Goal: Transaction & Acquisition: Purchase product/service

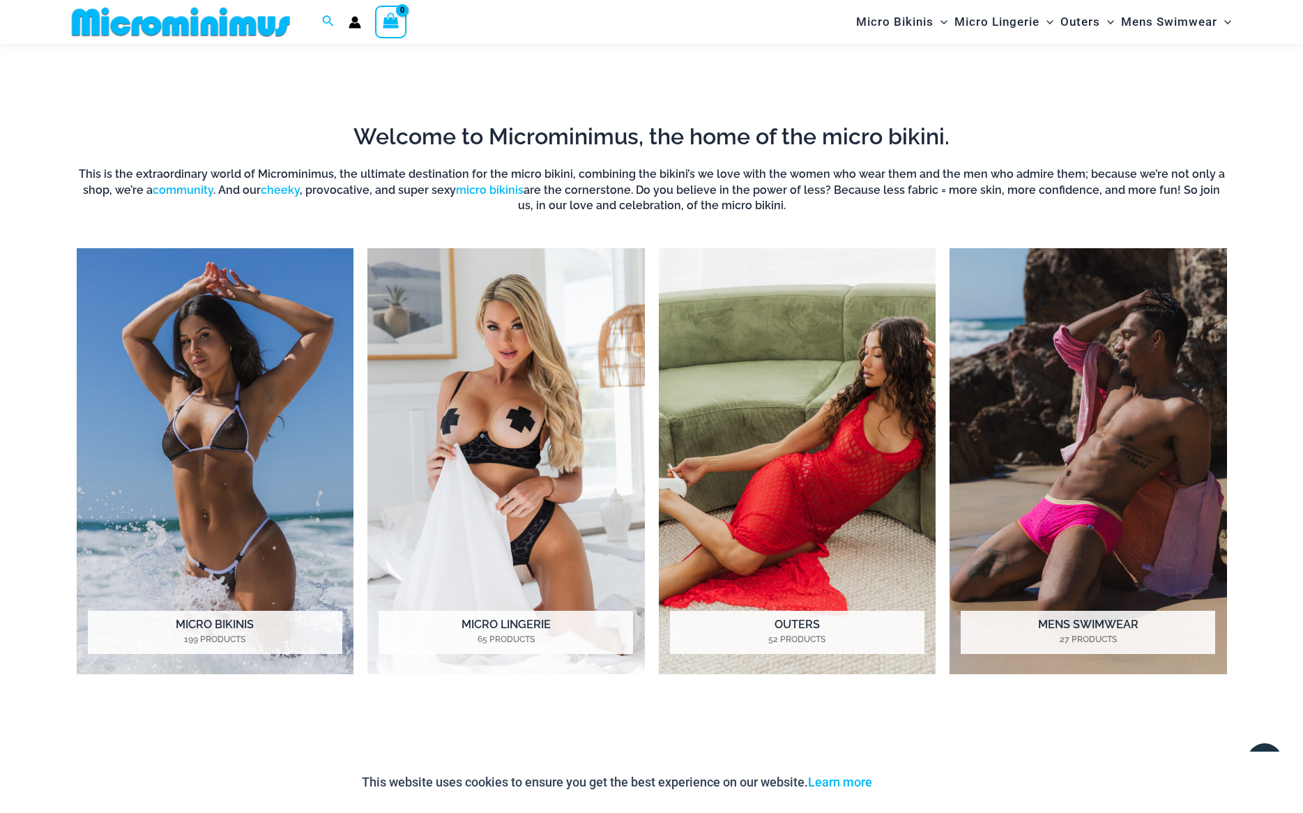
scroll to position [1061, 0]
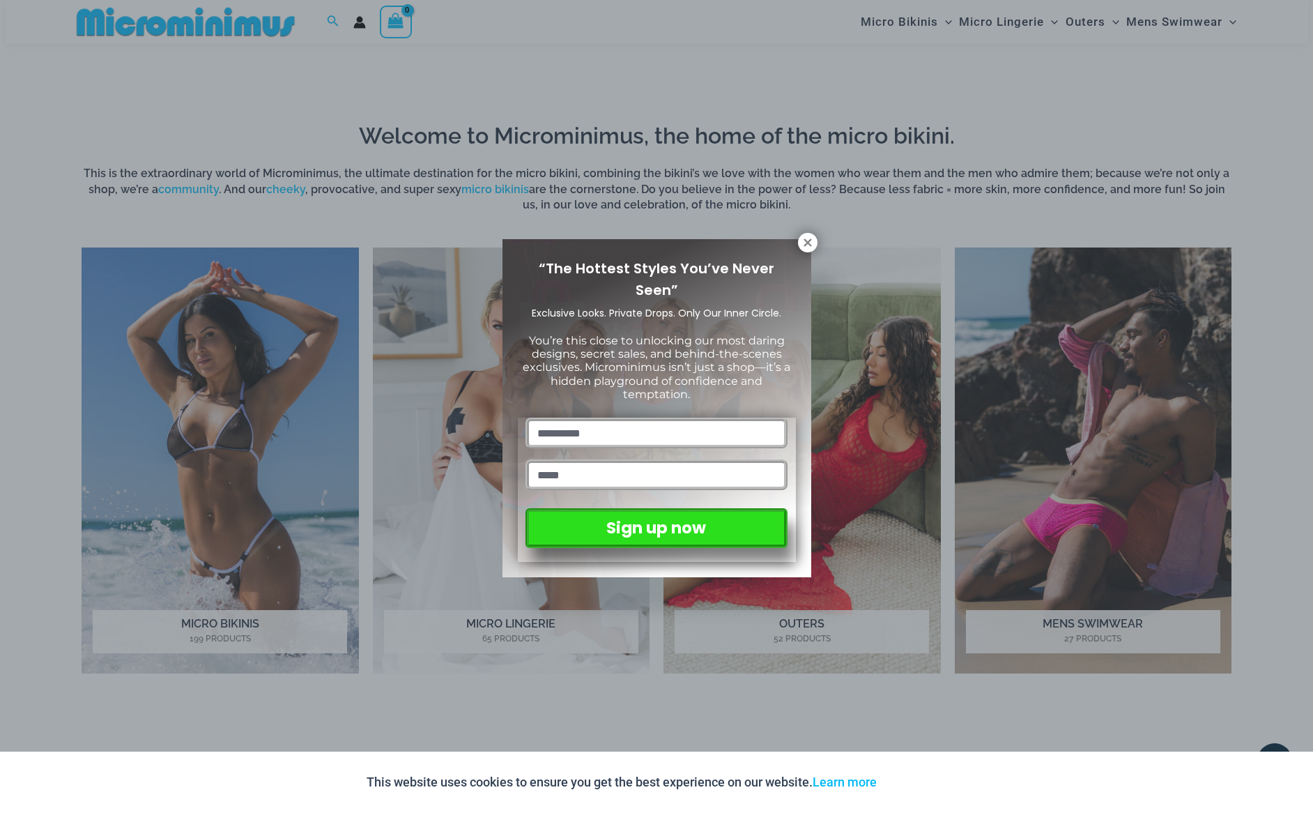
click at [809, 252] on button at bounding box center [808, 243] width 20 height 20
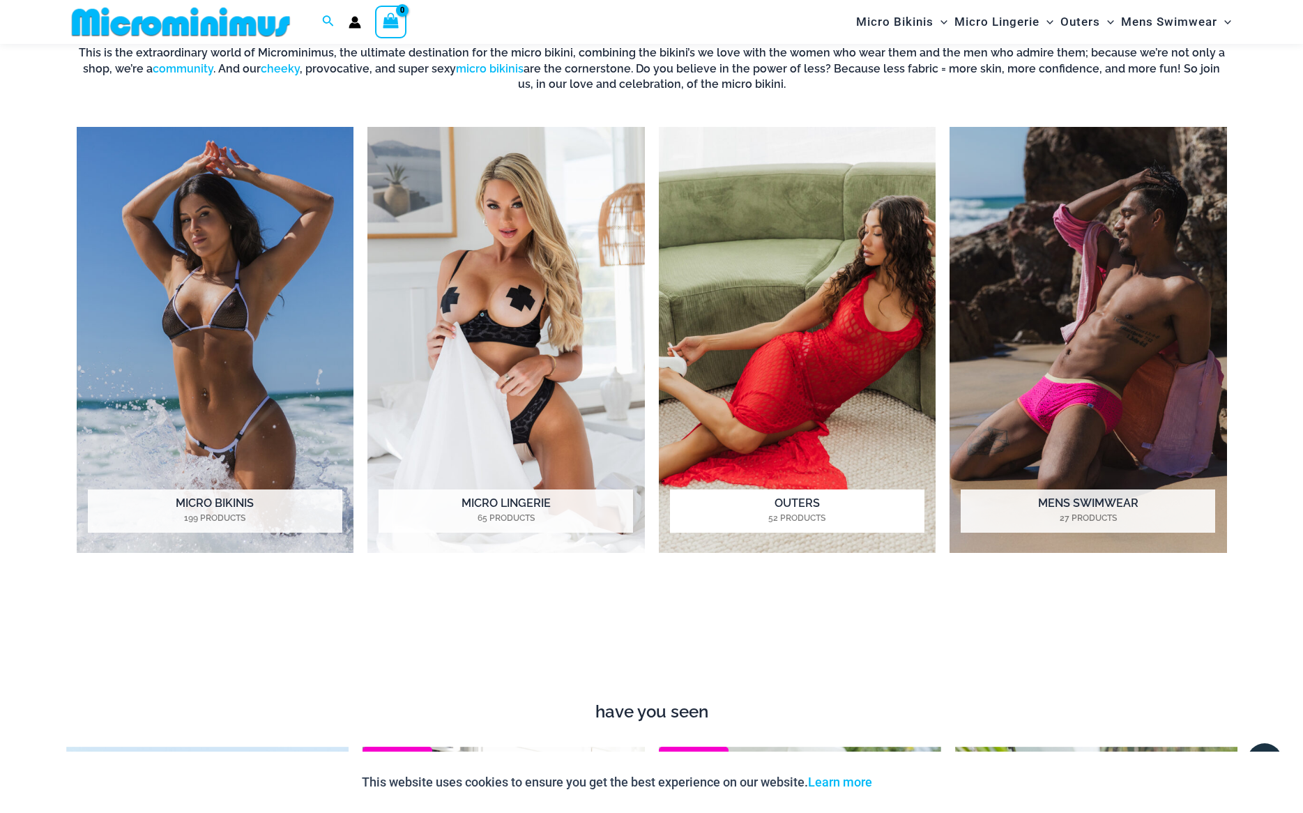
scroll to position [1183, 0]
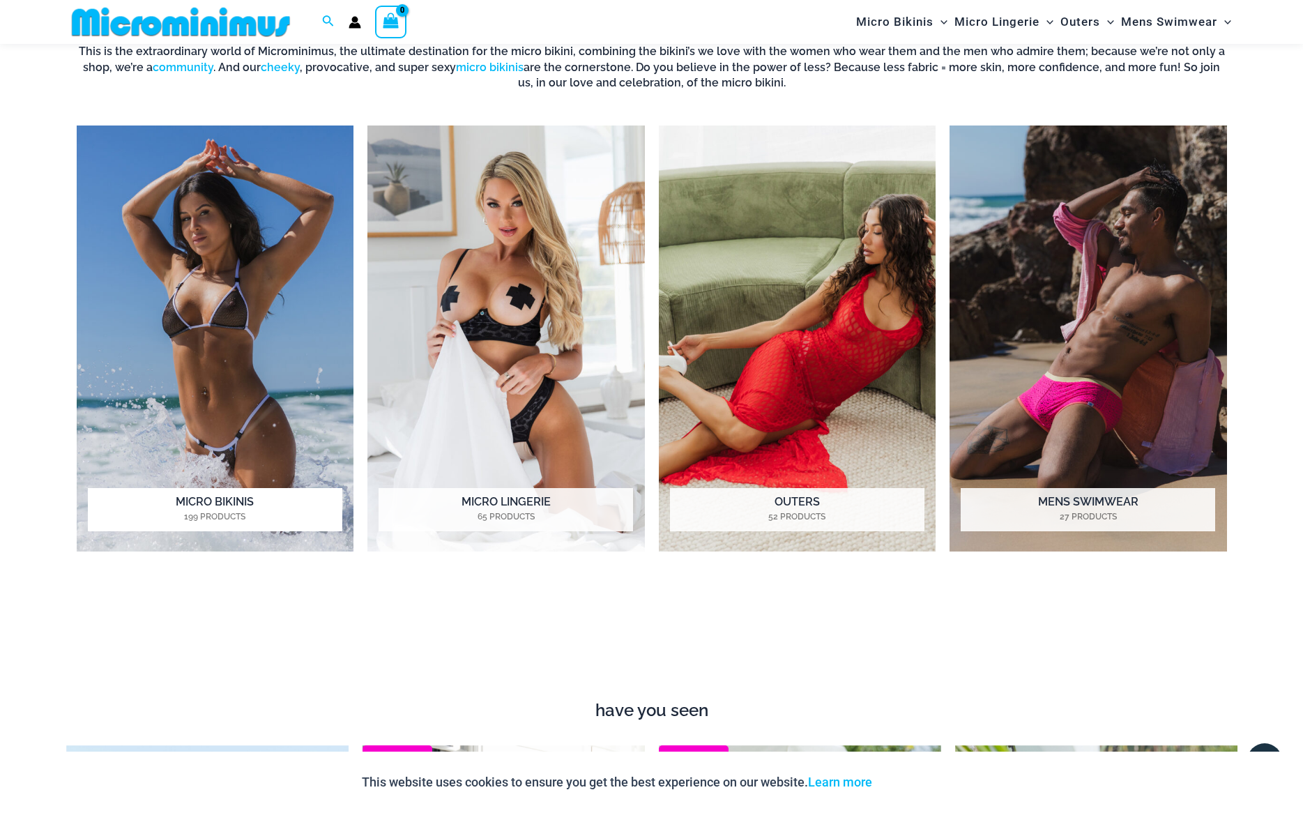
click at [231, 367] on img "Visit product category Micro Bikinis" at bounding box center [215, 338] width 277 height 426
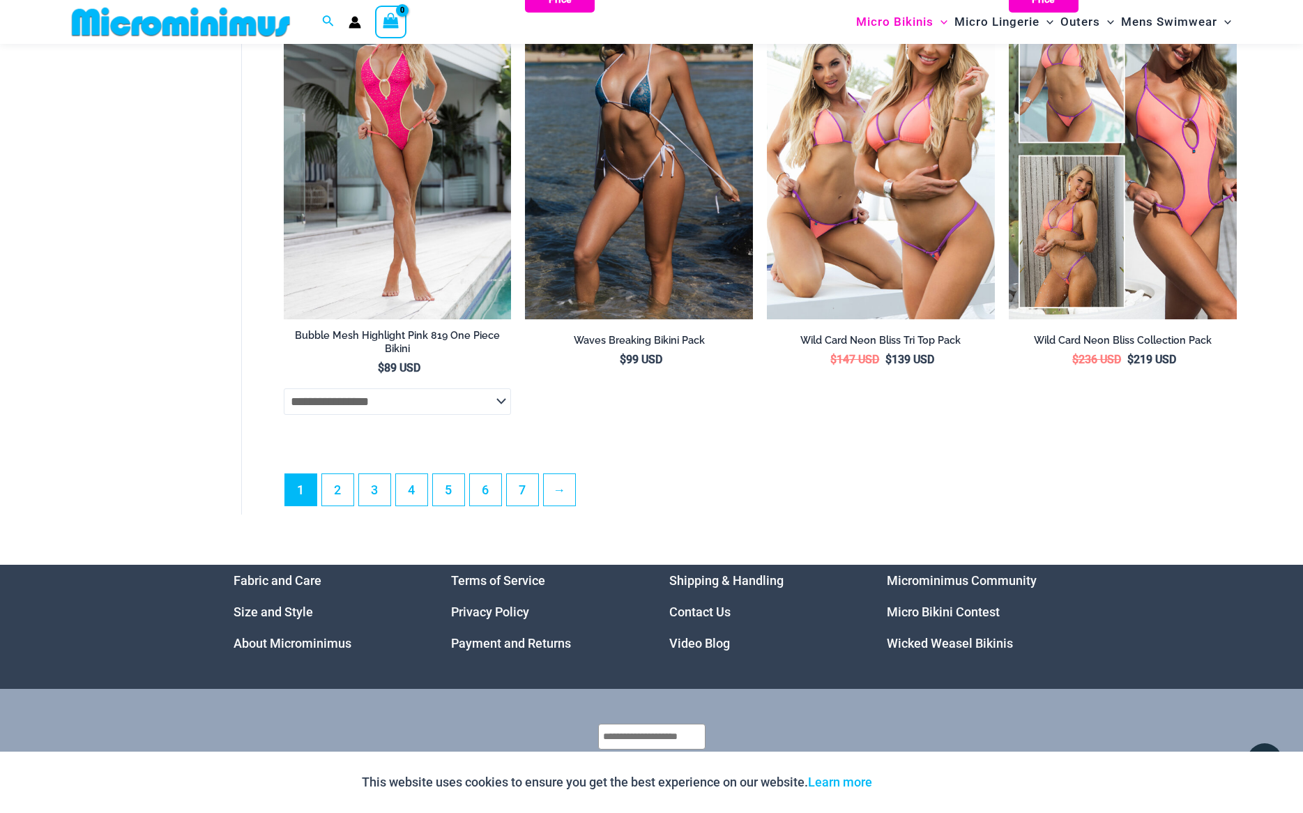
scroll to position [3840, 0]
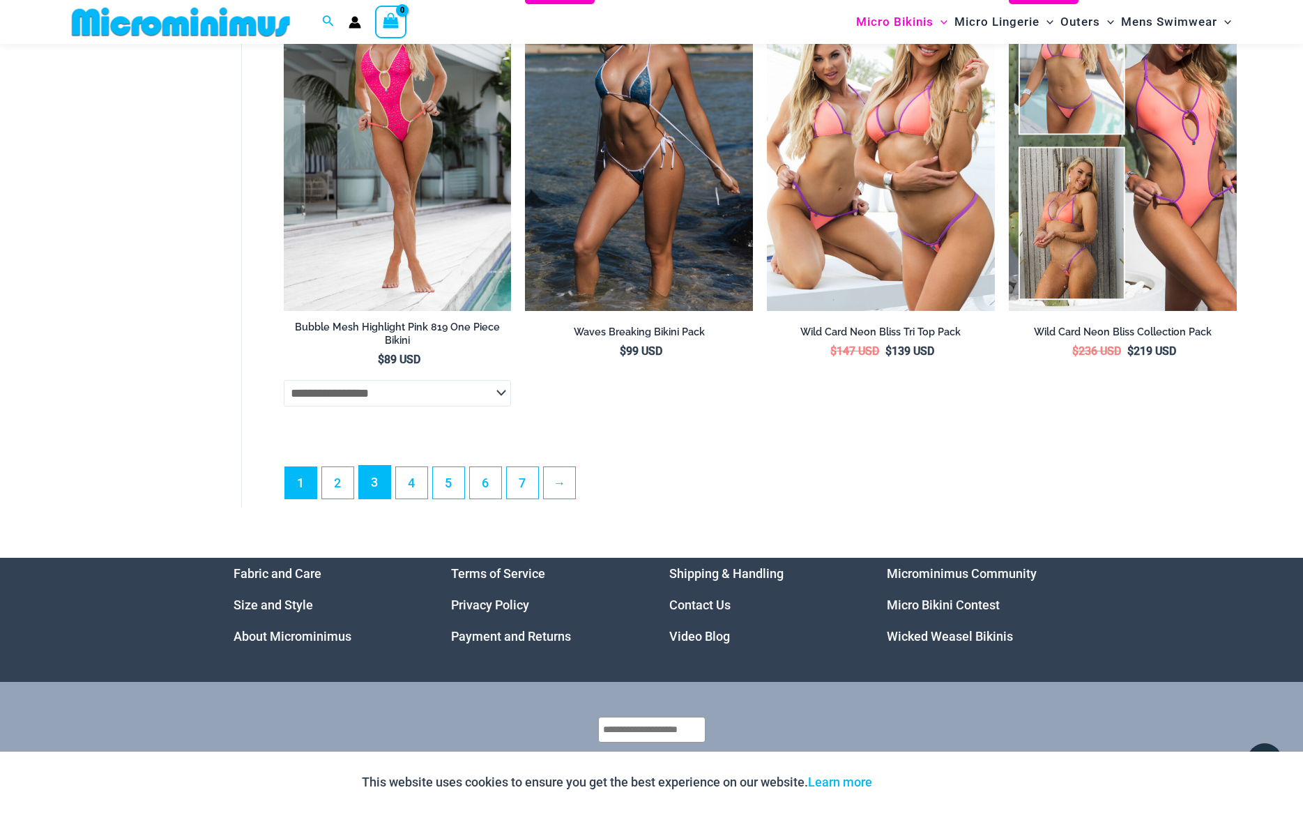
click at [379, 498] on link "3" at bounding box center [374, 482] width 31 height 33
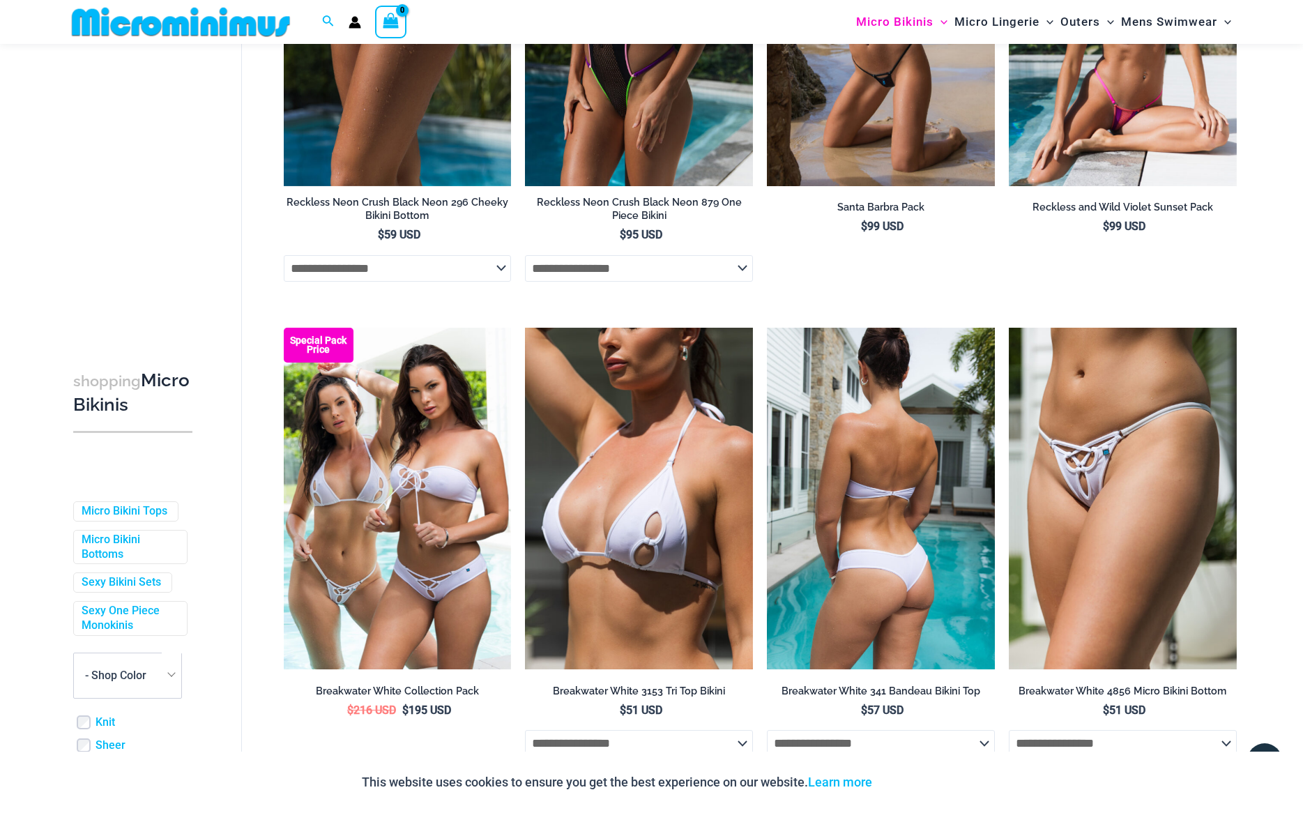
scroll to position [296, 0]
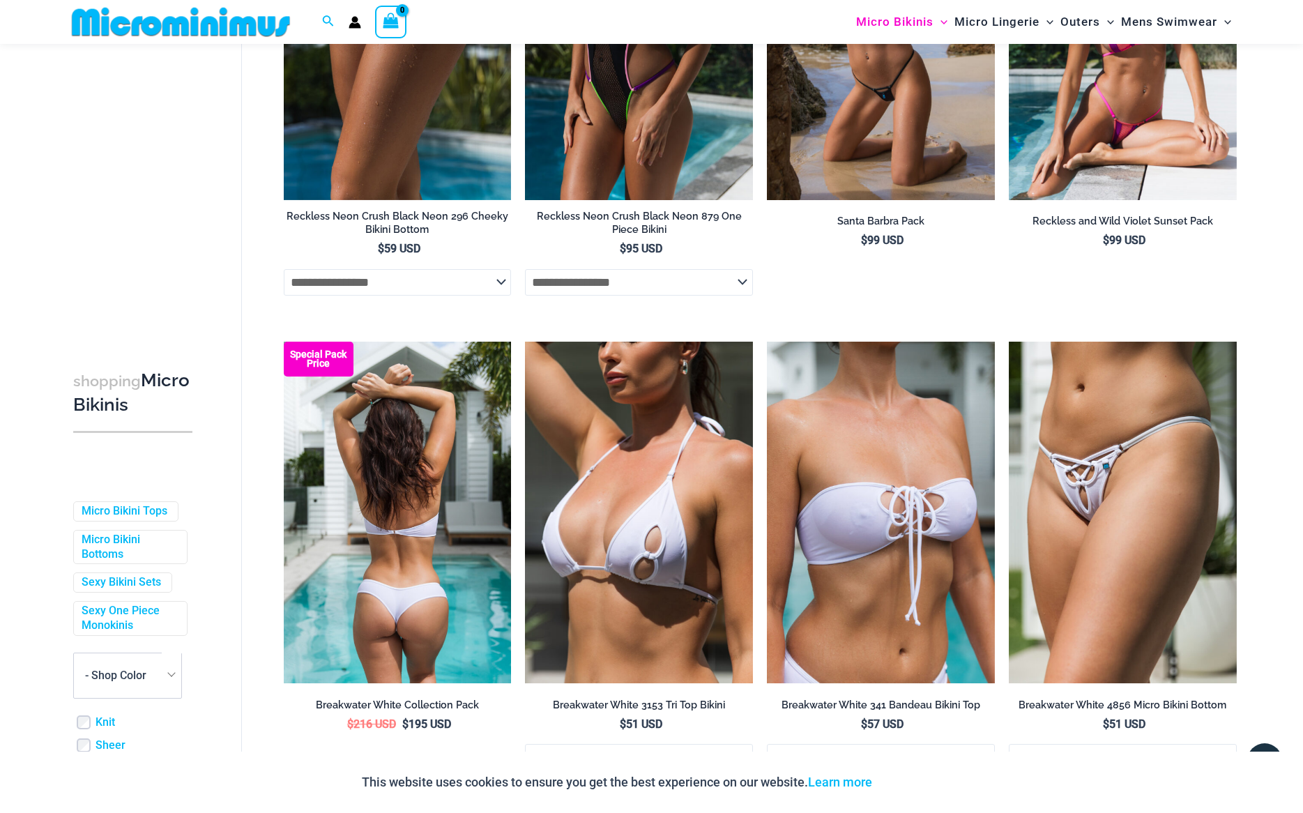
click at [427, 608] on img at bounding box center [398, 511] width 228 height 341
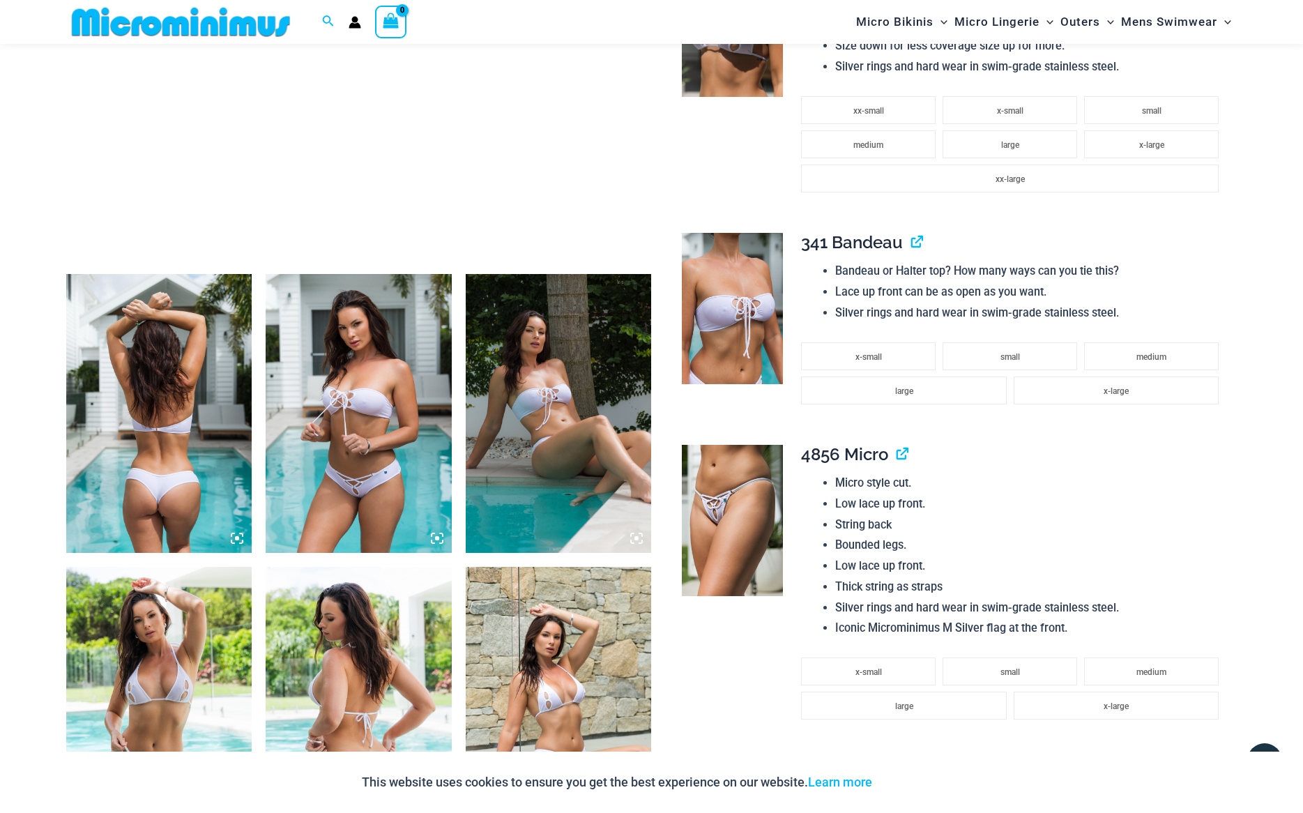
scroll to position [748, 0]
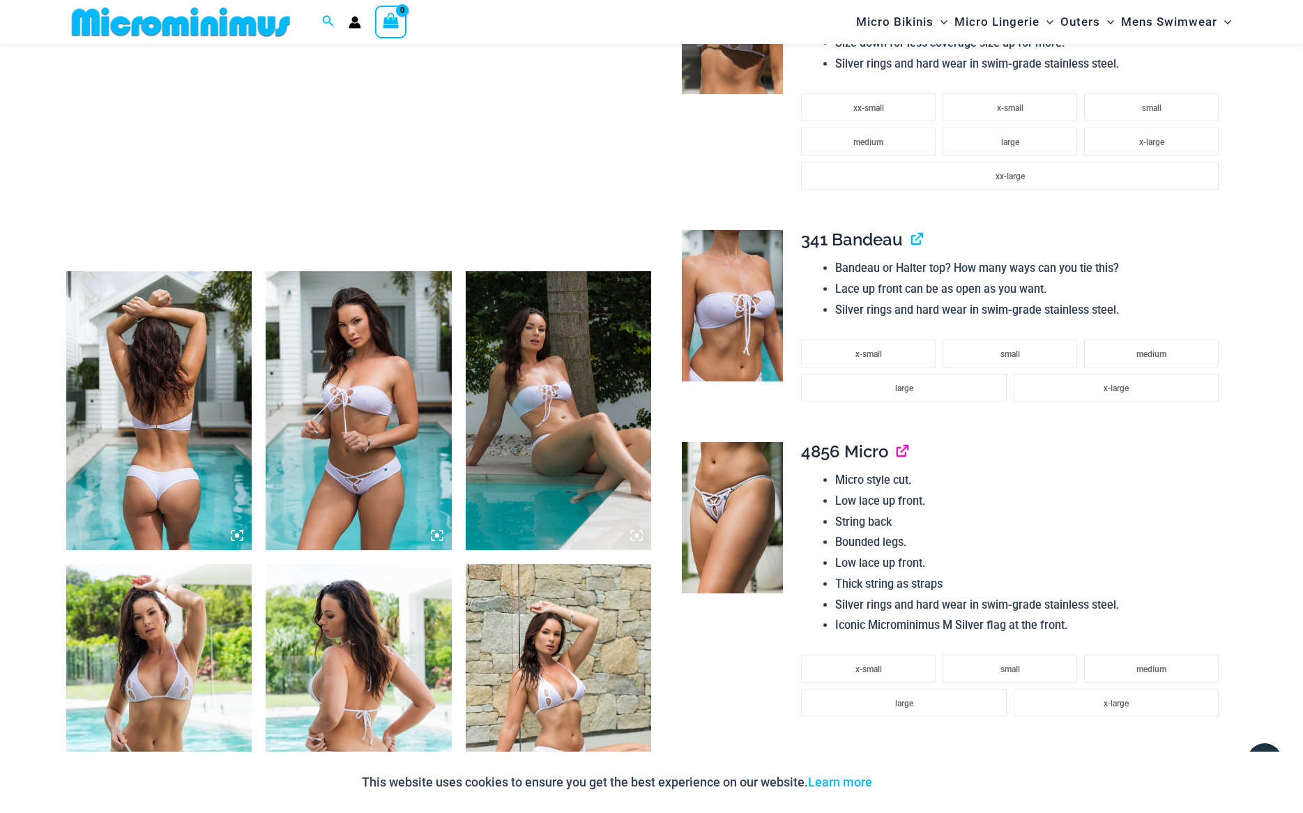
click at [896, 456] on link "View product" at bounding box center [896, 451] width 0 height 20
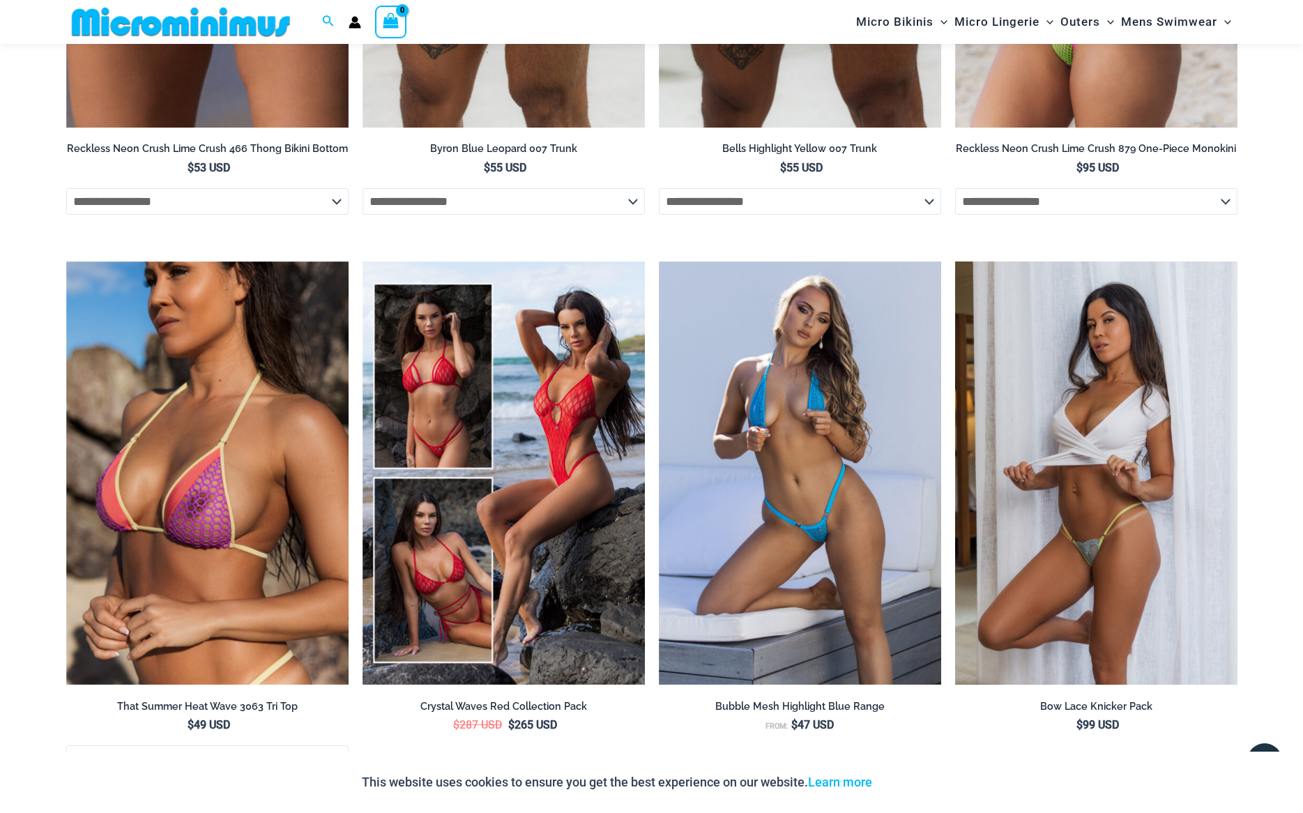
scroll to position [3427, 0]
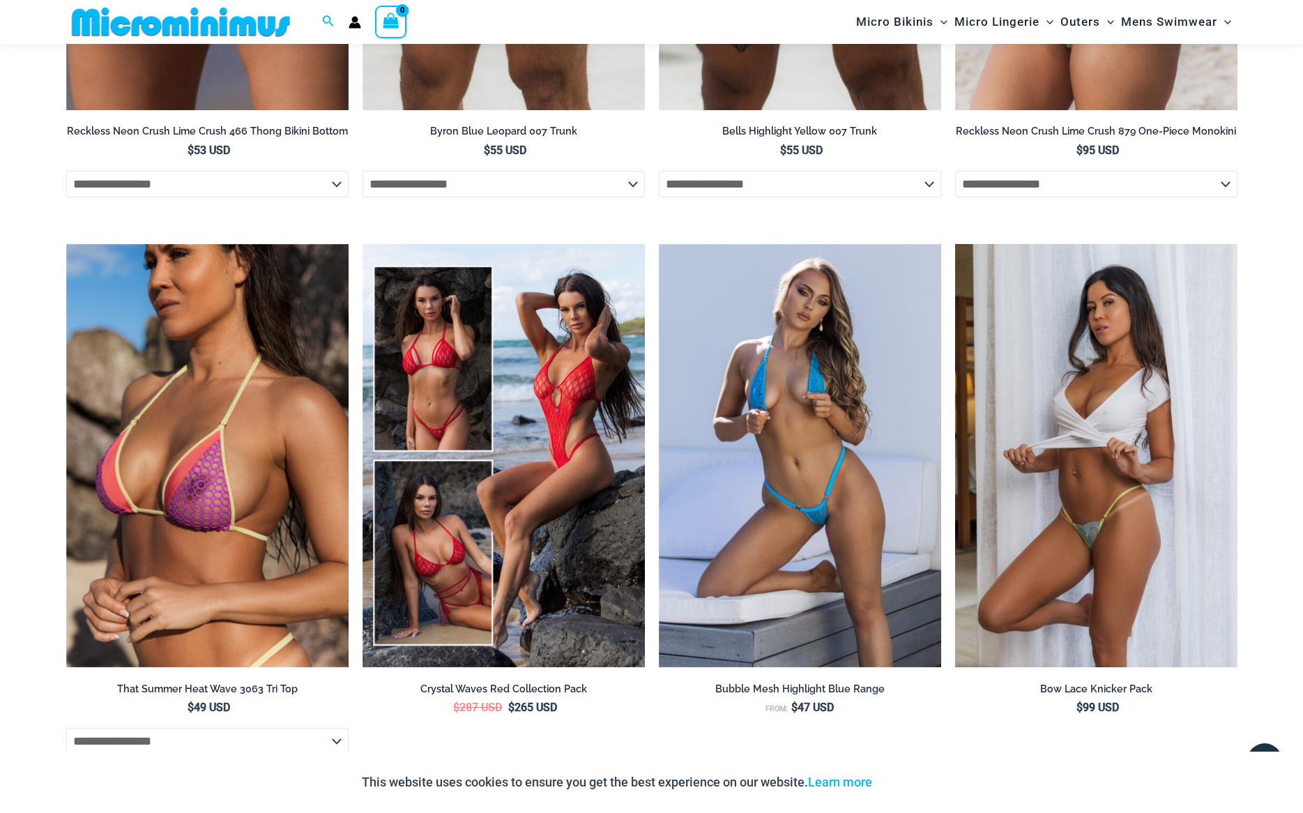
click at [1020, 564] on img at bounding box center [1096, 456] width 282 height 424
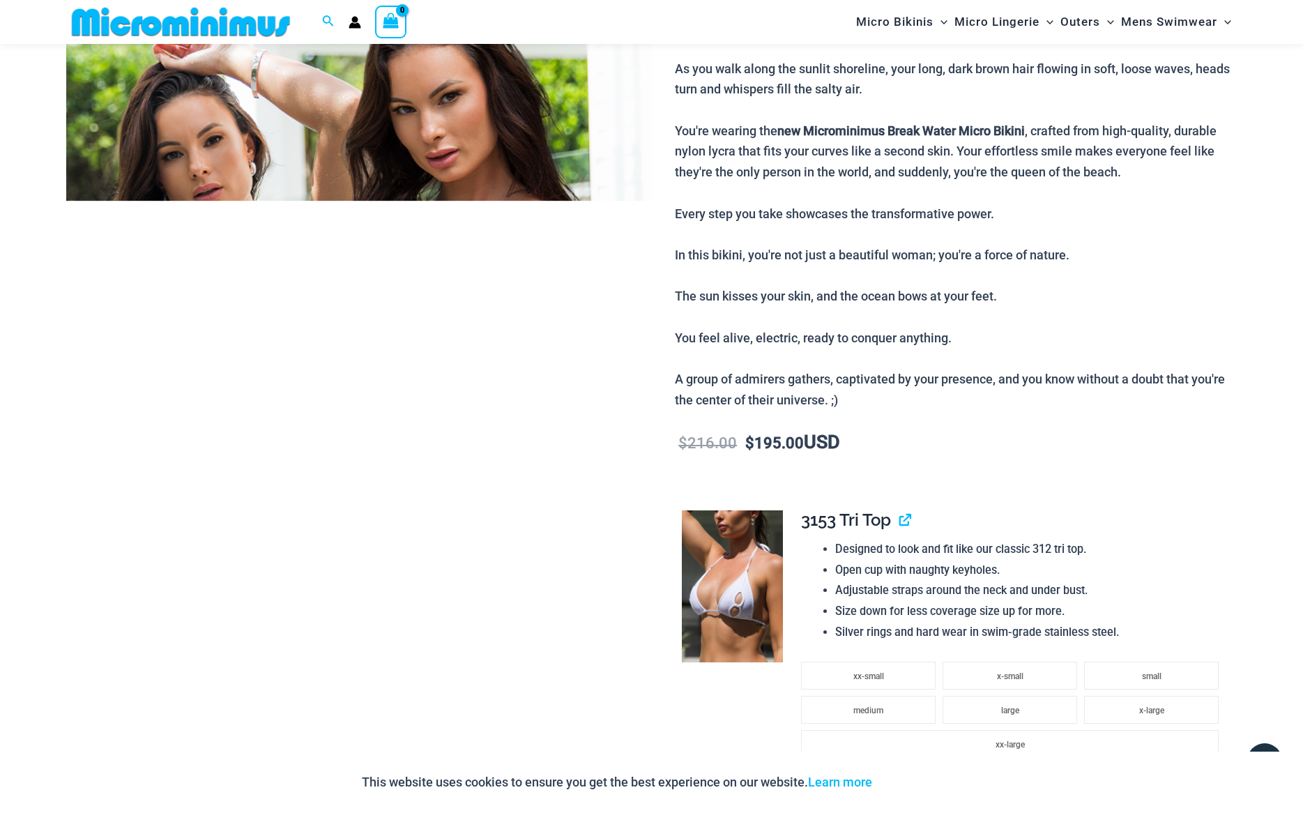
scroll to position [167, 0]
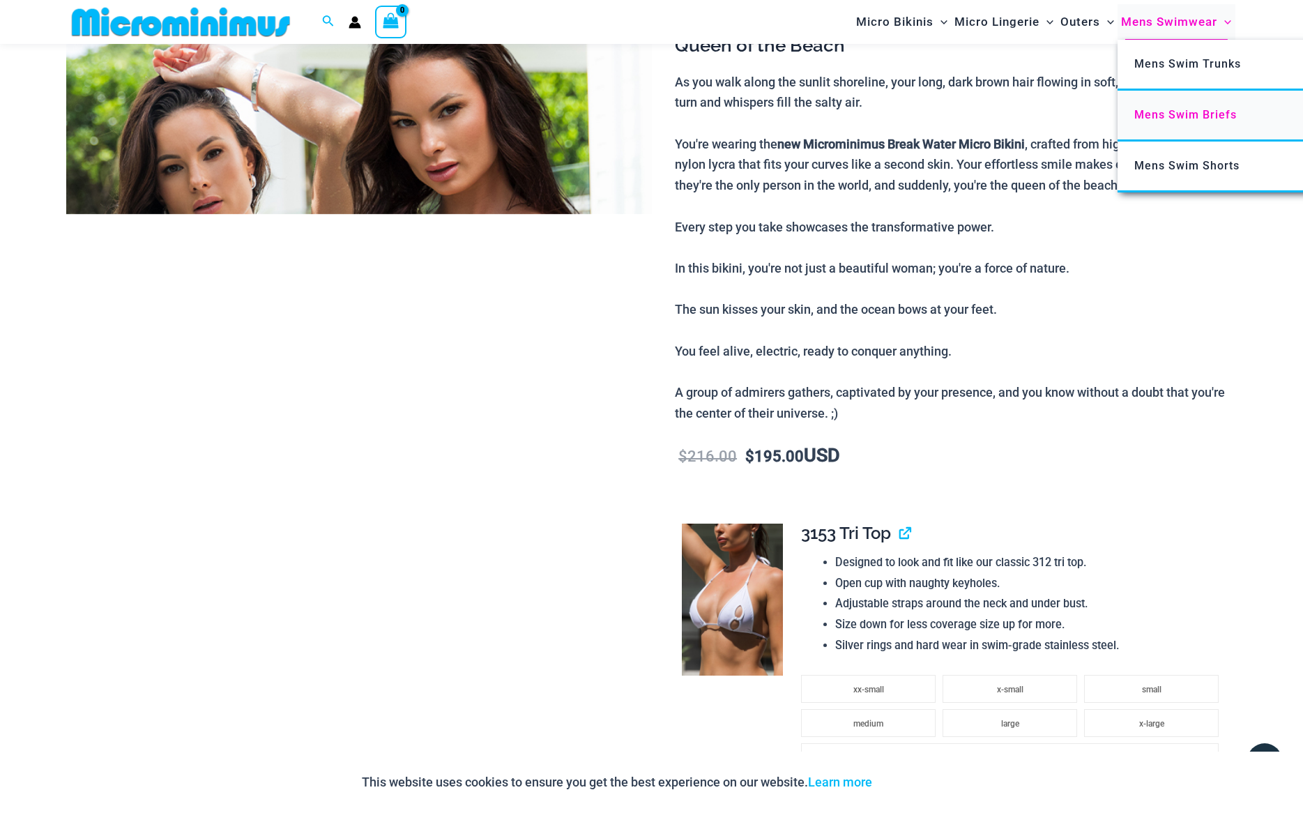
click at [1222, 118] on span "Mens Swim Briefs" at bounding box center [1185, 114] width 102 height 13
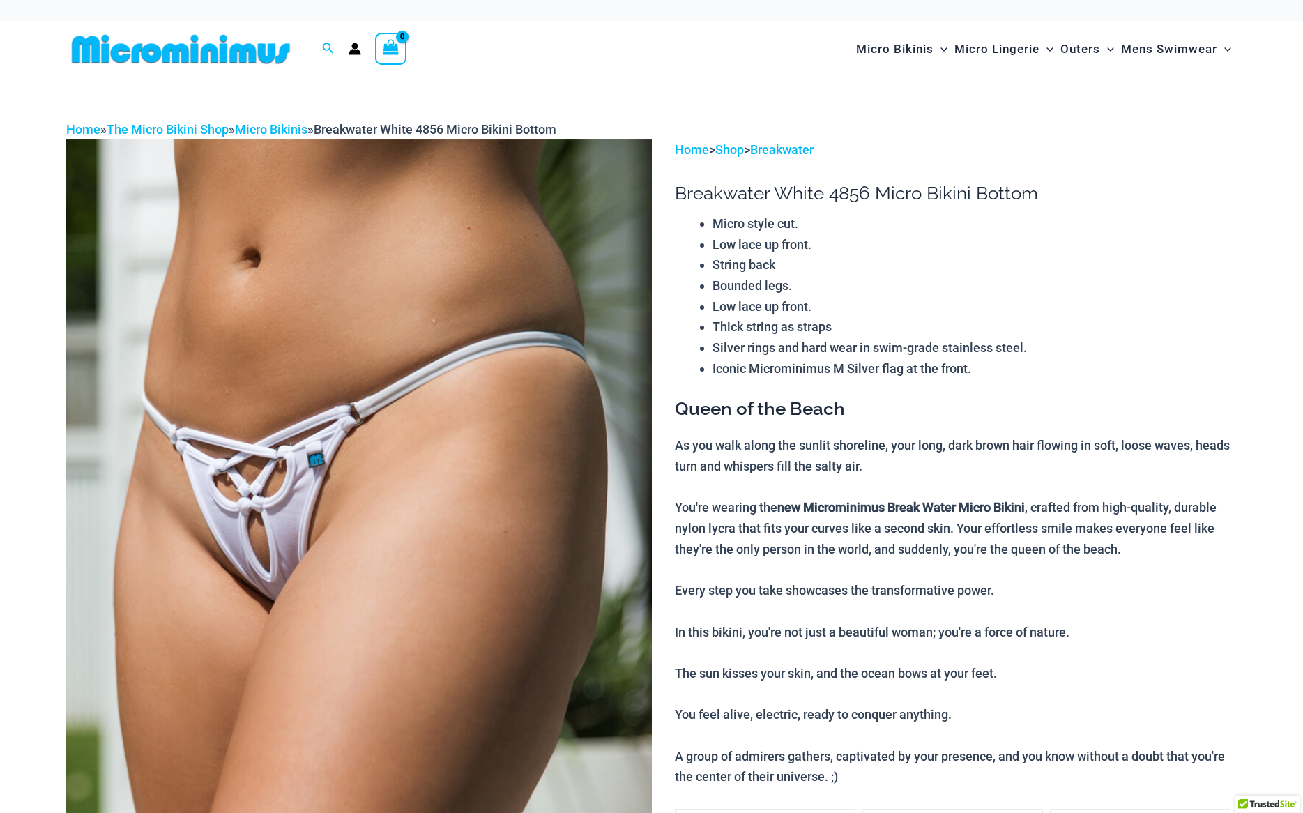
click at [450, 521] on img at bounding box center [358, 578] width 585 height 878
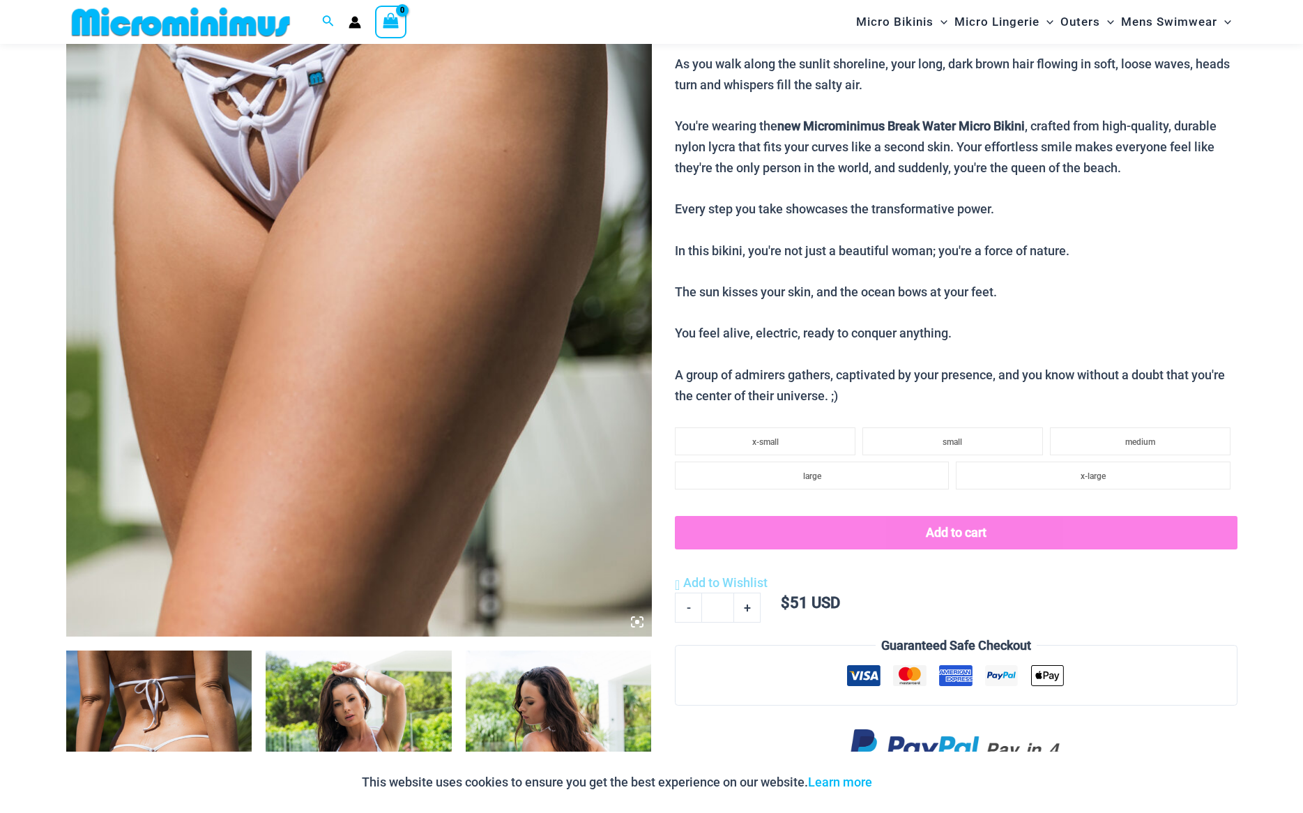
scroll to position [344, 0]
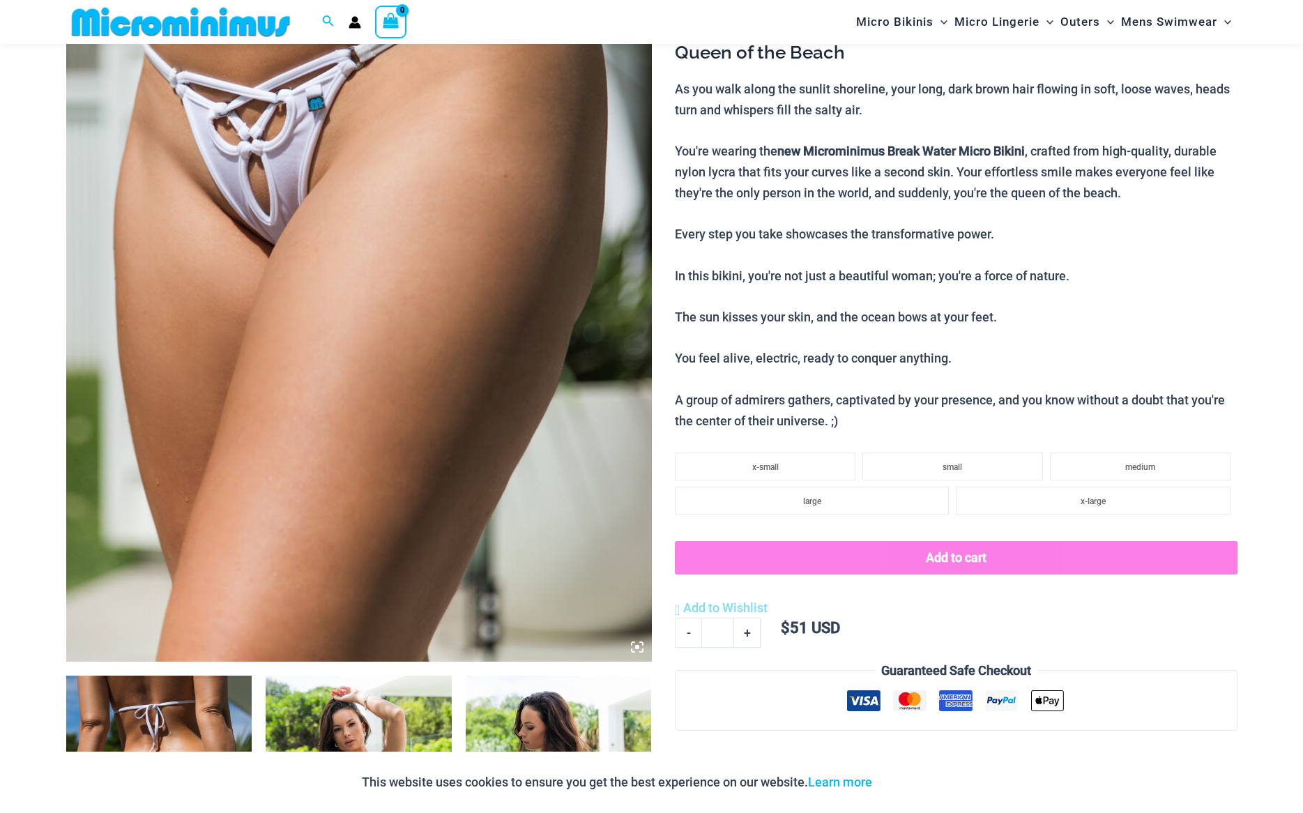
click at [544, 565] on img at bounding box center [358, 222] width 585 height 878
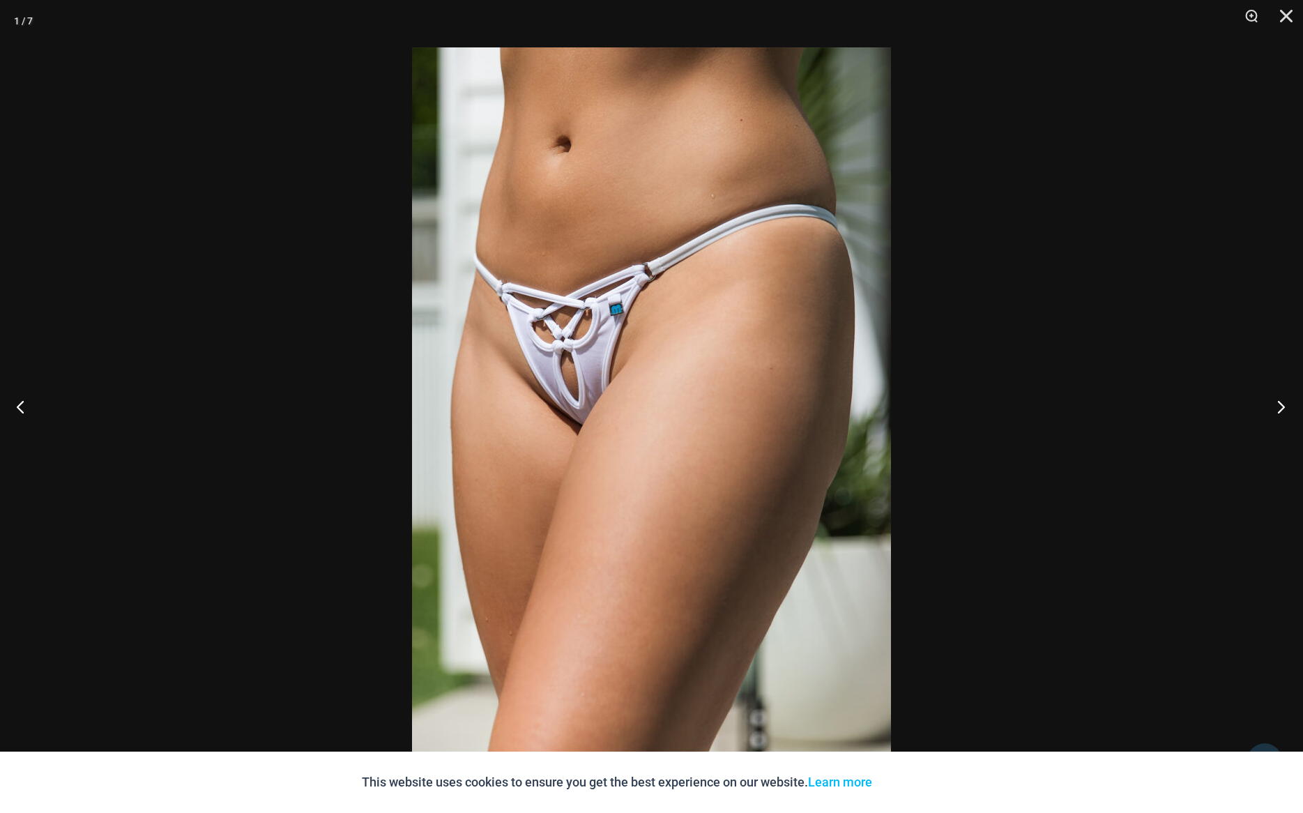
click at [1280, 405] on button "Next" at bounding box center [1276, 406] width 52 height 70
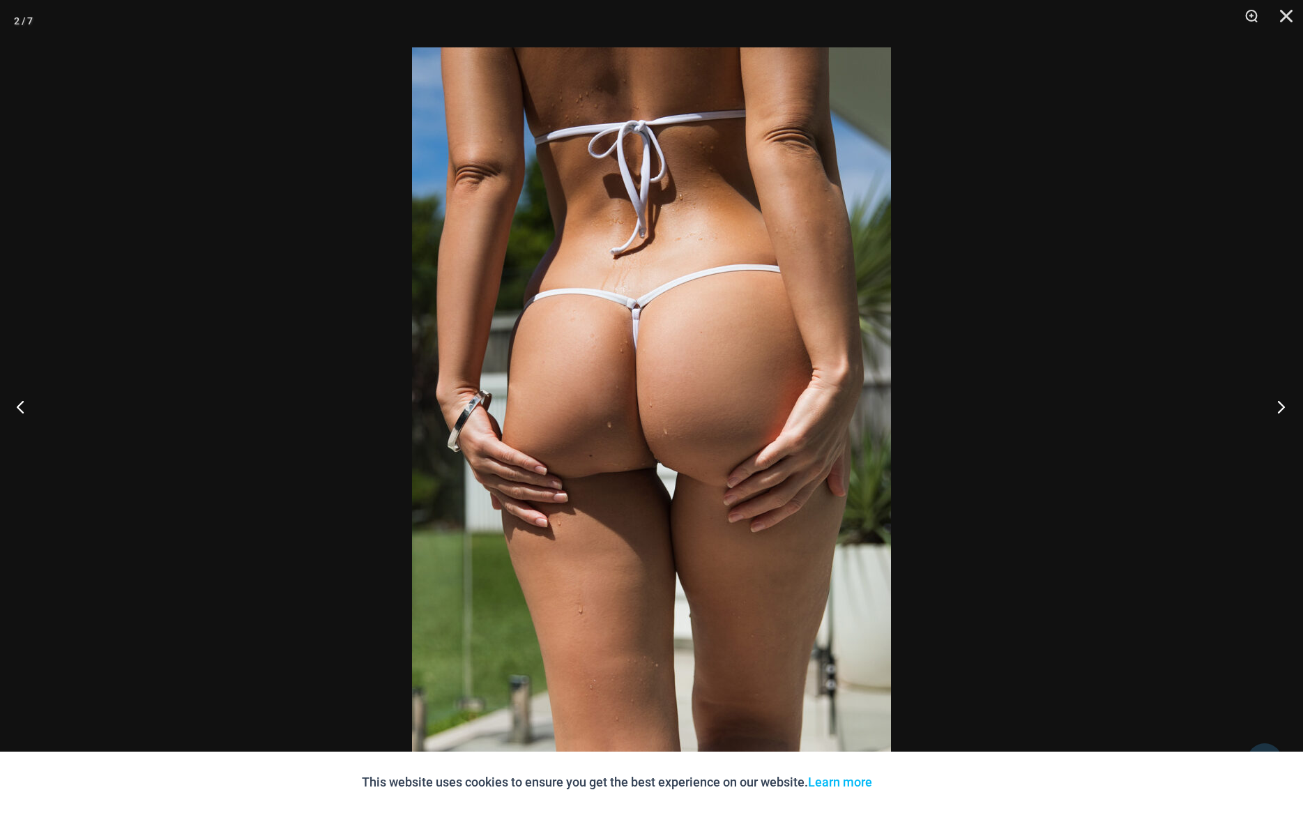
click at [1280, 405] on button "Next" at bounding box center [1276, 406] width 52 height 70
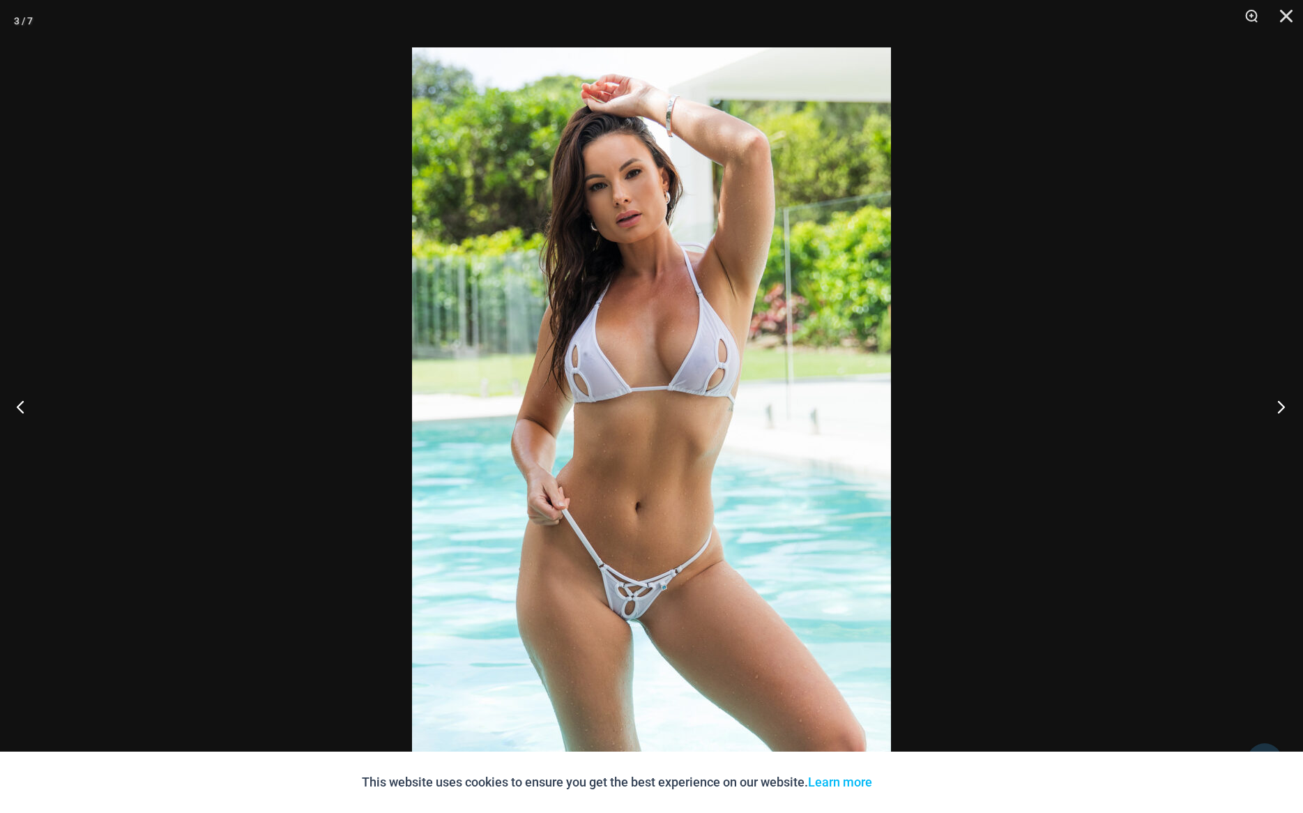
click at [1280, 405] on button "Next" at bounding box center [1276, 406] width 52 height 70
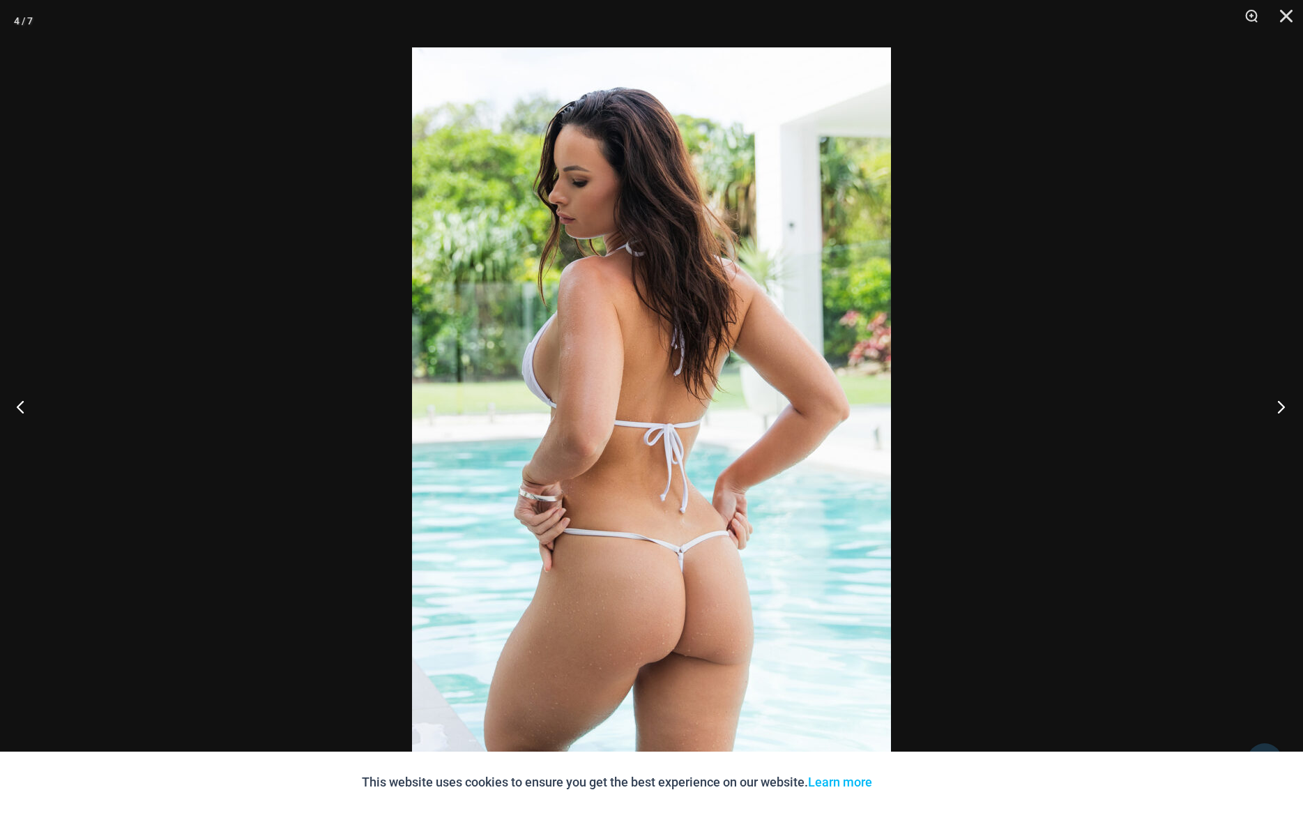
click at [1280, 405] on button "Next" at bounding box center [1276, 406] width 52 height 70
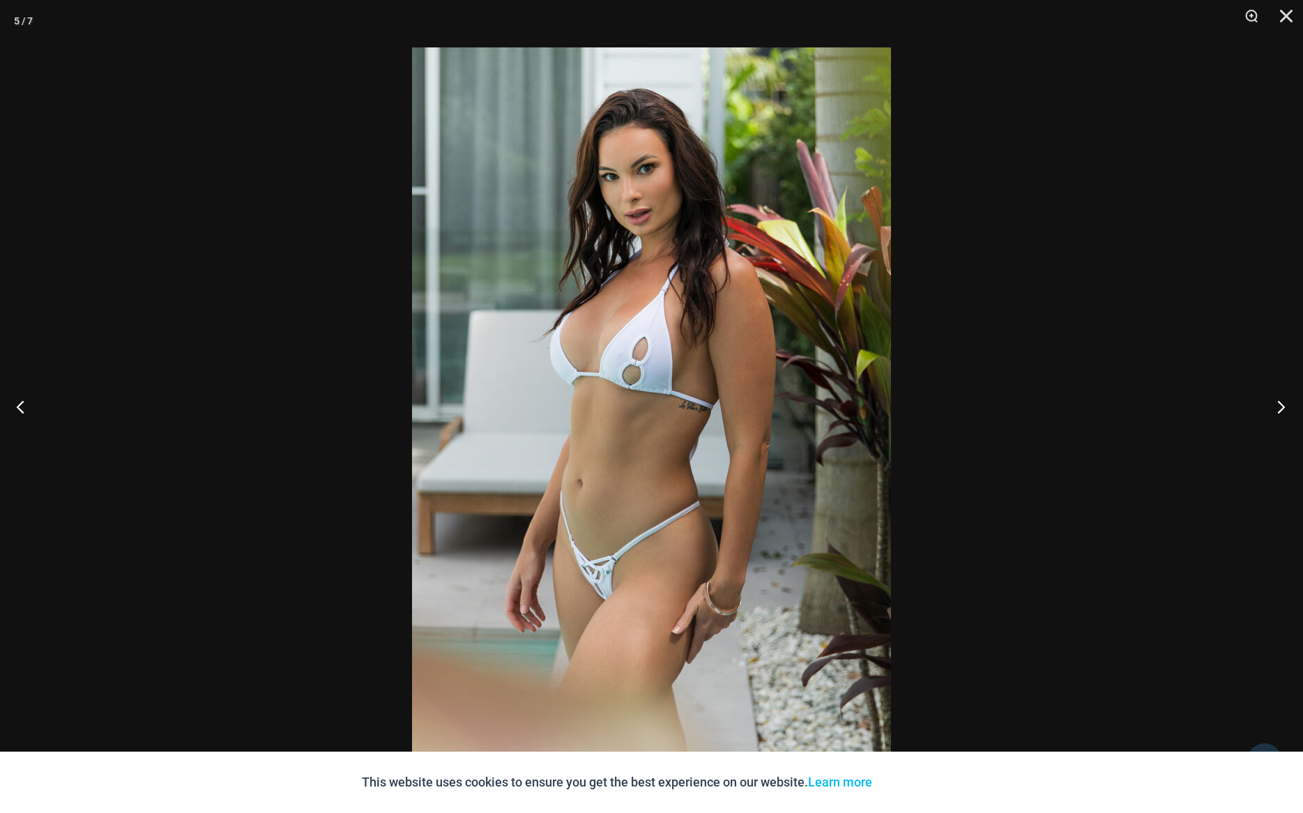
click at [1280, 405] on button "Next" at bounding box center [1276, 406] width 52 height 70
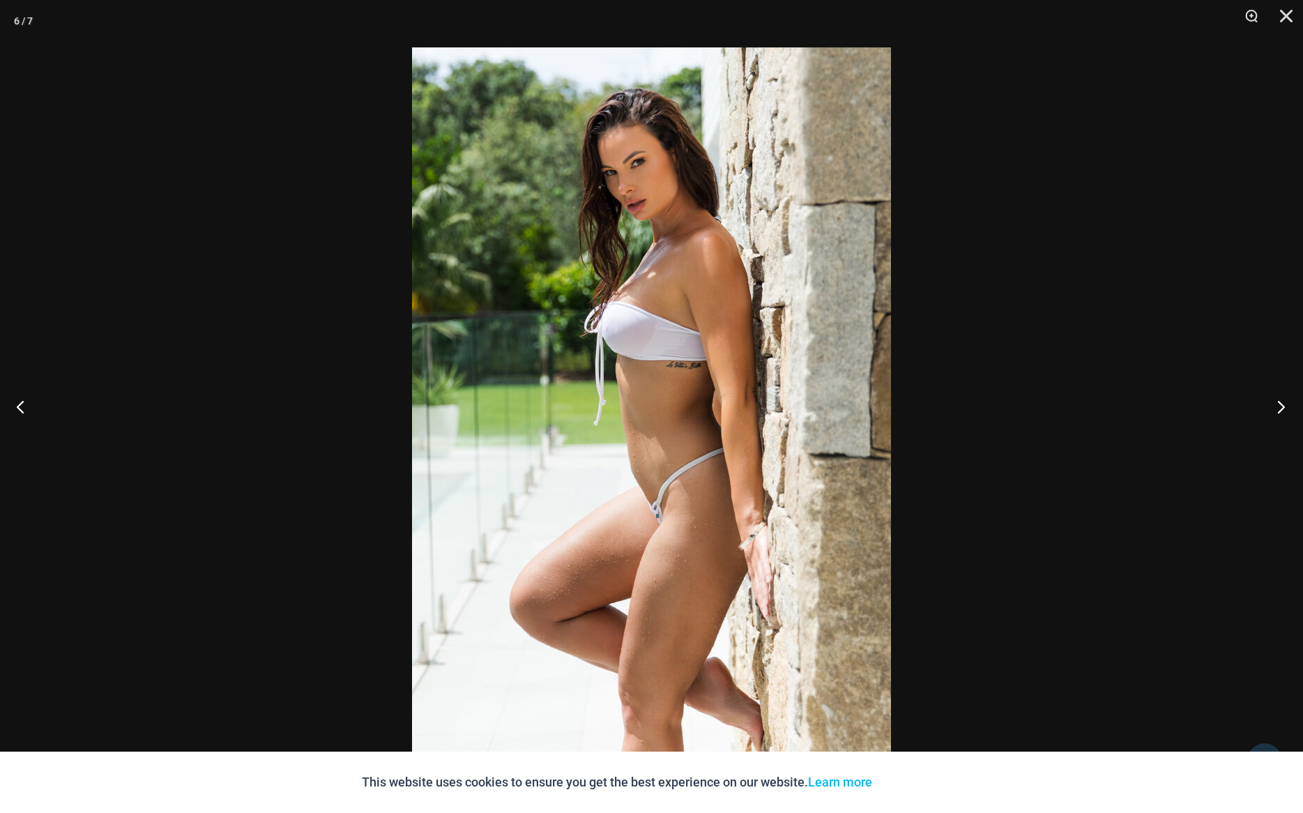
click at [1280, 405] on button "Next" at bounding box center [1276, 406] width 52 height 70
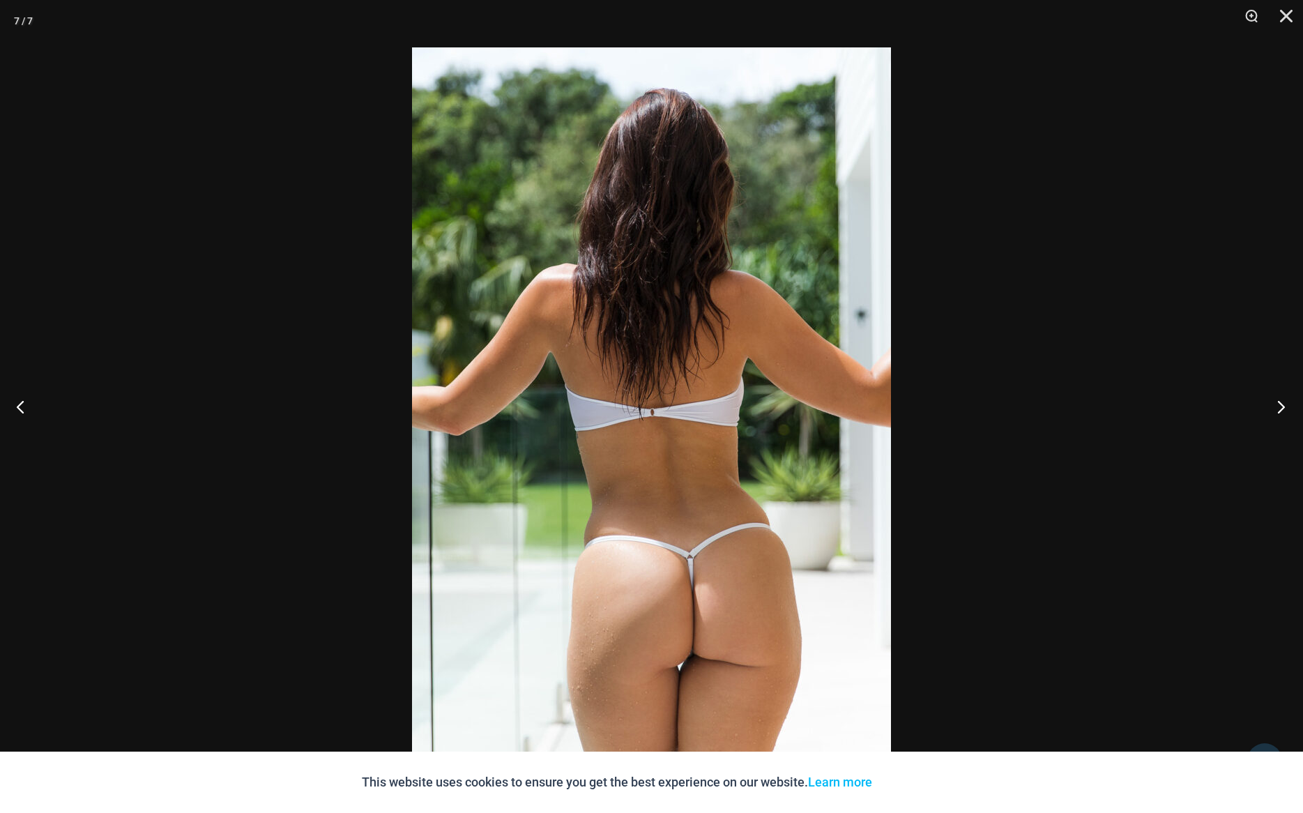
click at [1280, 405] on button "Next" at bounding box center [1276, 406] width 52 height 70
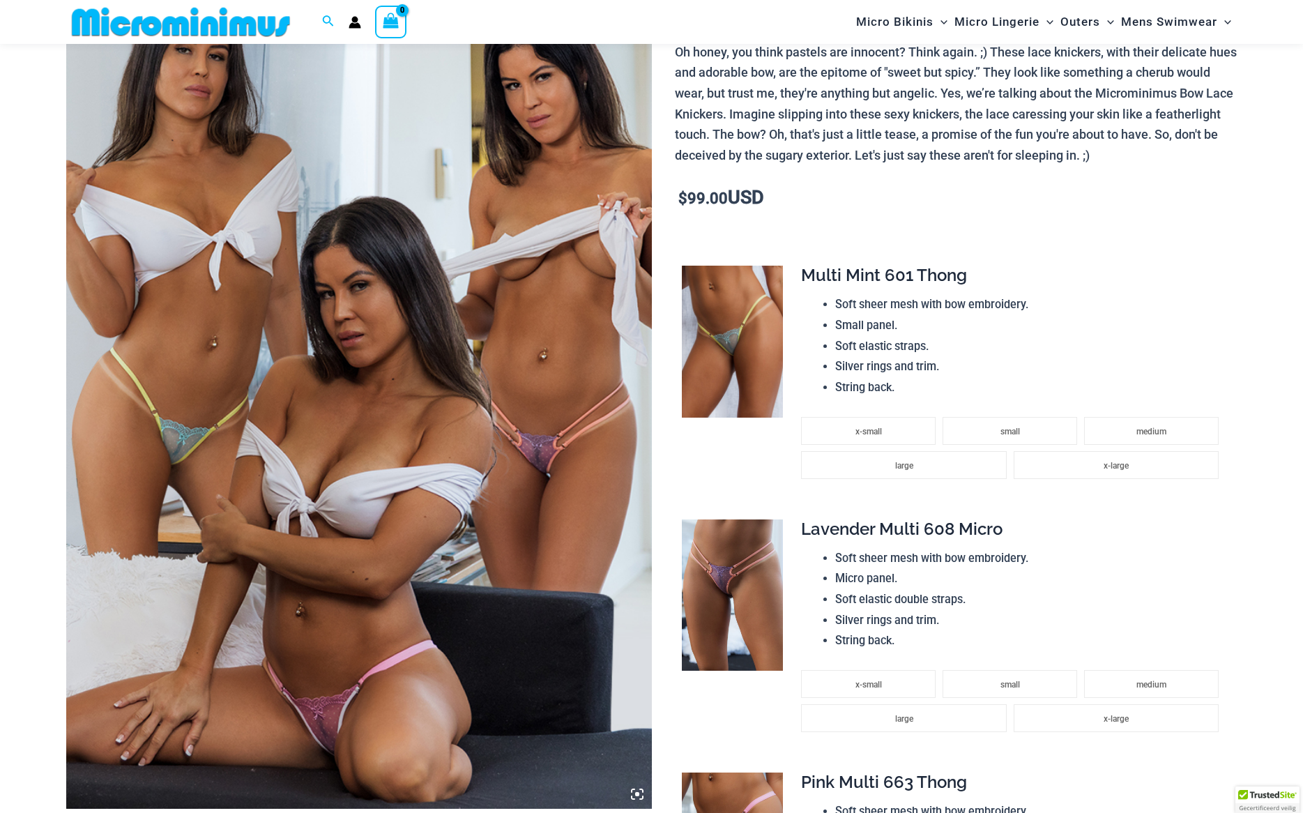
click at [441, 491] on img at bounding box center [358, 369] width 585 height 878
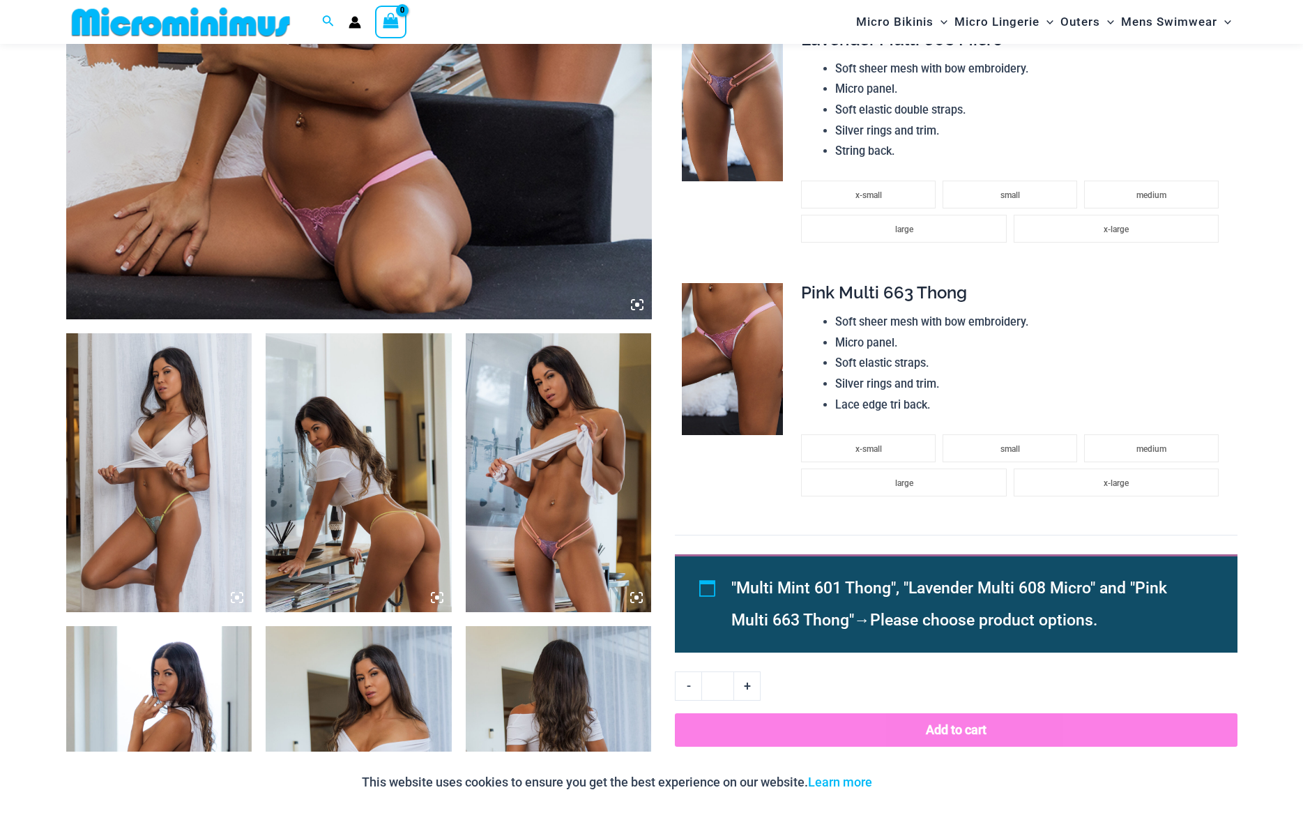
click at [151, 492] on img at bounding box center [159, 472] width 186 height 279
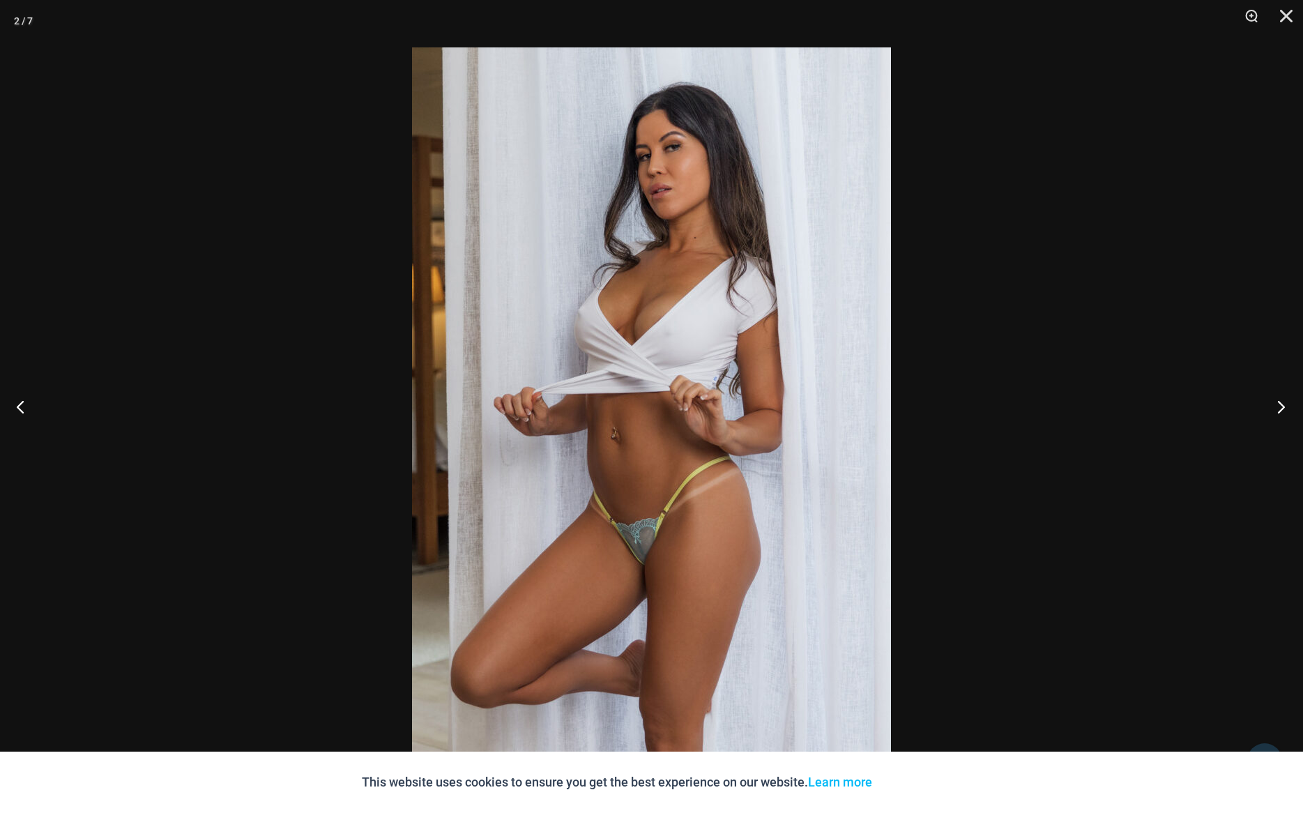
click at [1284, 408] on button "Next" at bounding box center [1276, 406] width 52 height 70
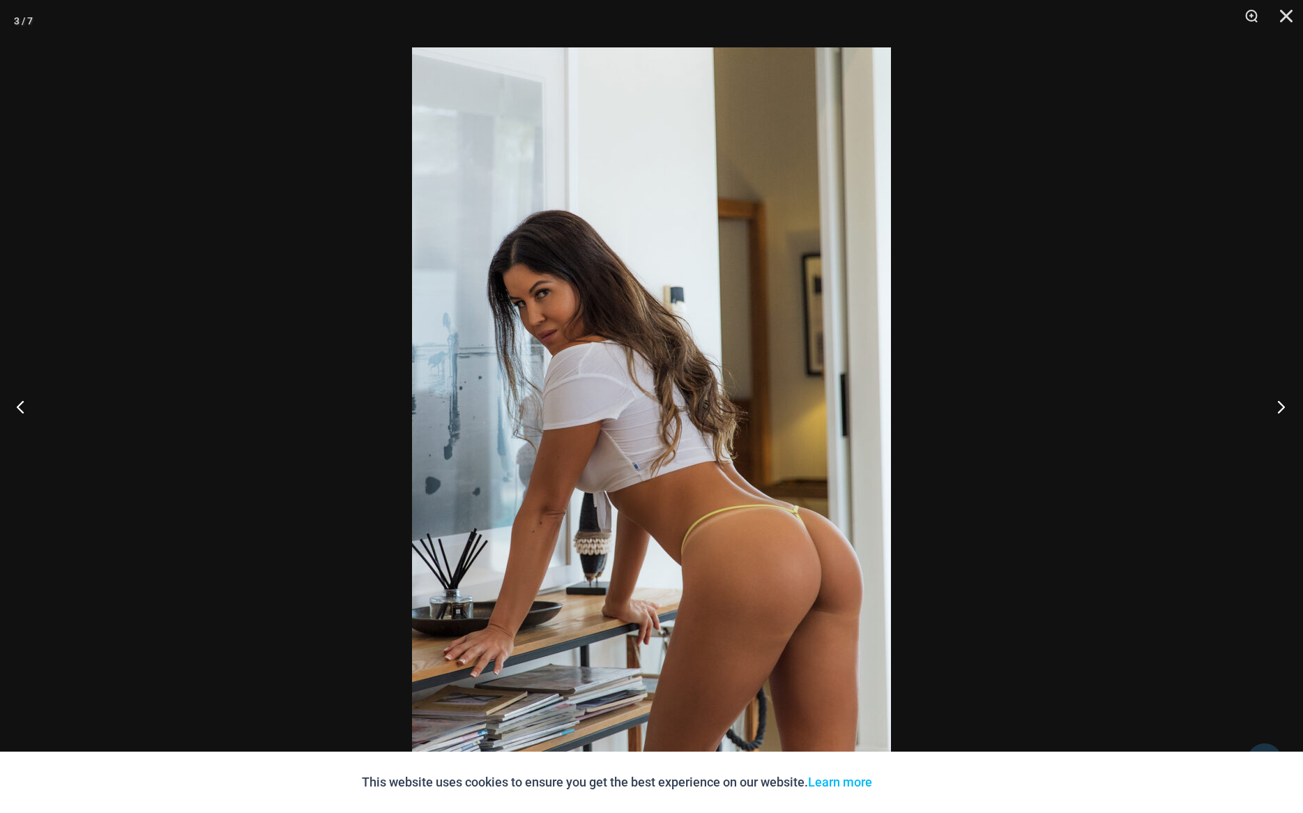
click at [1284, 408] on button "Next" at bounding box center [1276, 406] width 52 height 70
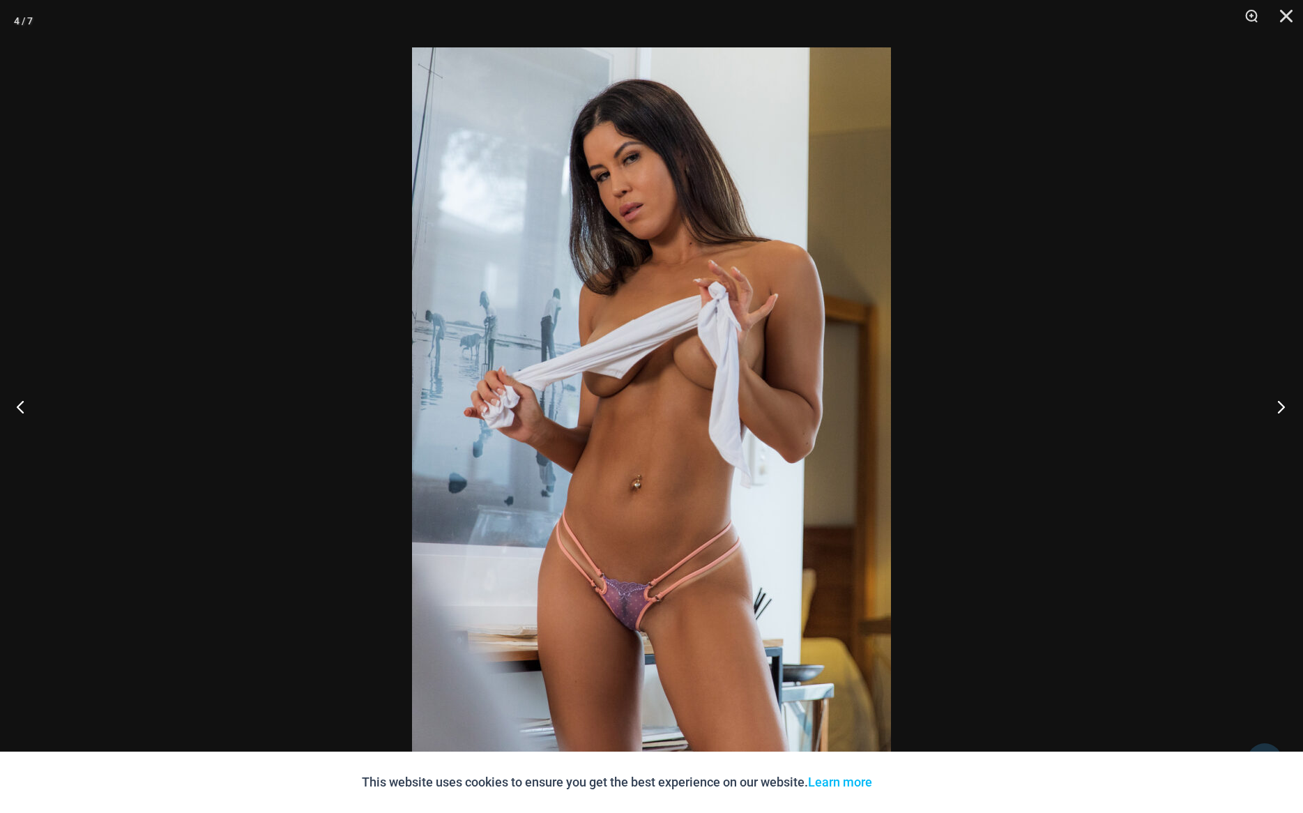
click at [1284, 408] on button "Next" at bounding box center [1276, 406] width 52 height 70
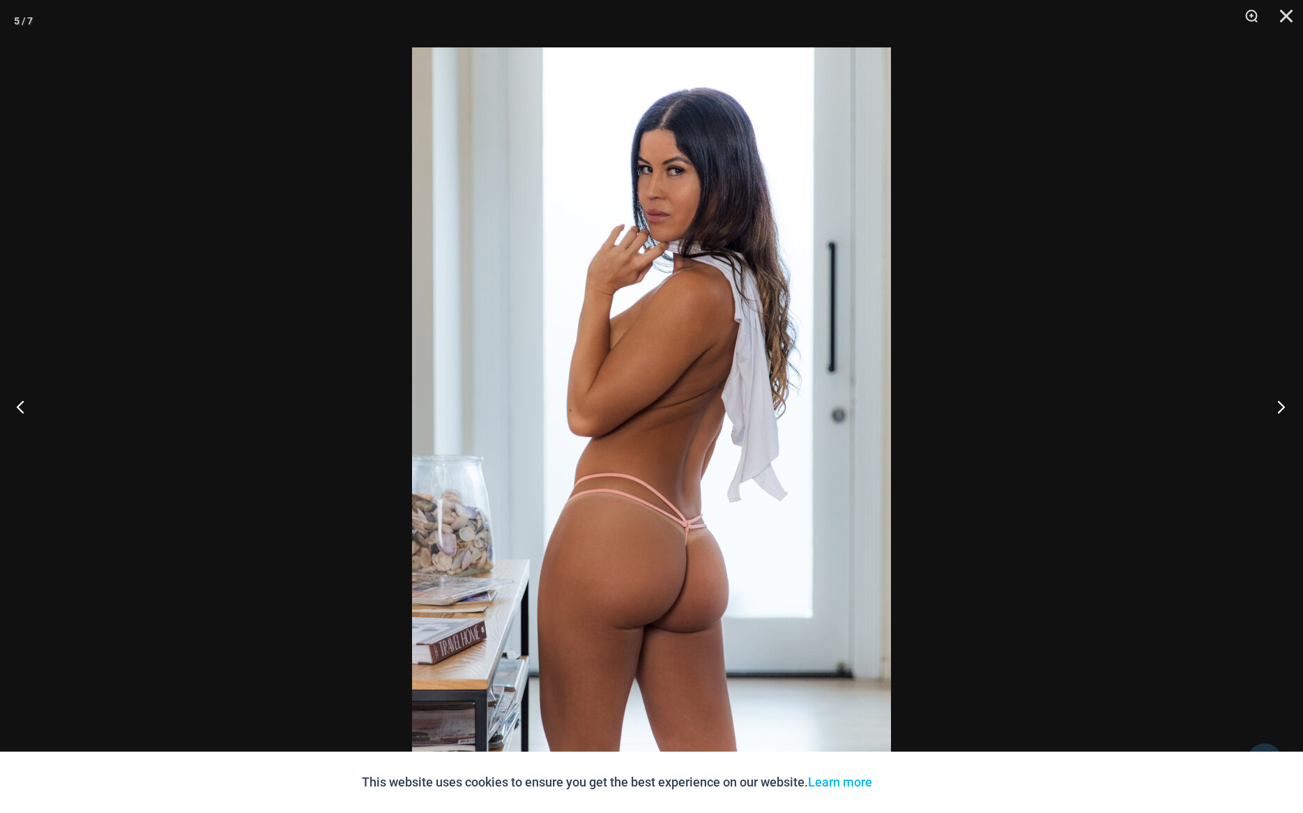
click at [1284, 408] on button "Next" at bounding box center [1276, 406] width 52 height 70
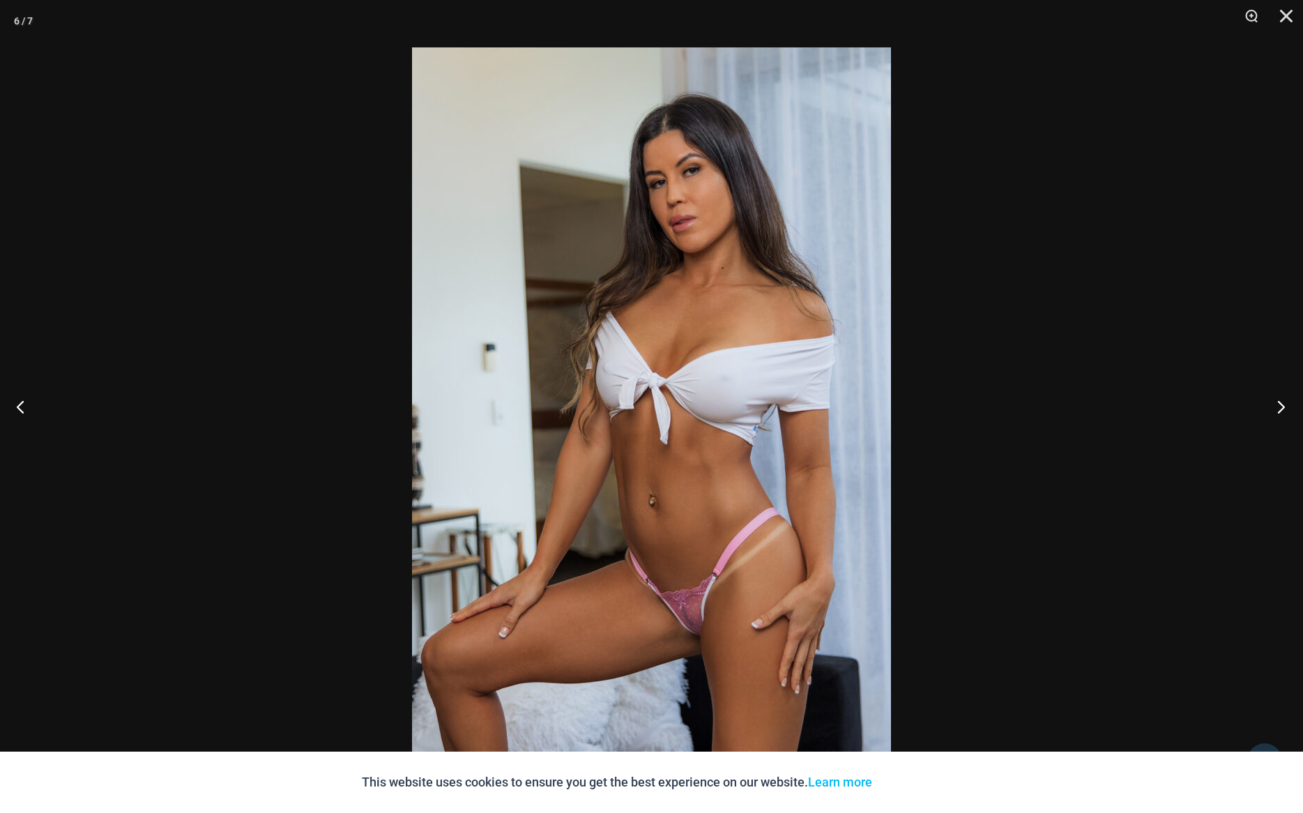
click at [1284, 408] on button "Next" at bounding box center [1276, 406] width 52 height 70
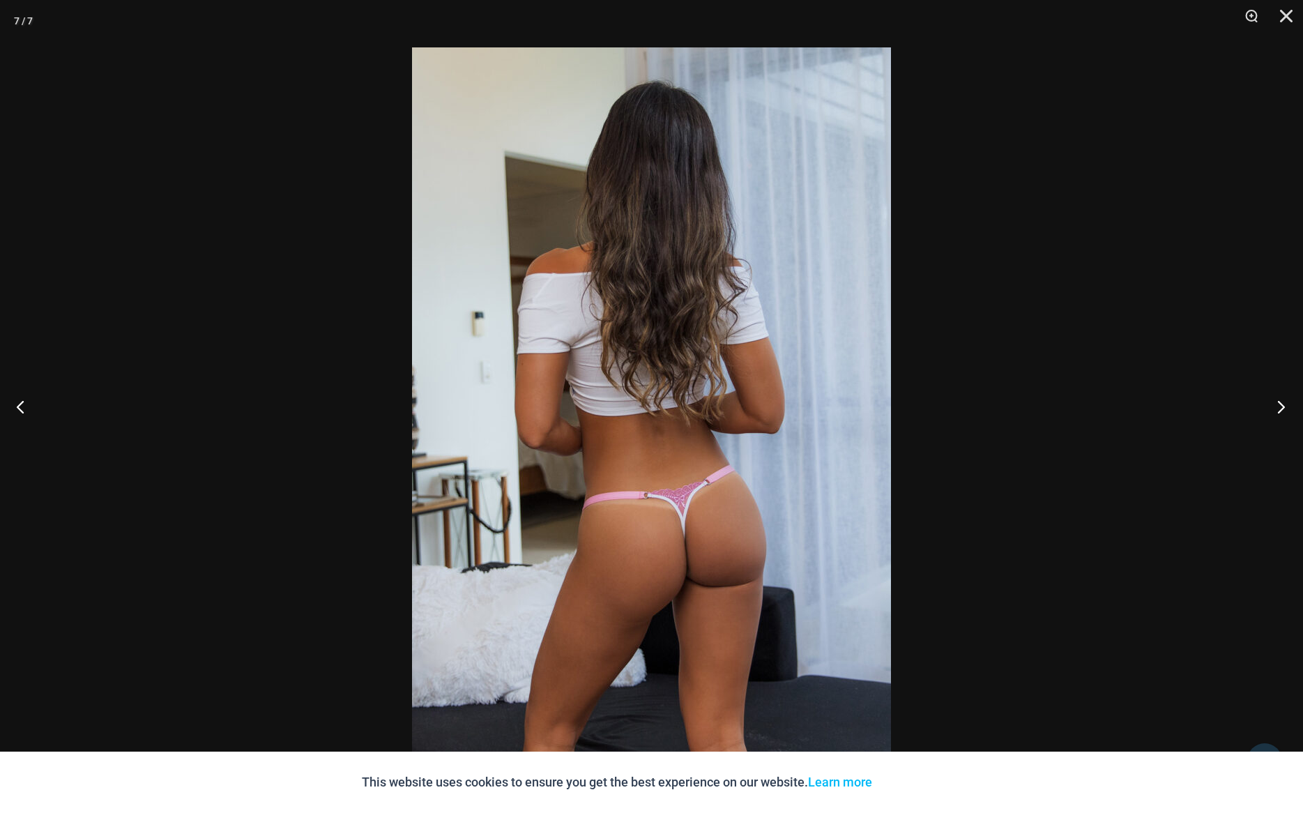
click at [1284, 408] on button "Next" at bounding box center [1276, 406] width 52 height 70
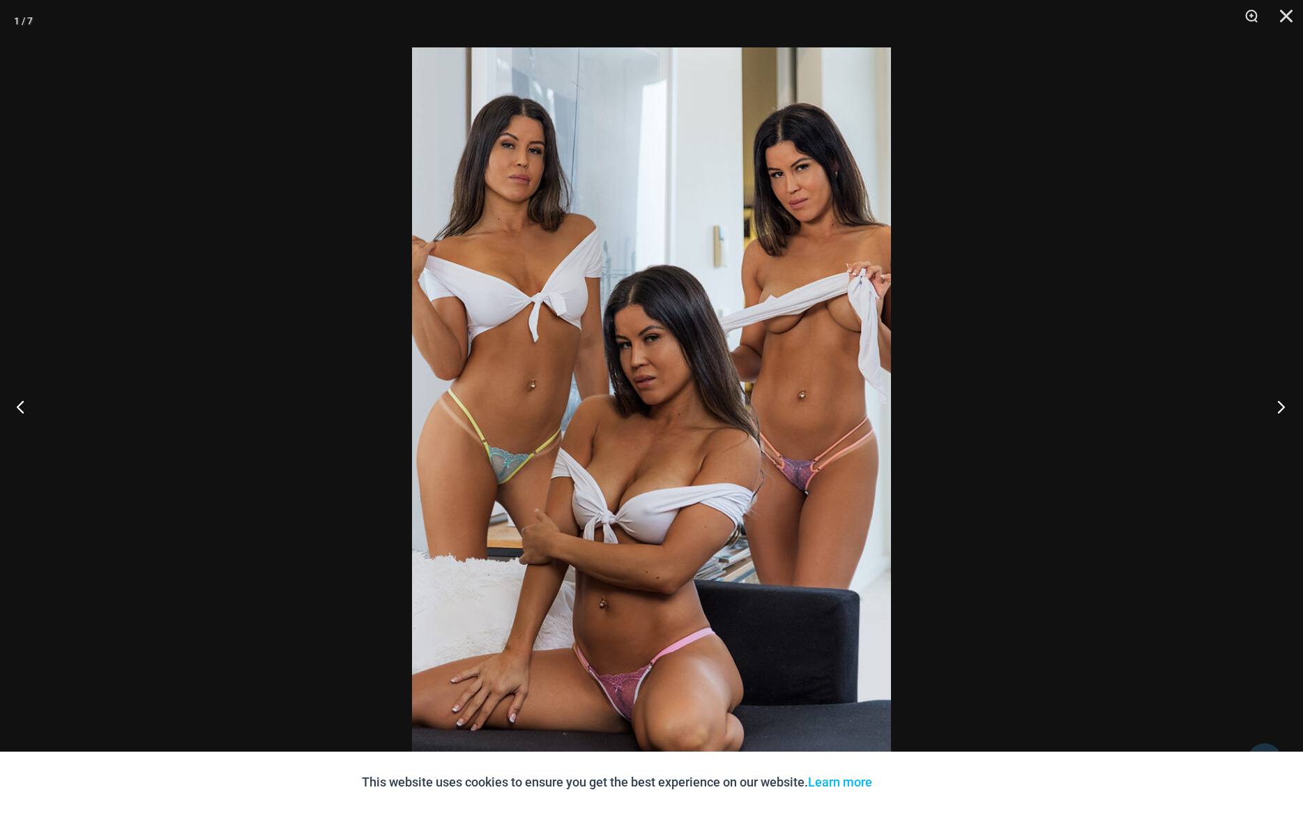
click at [1284, 408] on button "Next" at bounding box center [1276, 406] width 52 height 70
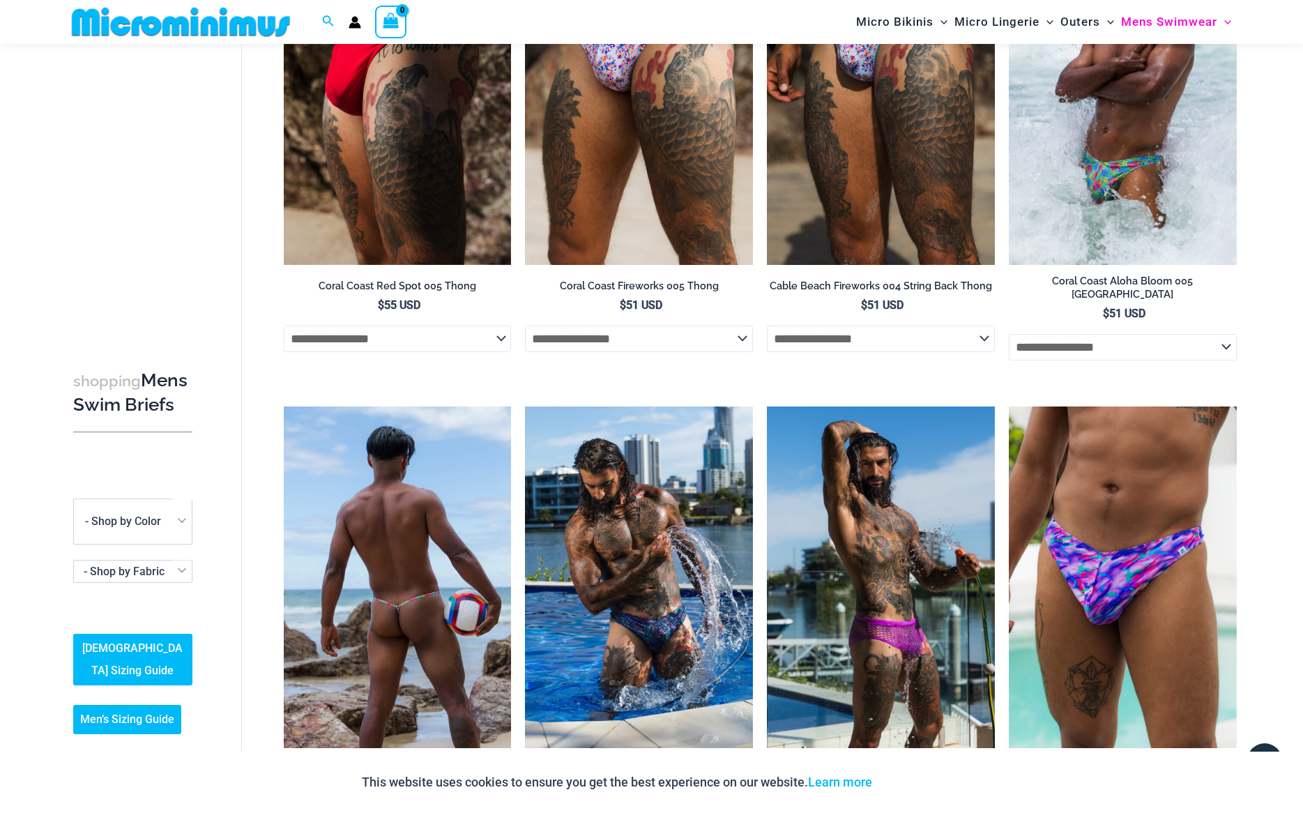
scroll to position [232, 0]
click at [365, 595] on img at bounding box center [398, 576] width 228 height 341
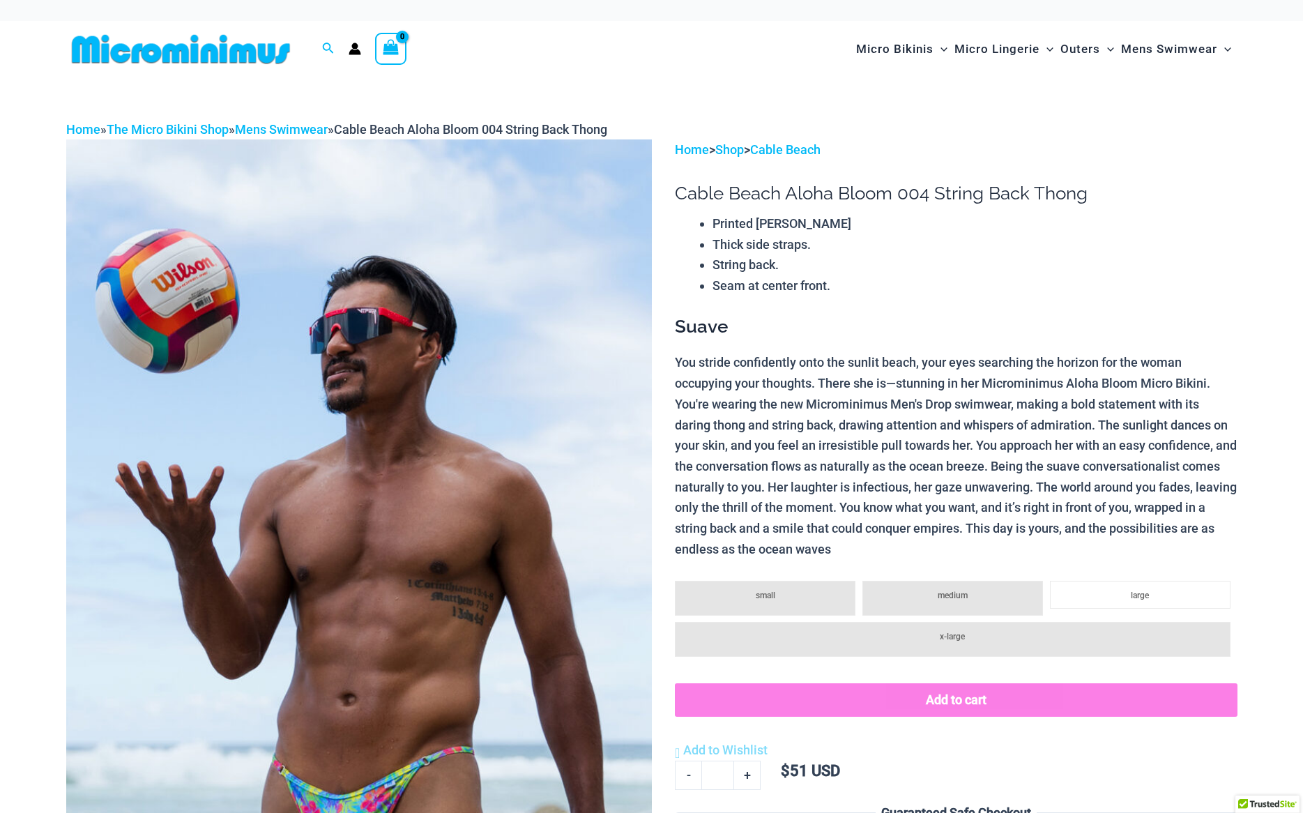
click at [413, 569] on img at bounding box center [358, 578] width 585 height 878
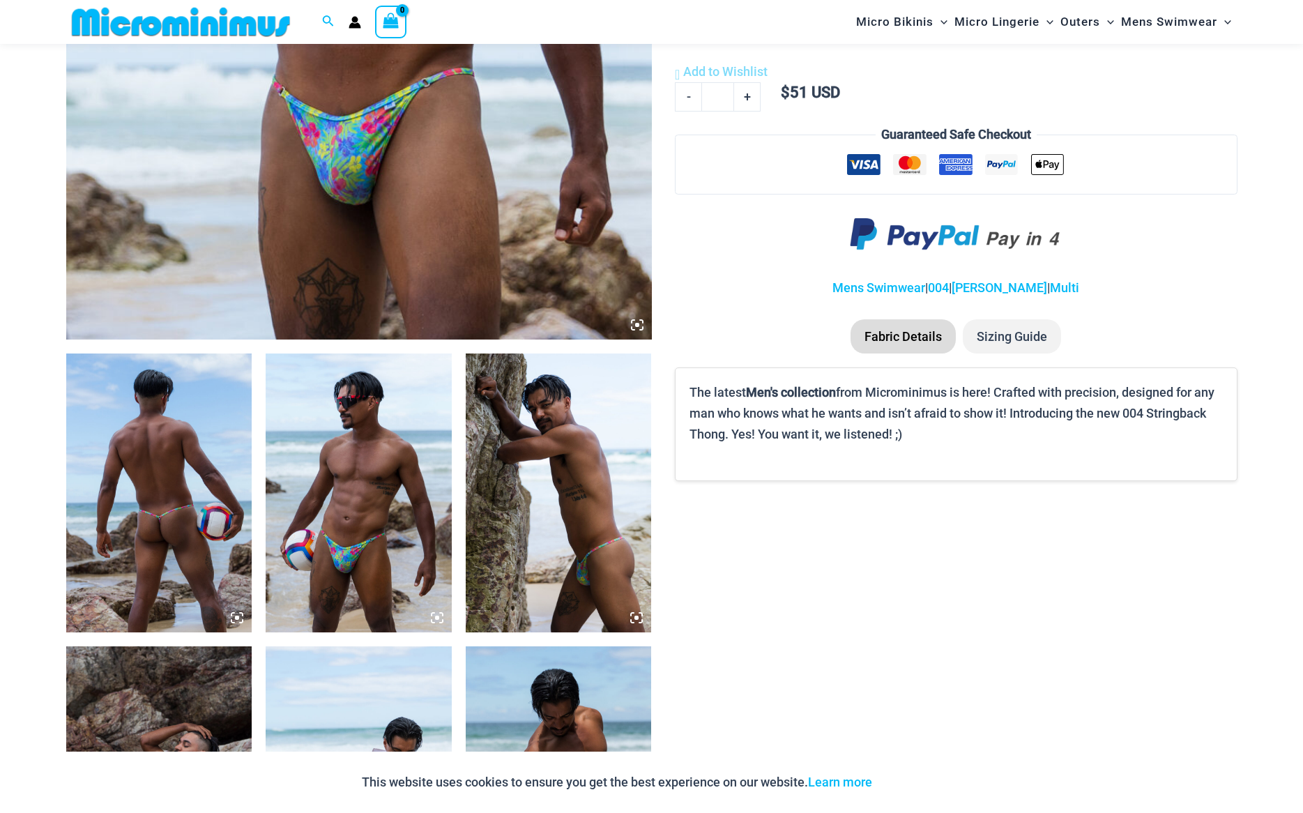
scroll to position [663, 0]
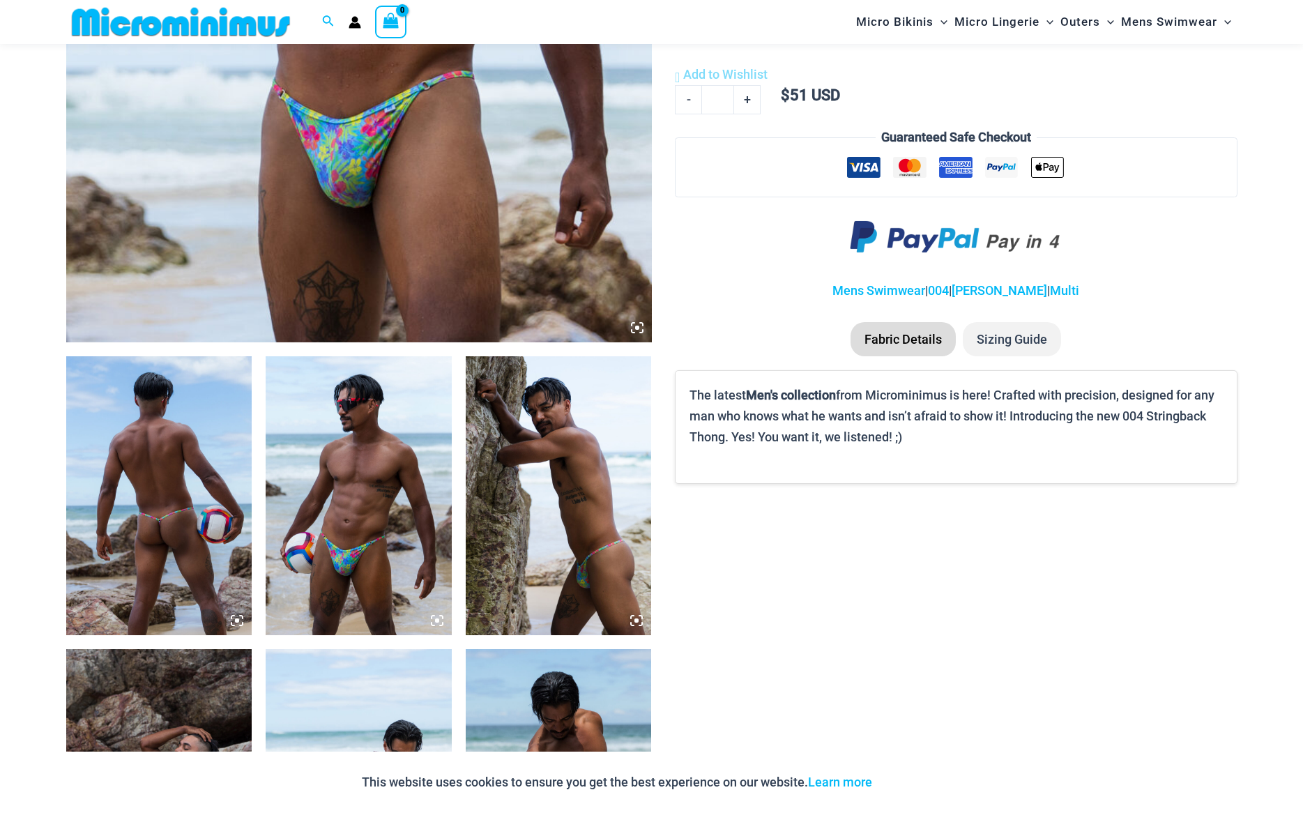
click at [169, 505] on img at bounding box center [159, 495] width 186 height 279
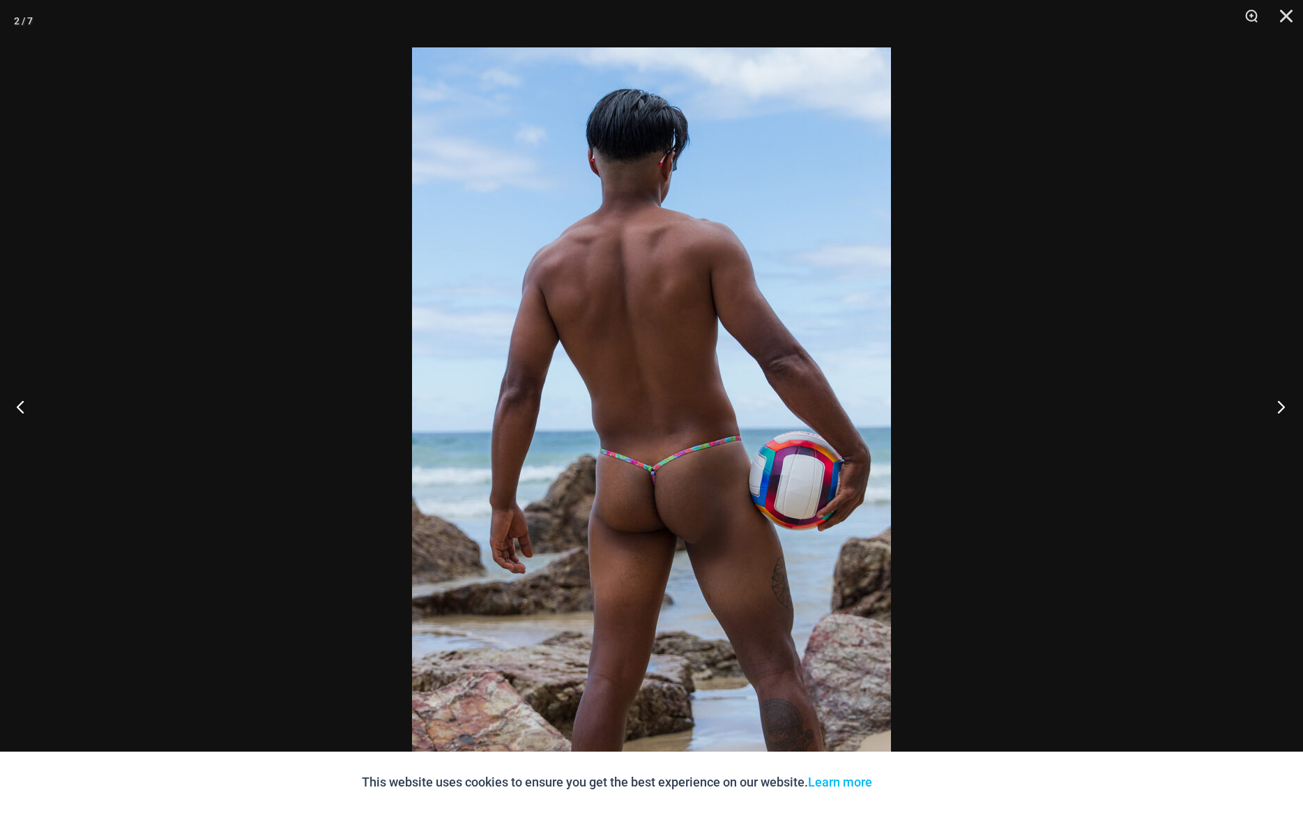
click at [1273, 404] on button "Next" at bounding box center [1276, 406] width 52 height 70
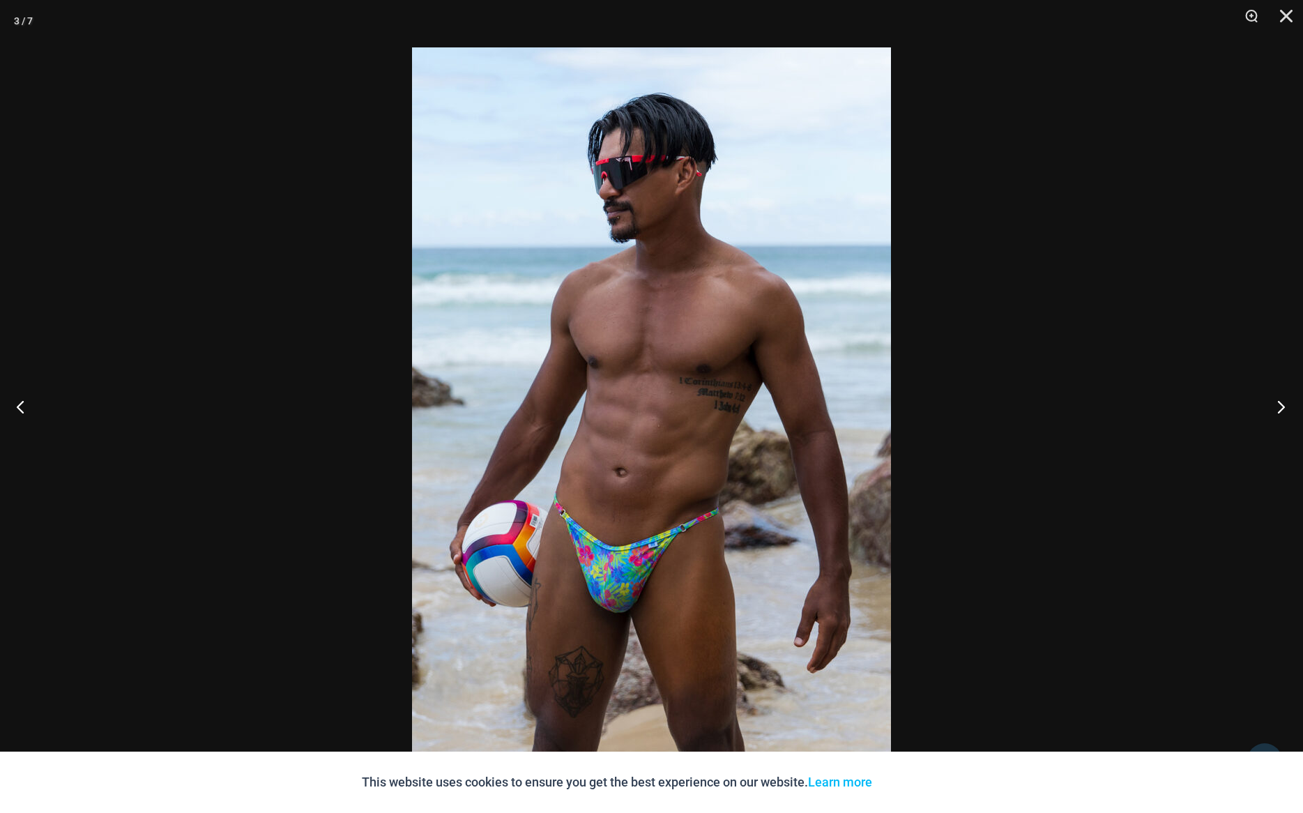
click at [1273, 404] on button "Next" at bounding box center [1276, 406] width 52 height 70
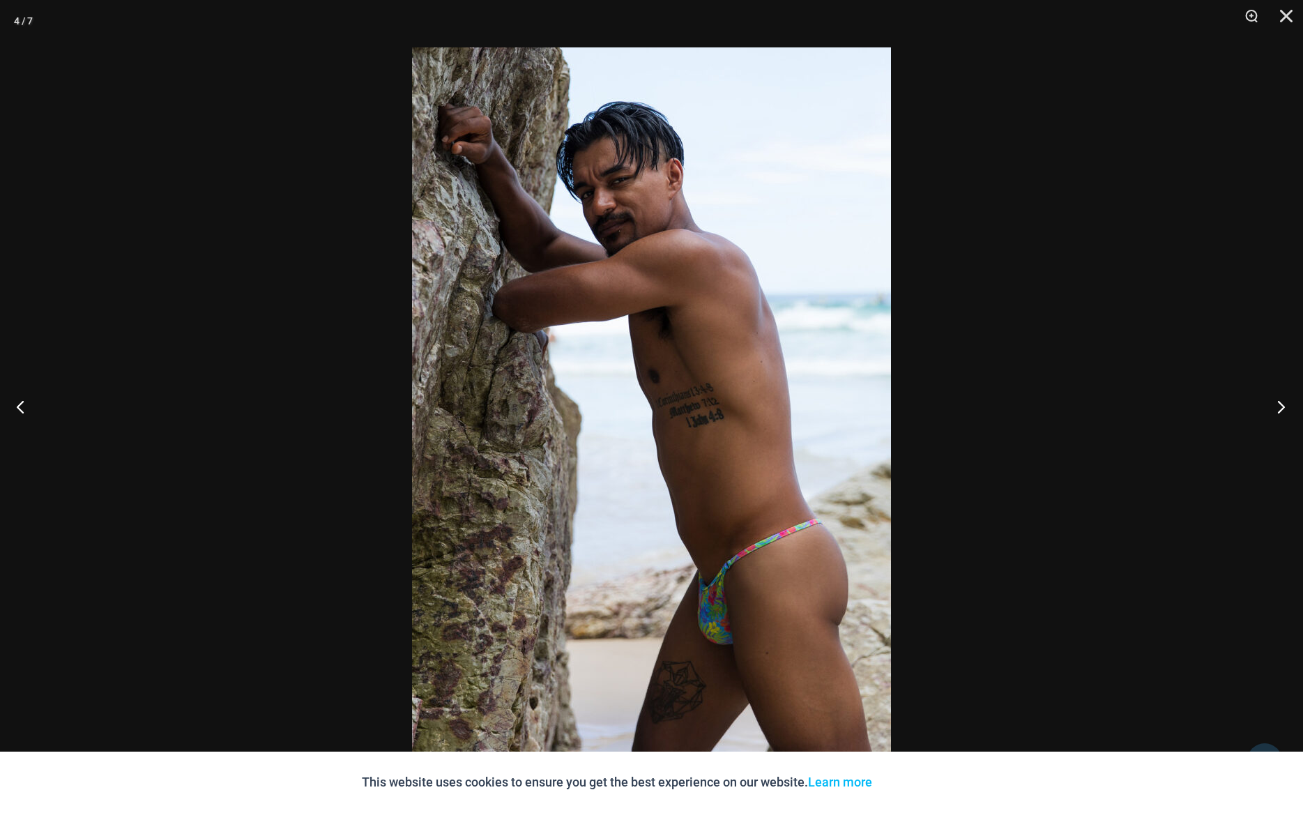
click at [1273, 404] on button "Next" at bounding box center [1276, 406] width 52 height 70
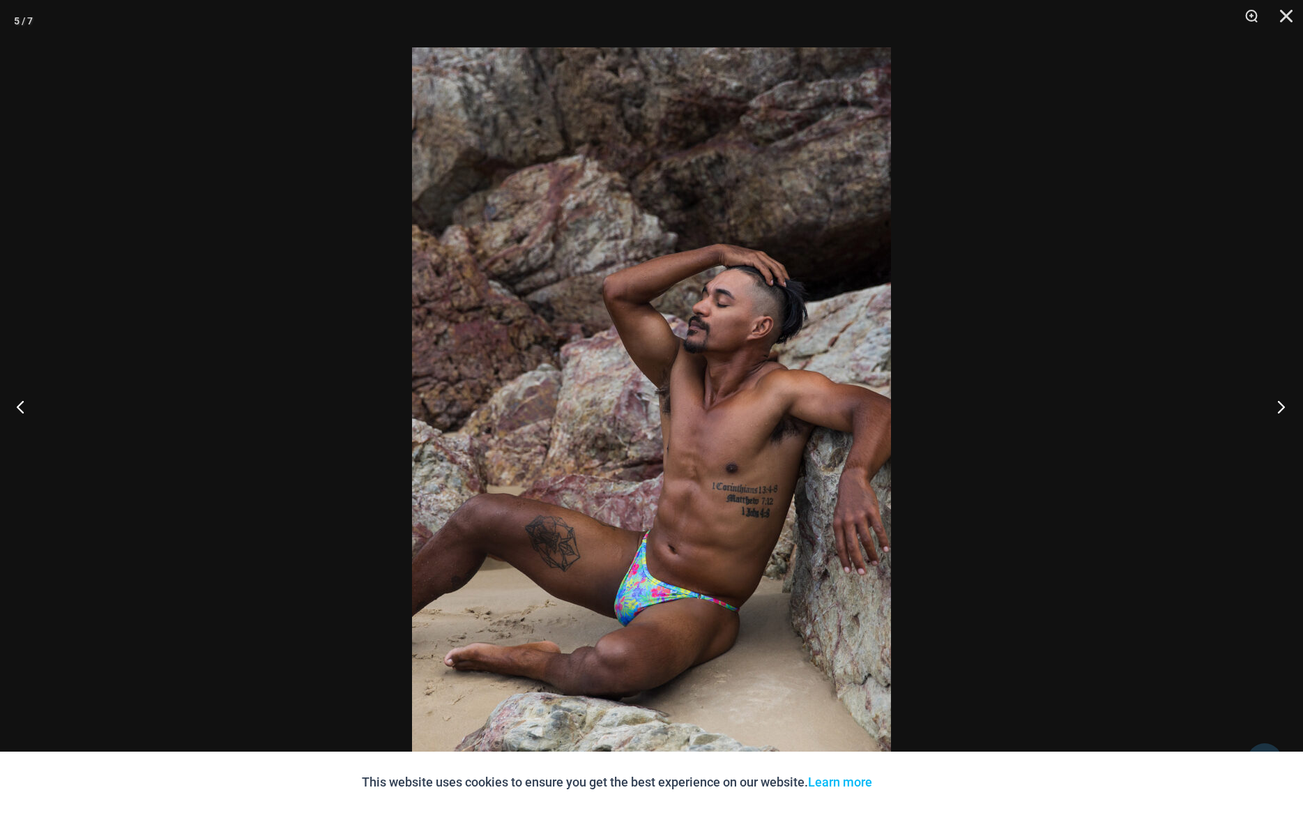
click at [1273, 404] on button "Next" at bounding box center [1276, 406] width 52 height 70
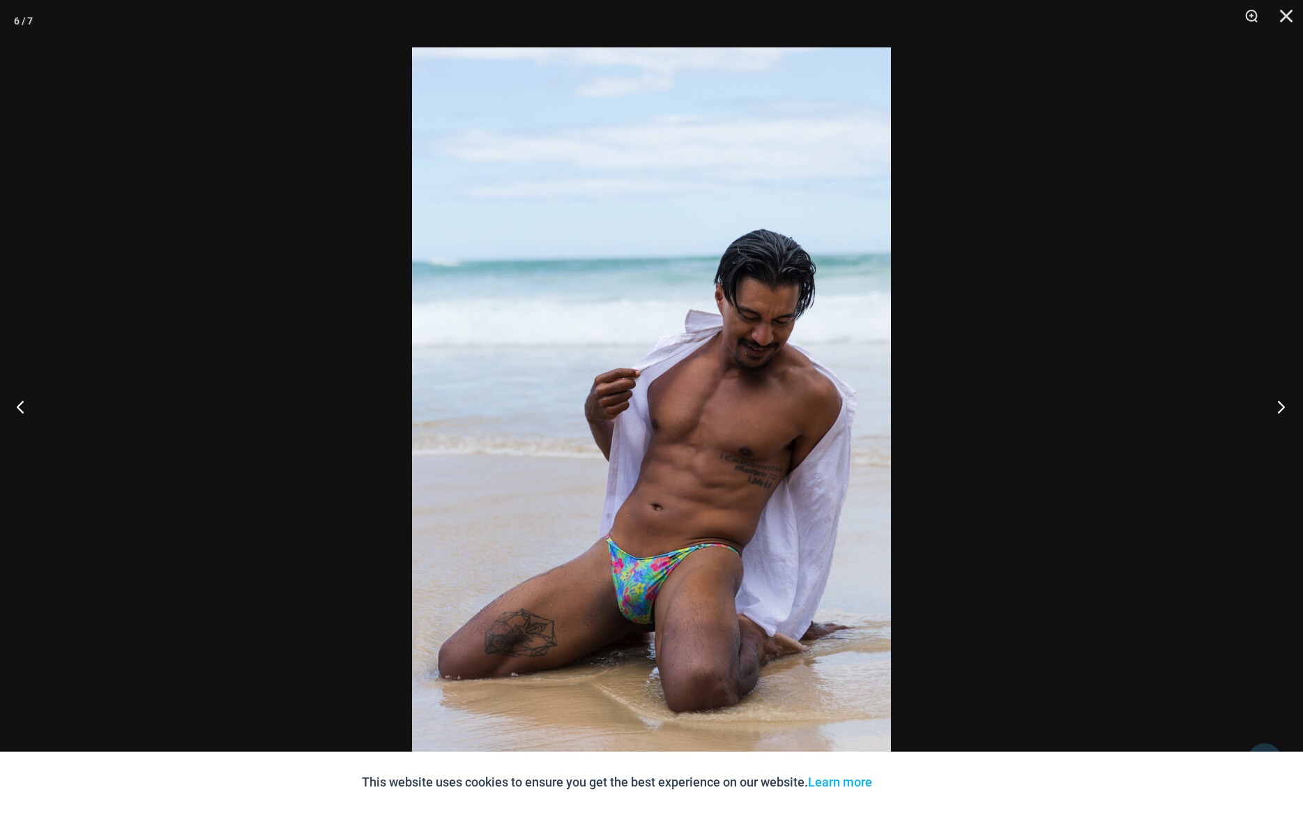
click at [1273, 404] on button "Next" at bounding box center [1276, 406] width 52 height 70
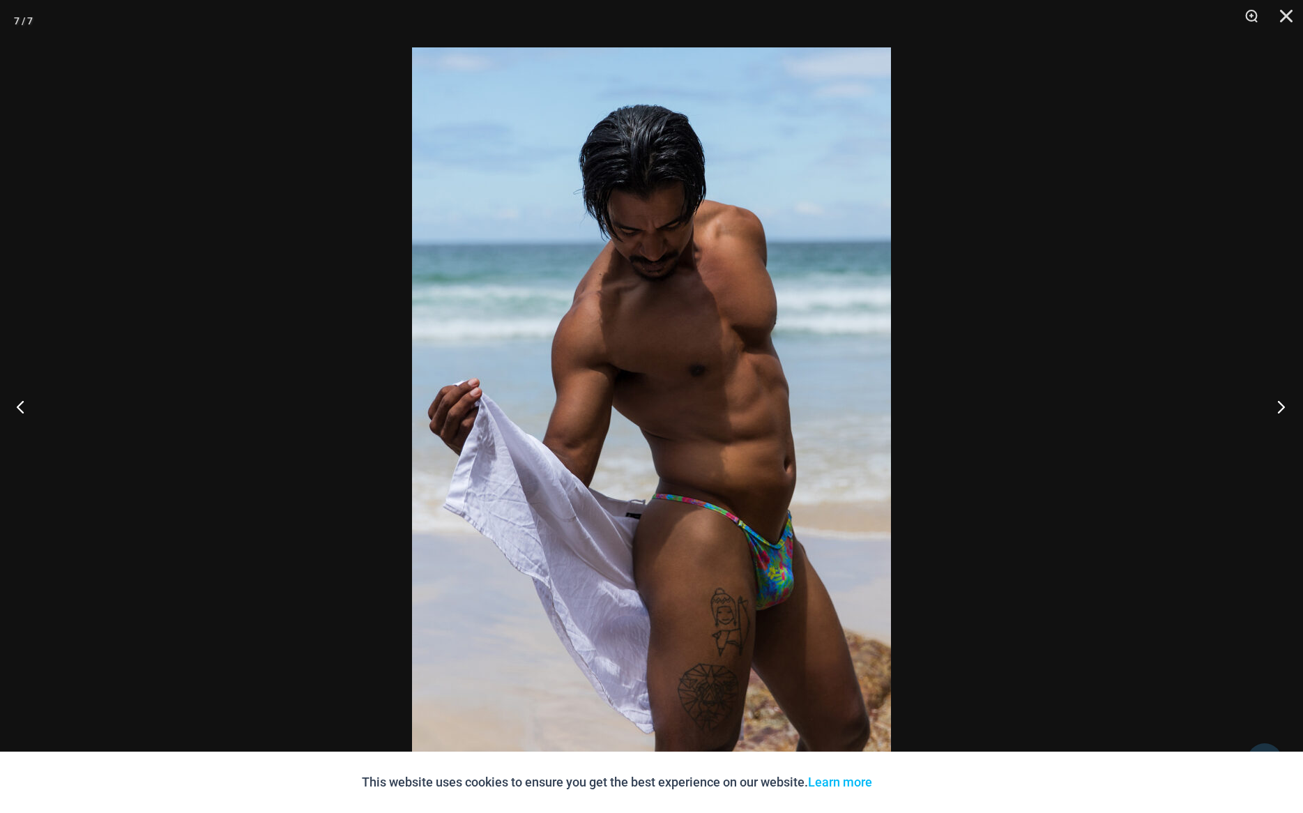
click at [1273, 404] on button "Next" at bounding box center [1276, 406] width 52 height 70
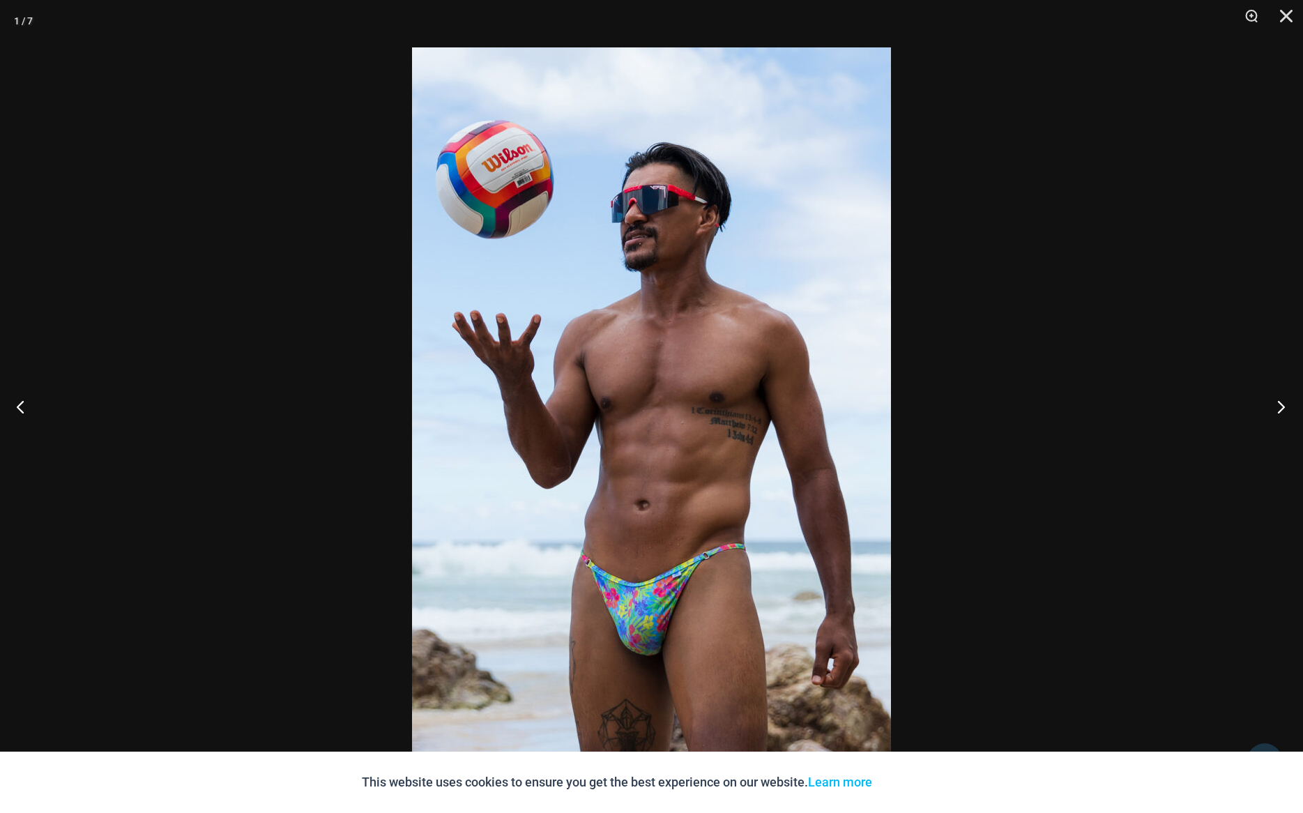
click at [1273, 404] on button "Next" at bounding box center [1276, 406] width 52 height 70
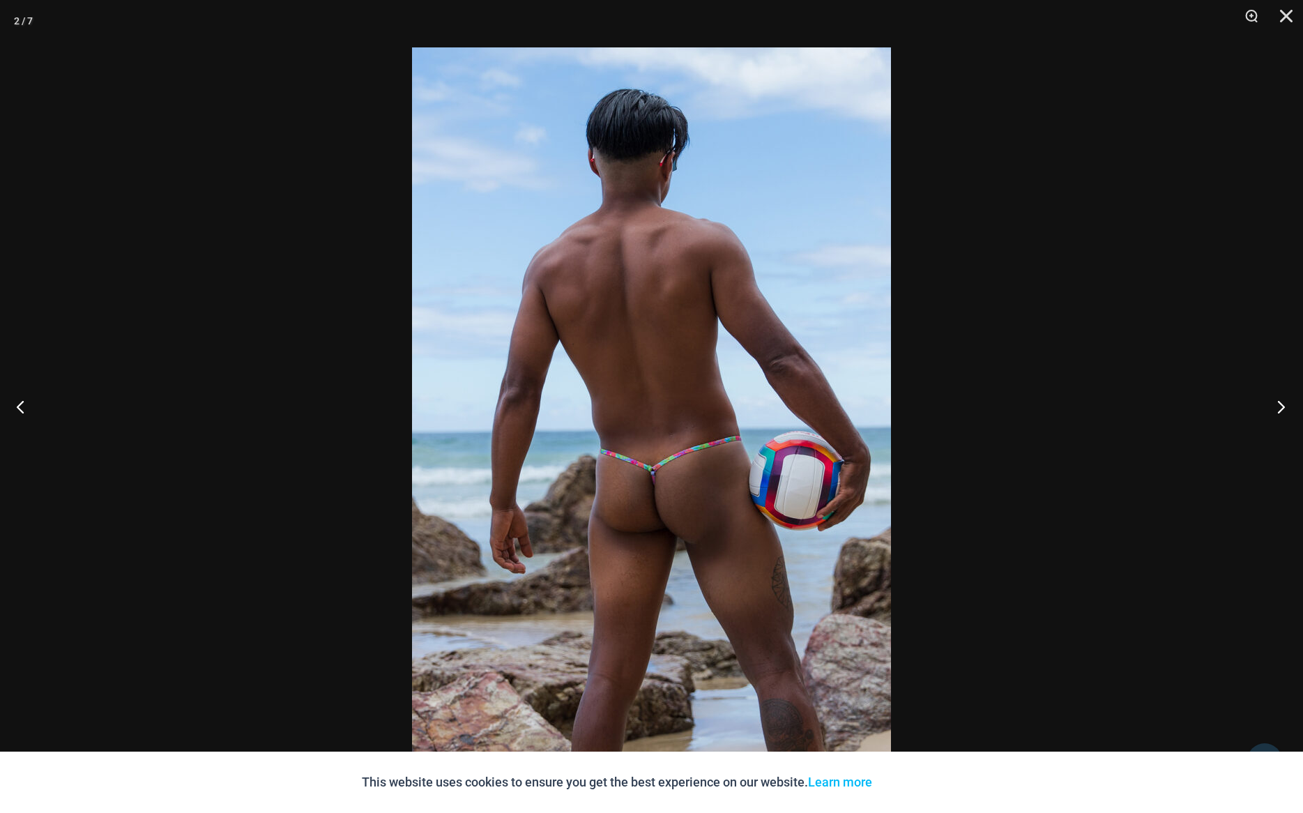
click at [1273, 404] on button "Next" at bounding box center [1276, 406] width 52 height 70
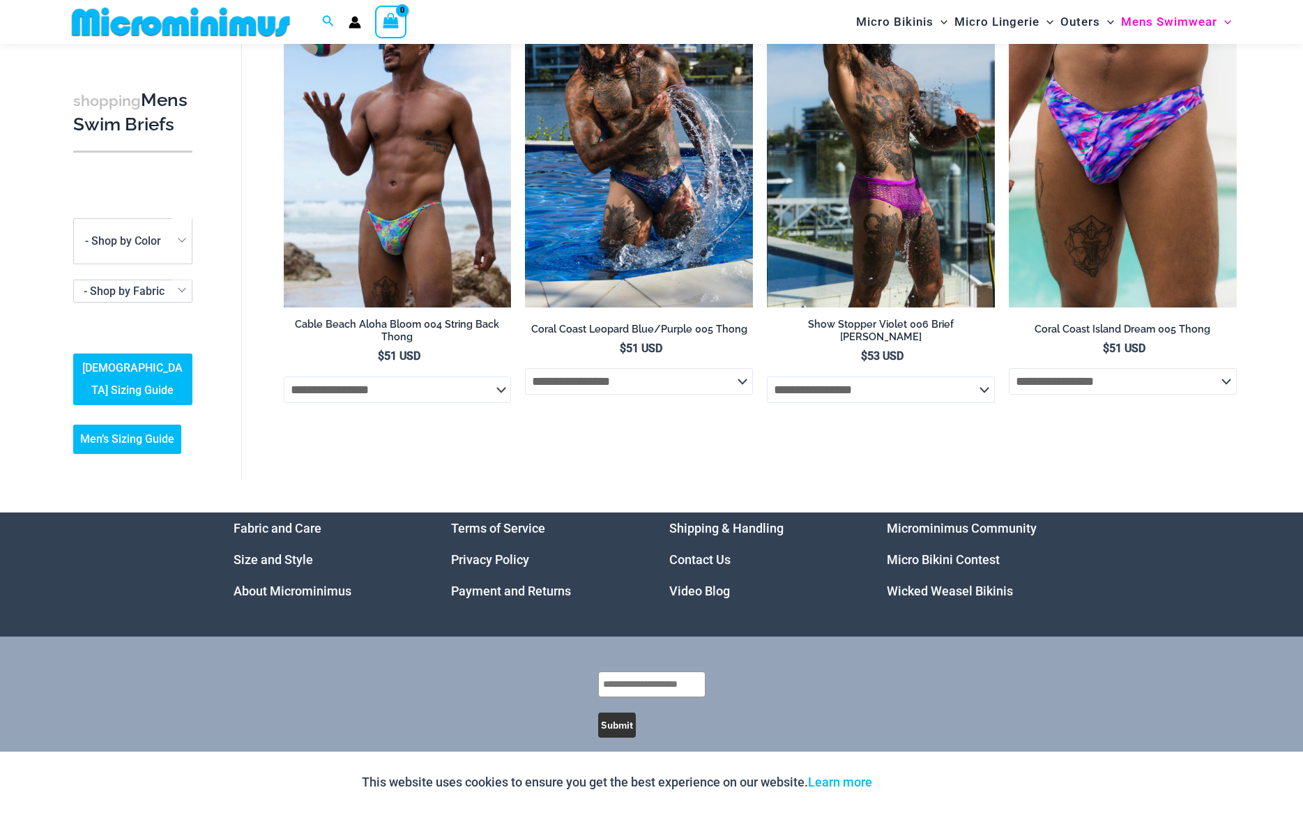
scroll to position [684, 0]
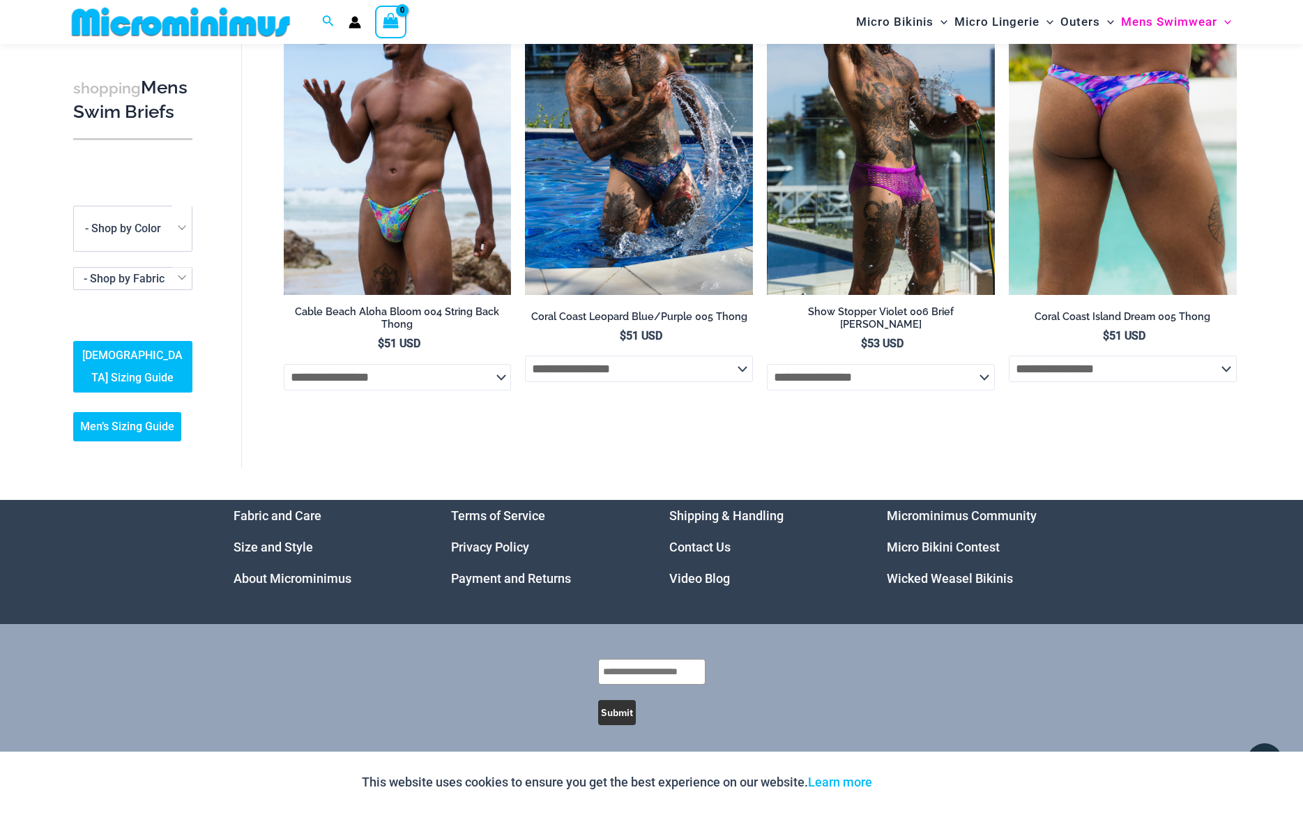
click at [1151, 177] on img at bounding box center [1122, 123] width 228 height 341
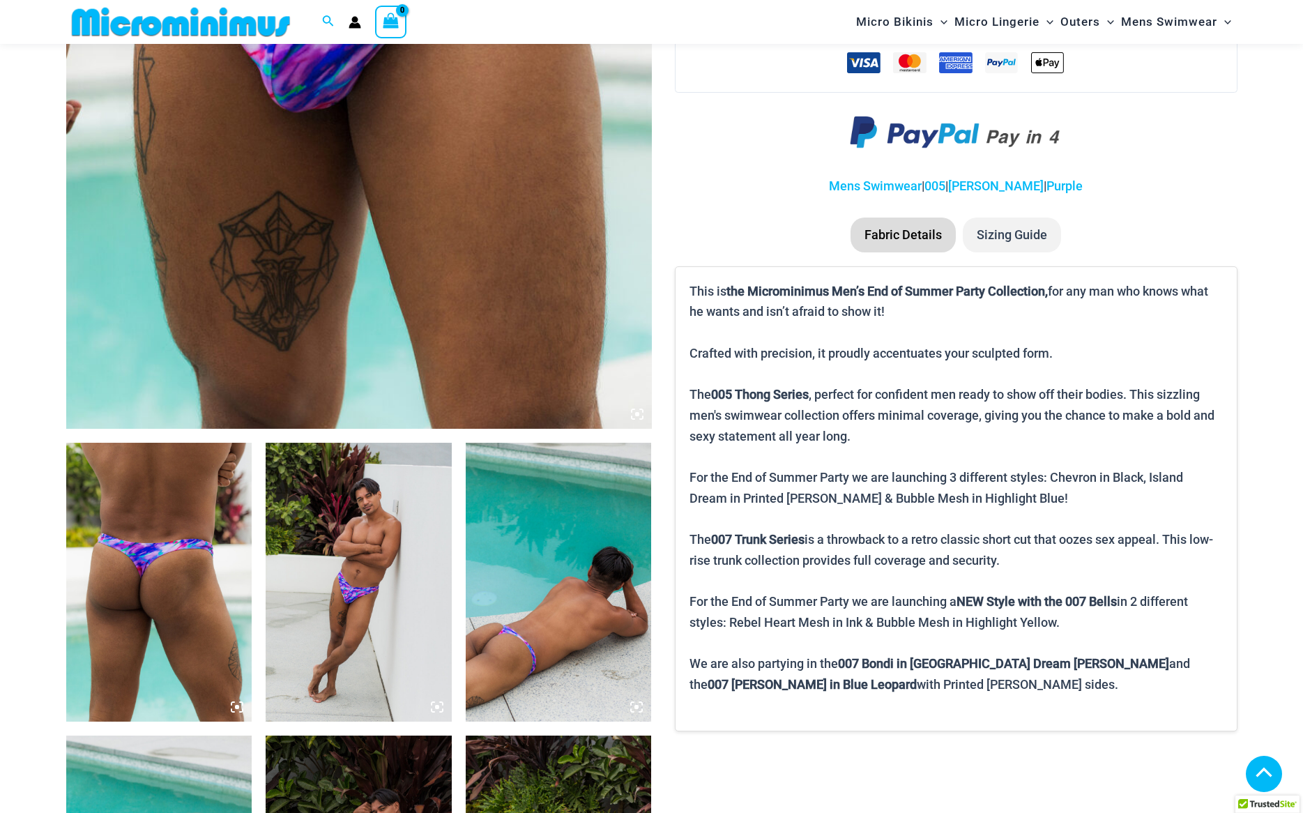
scroll to position [587, 0]
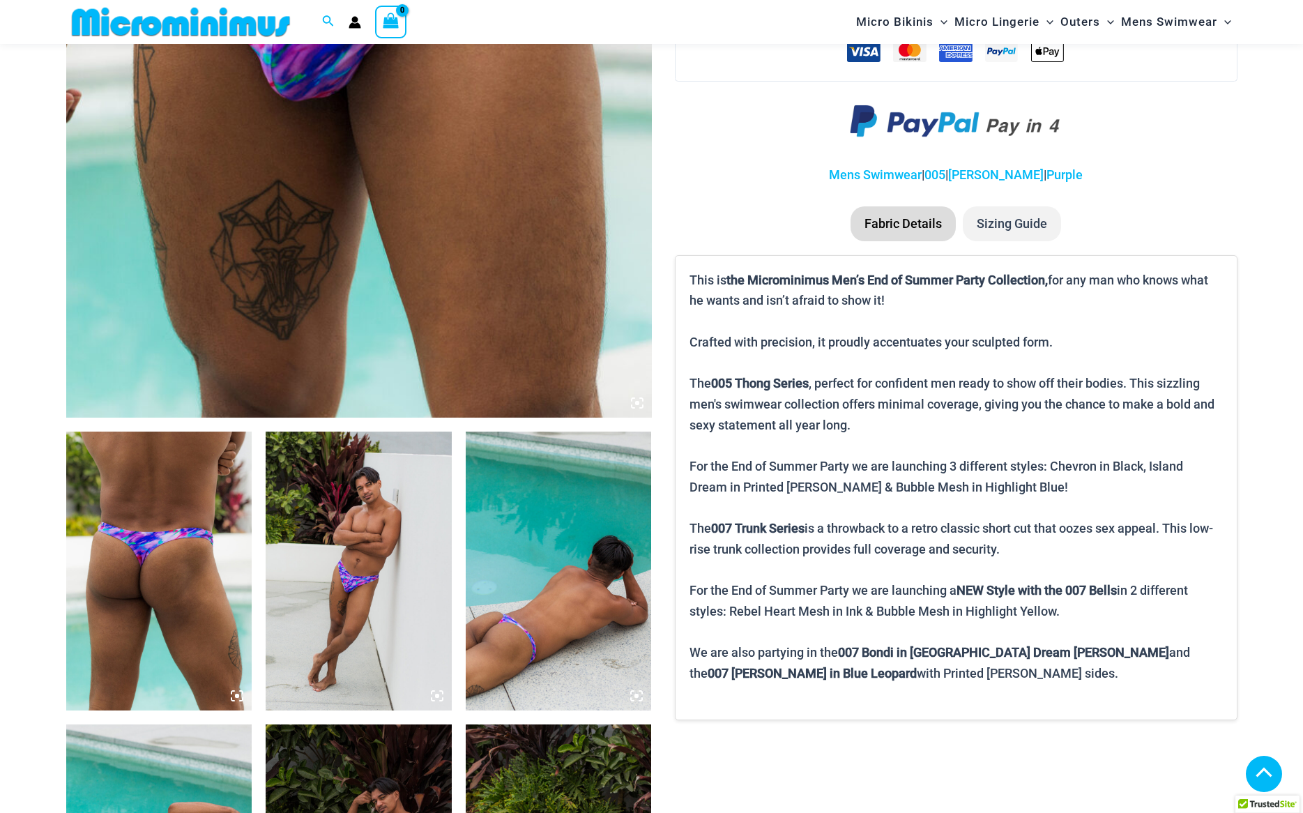
click at [257, 514] on div at bounding box center [358, 270] width 585 height 1463
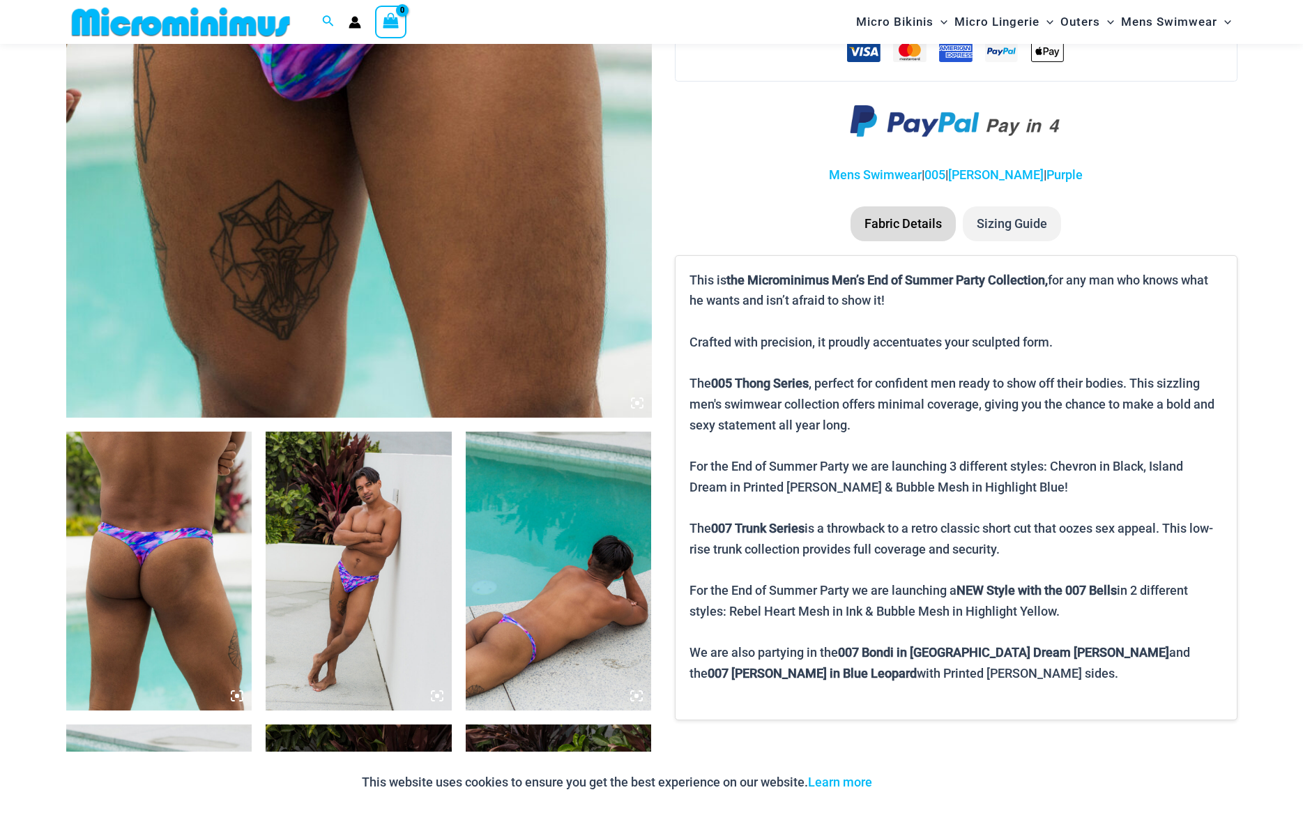
click at [172, 544] on img at bounding box center [159, 570] width 186 height 279
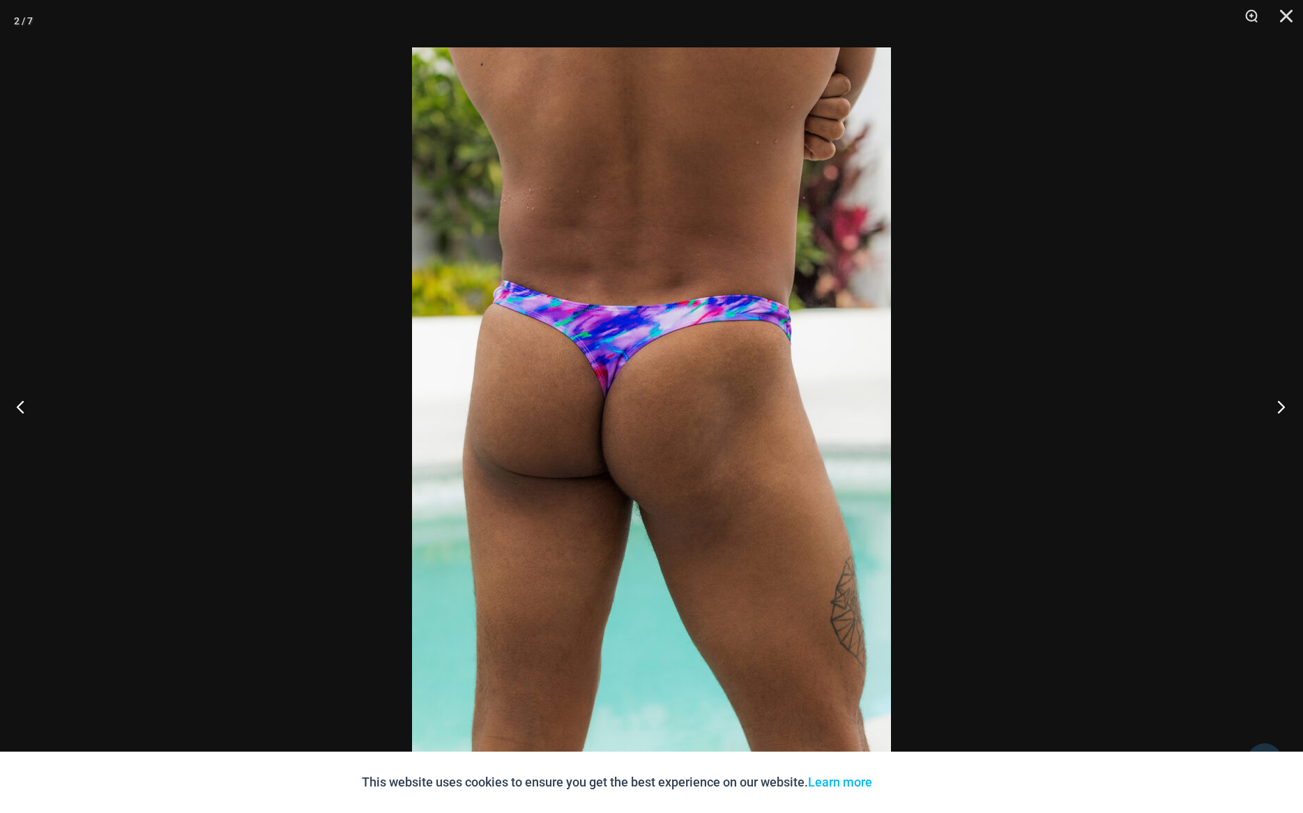
click at [1291, 410] on button "Next" at bounding box center [1276, 406] width 52 height 70
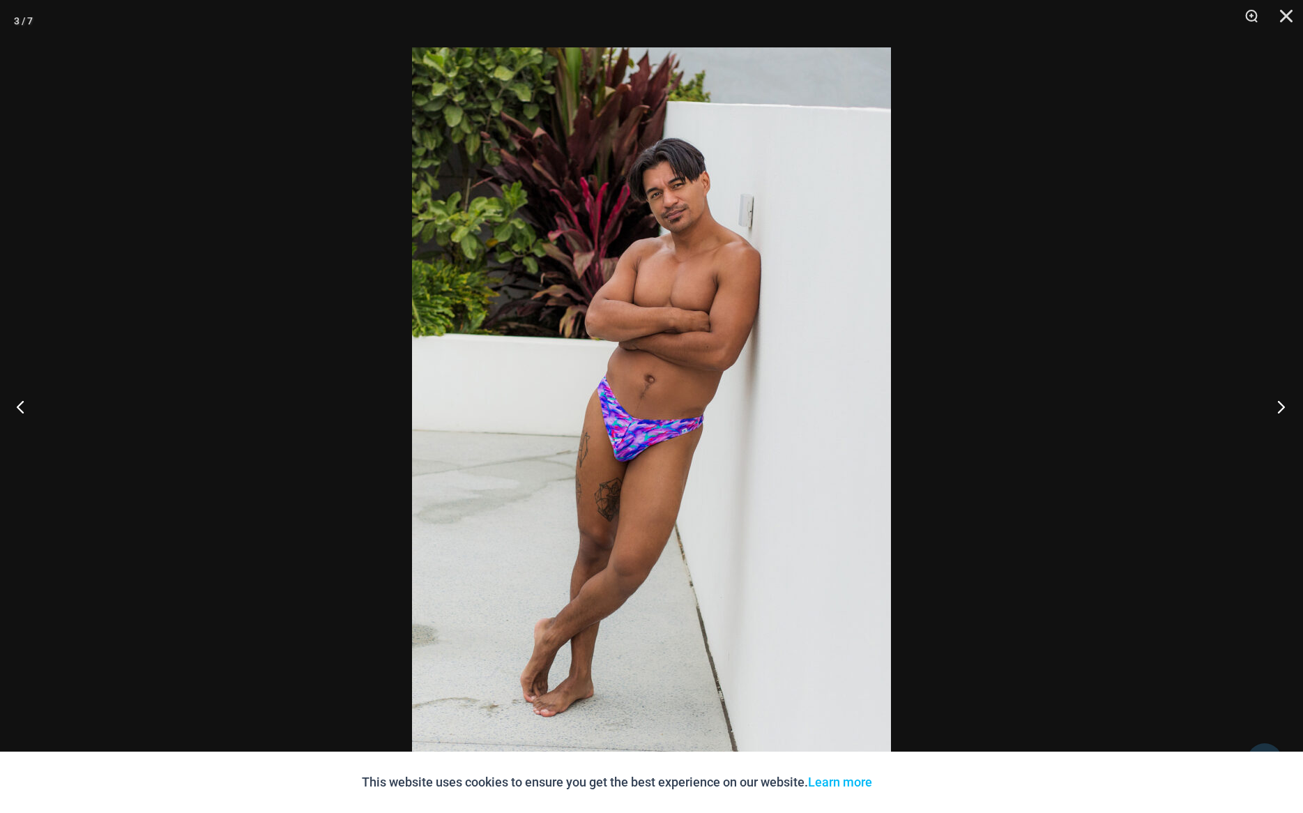
click at [1290, 410] on button "Next" at bounding box center [1276, 406] width 52 height 70
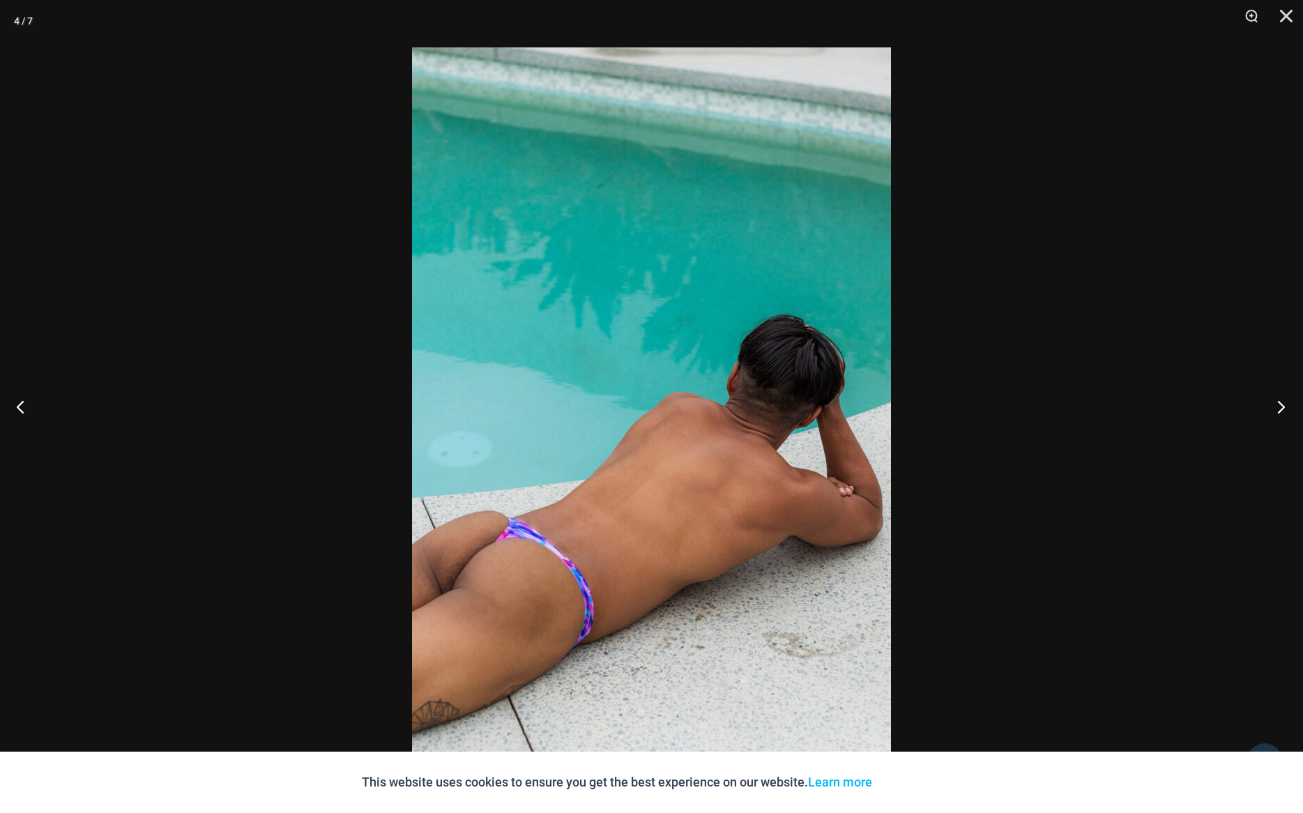
click at [1290, 410] on button "Next" at bounding box center [1276, 406] width 52 height 70
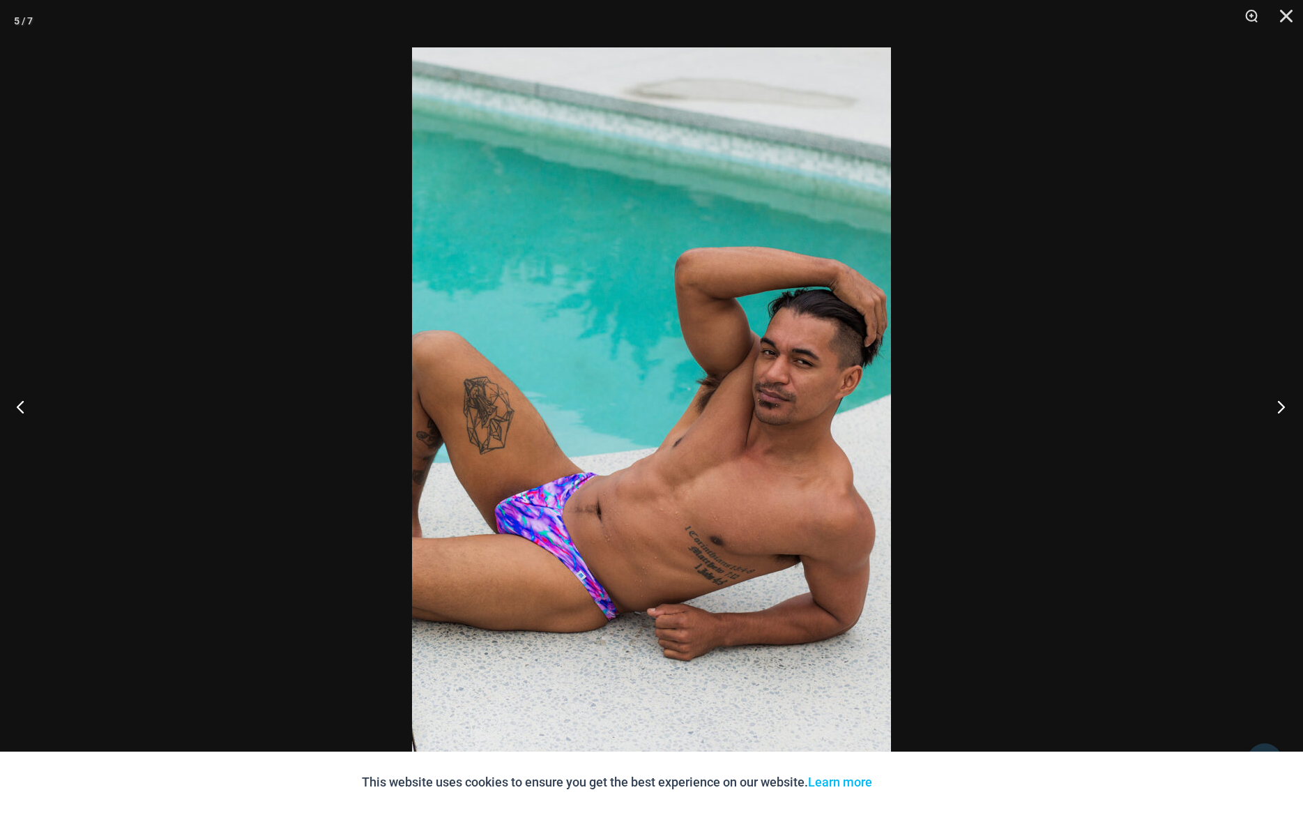
click at [1290, 410] on button "Next" at bounding box center [1276, 406] width 52 height 70
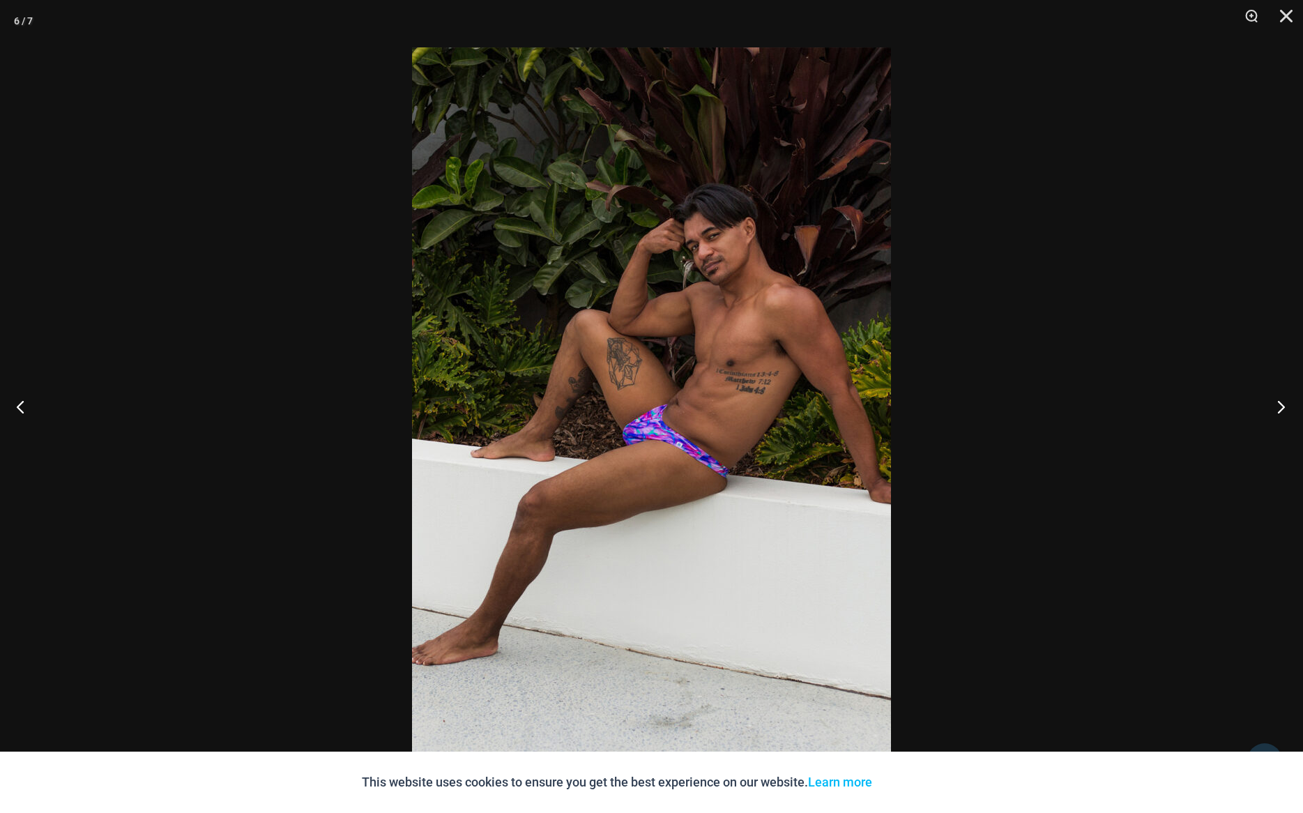
click at [1290, 410] on button "Next" at bounding box center [1276, 406] width 52 height 70
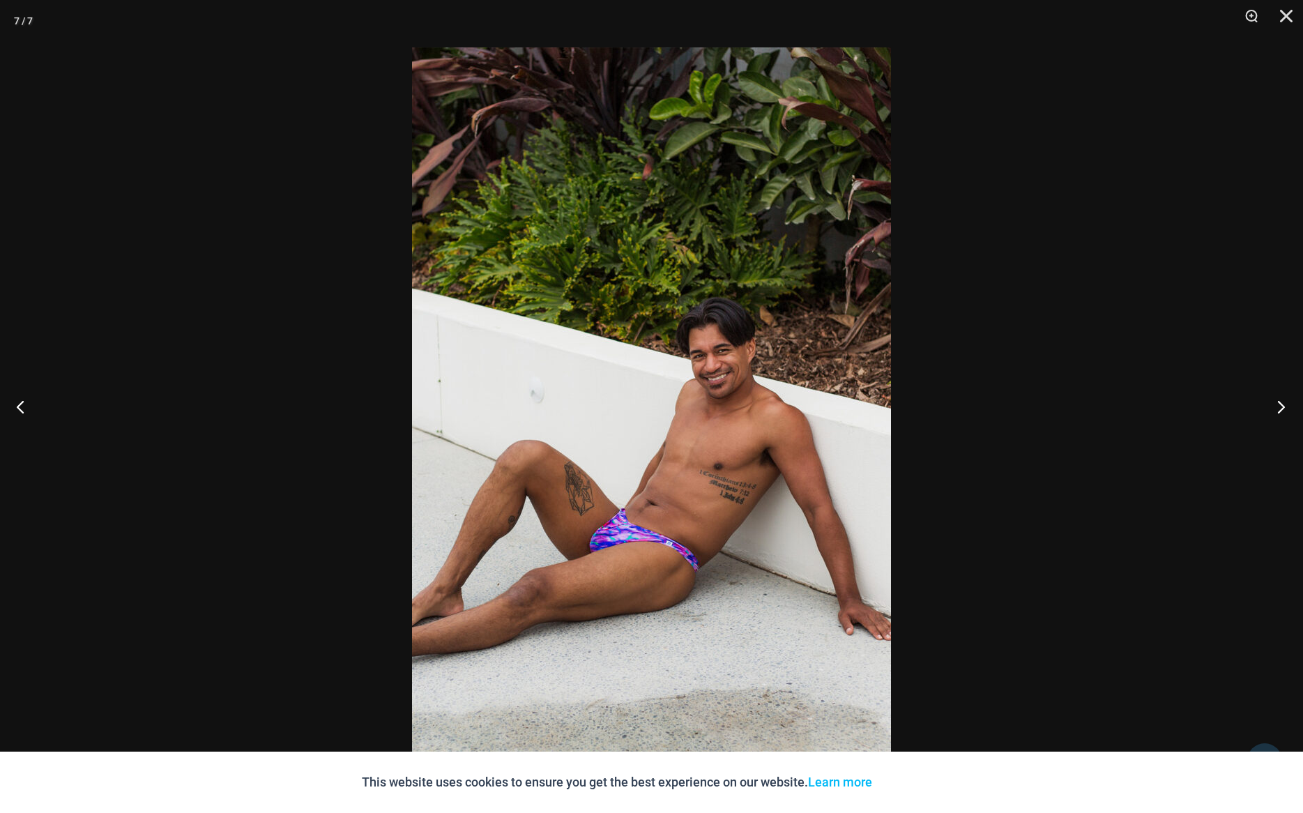
click at [1290, 410] on button "Next" at bounding box center [1276, 406] width 52 height 70
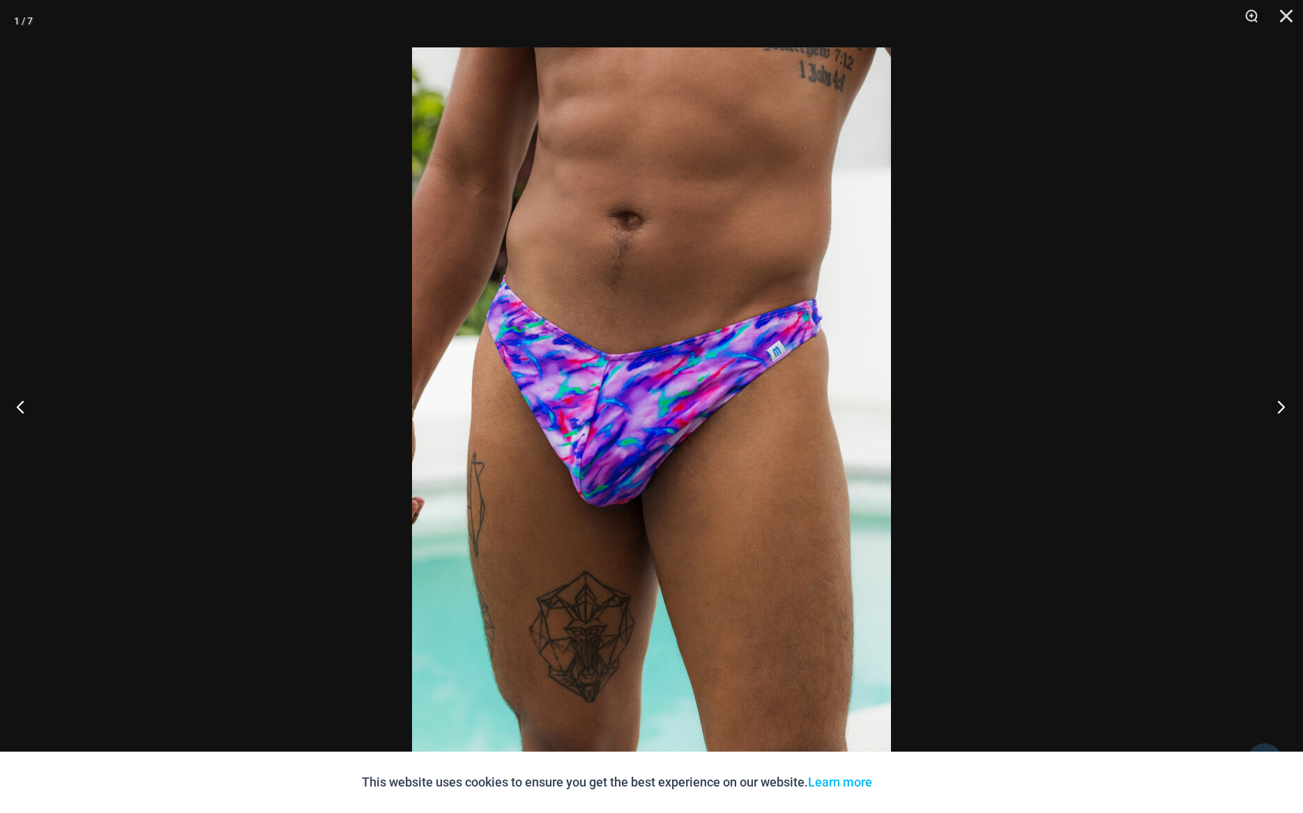
click at [1290, 410] on button "Next" at bounding box center [1276, 406] width 52 height 70
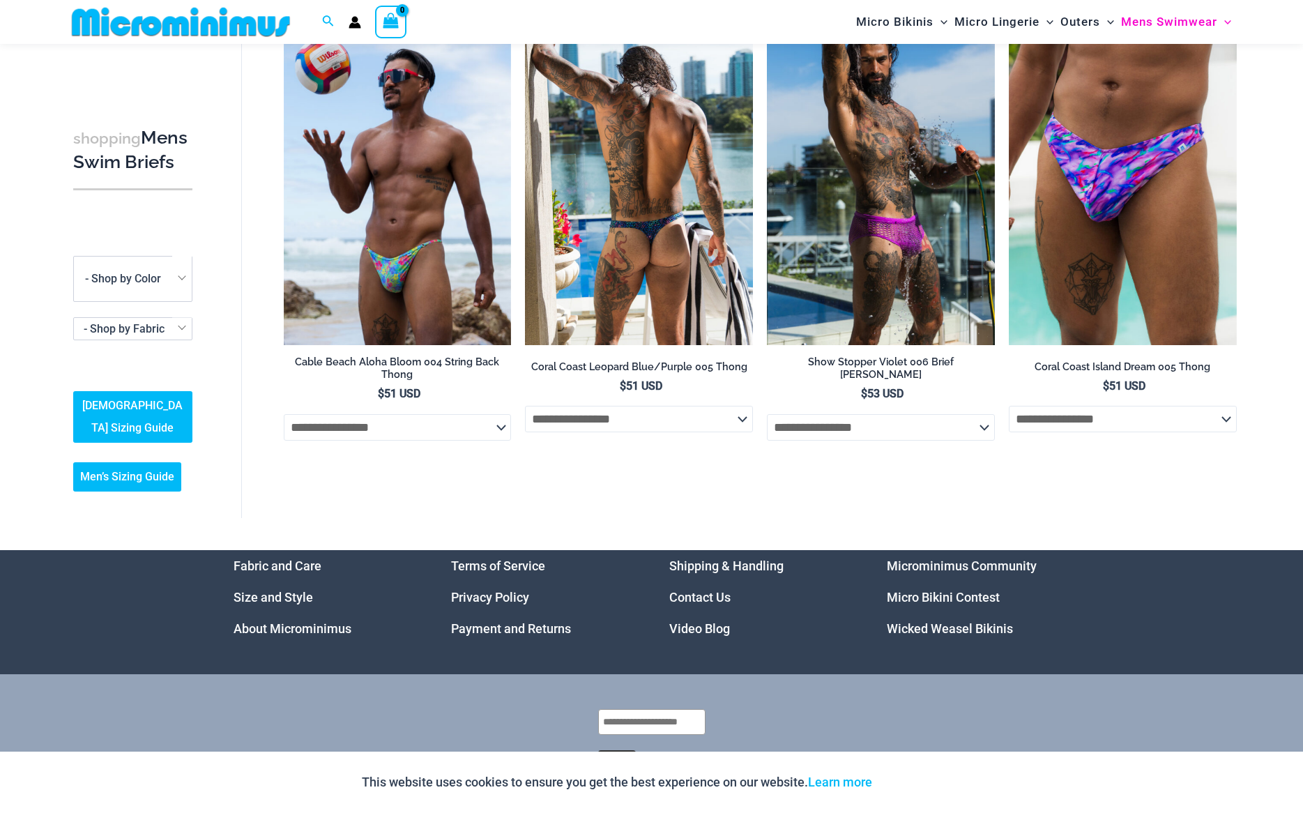
scroll to position [588, 0]
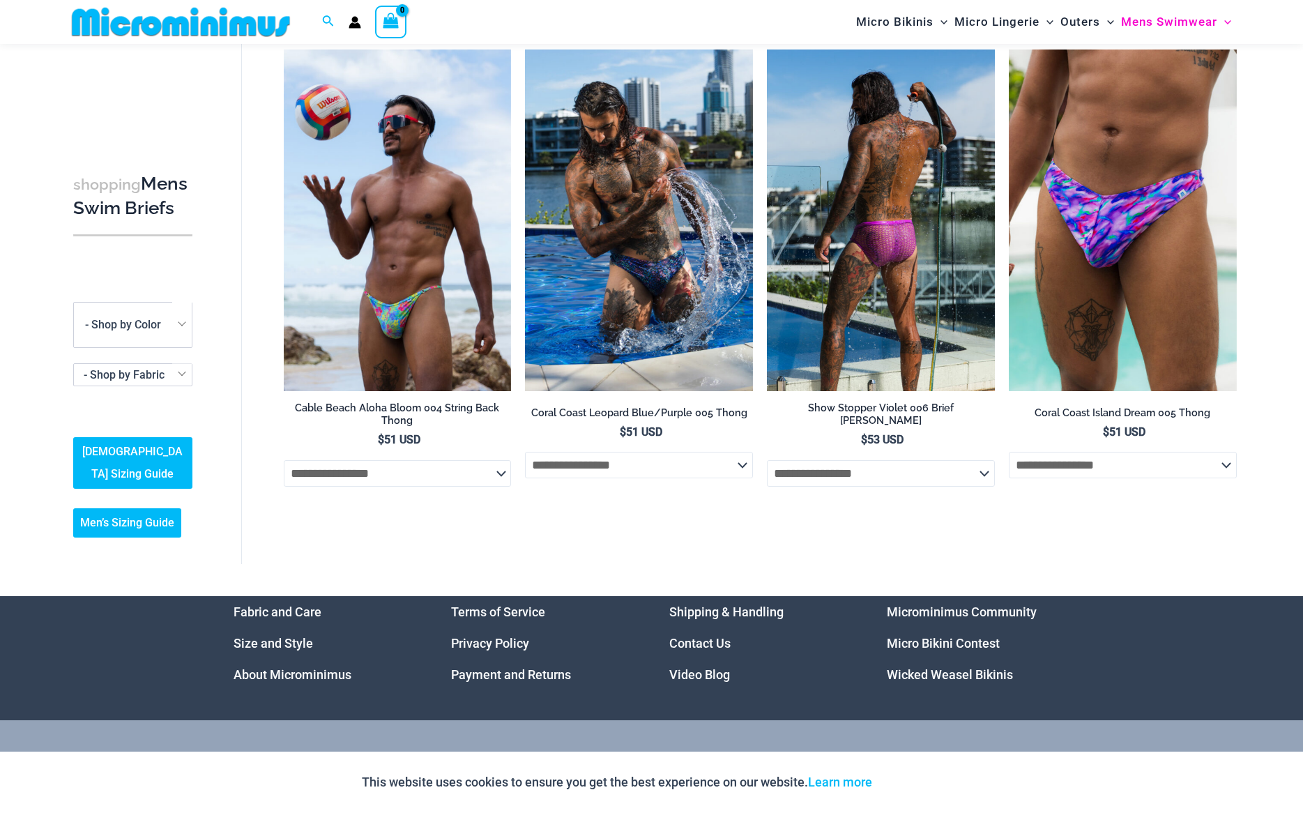
click at [901, 271] on img at bounding box center [881, 219] width 228 height 341
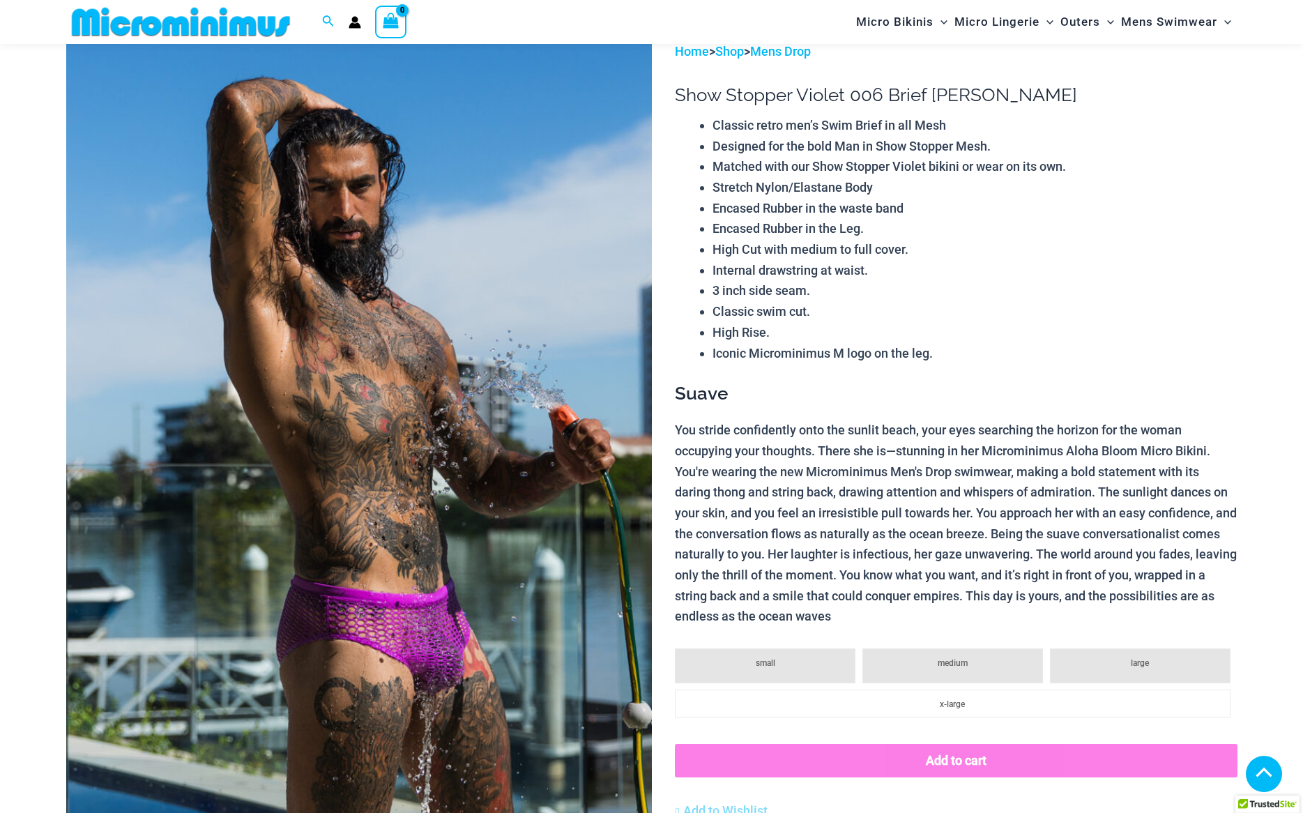
scroll to position [390, 0]
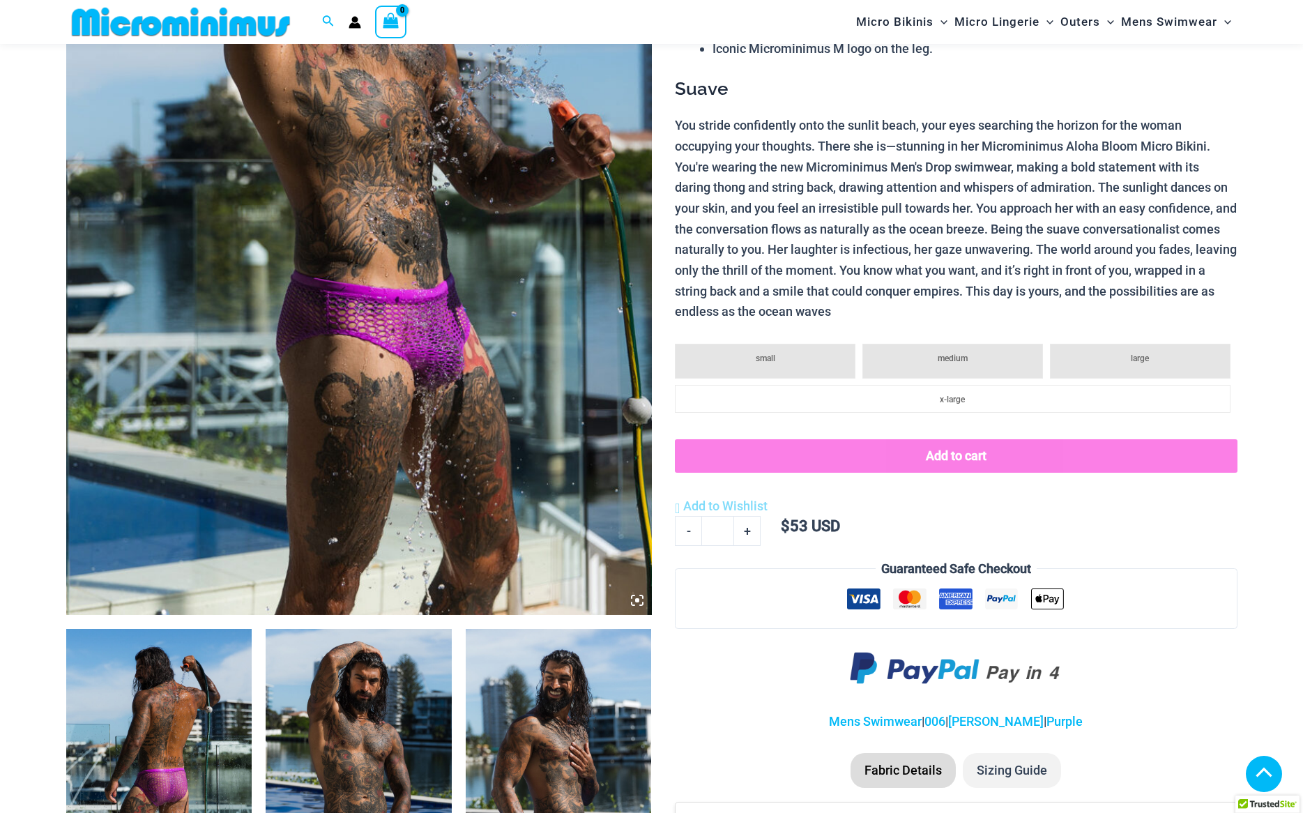
click at [190, 692] on img at bounding box center [159, 768] width 186 height 279
click at [146, 697] on img at bounding box center [159, 768] width 186 height 279
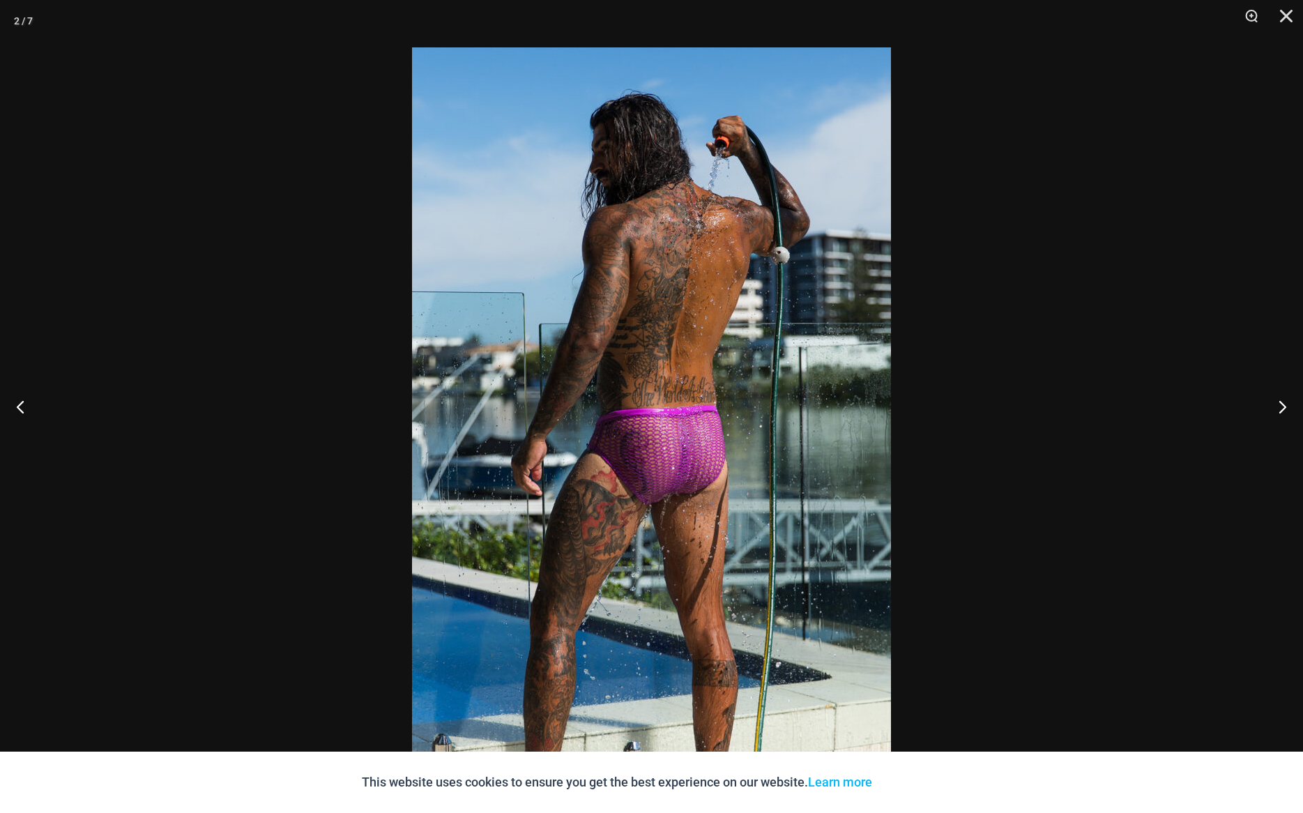
click at [147, 696] on div at bounding box center [651, 406] width 1303 height 813
click at [1273, 406] on button "Next" at bounding box center [1276, 406] width 52 height 70
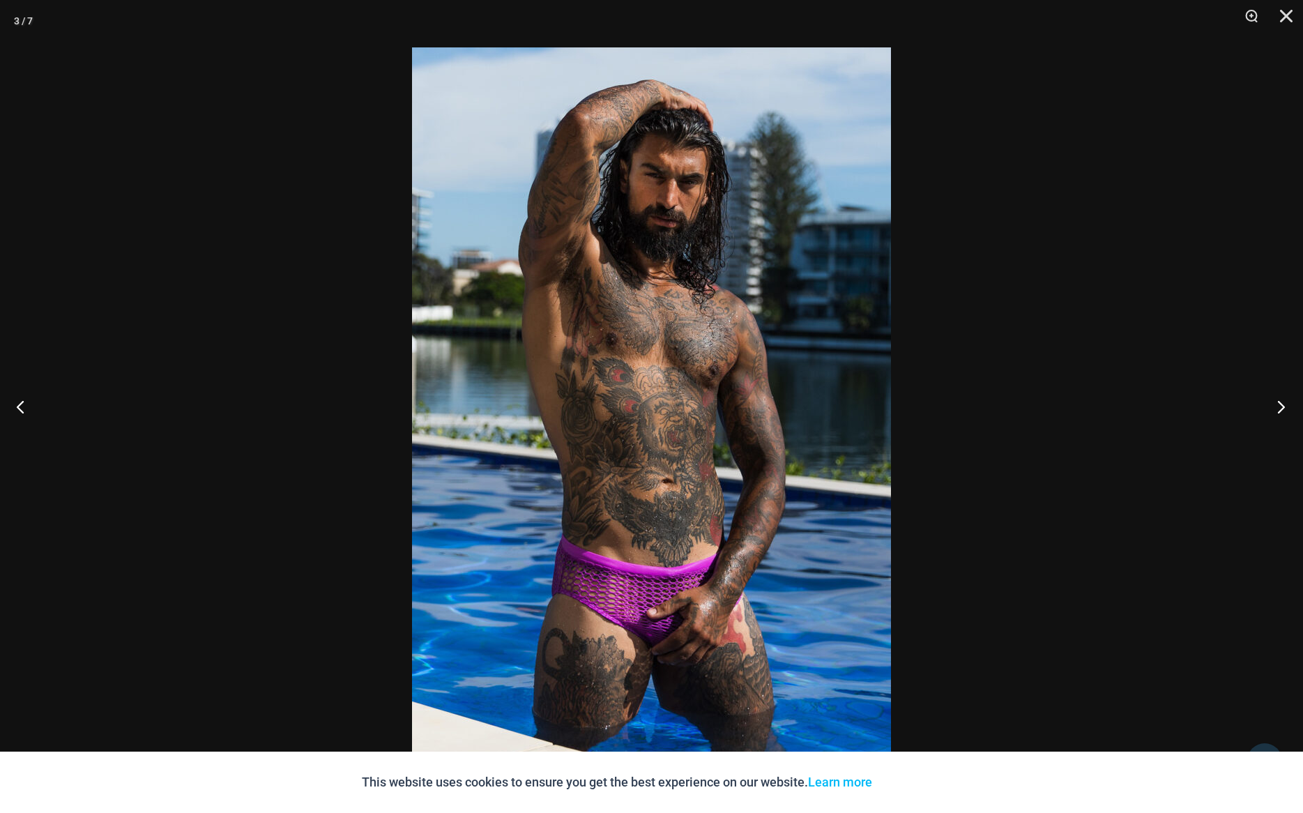
click at [1273, 406] on button "Next" at bounding box center [1276, 406] width 52 height 70
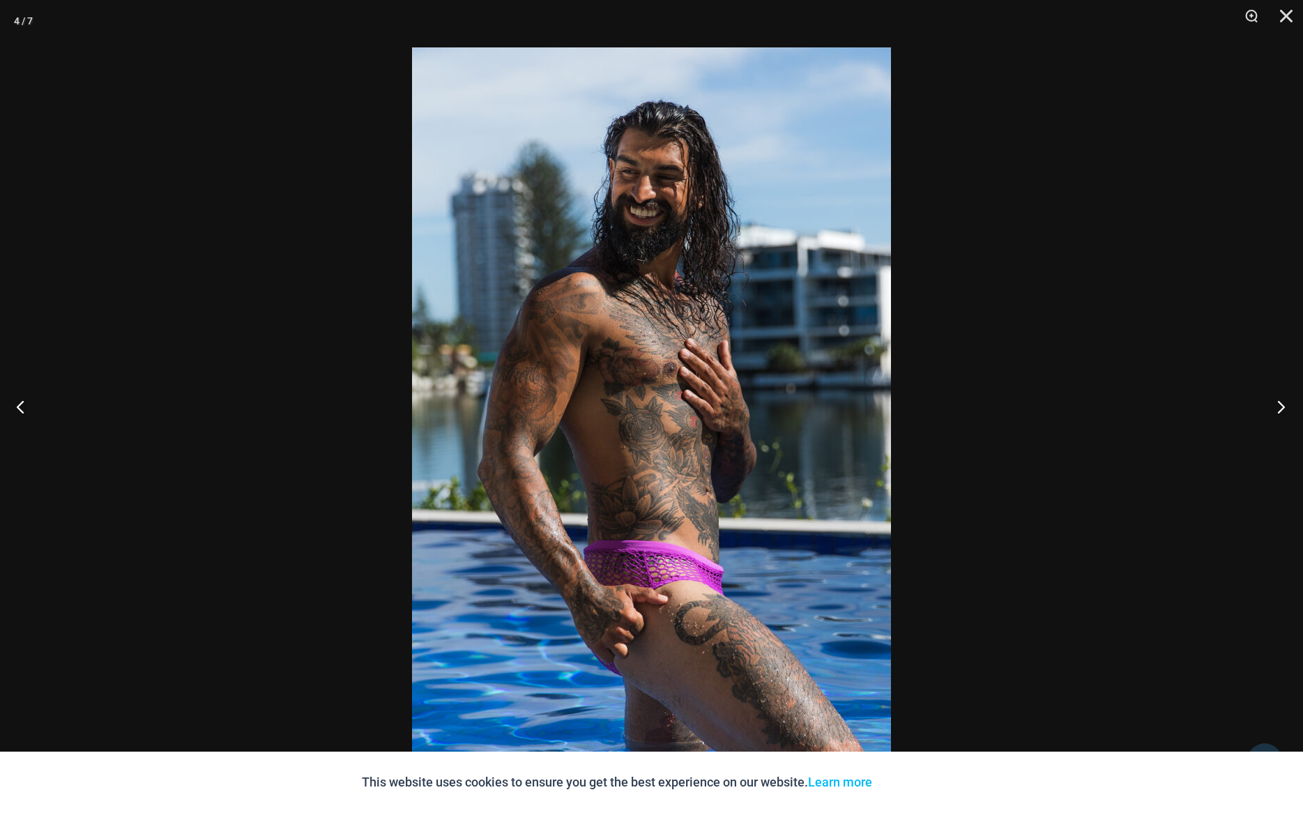
click at [1273, 406] on button "Next" at bounding box center [1276, 406] width 52 height 70
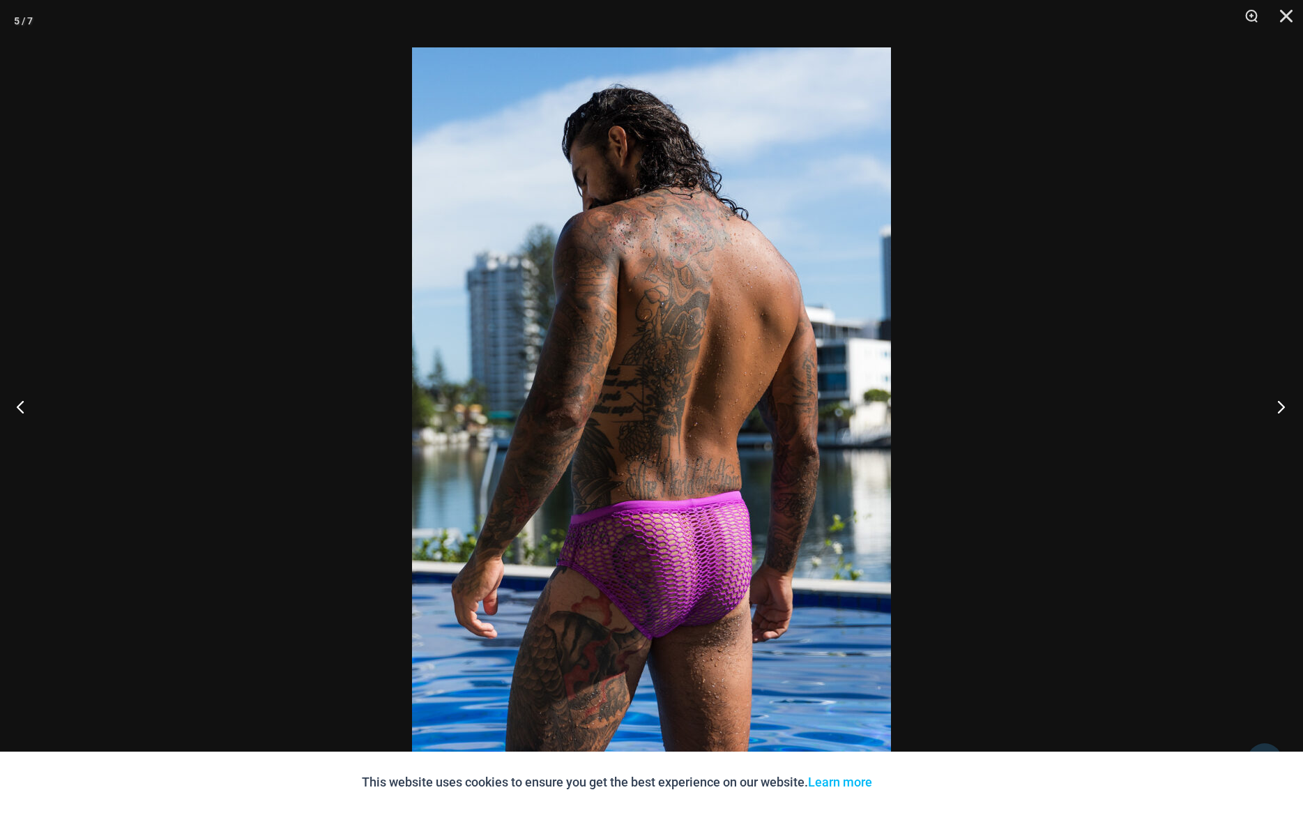
click at [1273, 406] on button "Next" at bounding box center [1276, 406] width 52 height 70
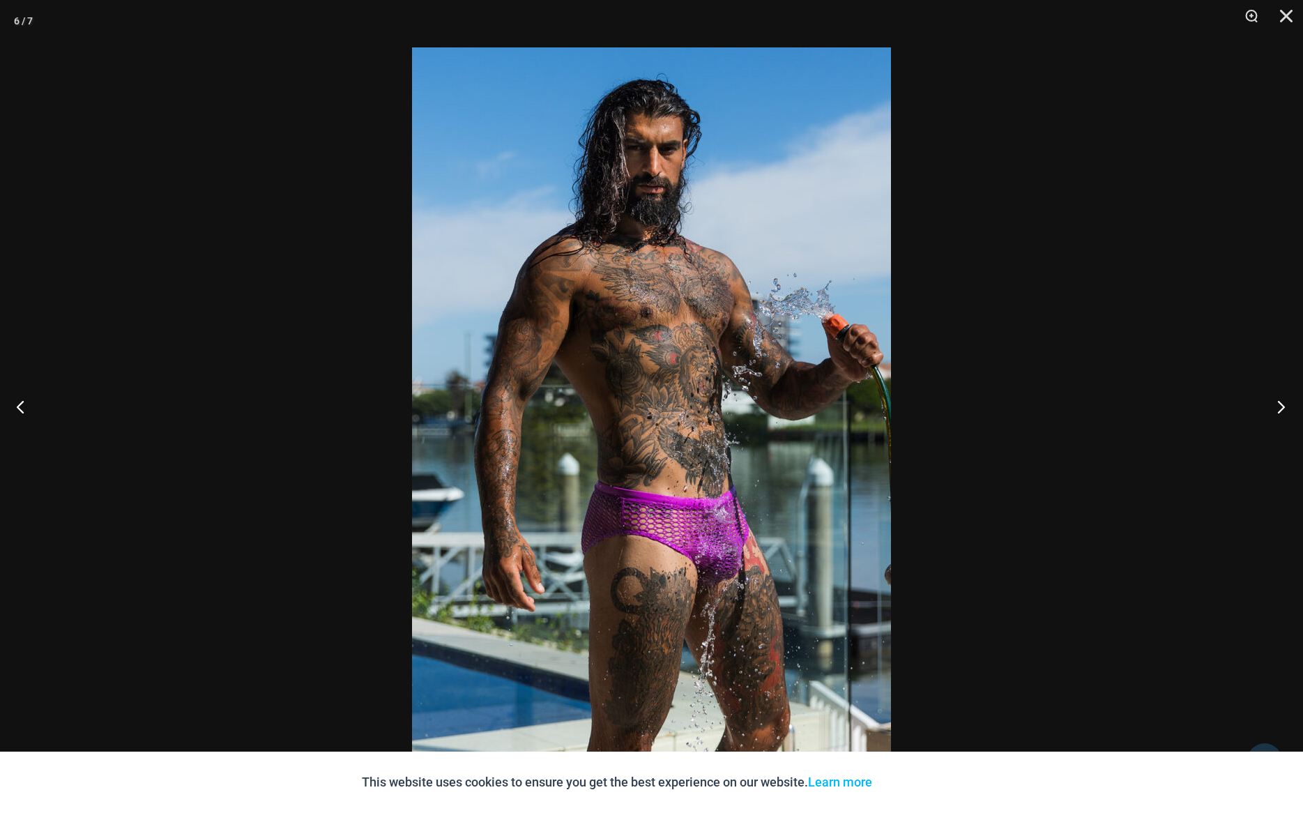
click at [1273, 406] on button "Next" at bounding box center [1276, 406] width 52 height 70
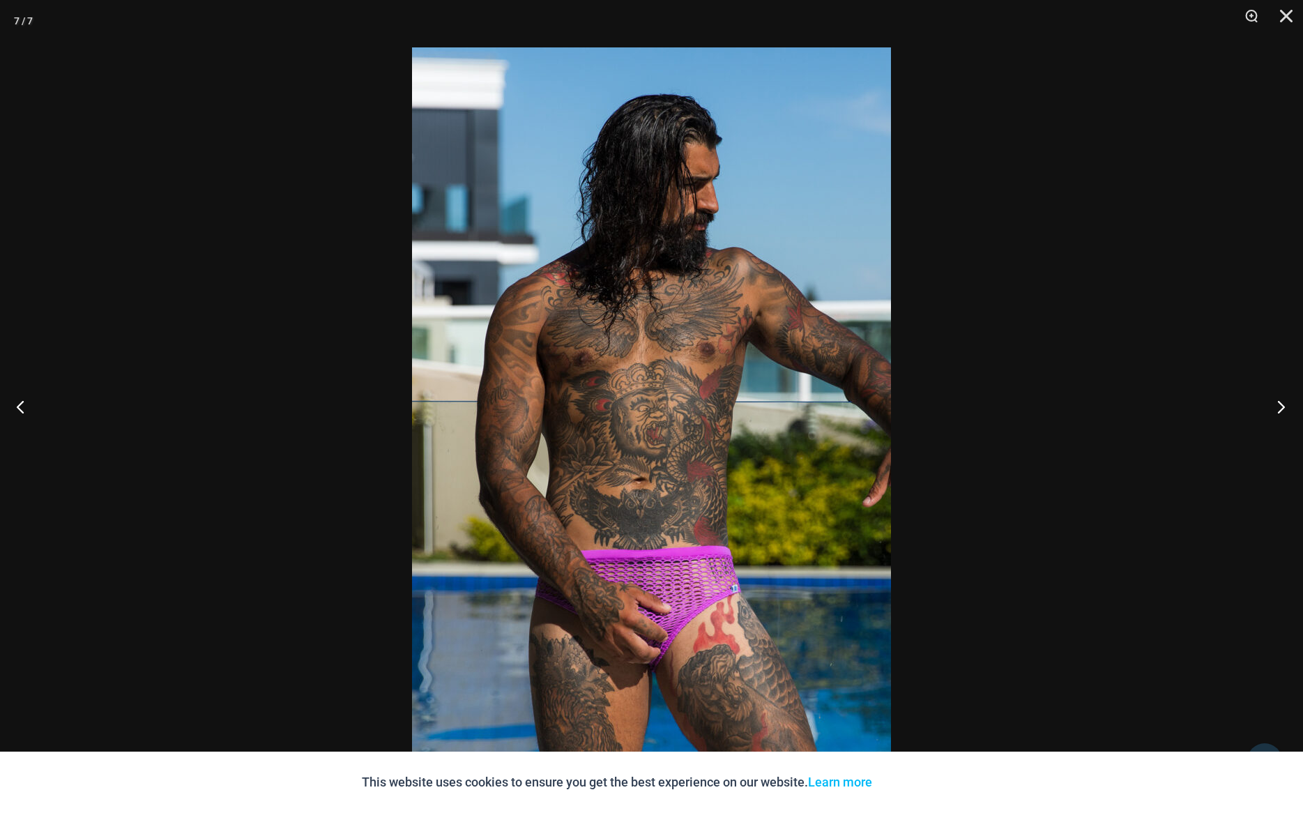
click at [1273, 406] on button "Next" at bounding box center [1276, 406] width 52 height 70
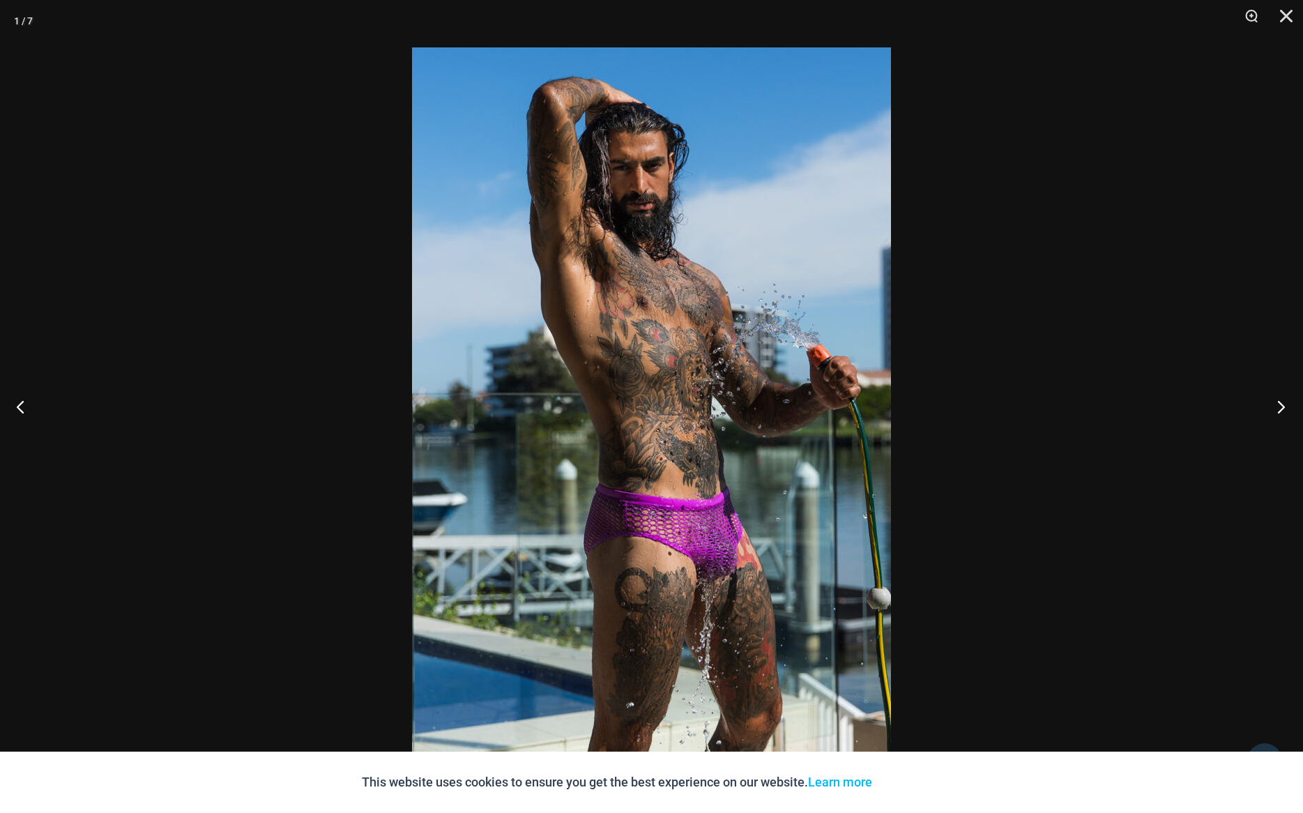
click at [1273, 406] on button "Next" at bounding box center [1276, 406] width 52 height 70
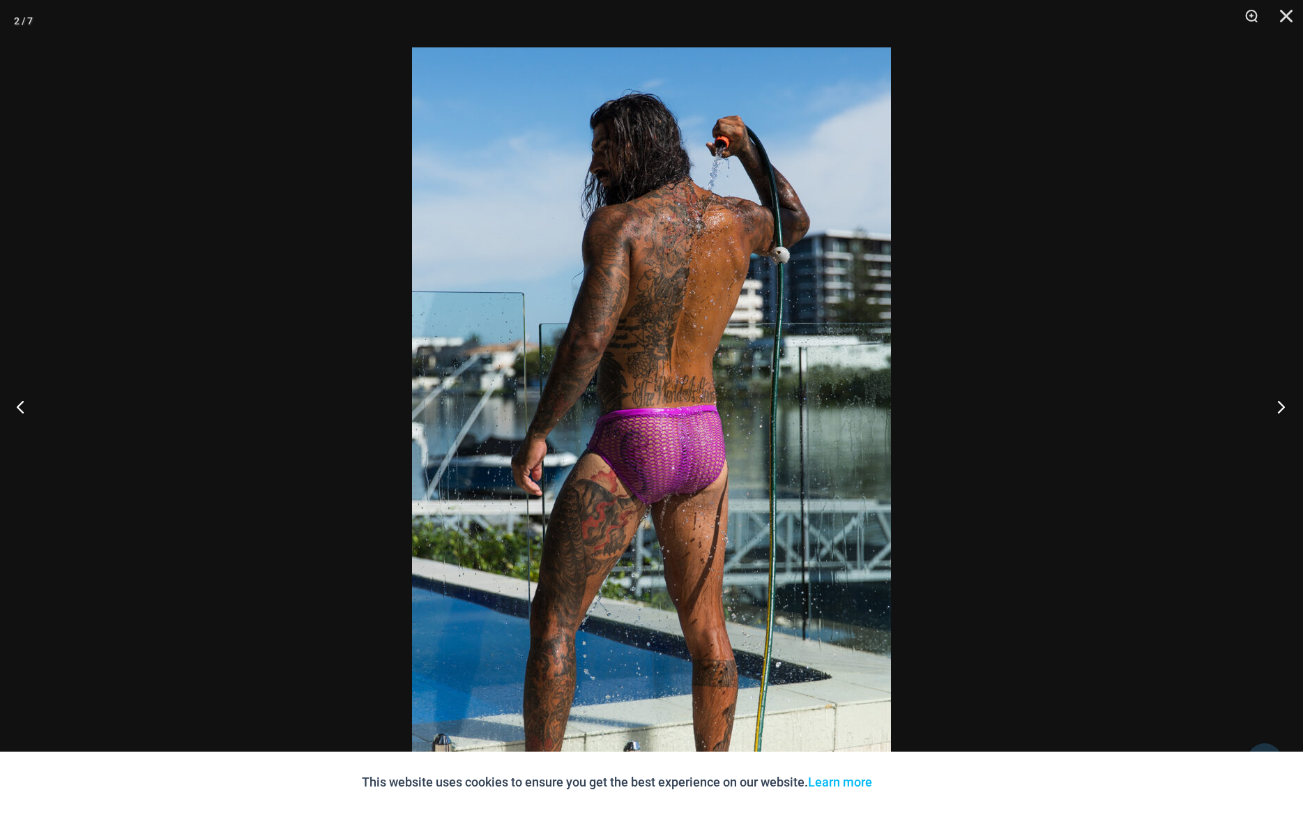
click at [1273, 406] on button "Next" at bounding box center [1276, 406] width 52 height 70
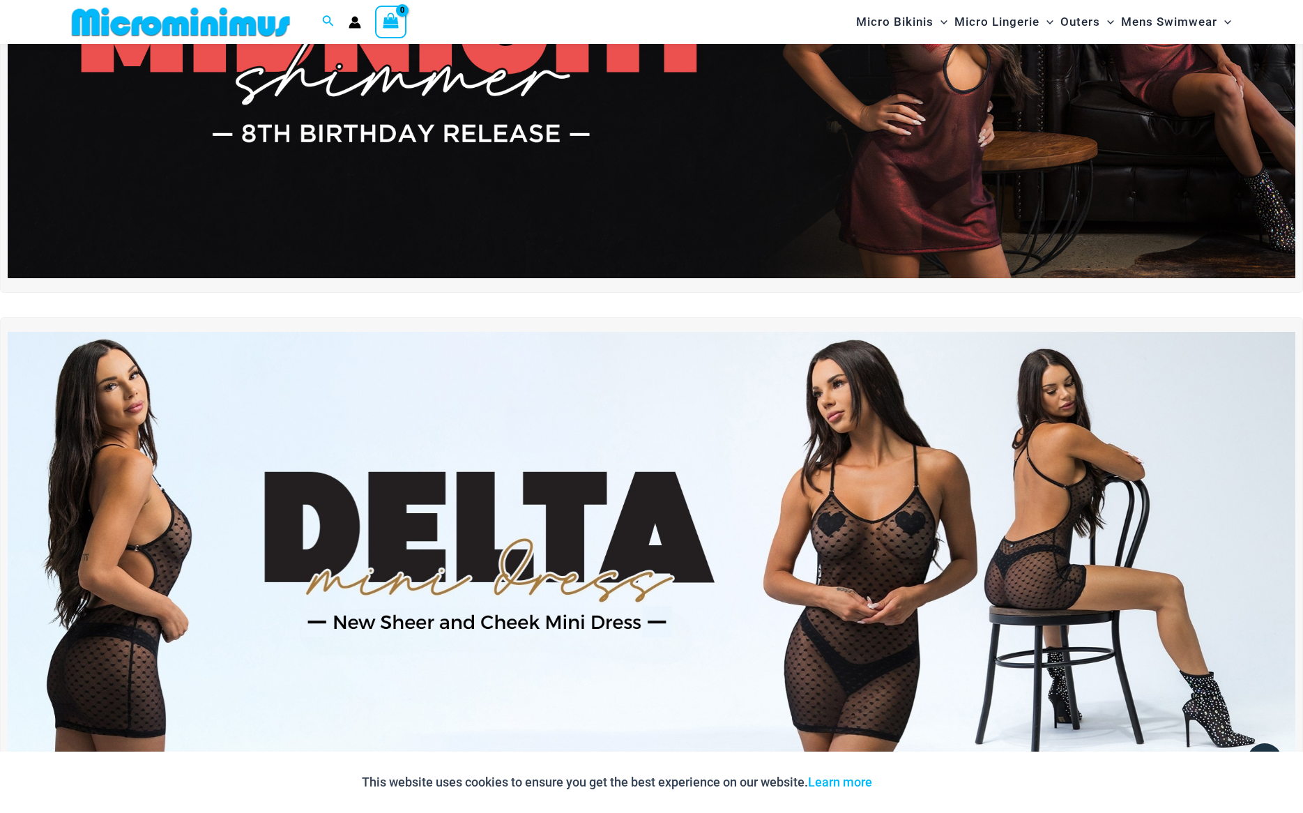
scroll to position [161, 0]
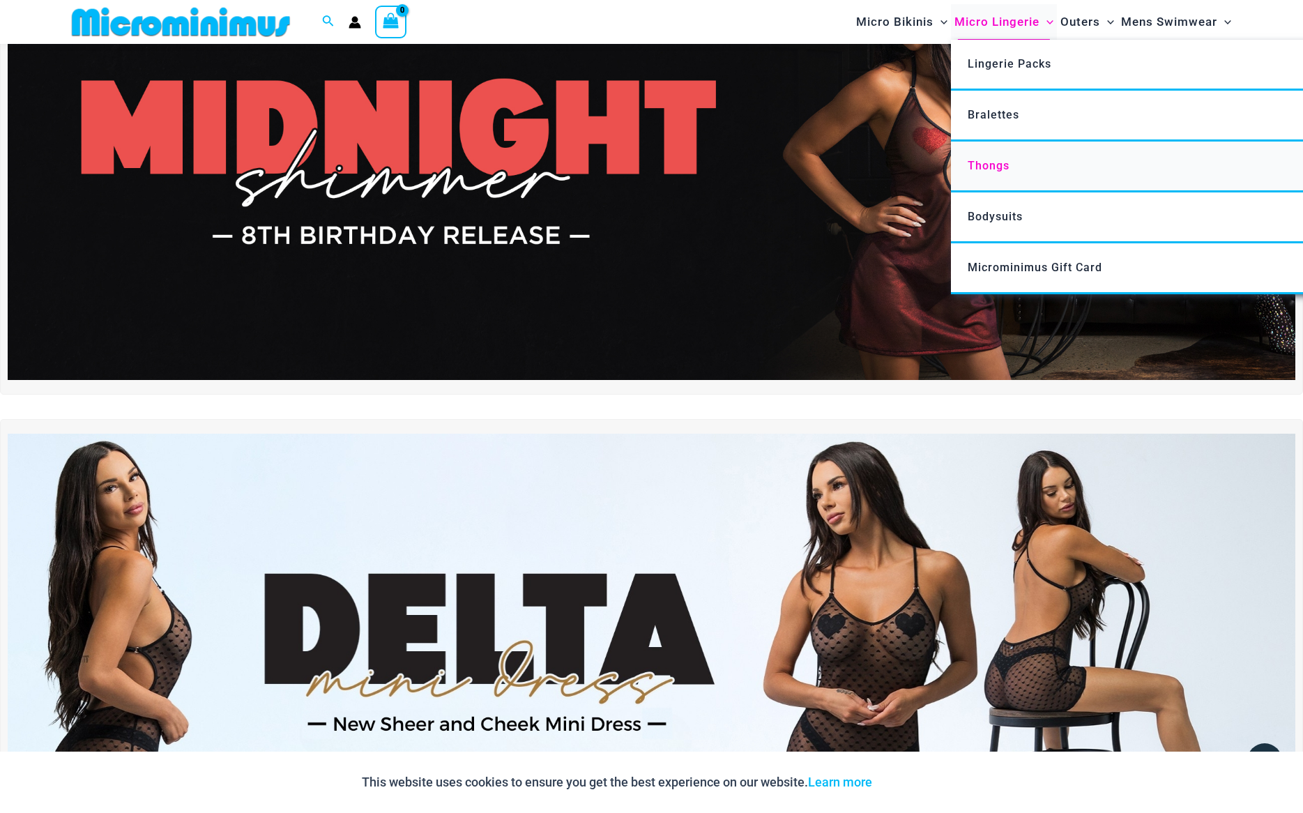
click at [994, 167] on span "Thongs" at bounding box center [988, 165] width 42 height 13
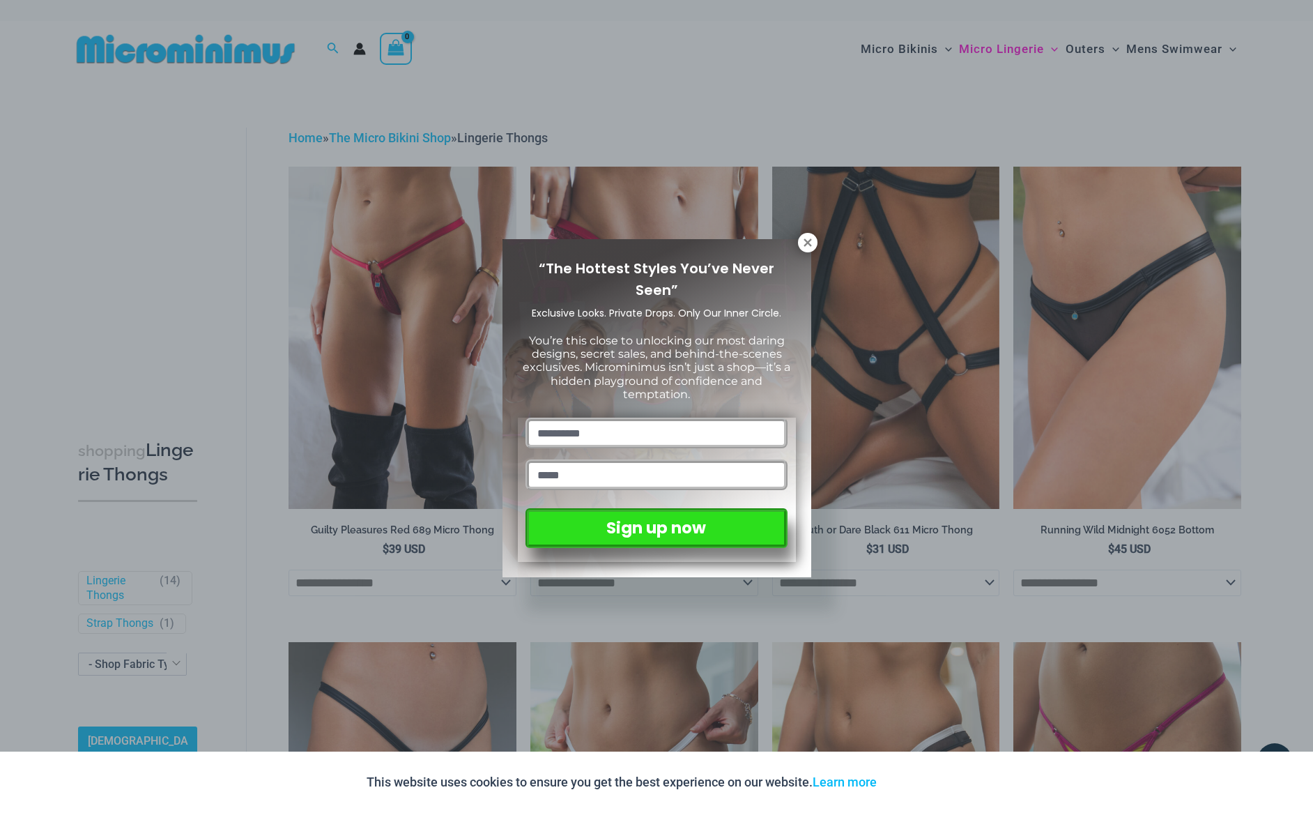
drag, startPoint x: 803, startPoint y: 240, endPoint x: 914, endPoint y: 323, distance: 138.4
click at [804, 240] on icon at bounding box center [807, 242] width 13 height 13
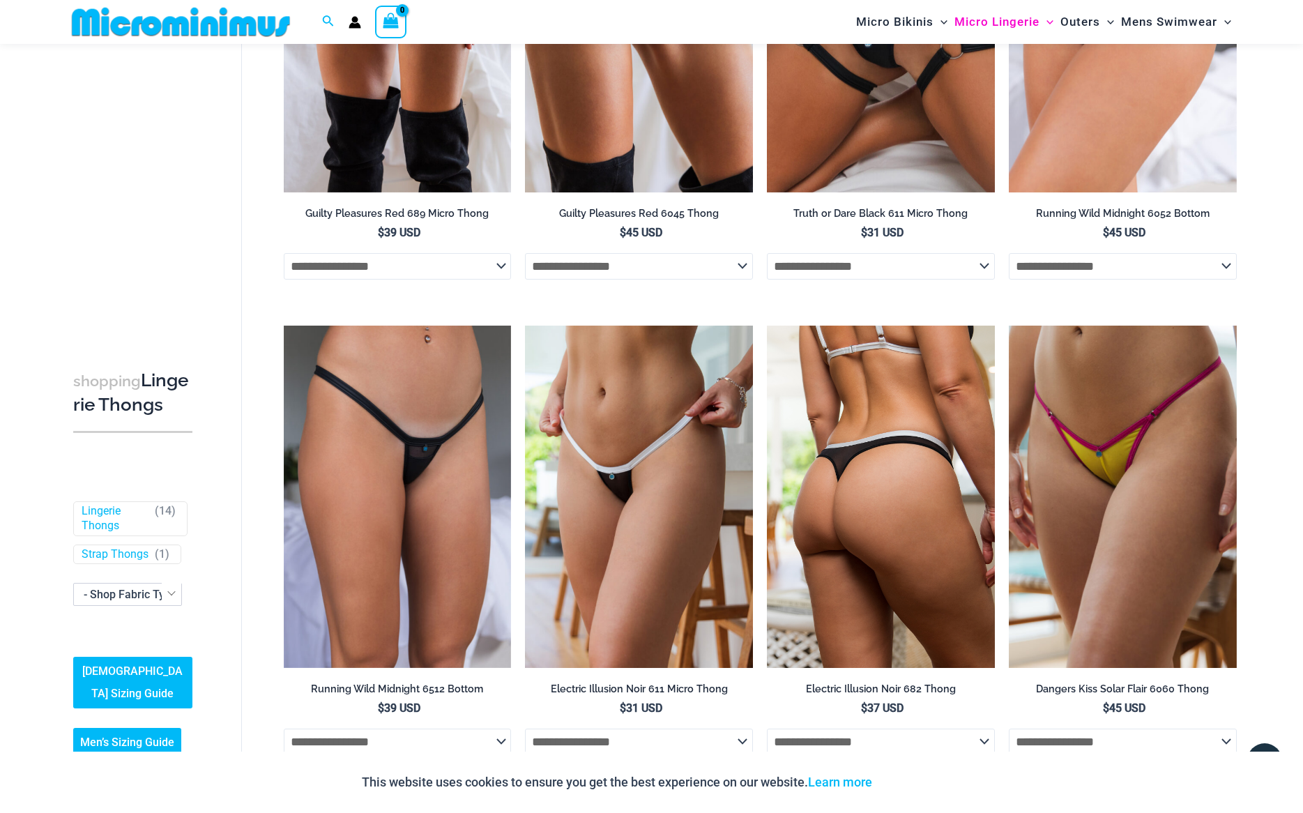
scroll to position [308, 0]
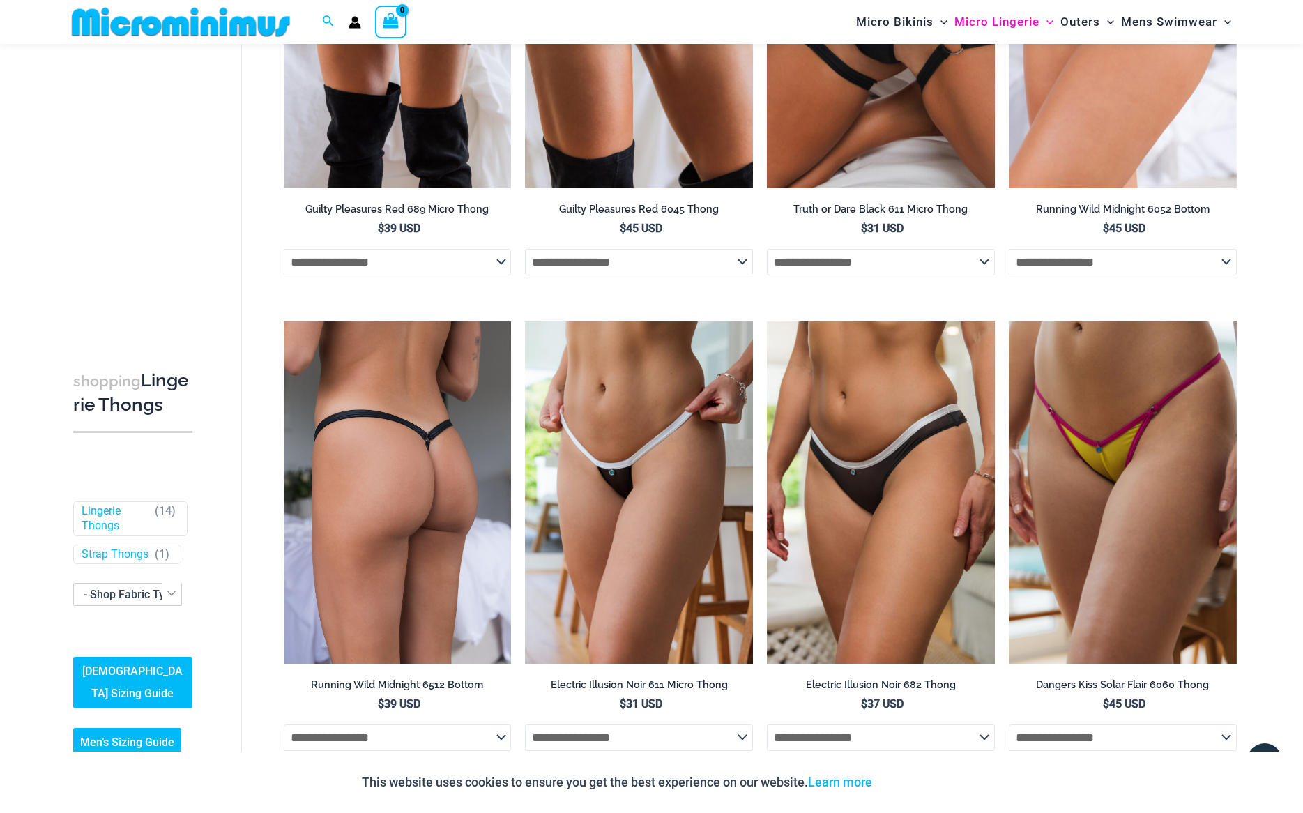
click at [406, 493] on img at bounding box center [398, 491] width 228 height 341
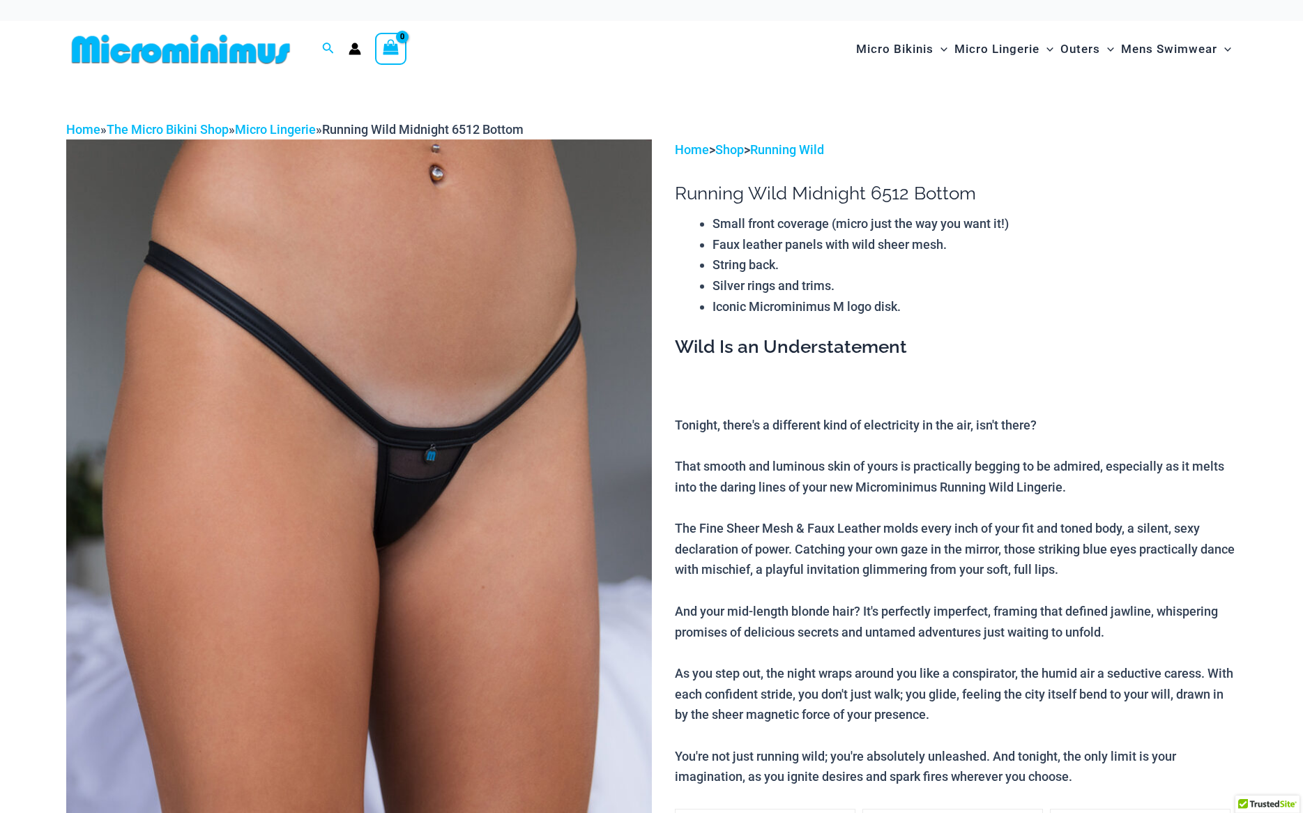
click at [406, 489] on img at bounding box center [358, 578] width 585 height 878
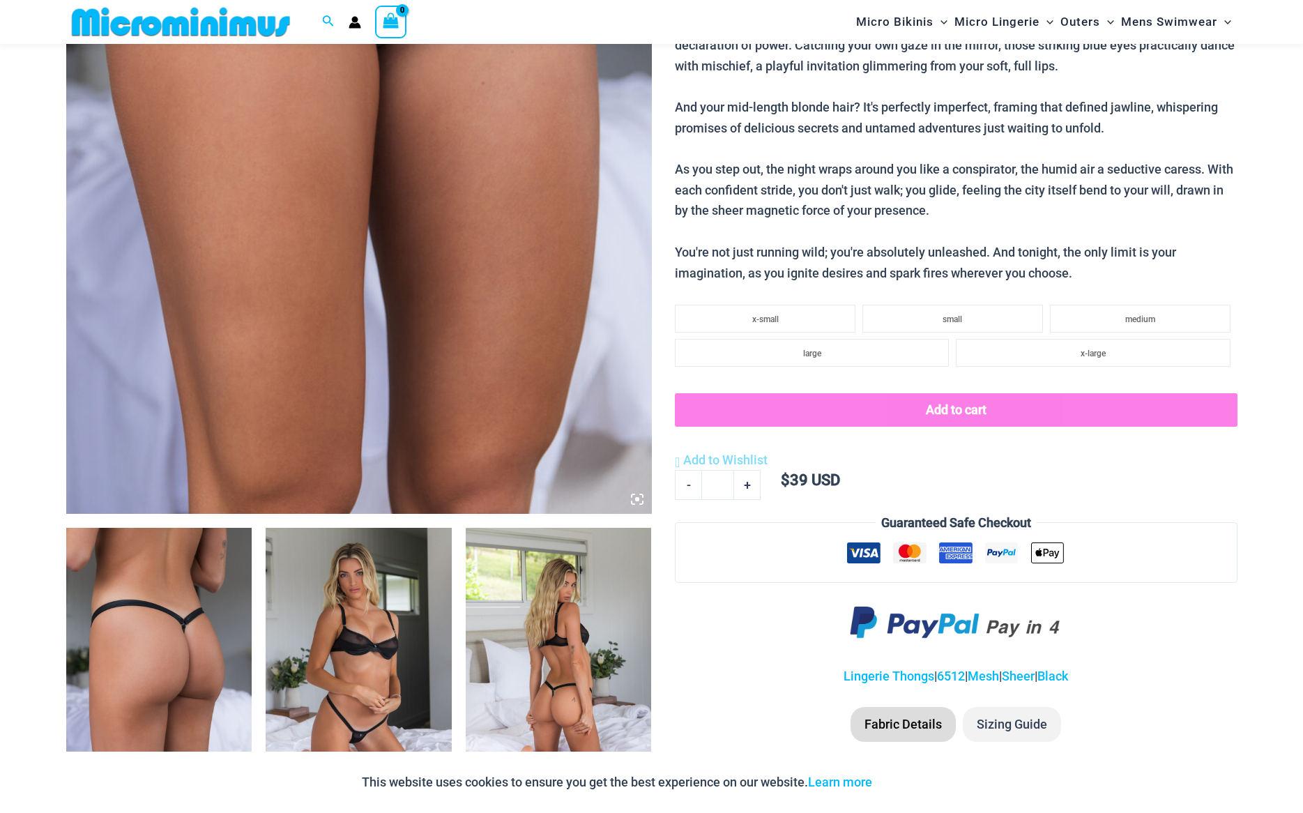
scroll to position [537, 0]
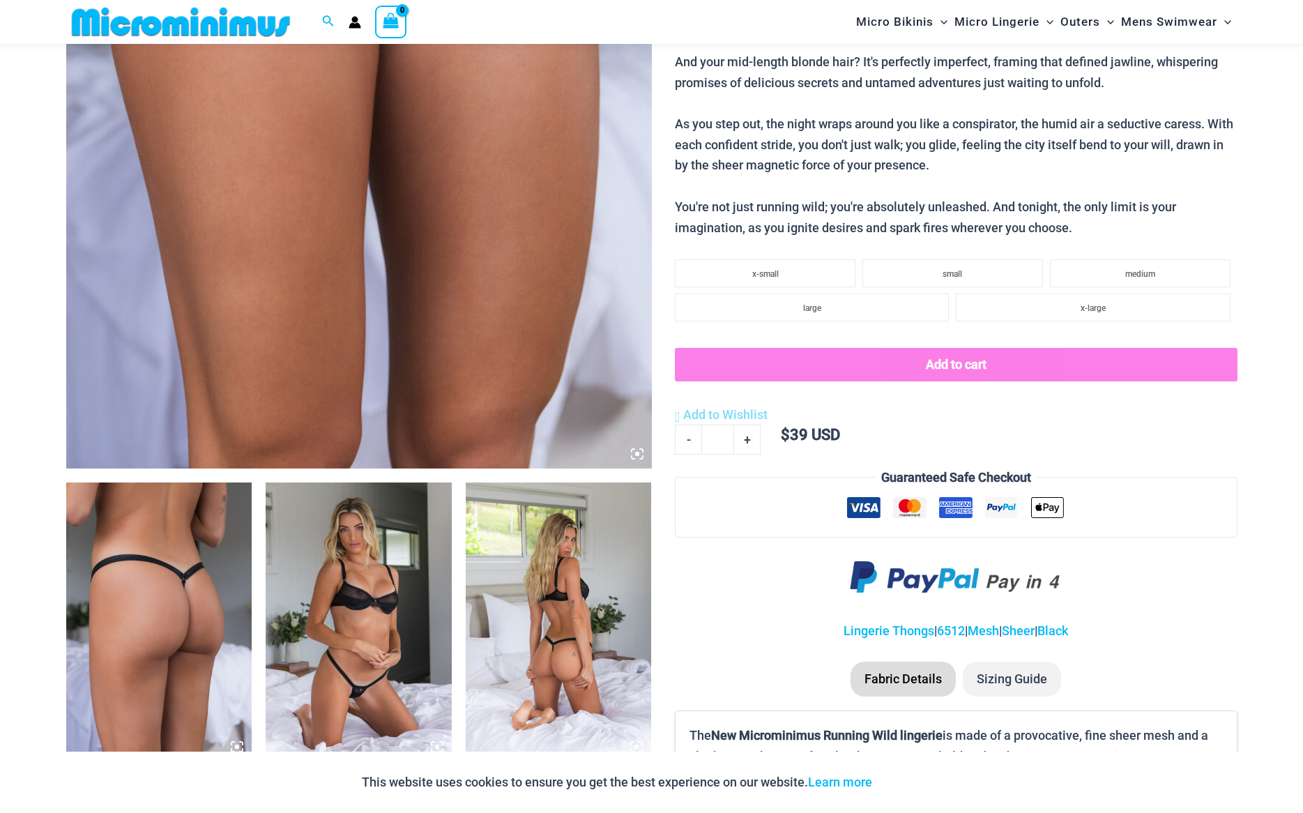
click at [217, 583] on img at bounding box center [159, 621] width 186 height 279
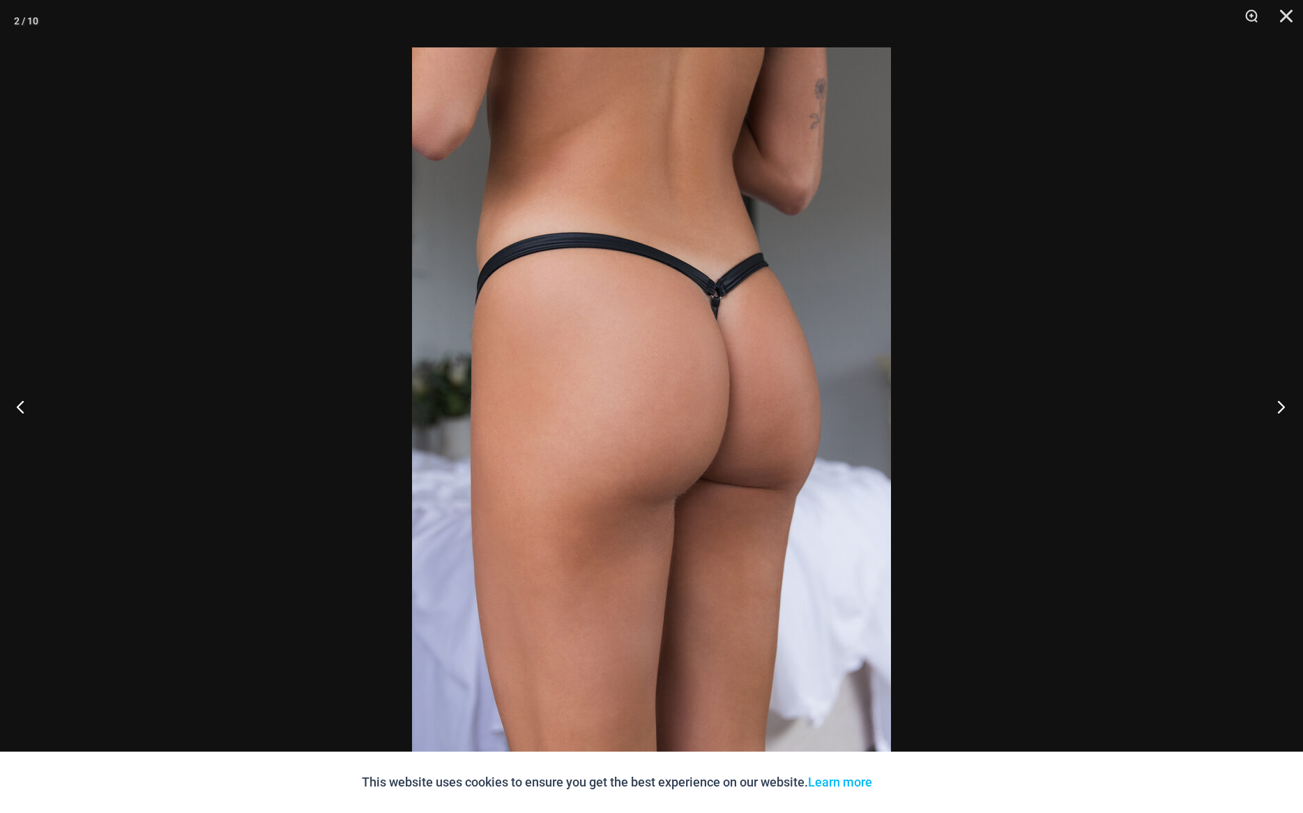
click at [1280, 410] on button "Next" at bounding box center [1276, 406] width 52 height 70
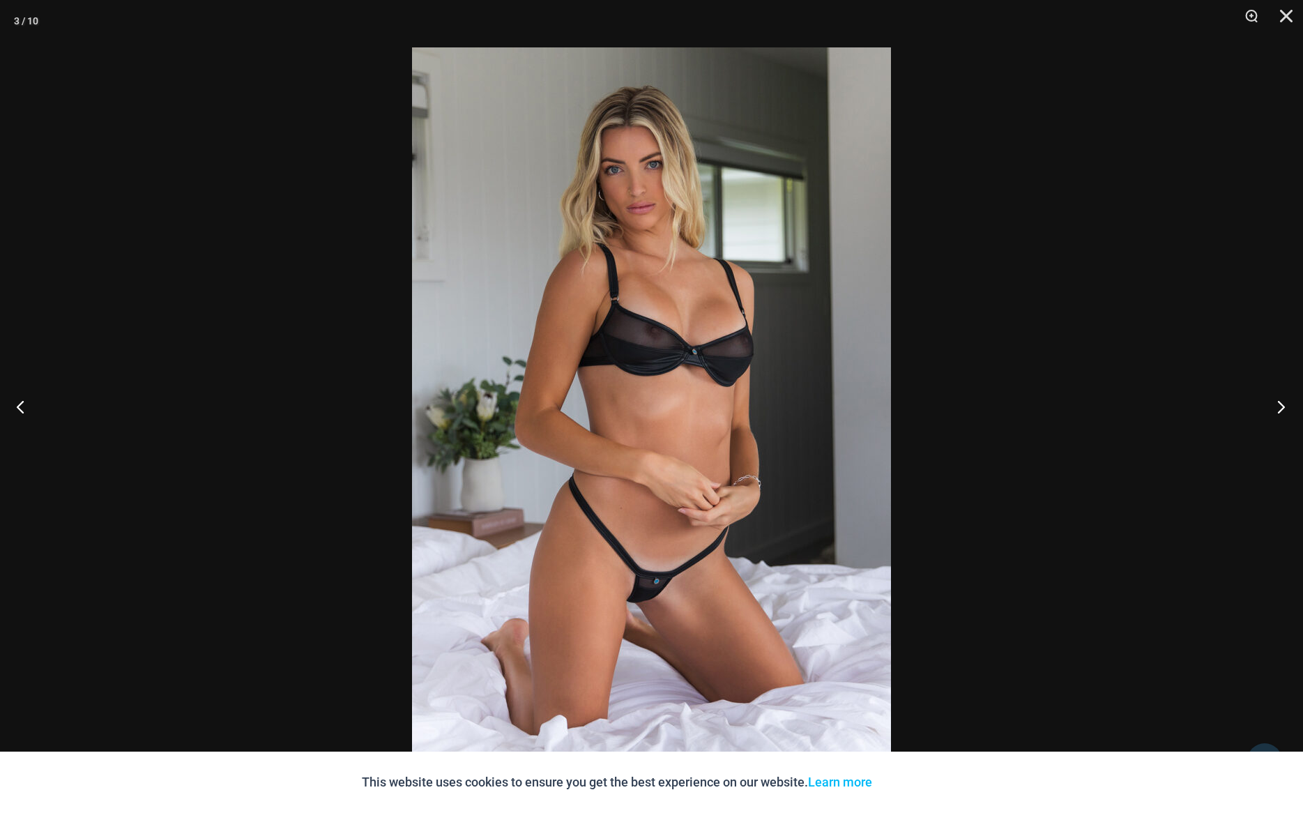
click at [1280, 410] on button "Next" at bounding box center [1276, 406] width 52 height 70
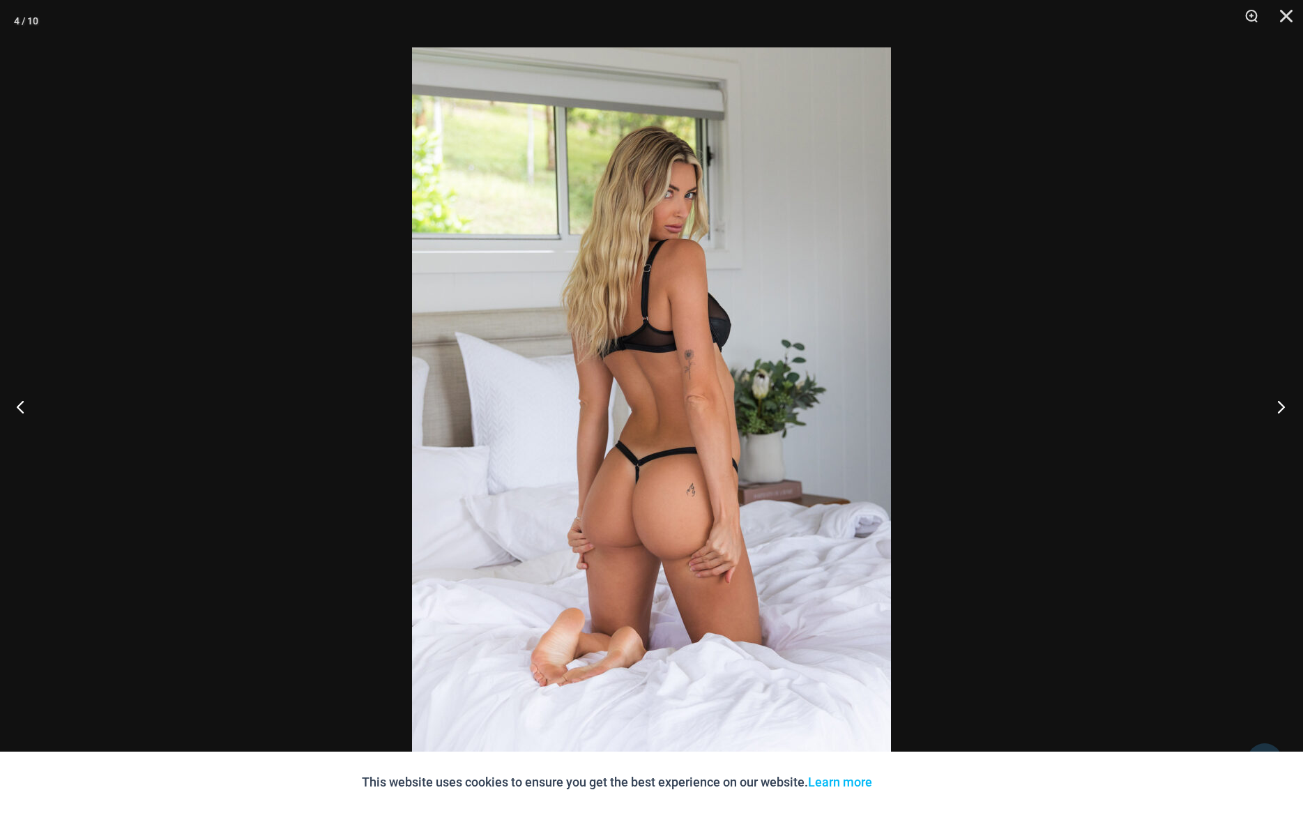
click at [1280, 410] on button "Next" at bounding box center [1276, 406] width 52 height 70
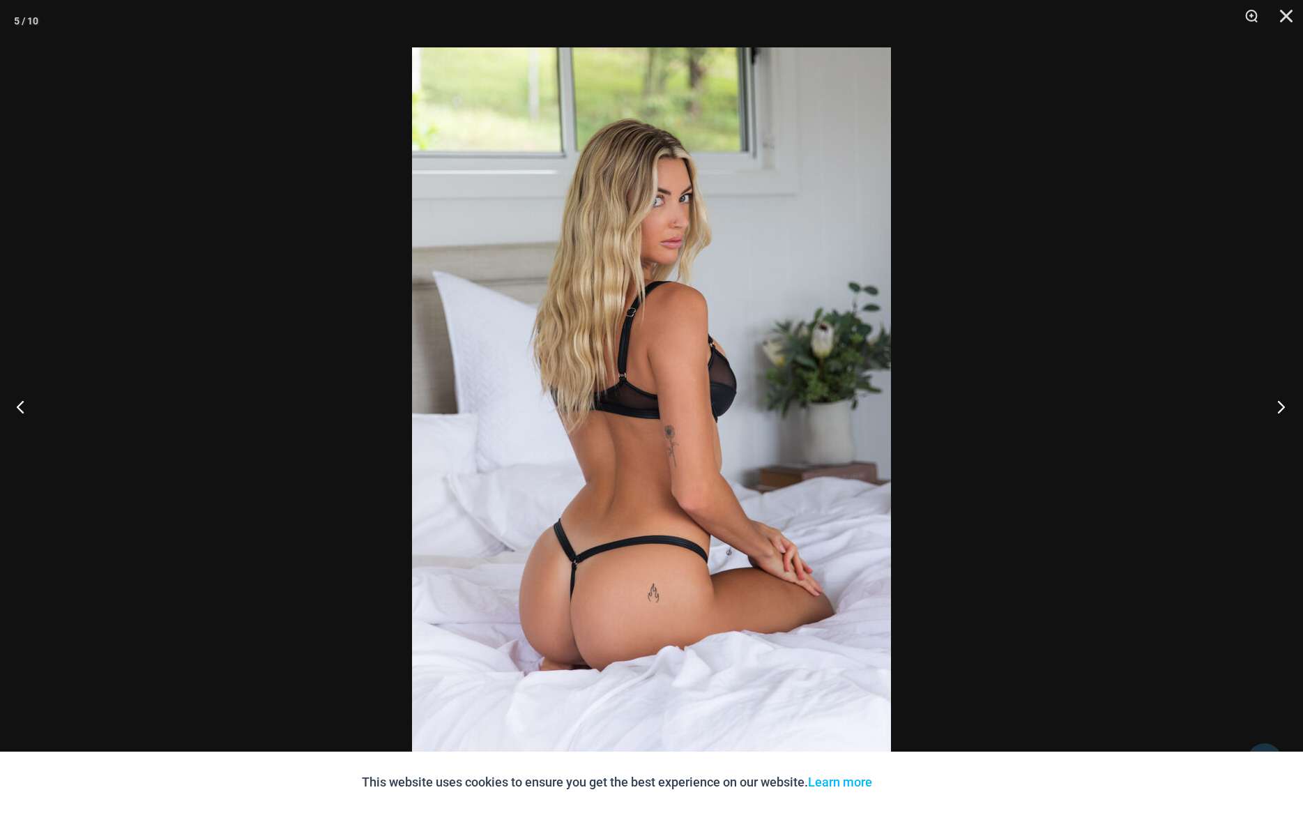
click at [1280, 410] on button "Next" at bounding box center [1276, 406] width 52 height 70
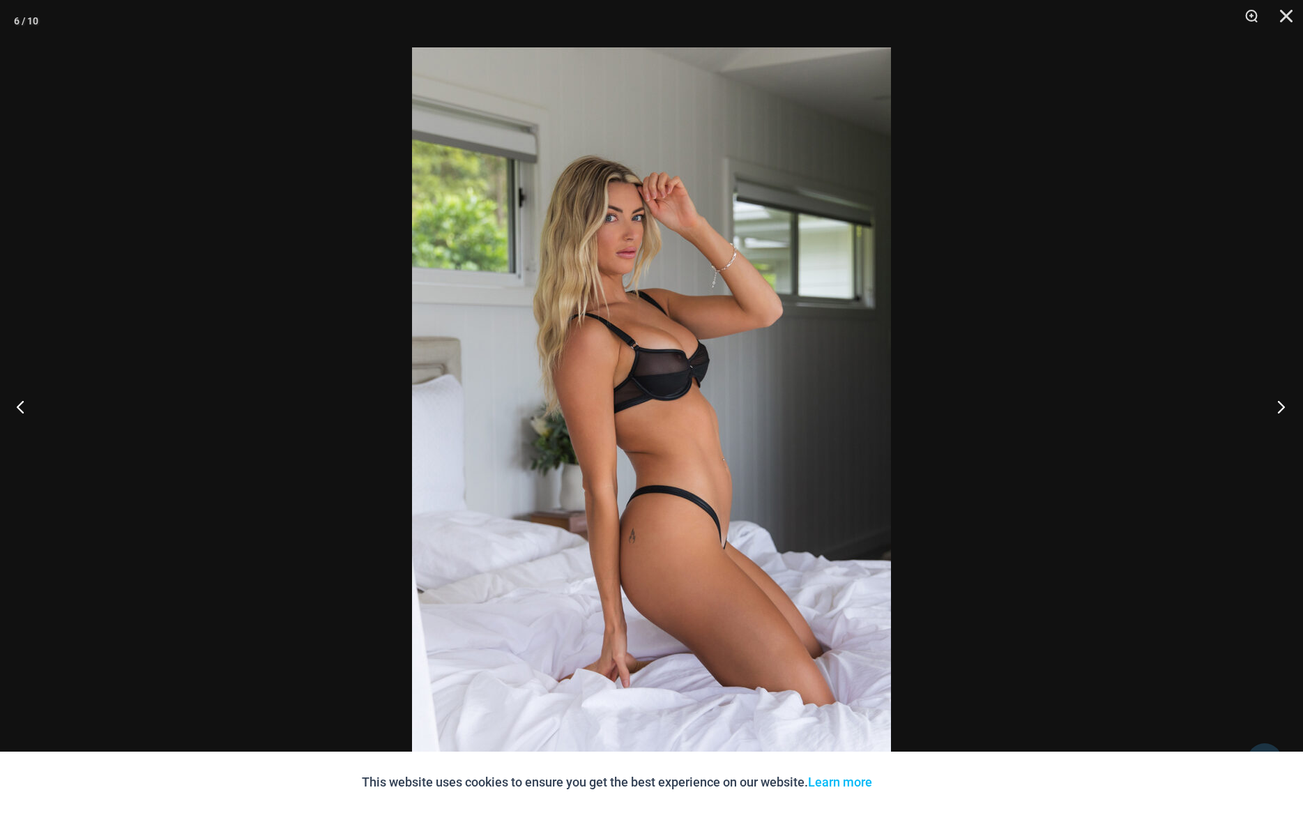
click at [1280, 410] on button "Next" at bounding box center [1276, 406] width 52 height 70
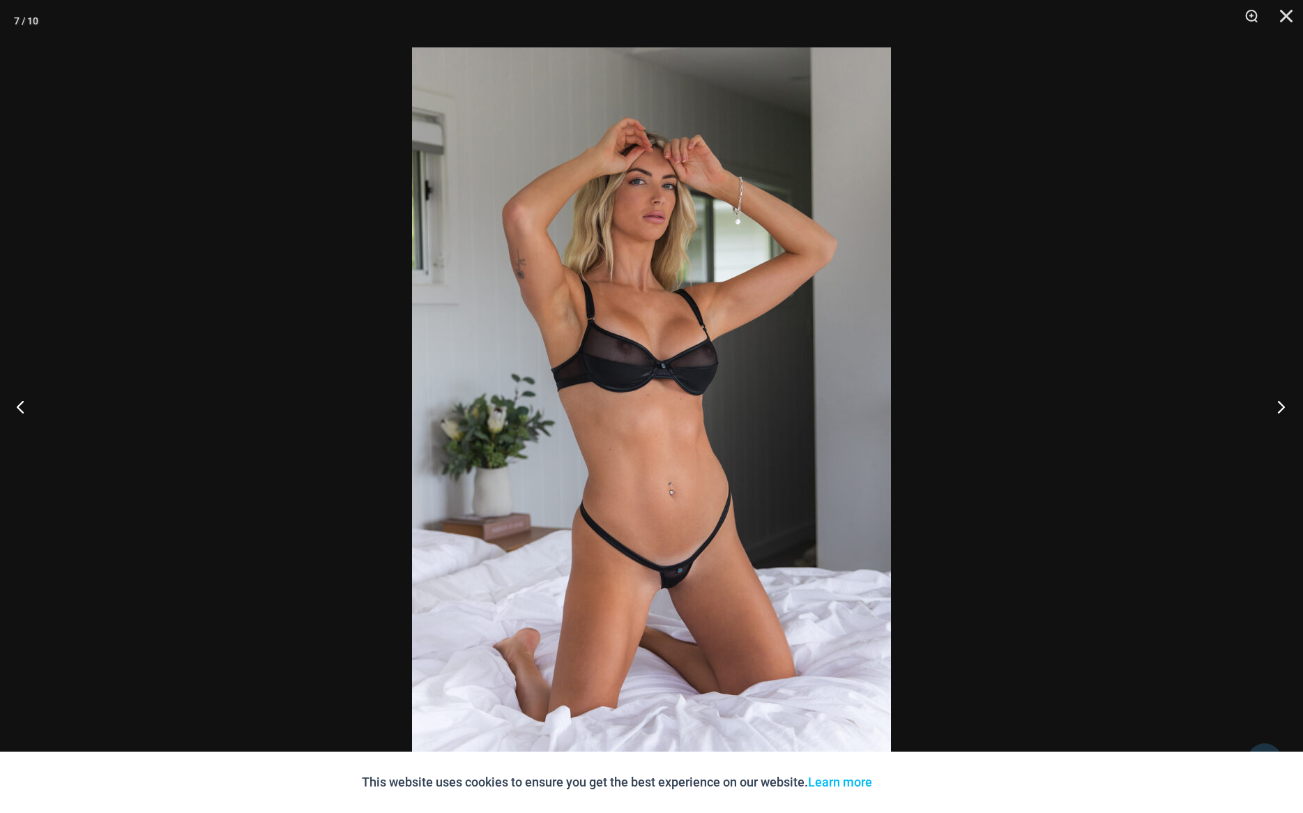
click at [1280, 410] on button "Next" at bounding box center [1276, 406] width 52 height 70
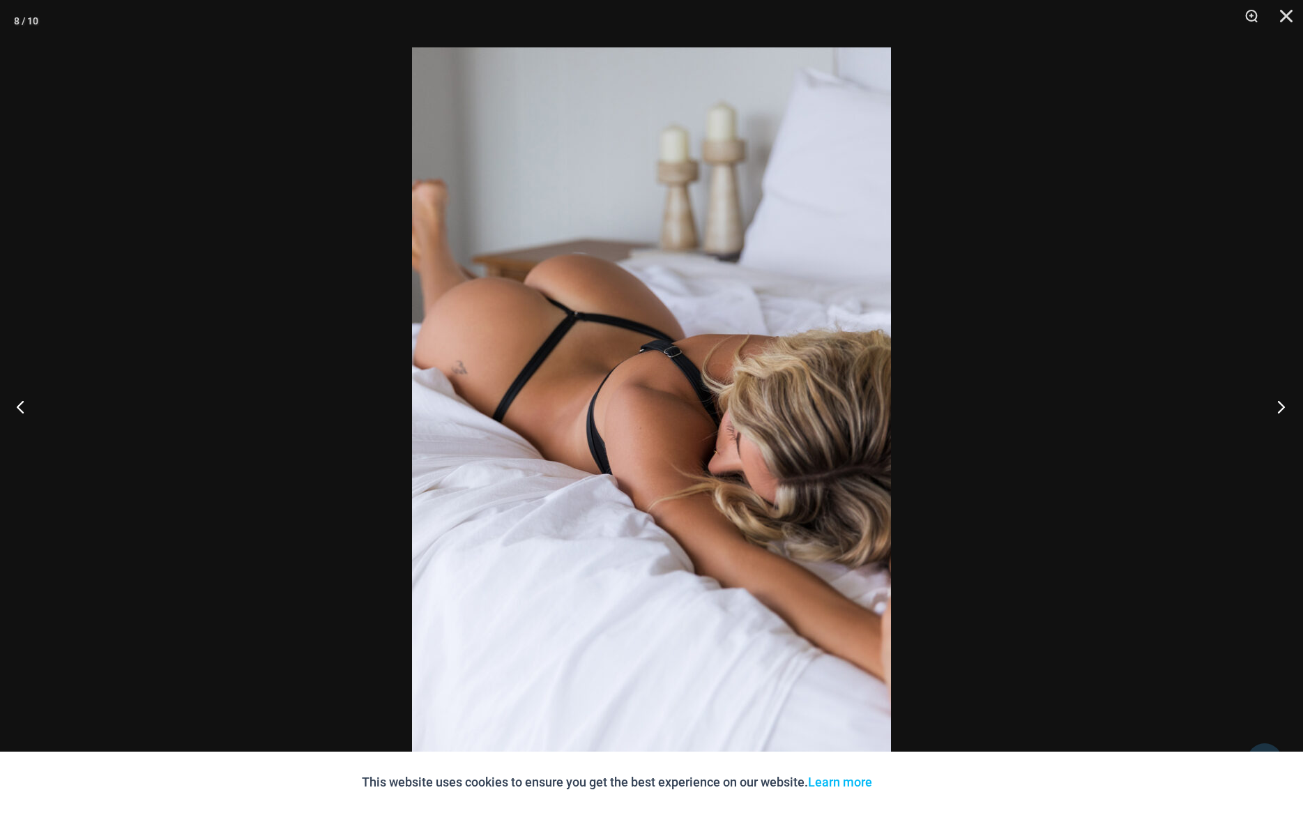
click at [1280, 410] on button "Next" at bounding box center [1276, 406] width 52 height 70
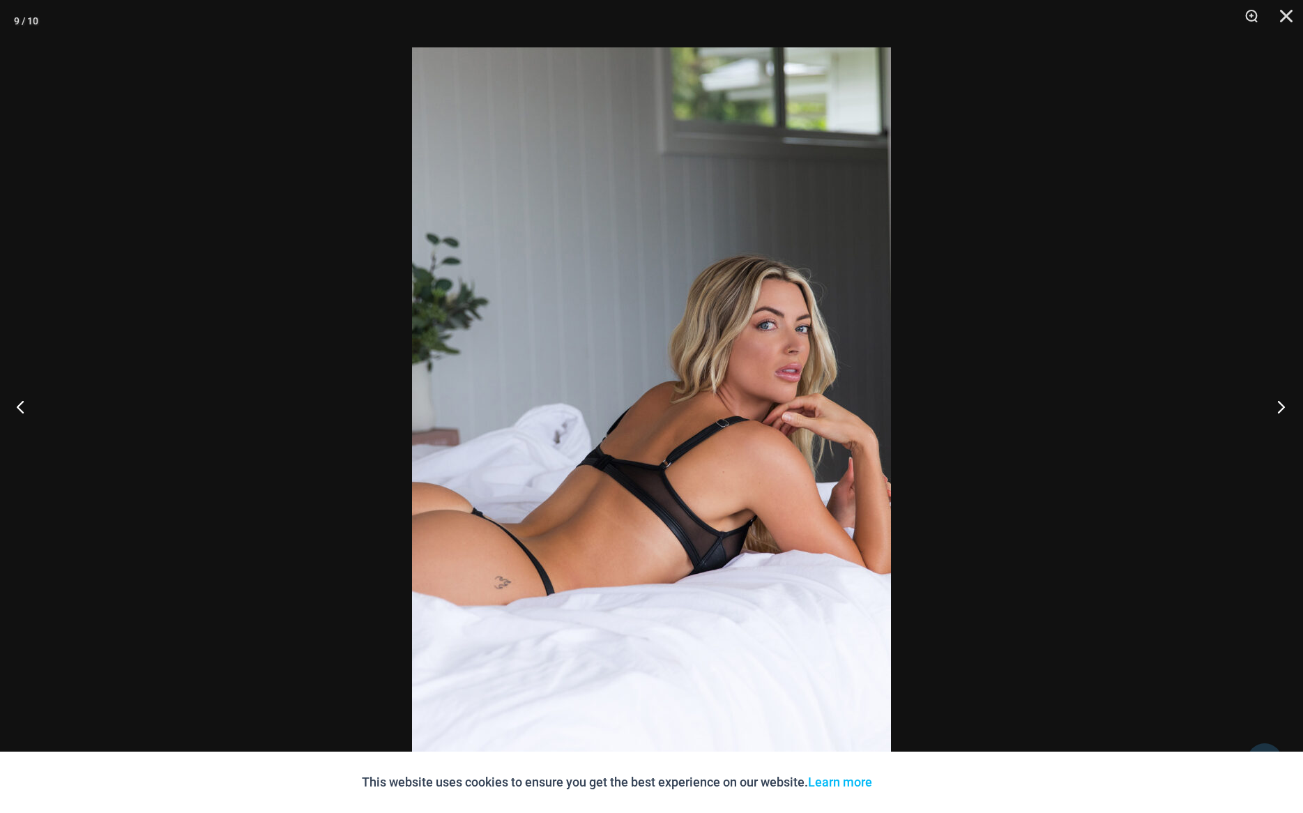
click at [1280, 410] on button "Next" at bounding box center [1276, 406] width 52 height 70
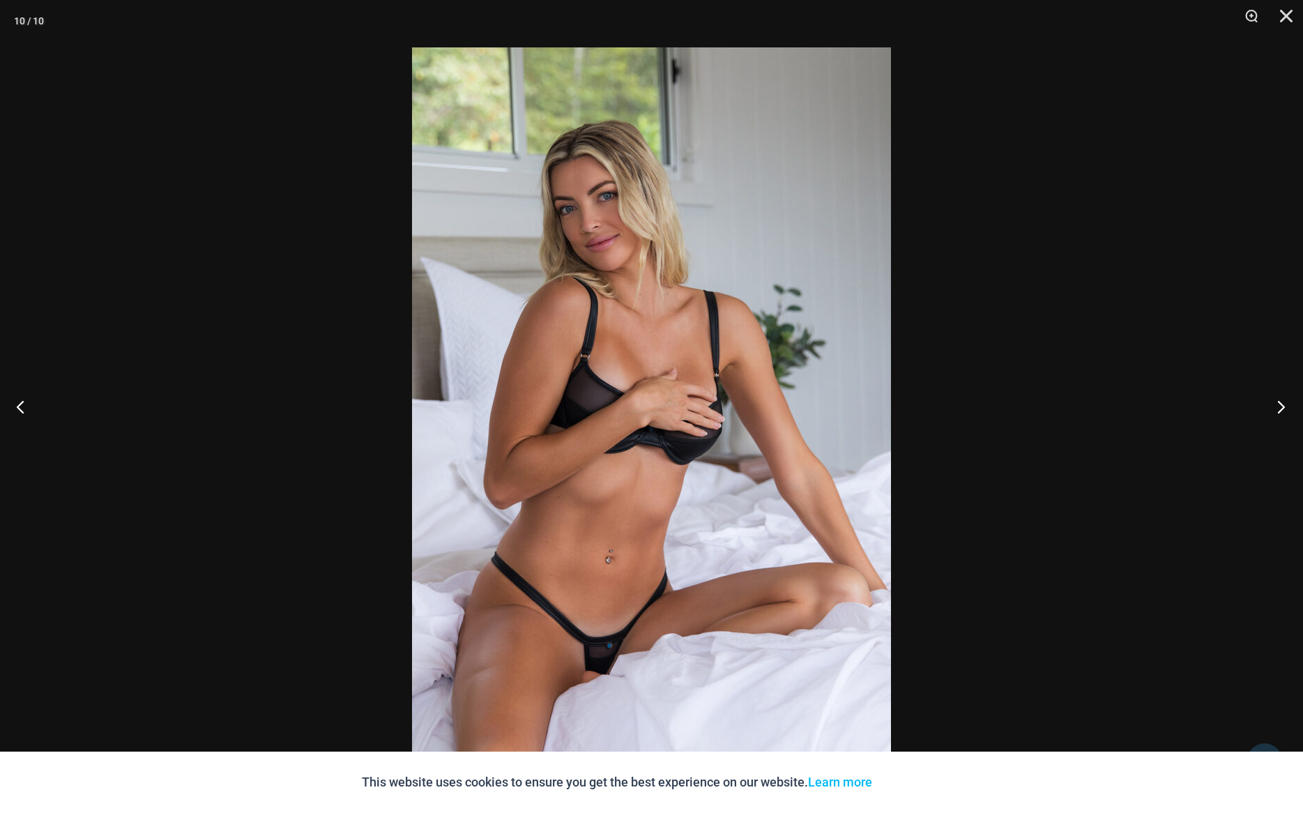
click at [1280, 410] on button "Next" at bounding box center [1276, 406] width 52 height 70
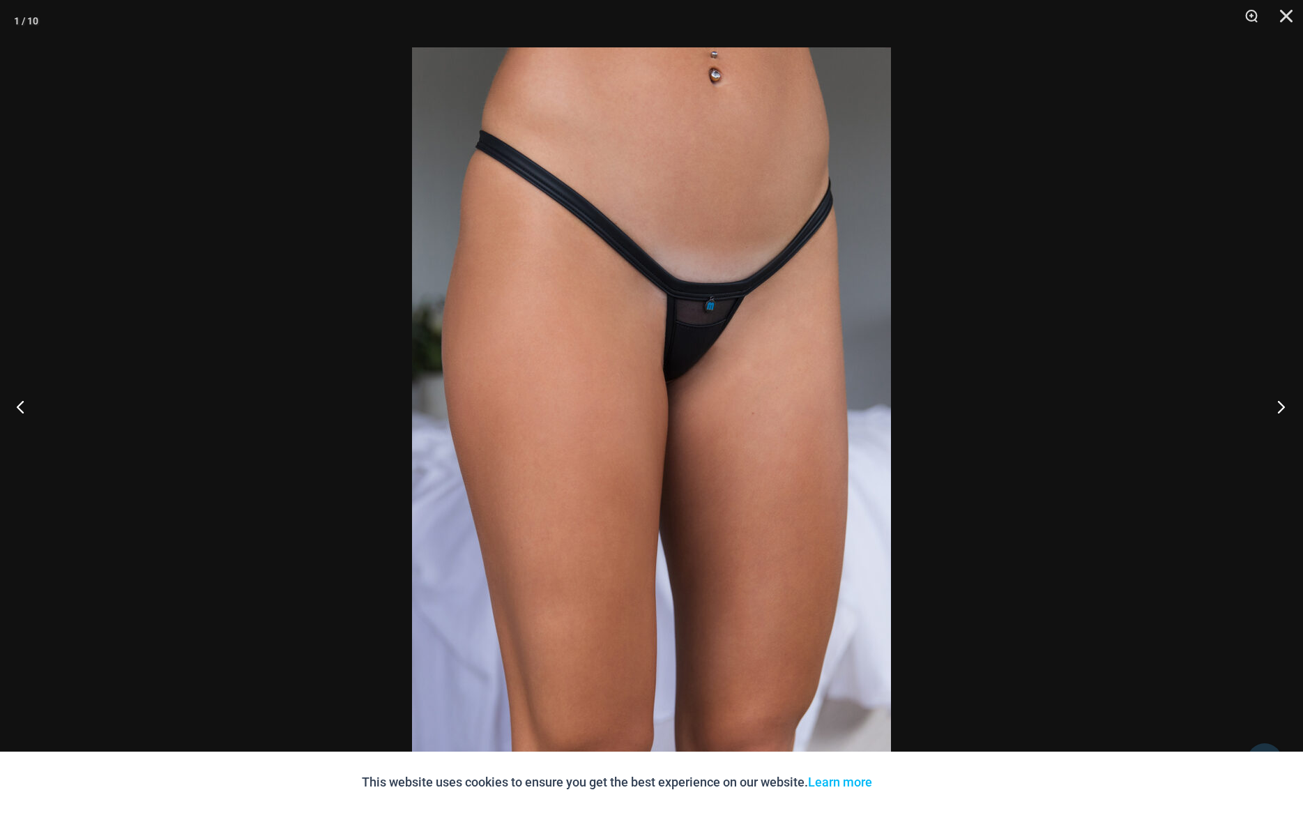
click at [1280, 410] on button "Next" at bounding box center [1276, 406] width 52 height 70
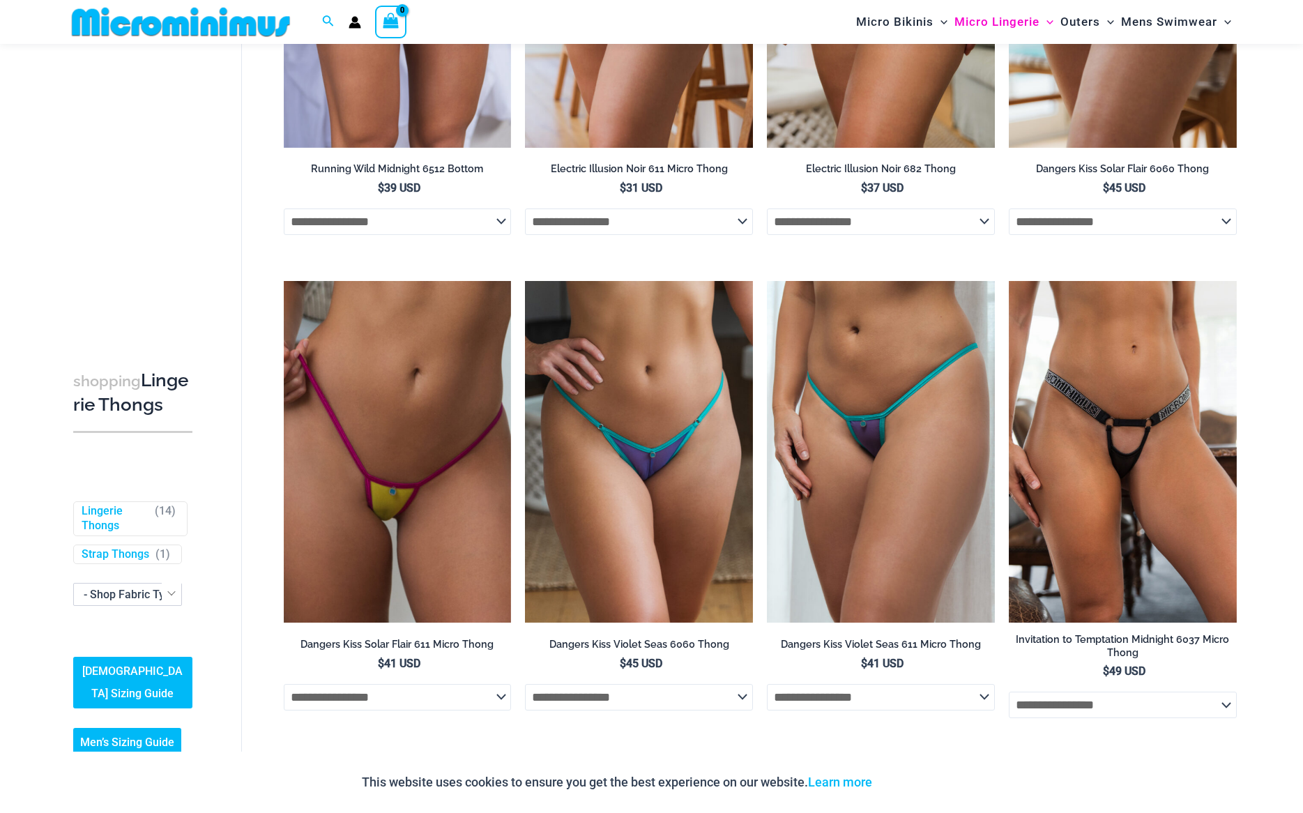
scroll to position [827, 0]
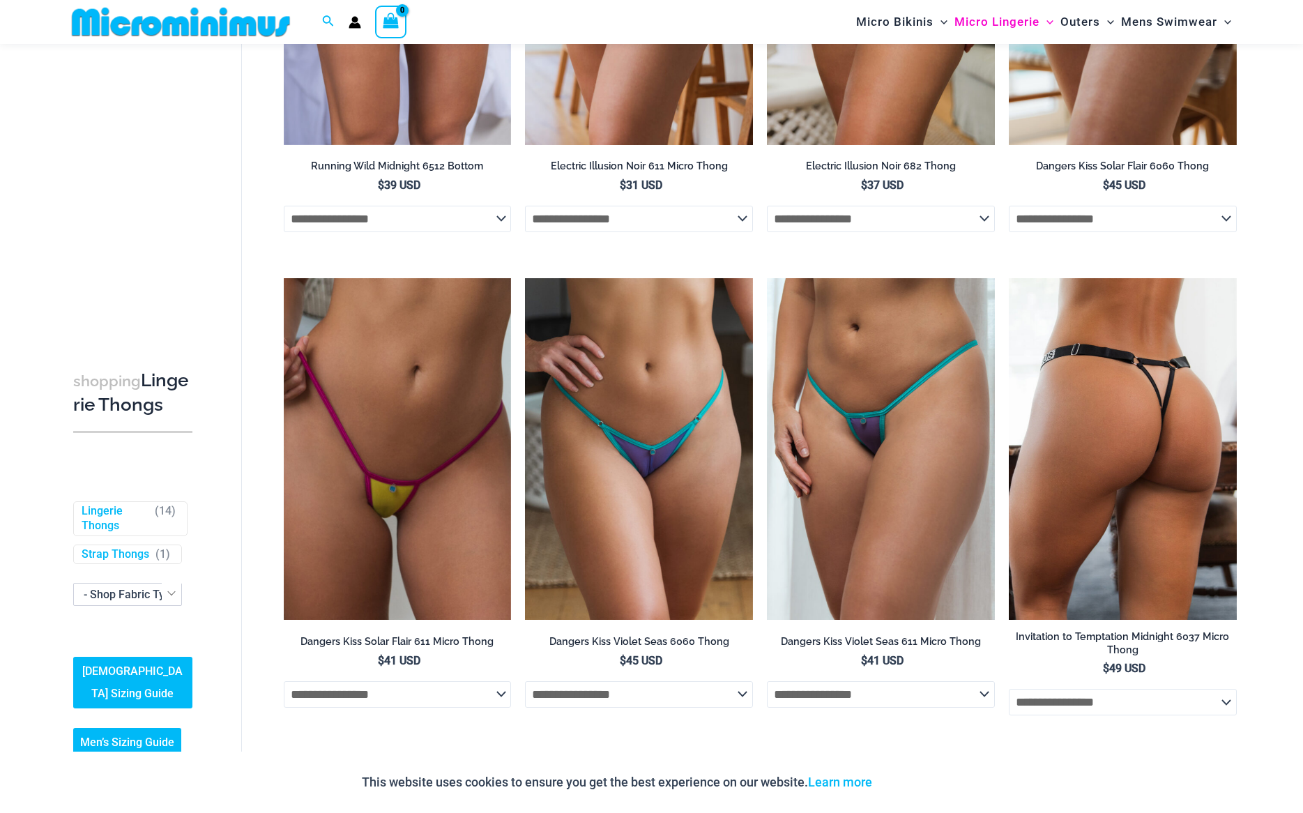
click at [1137, 458] on img at bounding box center [1122, 448] width 228 height 341
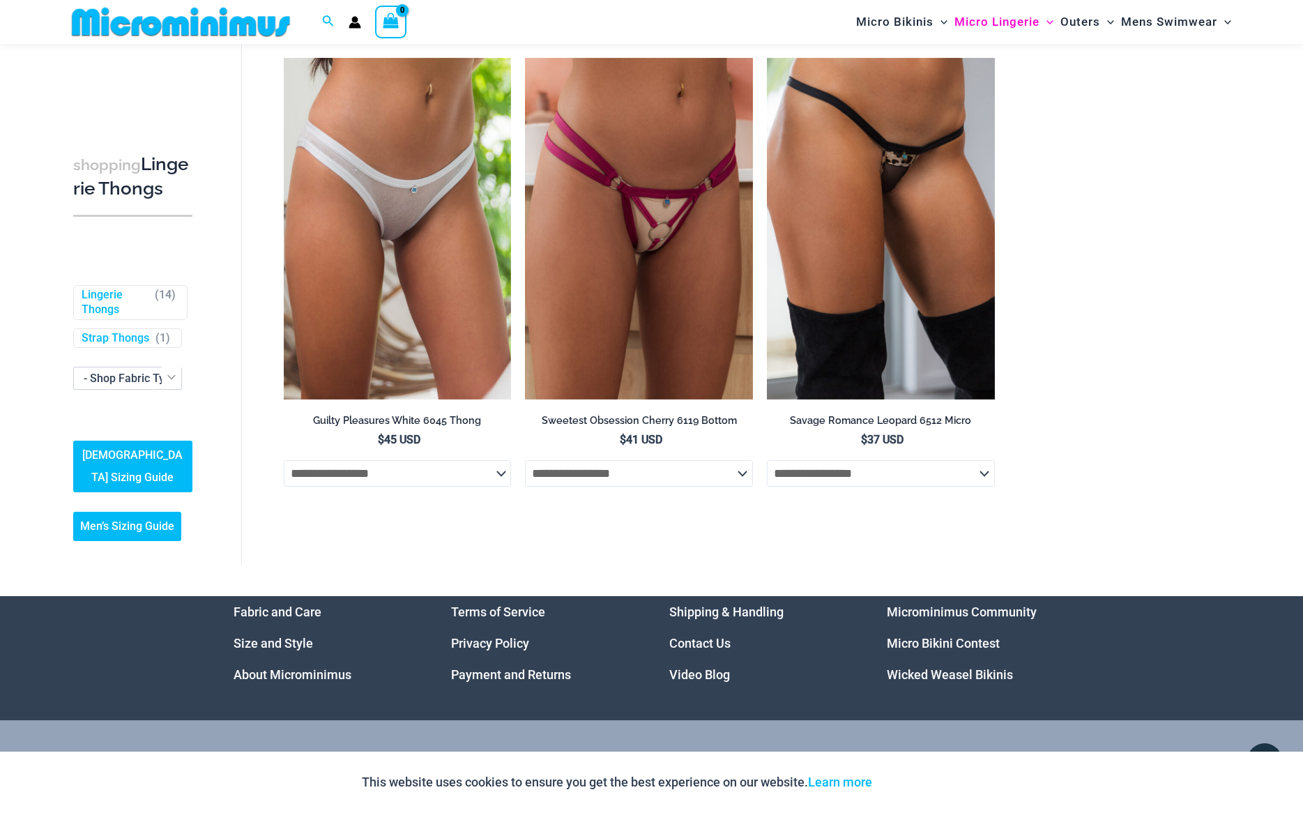
scroll to position [1541, 0]
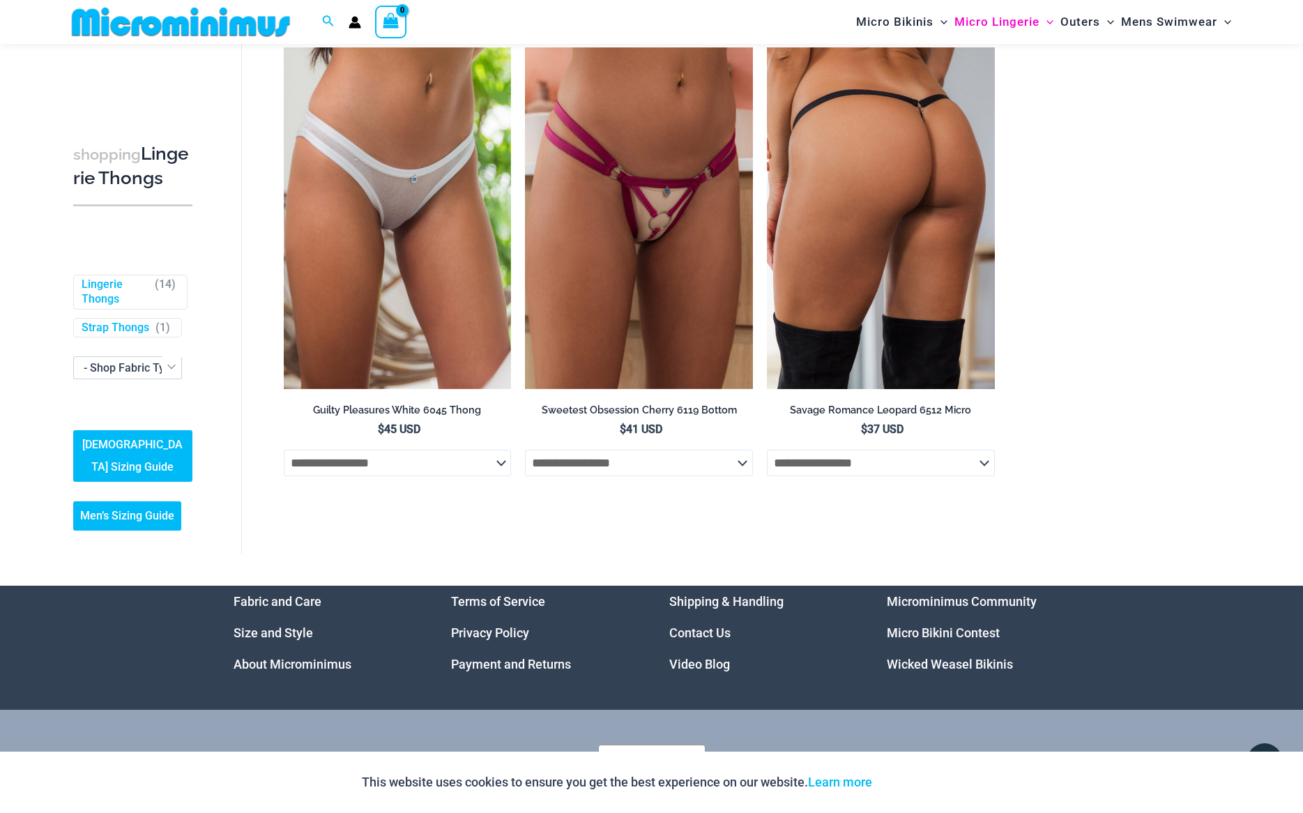
click at [942, 238] on img at bounding box center [881, 217] width 228 height 341
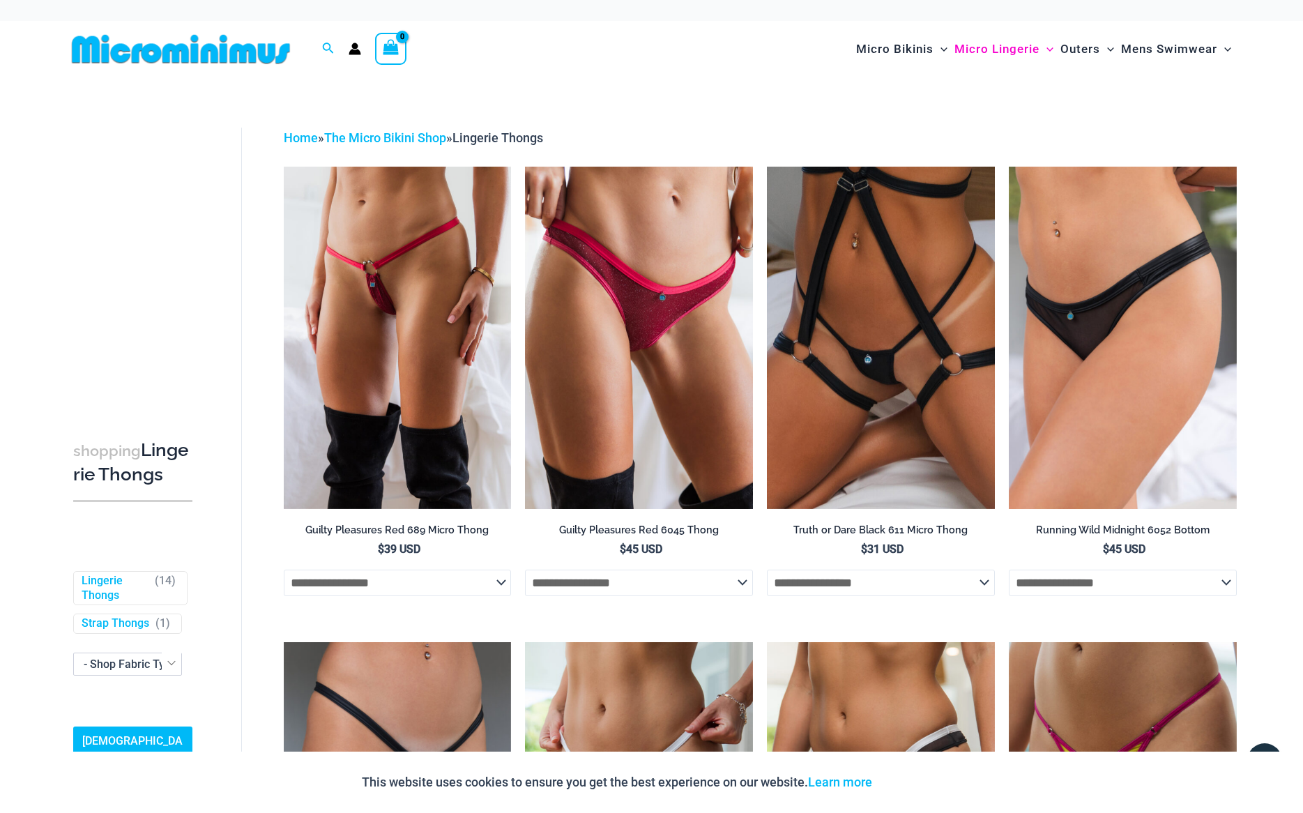
scroll to position [0, 0]
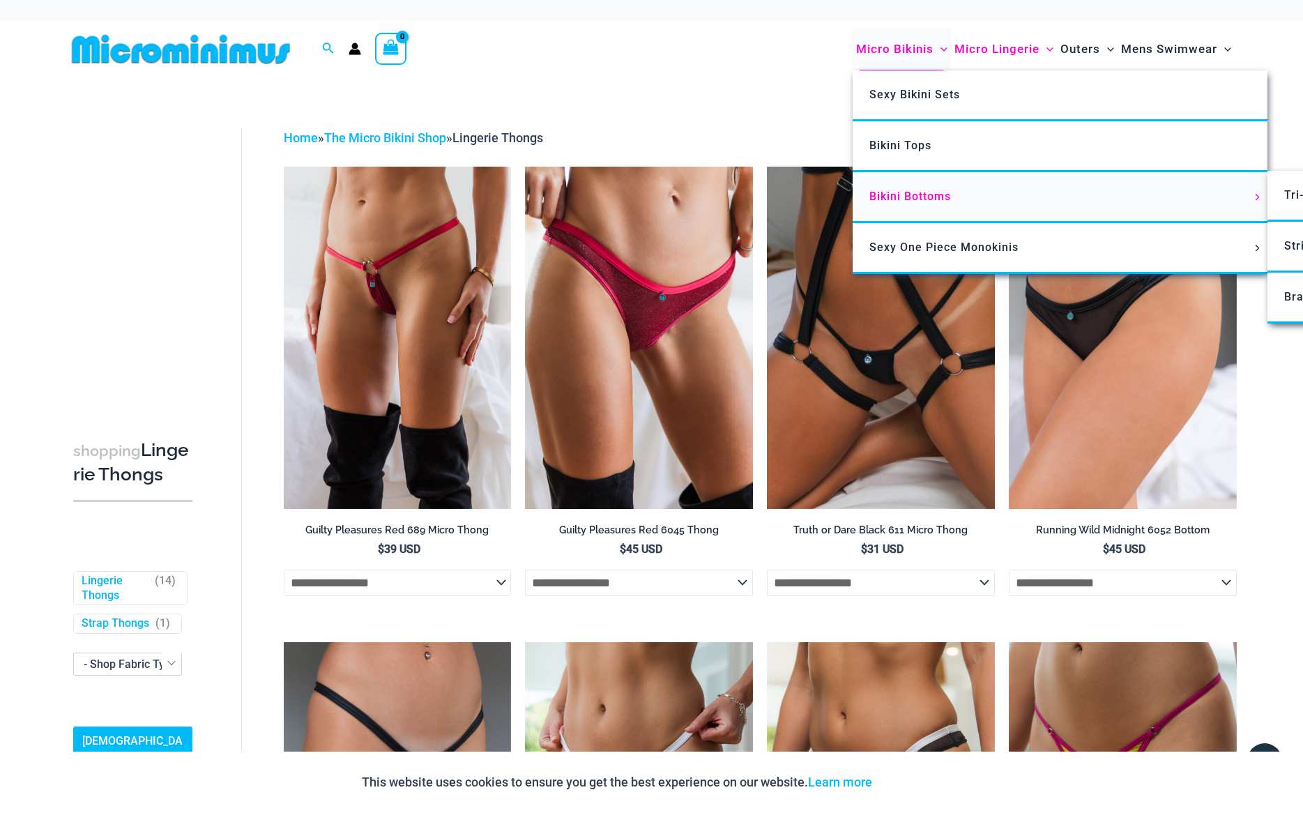
click at [934, 194] on span "Bikini Bottoms" at bounding box center [910, 196] width 82 height 13
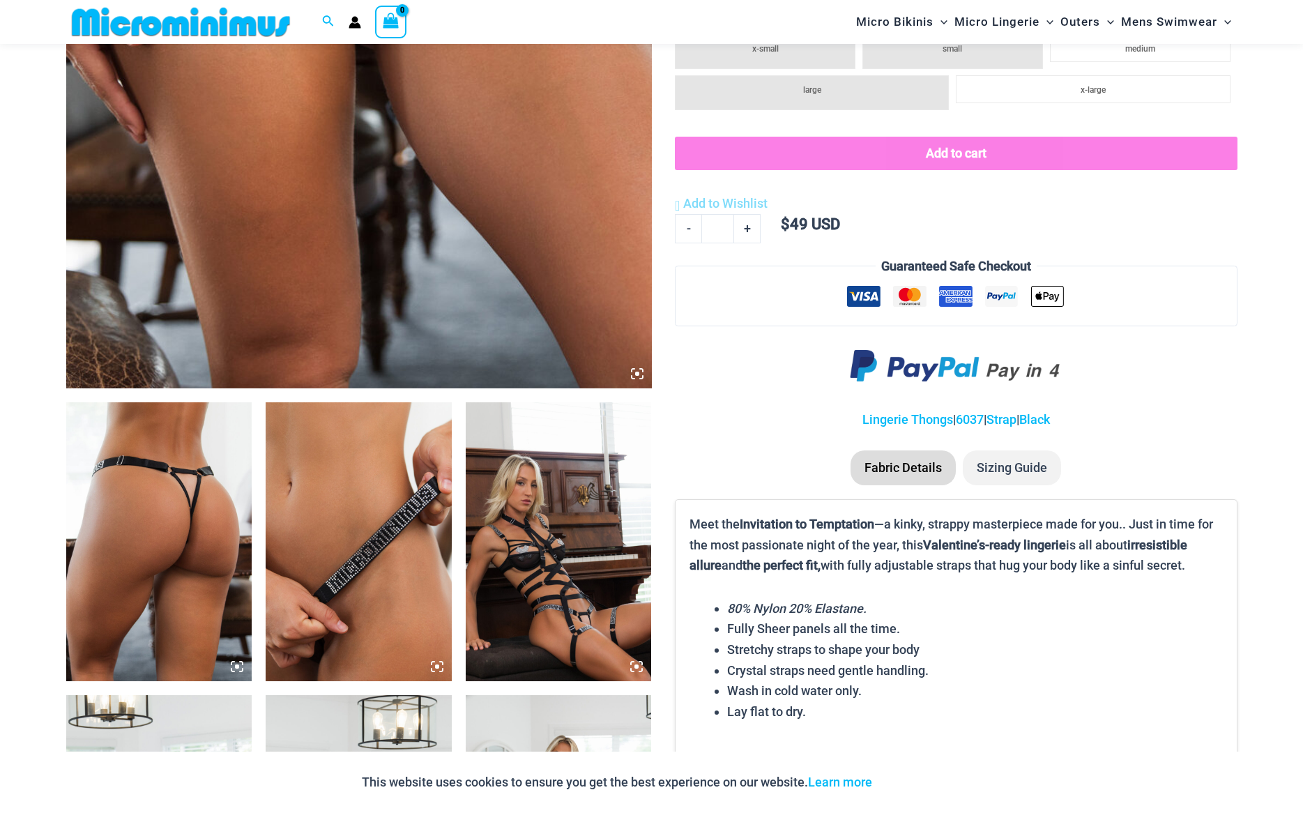
scroll to position [627, 0]
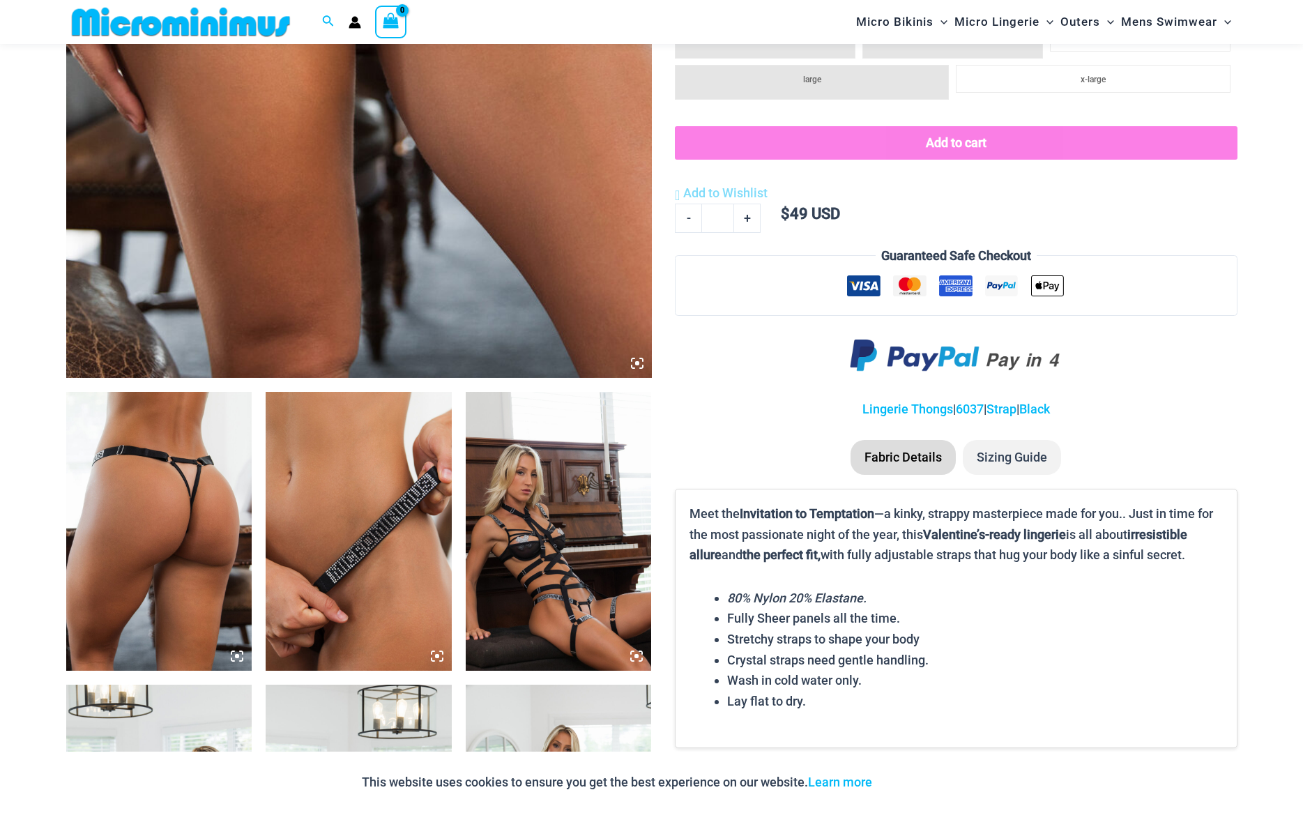
click at [153, 509] on img at bounding box center [159, 531] width 186 height 279
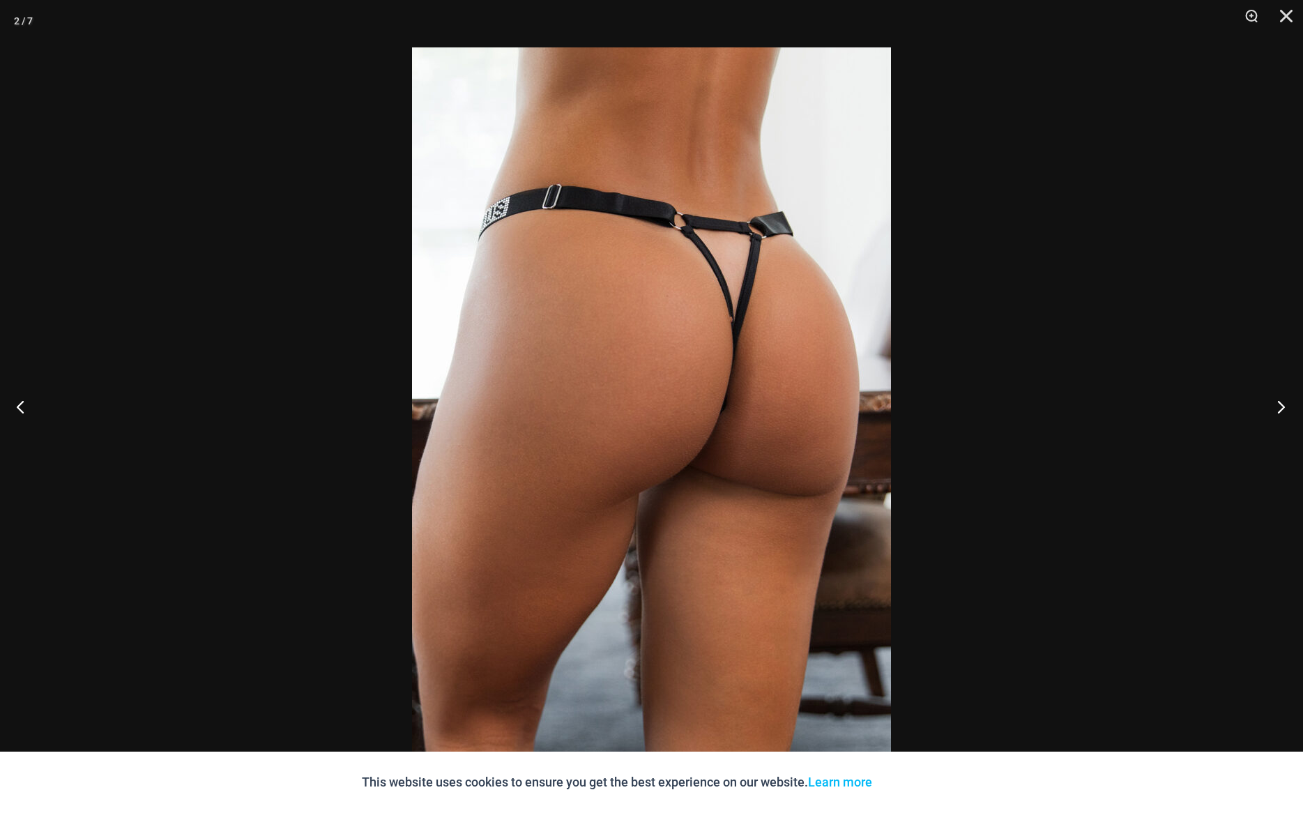
click at [1278, 410] on button "Next" at bounding box center [1276, 406] width 52 height 70
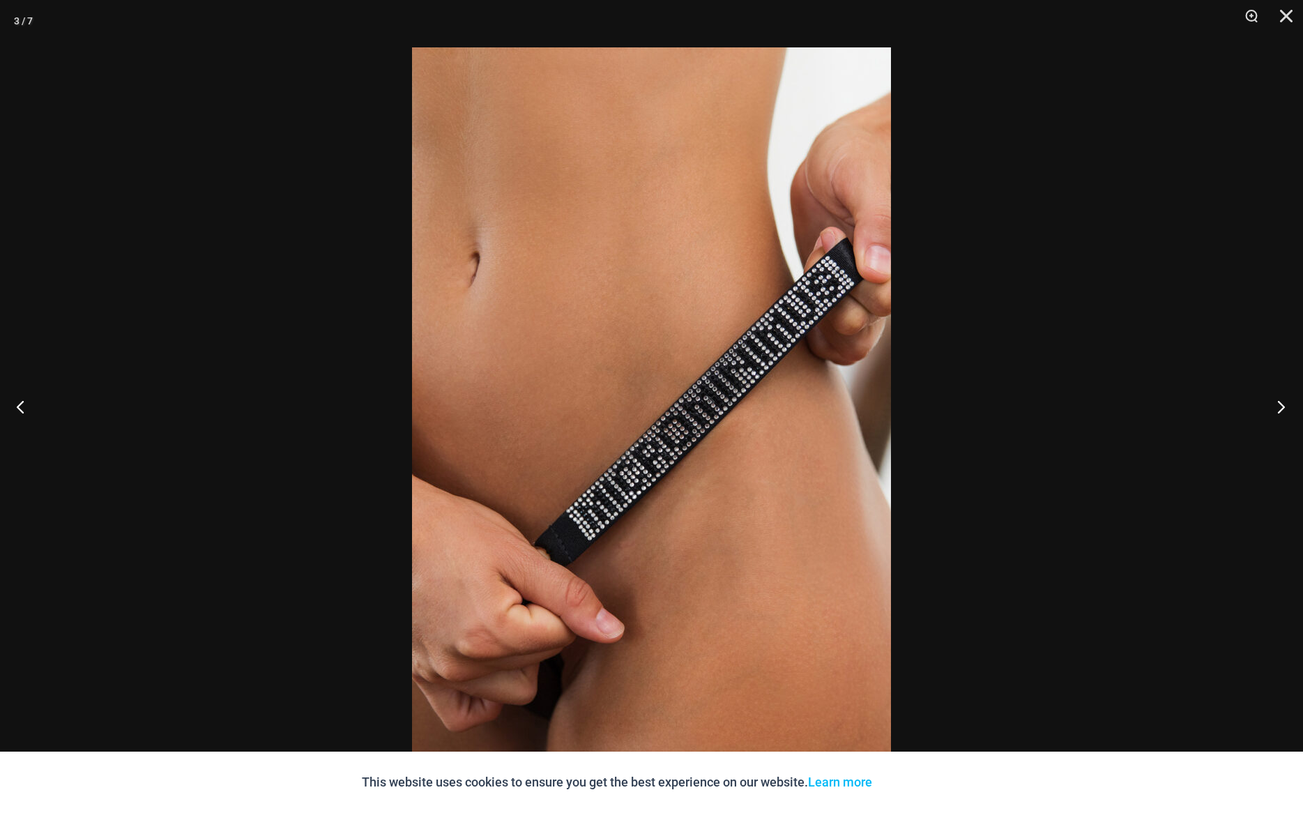
click at [1278, 410] on button "Next" at bounding box center [1276, 406] width 52 height 70
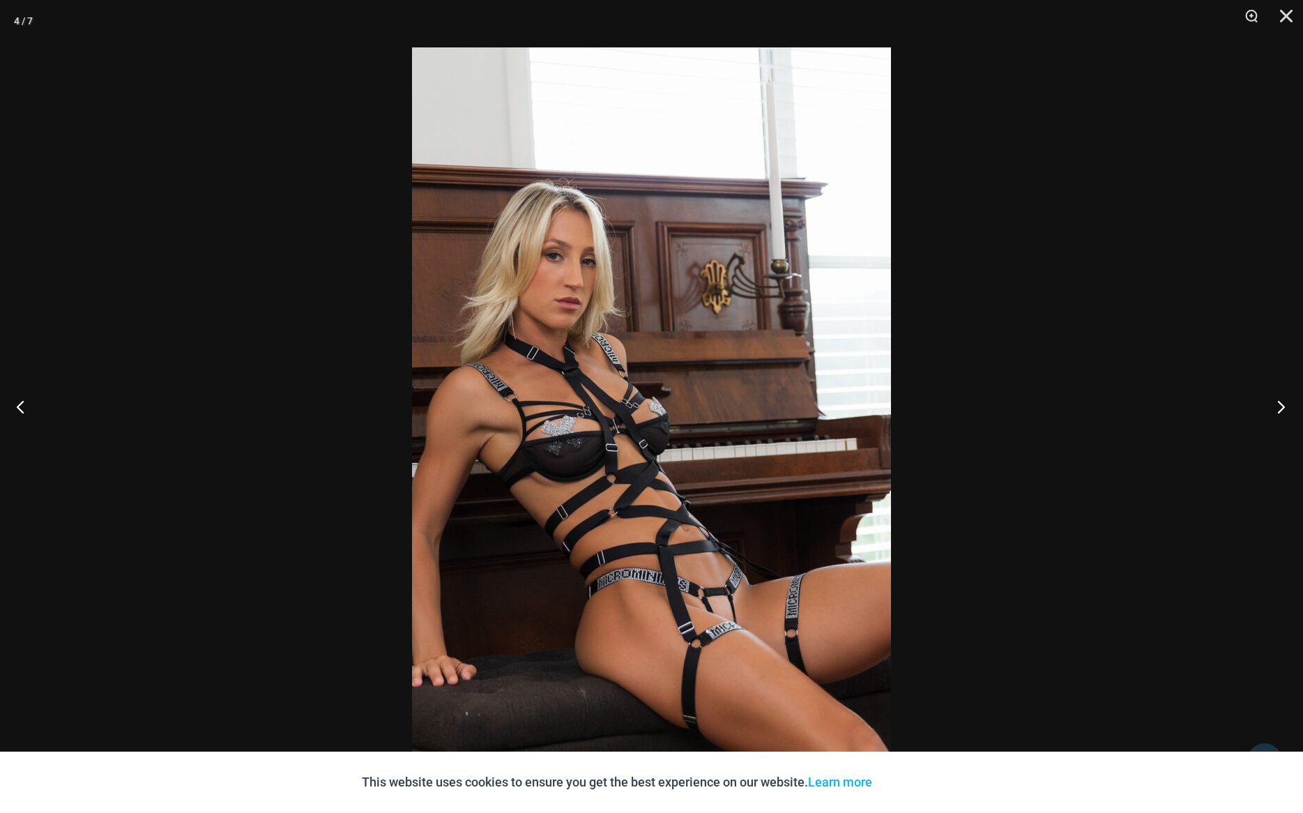
click at [1278, 410] on button "Next" at bounding box center [1276, 406] width 52 height 70
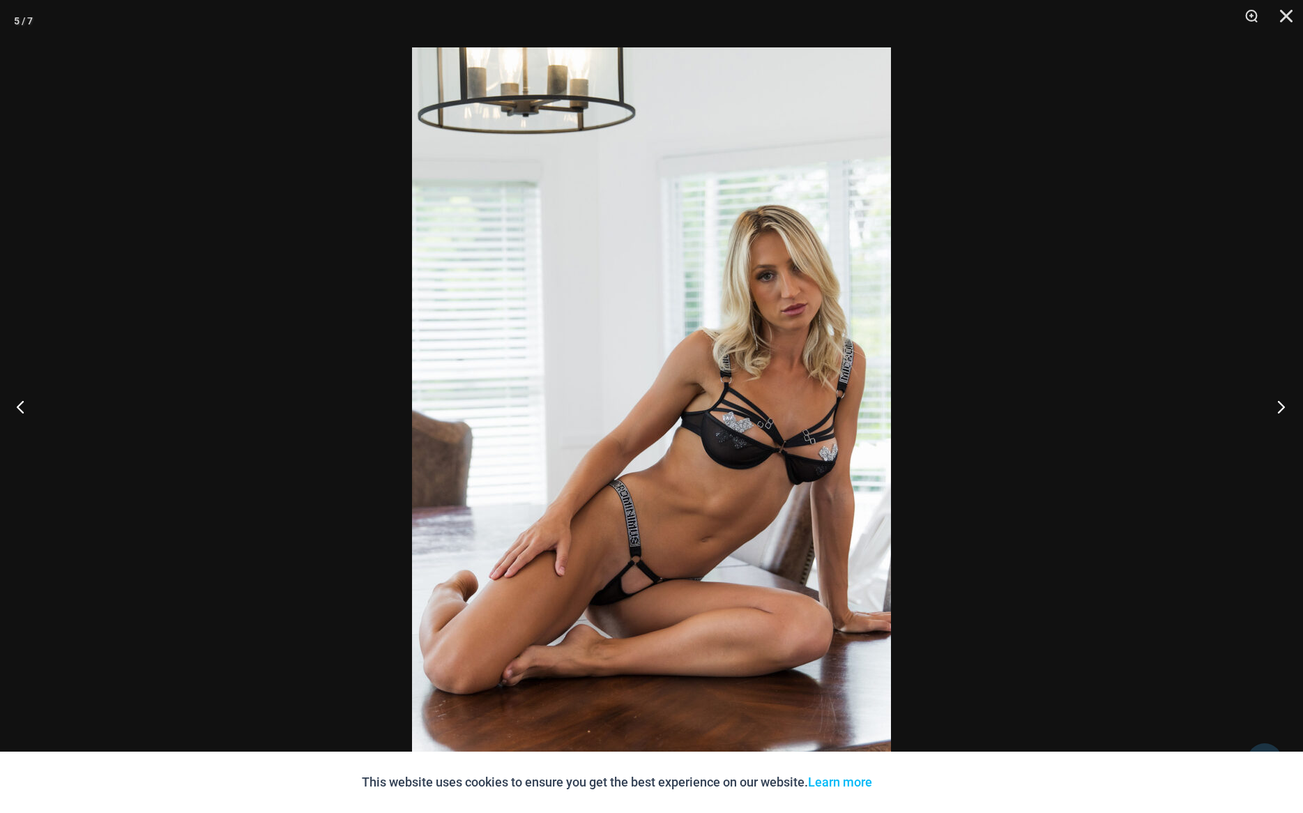
click at [1278, 411] on button "Next" at bounding box center [1276, 406] width 52 height 70
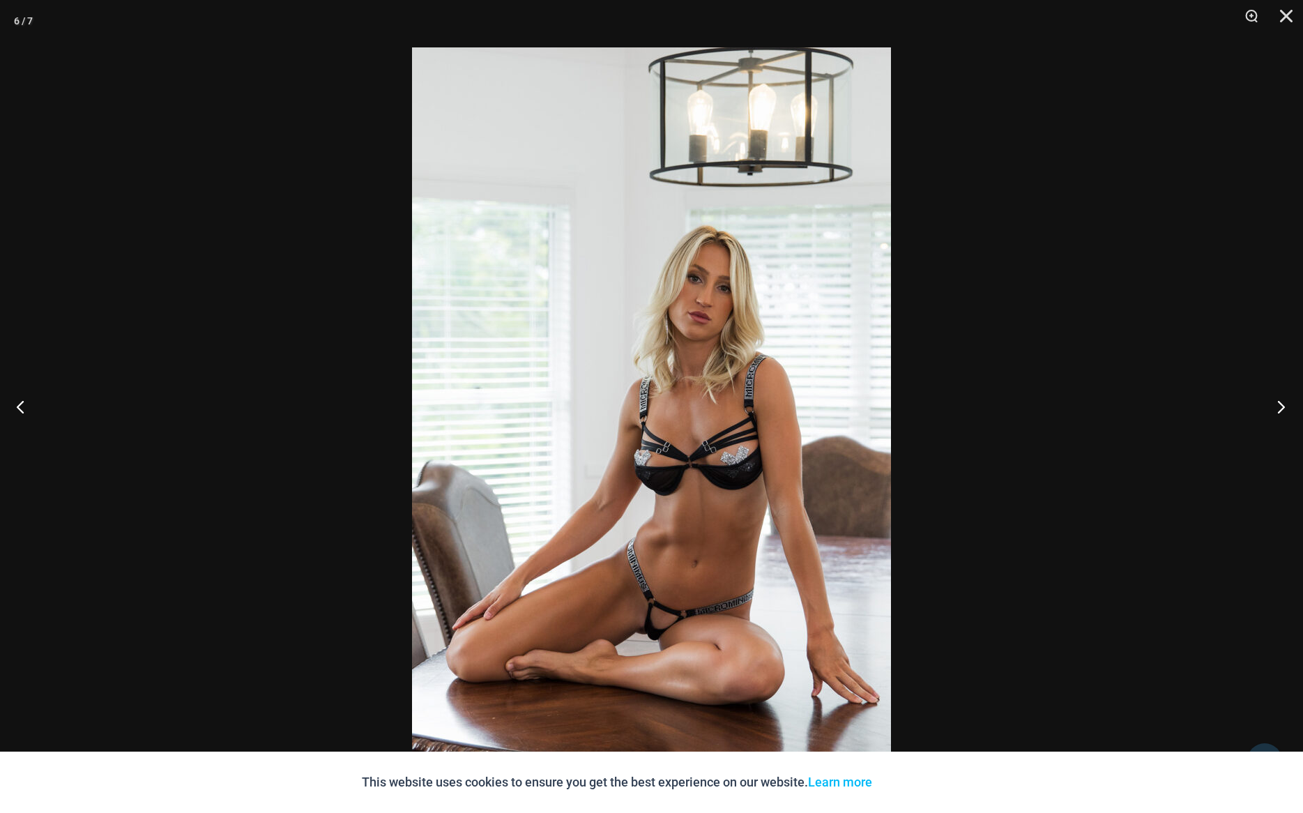
click at [1278, 411] on button "Next" at bounding box center [1276, 406] width 52 height 70
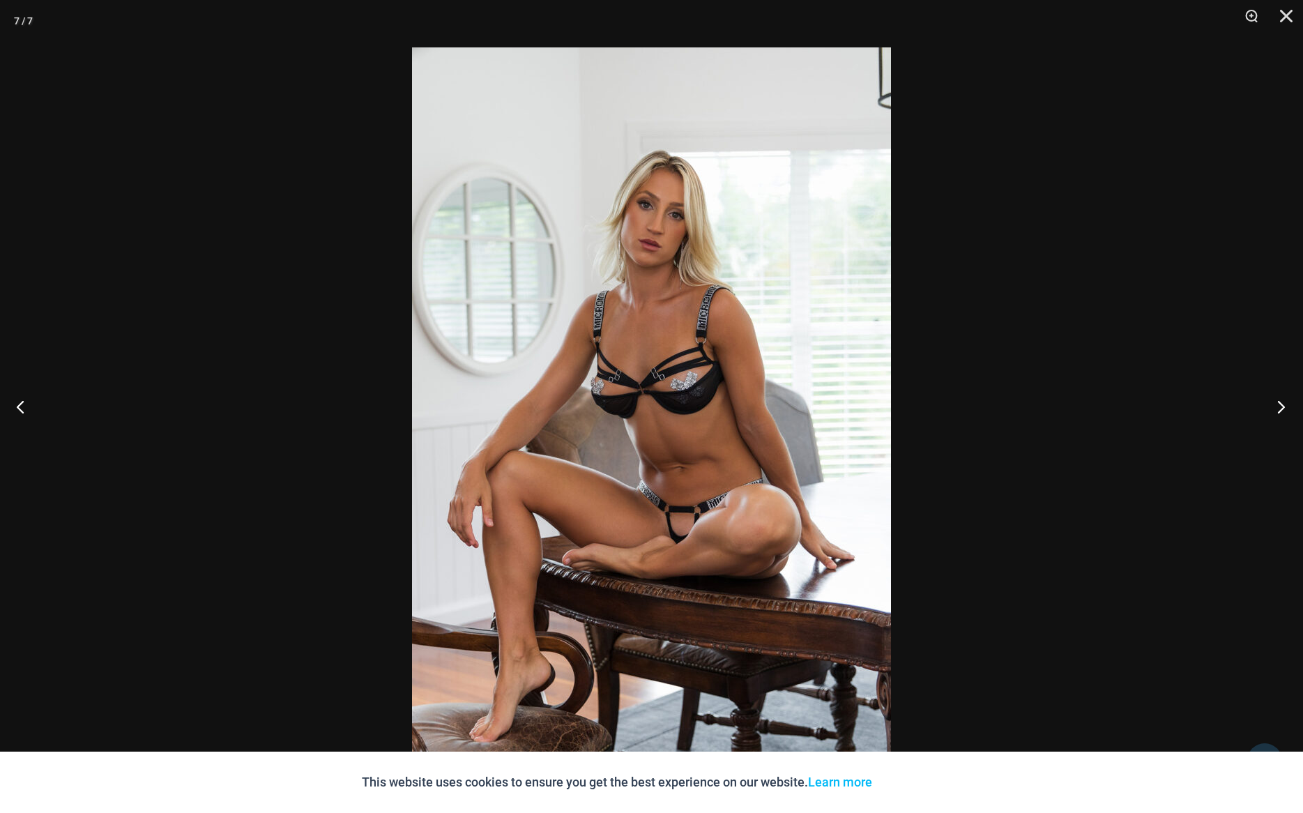
click at [1278, 411] on button "Next" at bounding box center [1276, 406] width 52 height 70
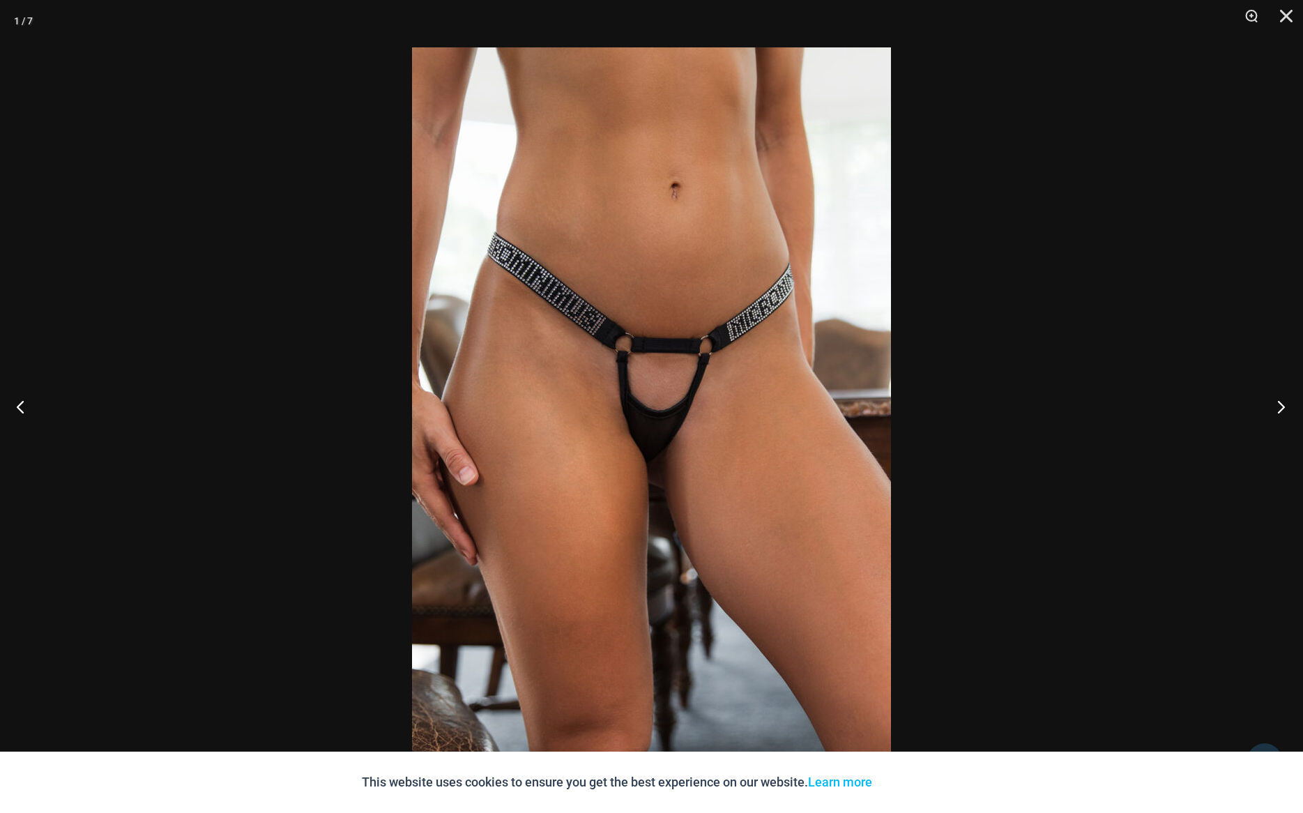
click at [1278, 411] on button "Next" at bounding box center [1276, 406] width 52 height 70
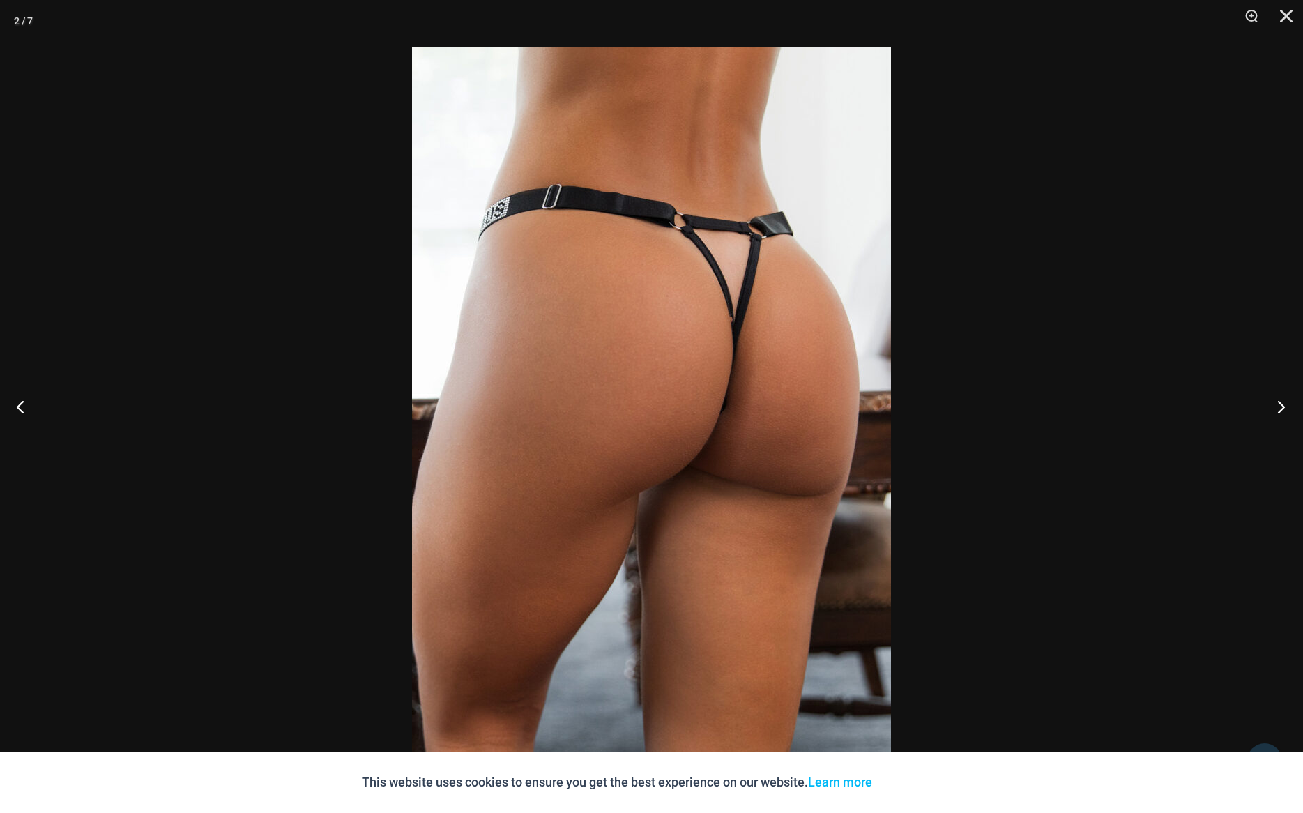
click at [1278, 411] on button "Next" at bounding box center [1276, 406] width 52 height 70
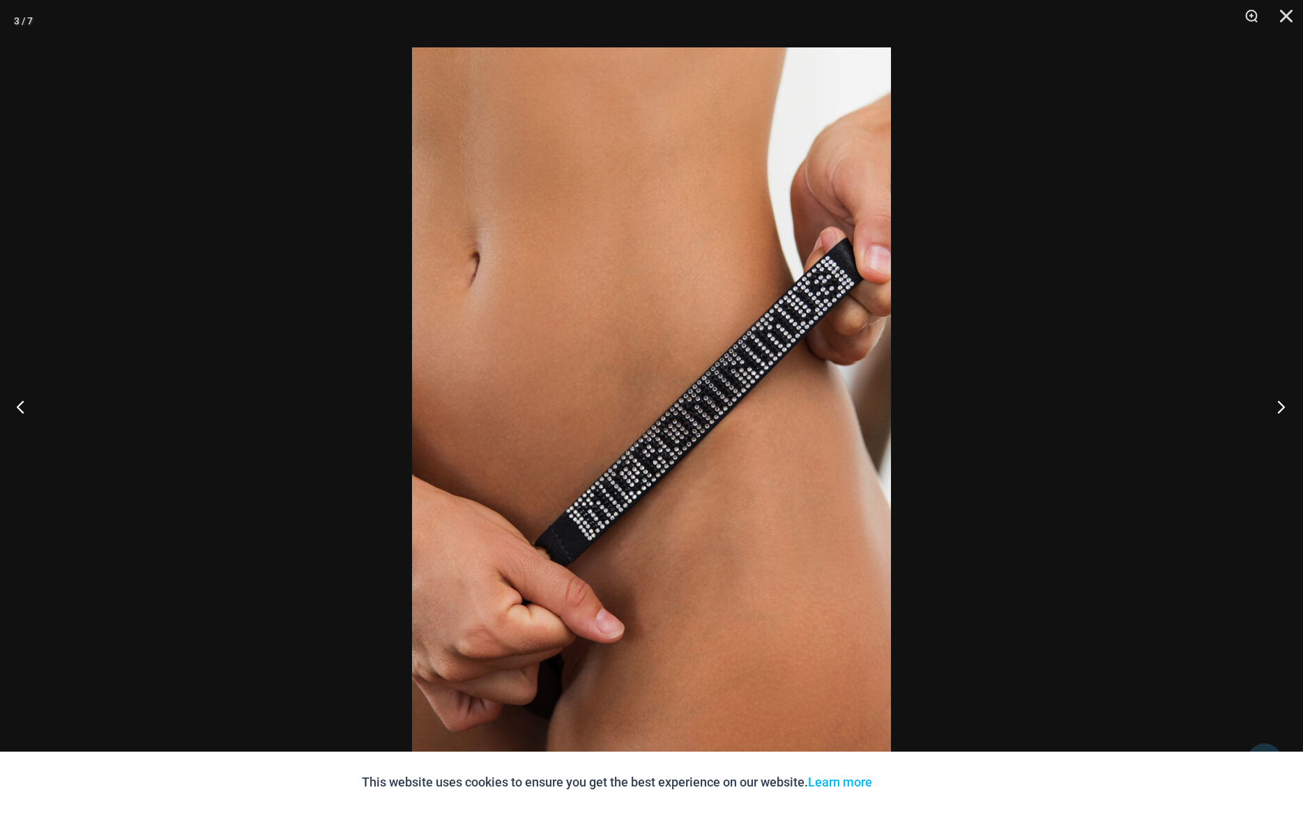
click at [1278, 411] on button "Next" at bounding box center [1276, 406] width 52 height 70
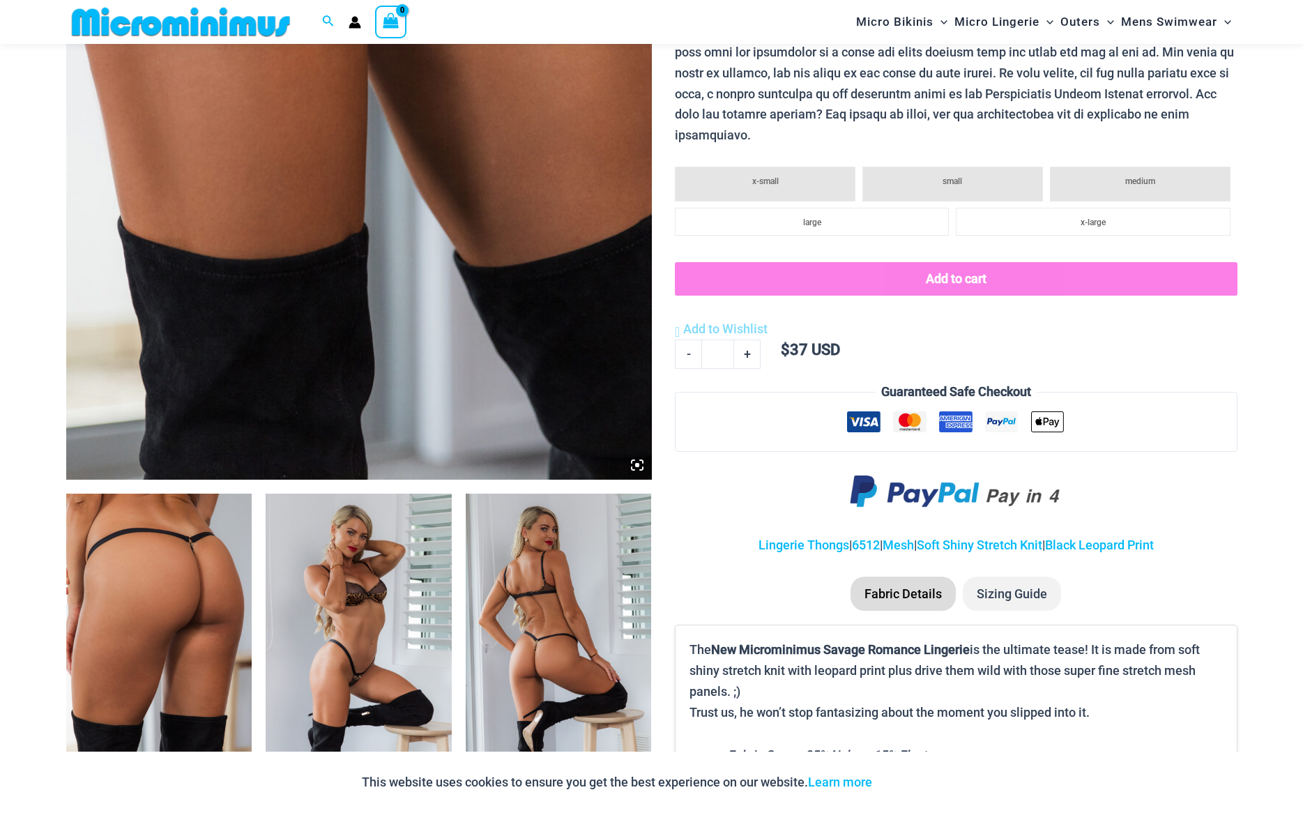
scroll to position [530, 0]
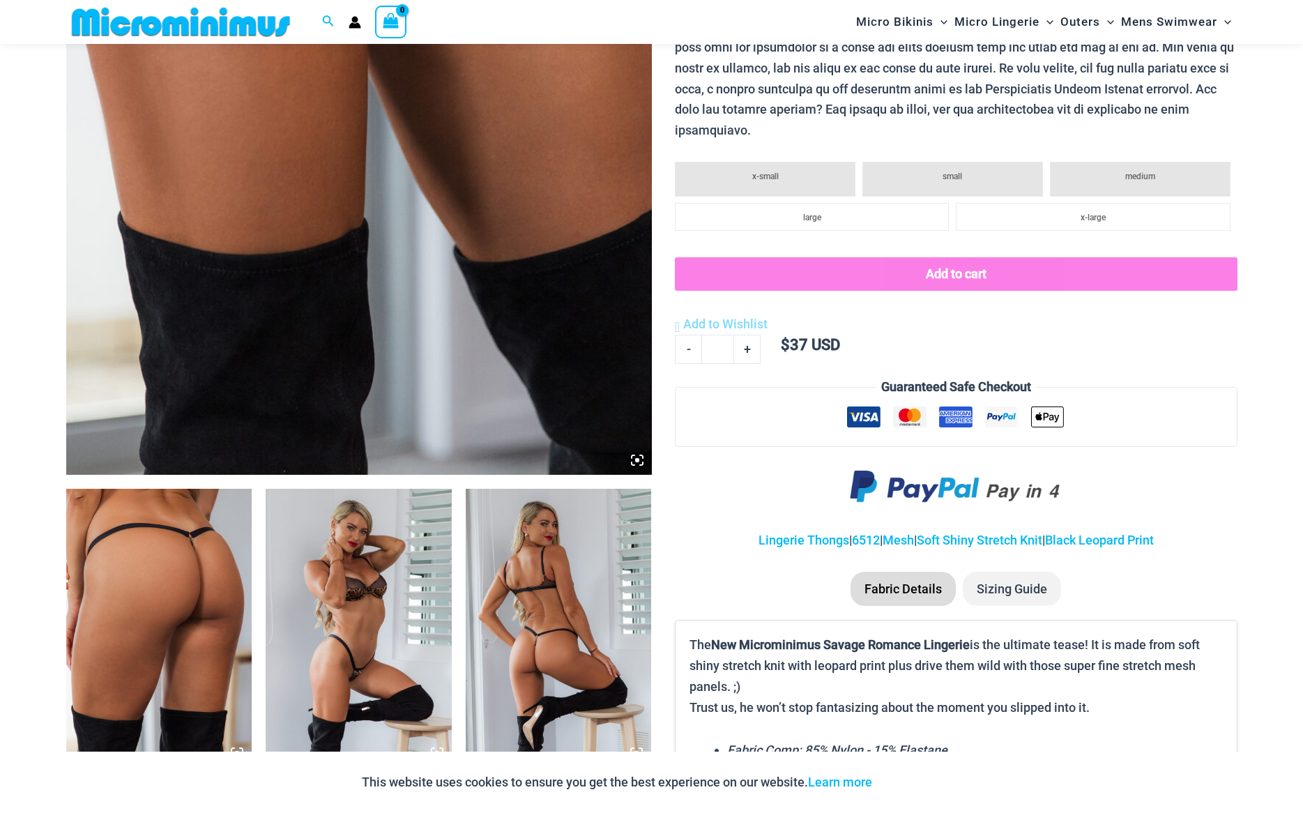
click at [224, 546] on img at bounding box center [159, 628] width 186 height 279
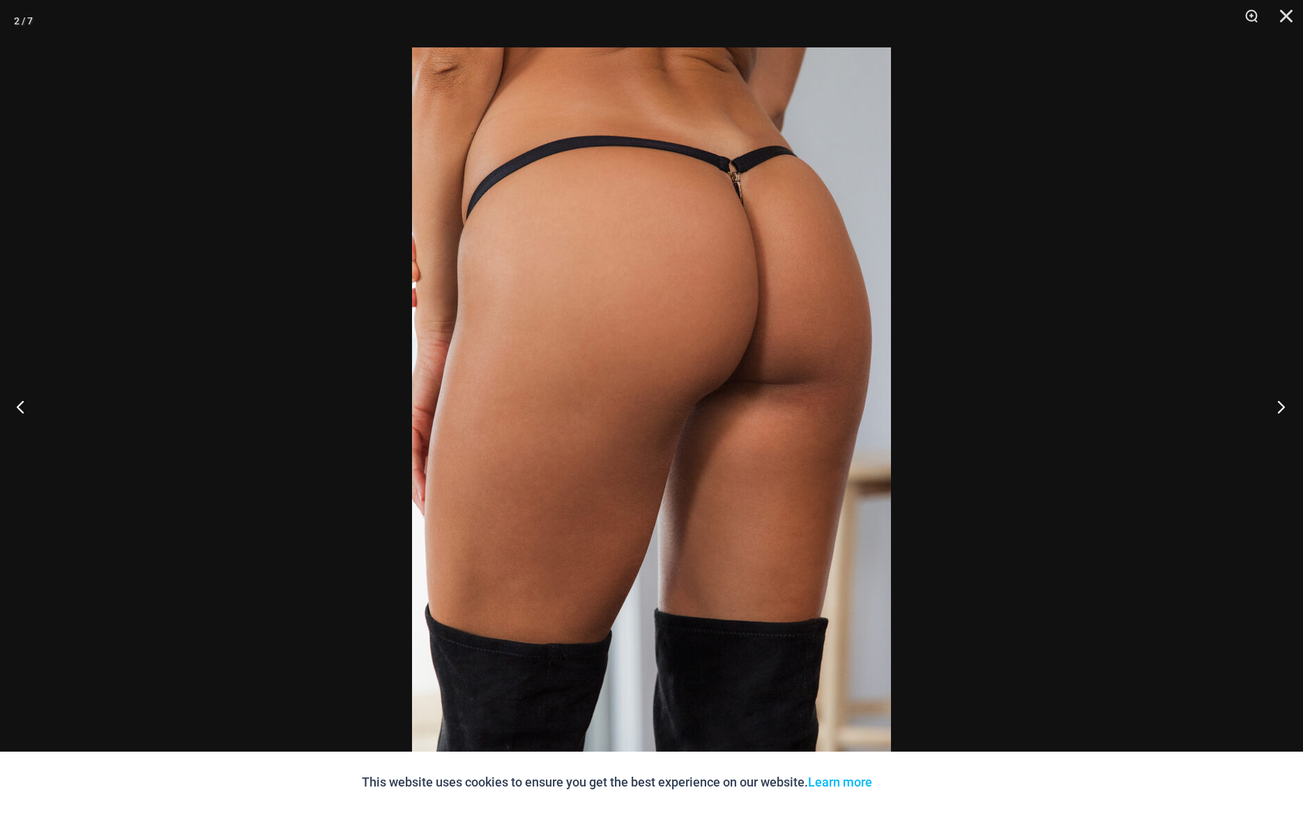
click at [1275, 401] on button "Next" at bounding box center [1276, 406] width 52 height 70
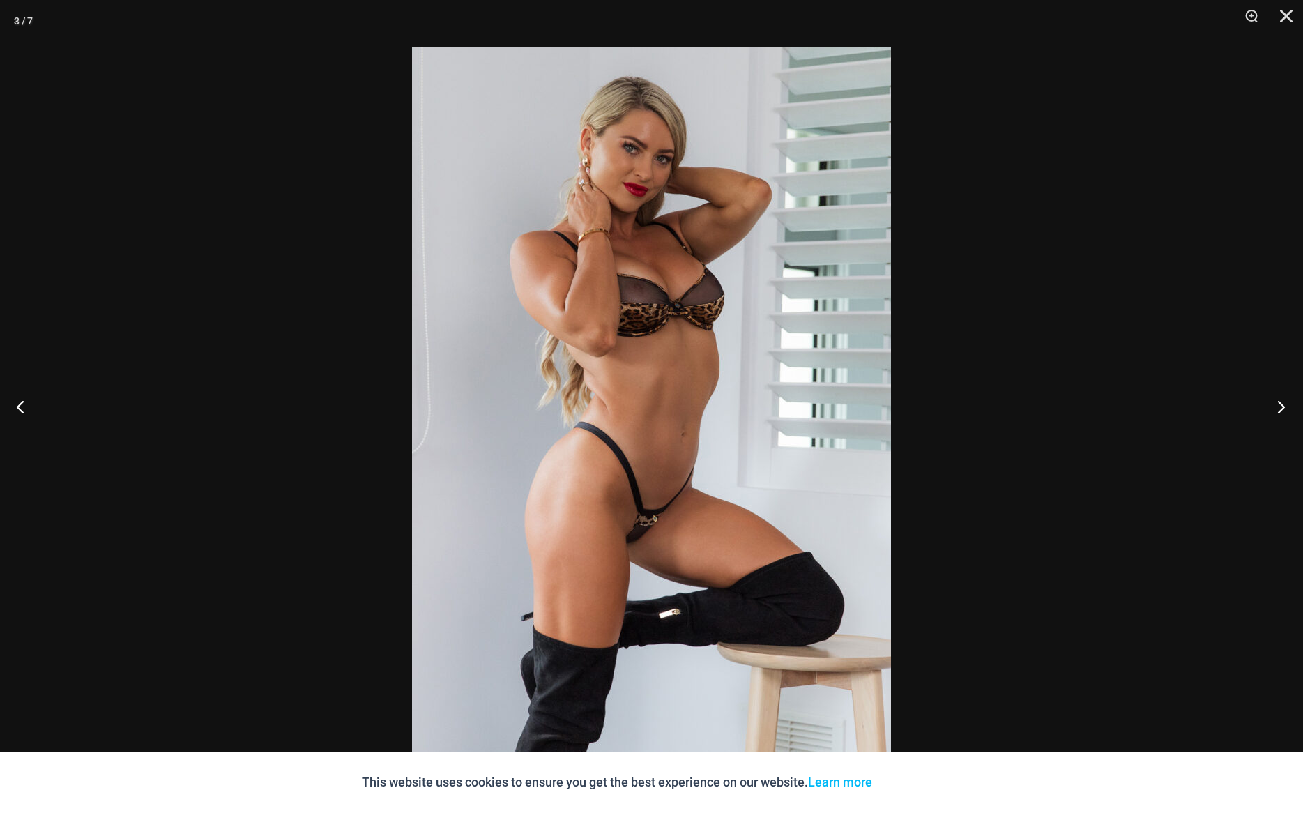
click at [1275, 401] on button "Next" at bounding box center [1276, 406] width 52 height 70
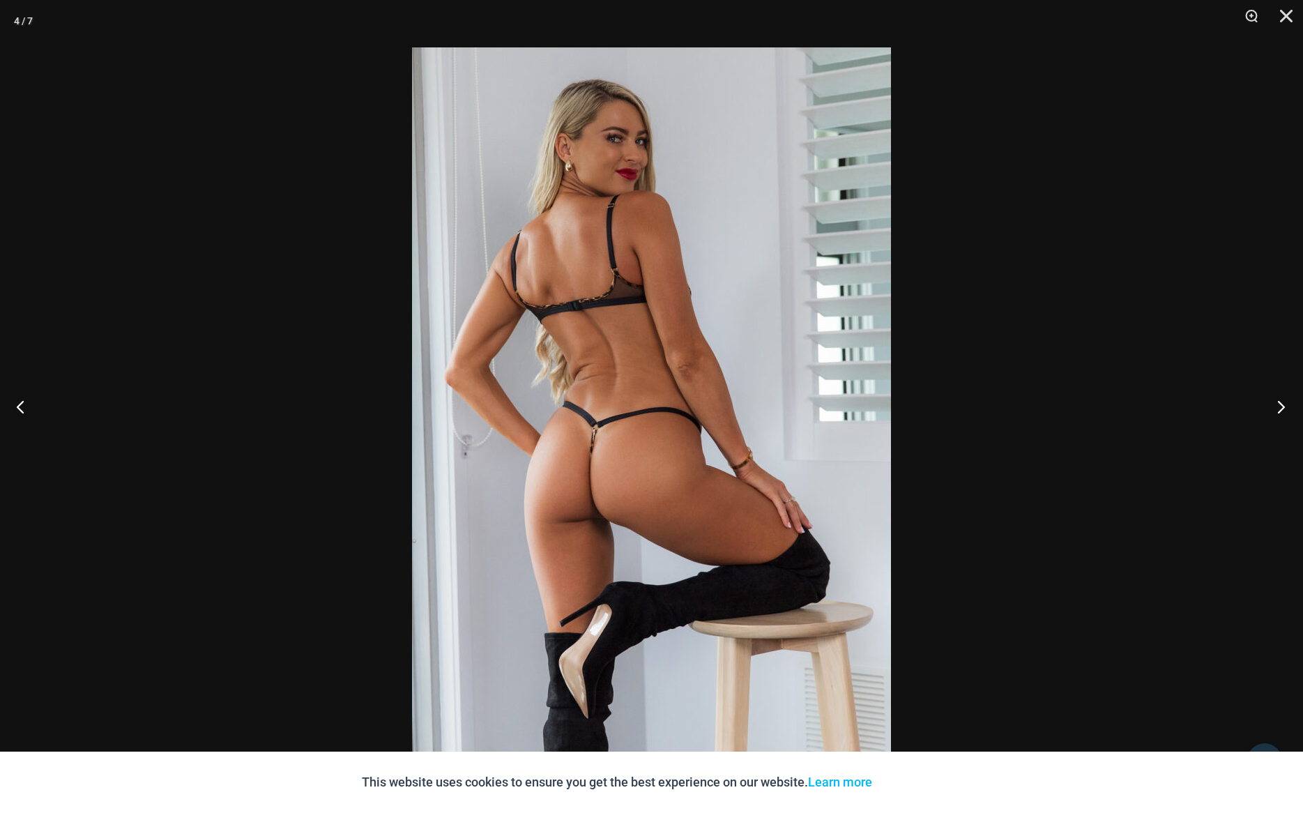
click at [1275, 401] on button "Next" at bounding box center [1276, 406] width 52 height 70
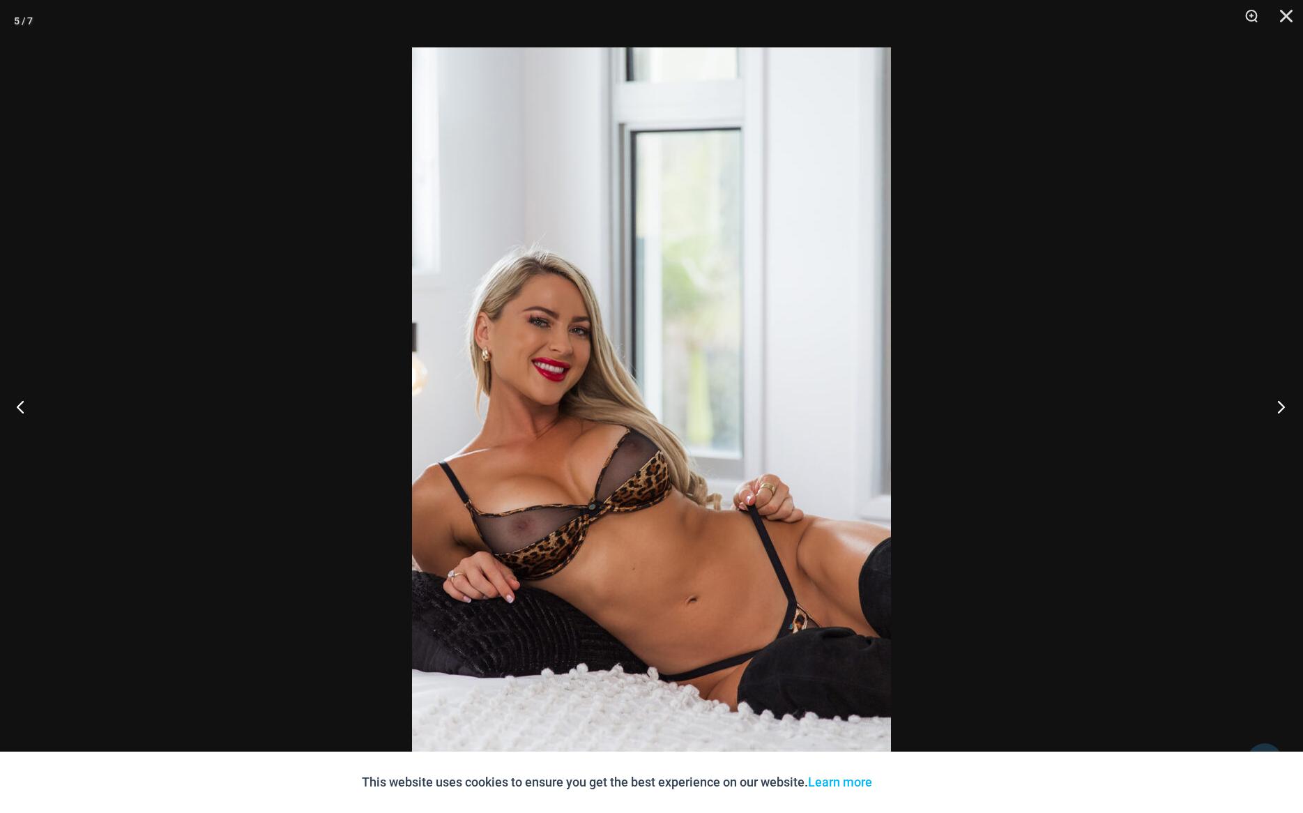
click at [1275, 401] on button "Next" at bounding box center [1276, 406] width 52 height 70
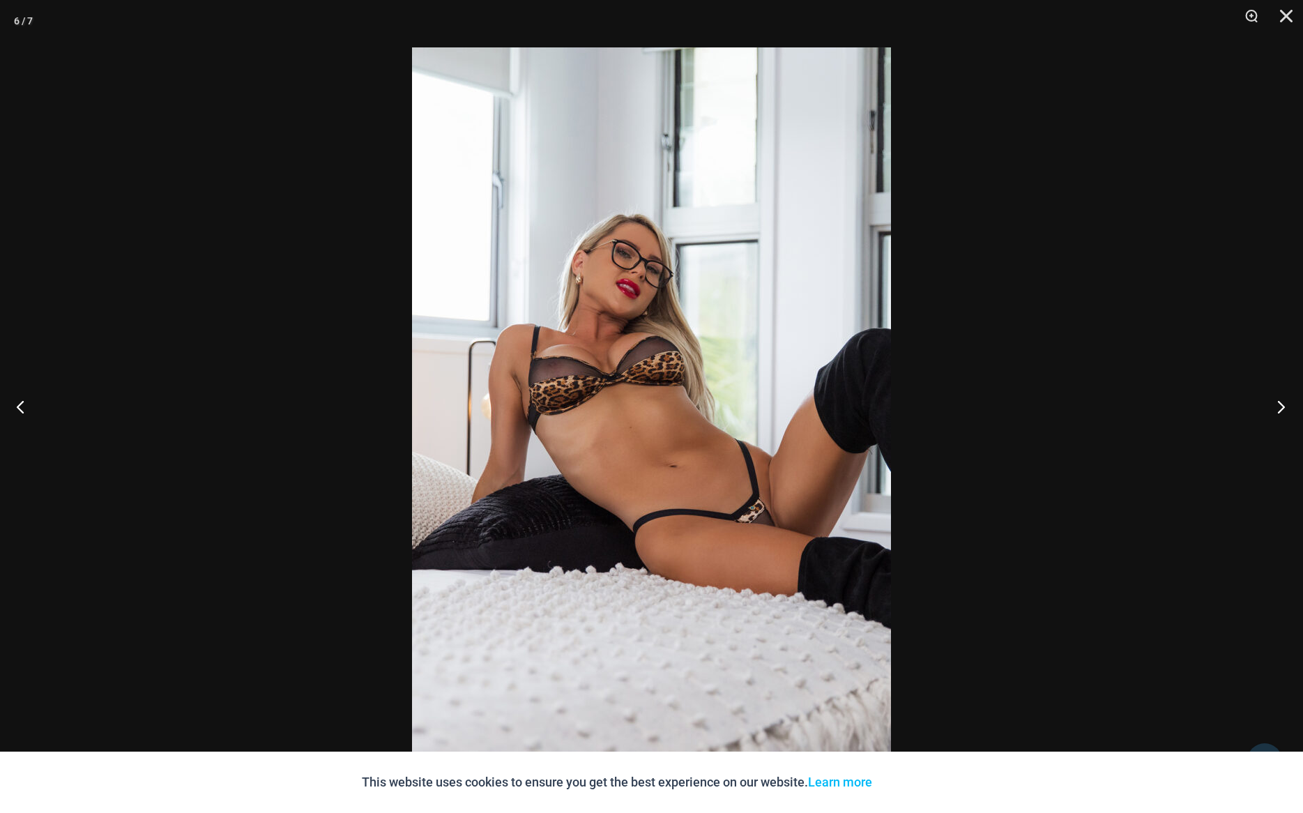
click at [1275, 401] on button "Next" at bounding box center [1276, 406] width 52 height 70
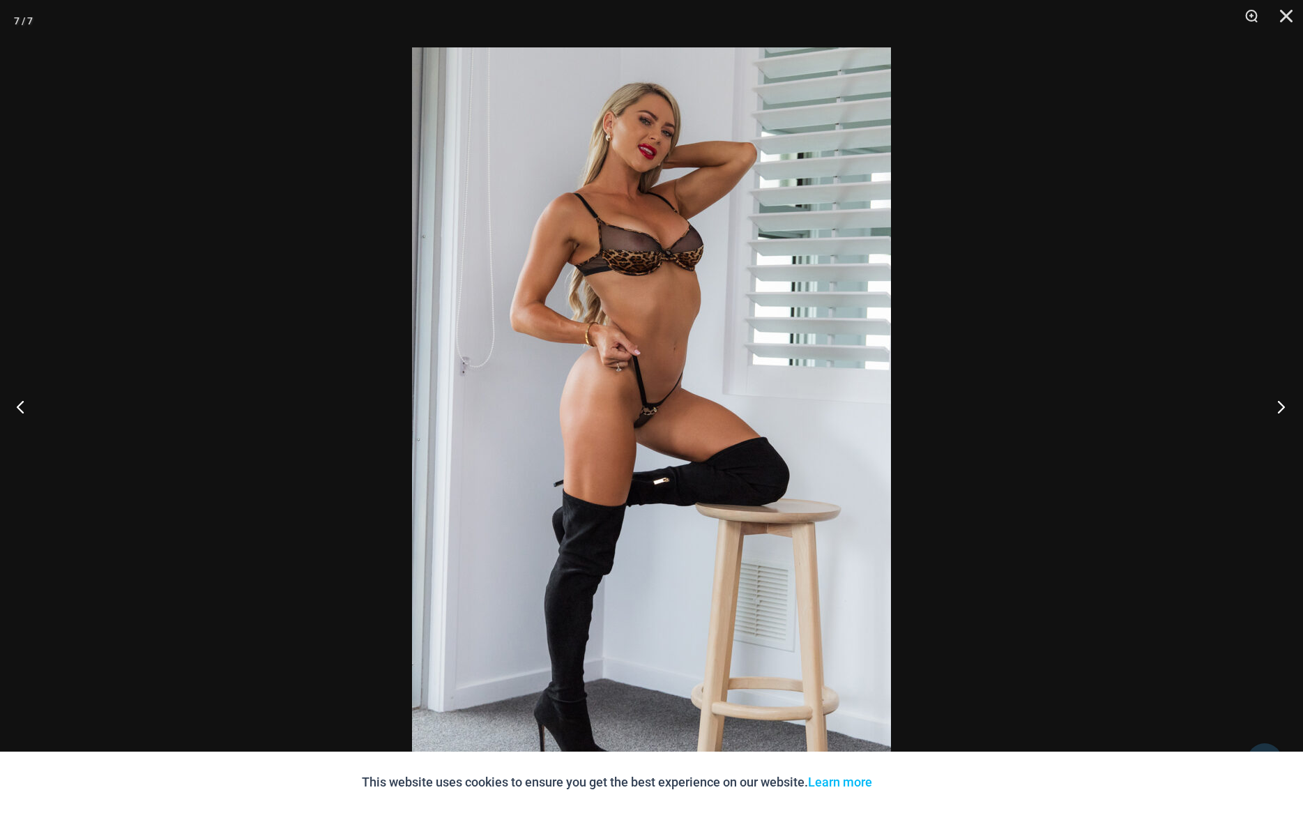
click at [1275, 401] on button "Next" at bounding box center [1276, 406] width 52 height 70
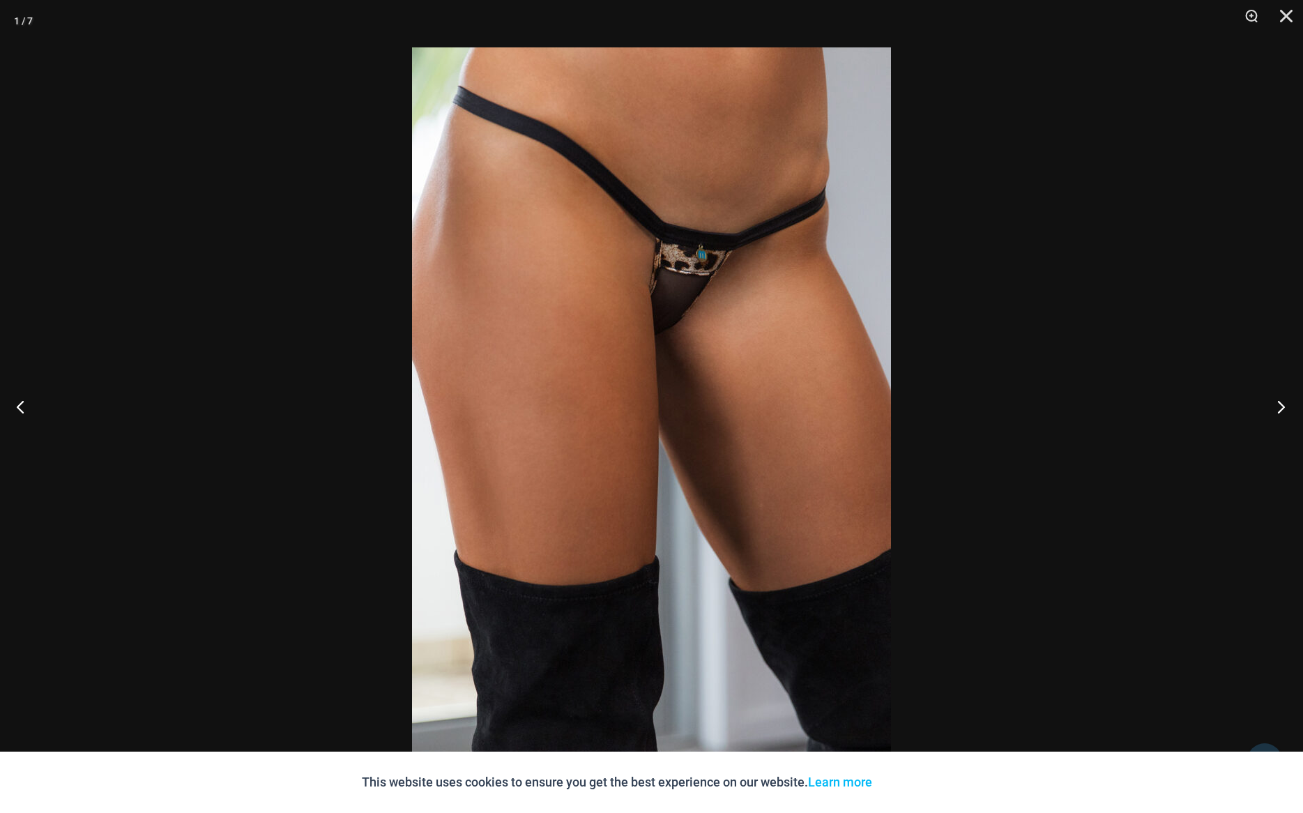
click at [1275, 401] on button "Next" at bounding box center [1276, 406] width 52 height 70
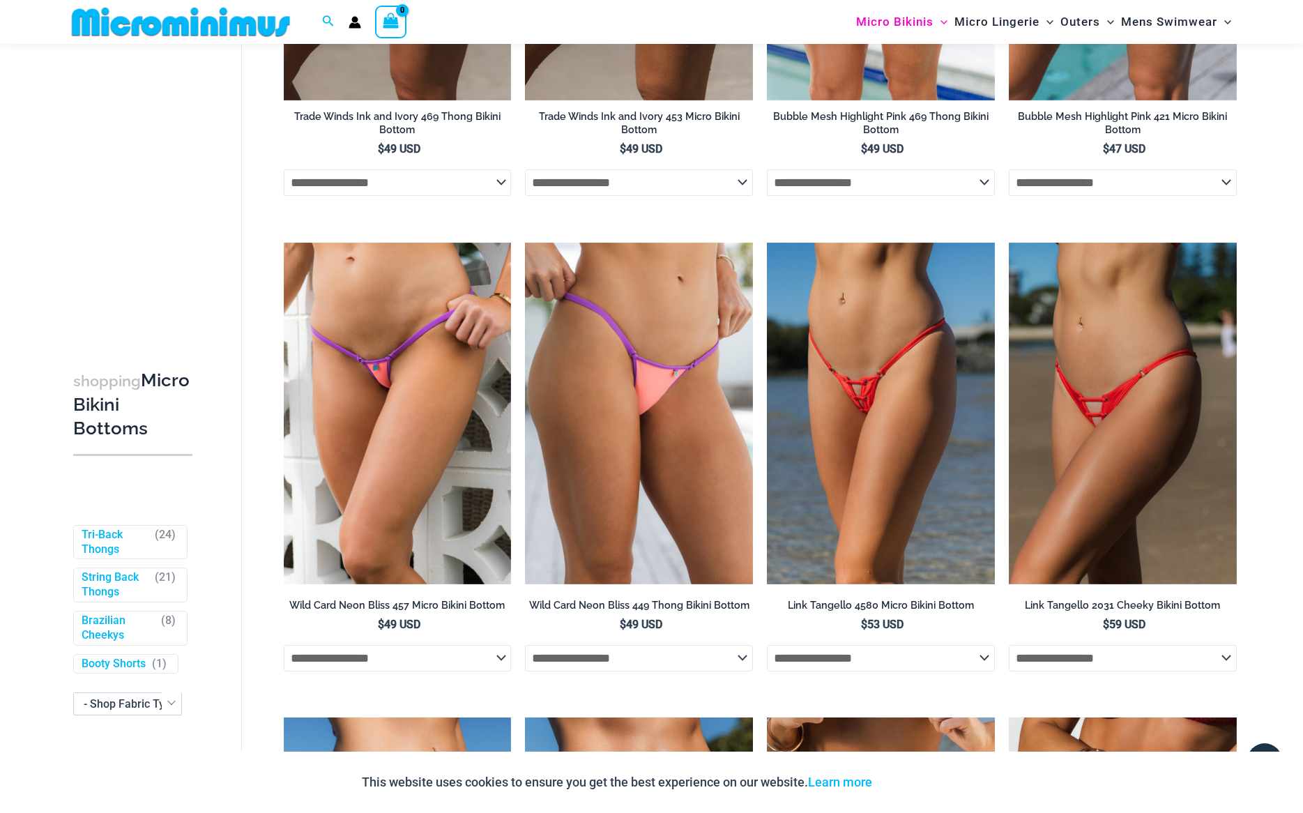
scroll to position [1473, 0]
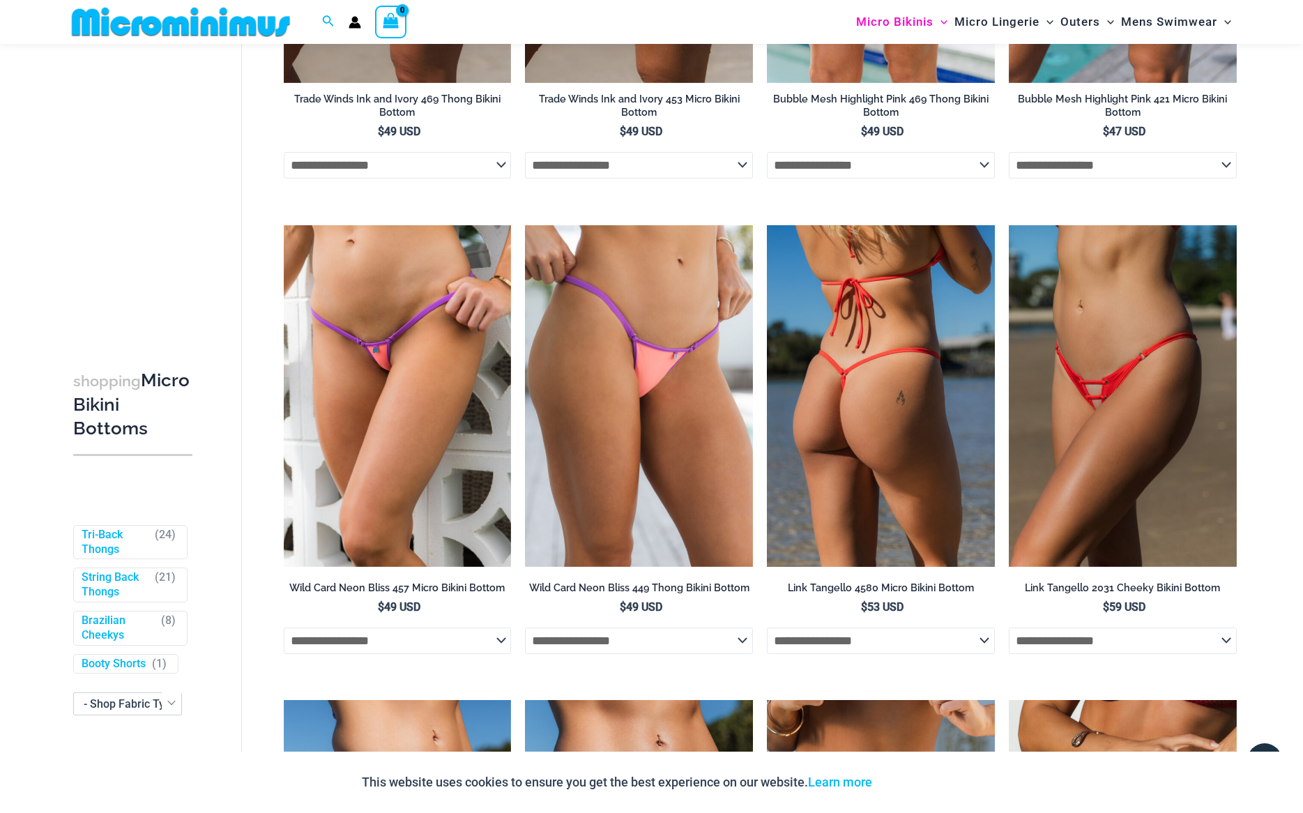
click at [872, 400] on img at bounding box center [881, 395] width 228 height 341
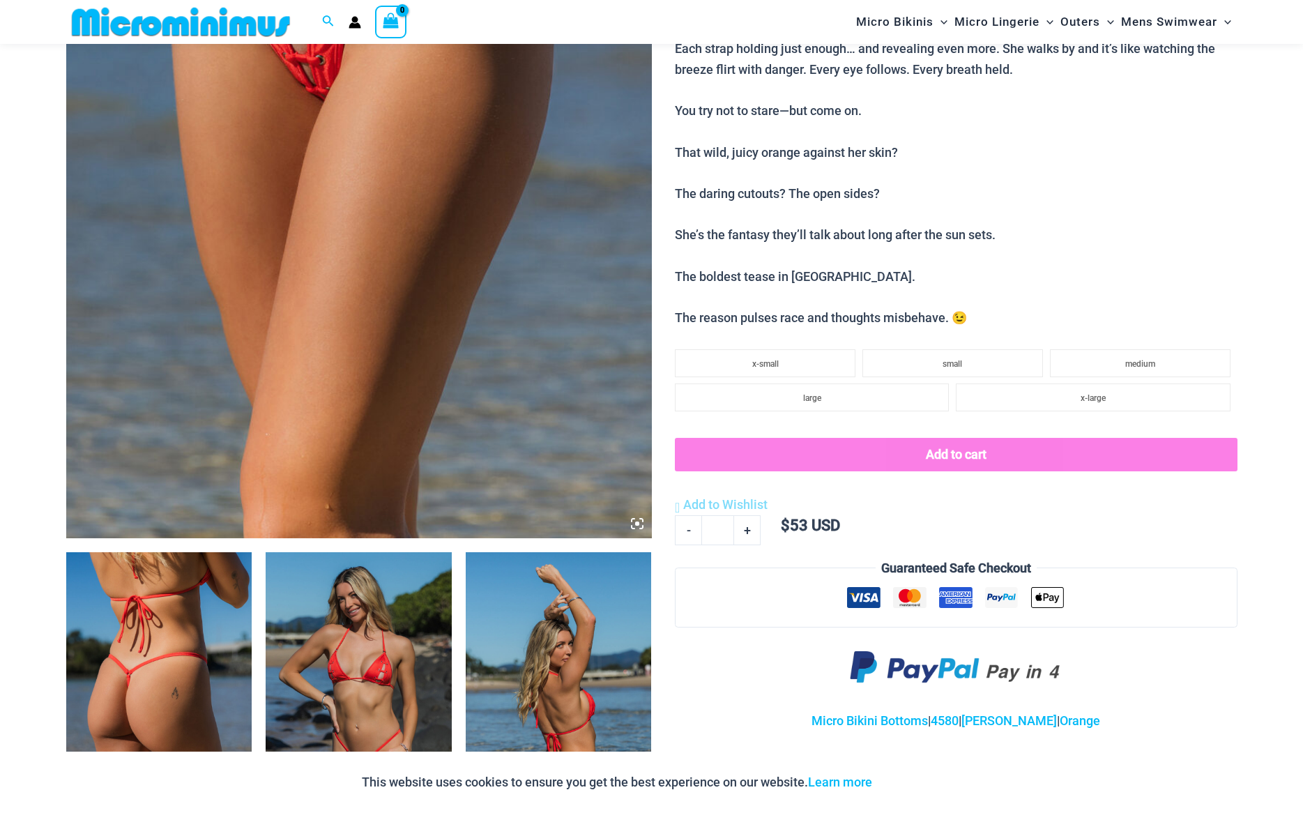
scroll to position [639, 0]
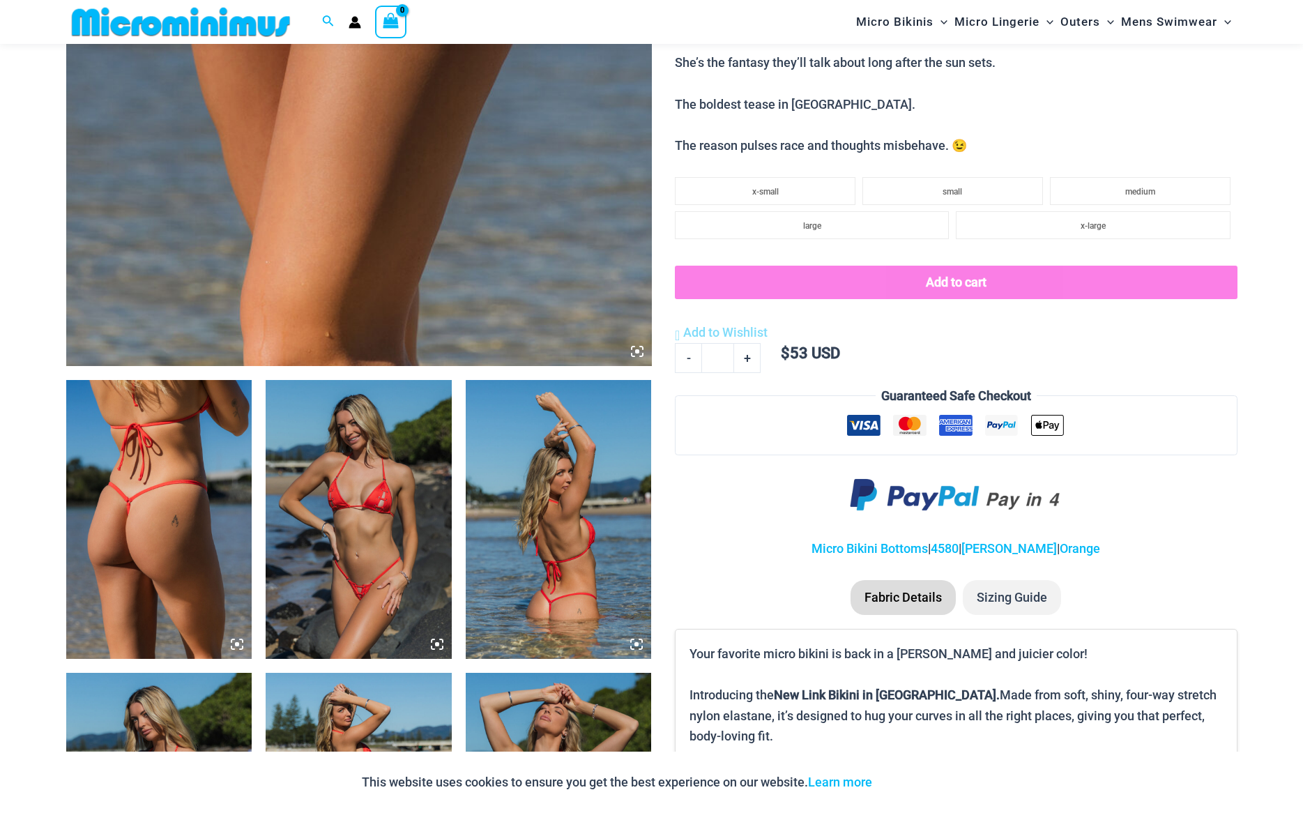
click at [114, 505] on img at bounding box center [159, 519] width 186 height 279
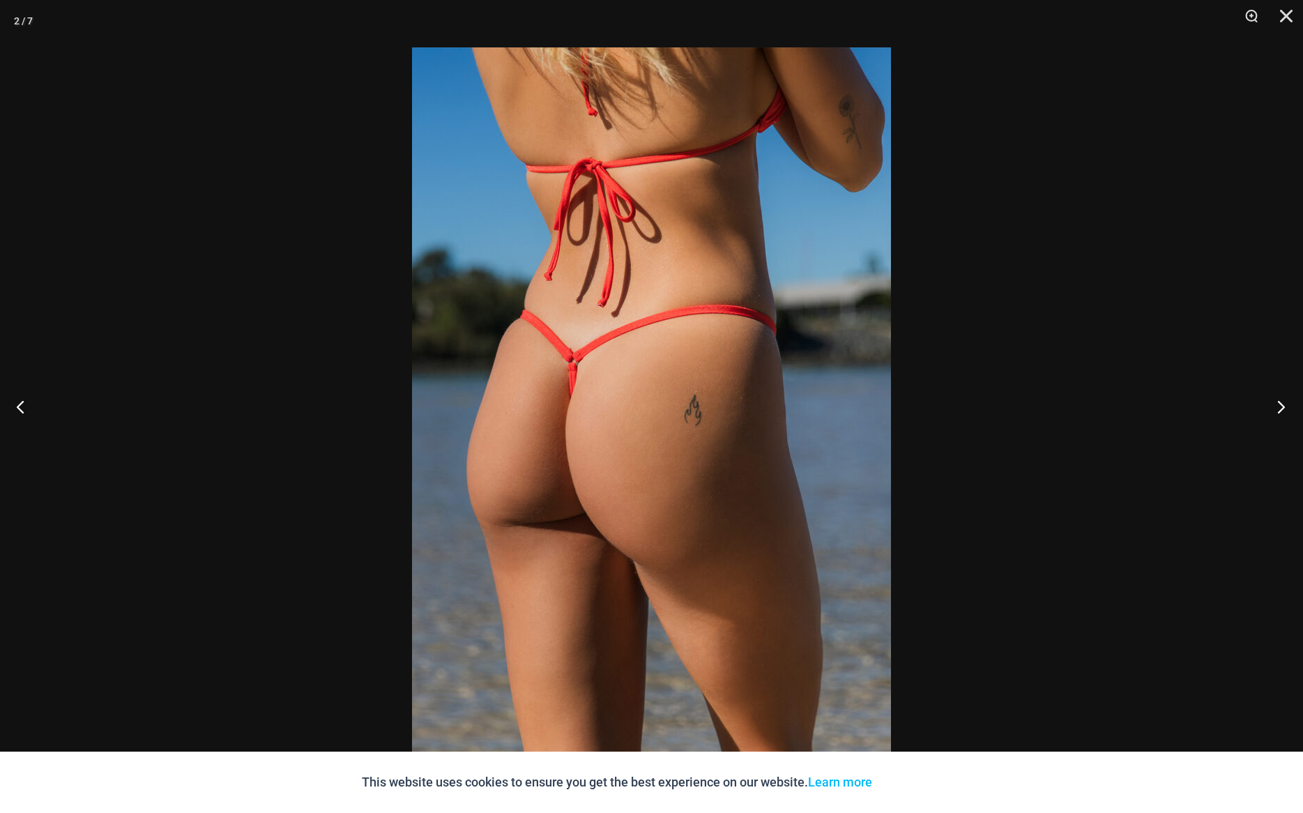
click at [1274, 407] on button "Next" at bounding box center [1276, 406] width 52 height 70
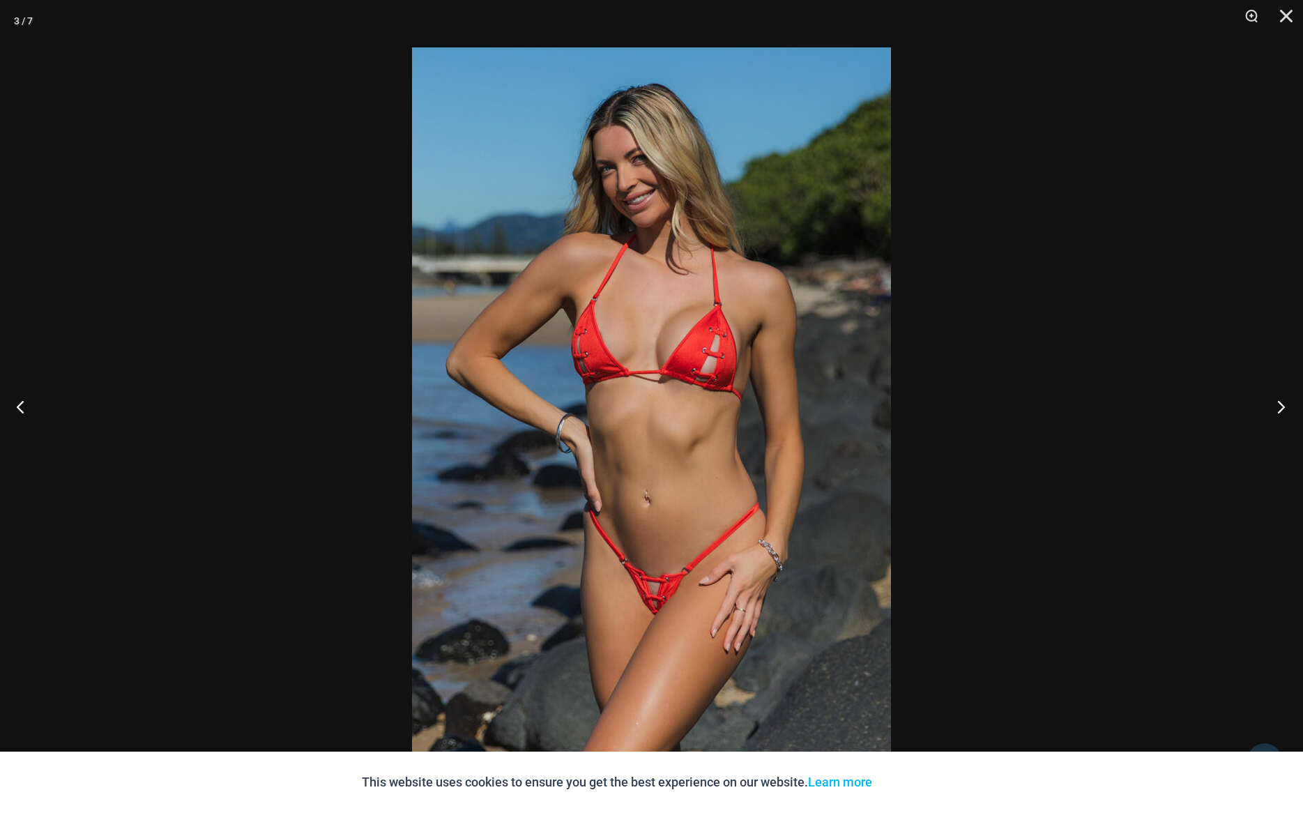
click at [1274, 407] on button "Next" at bounding box center [1276, 406] width 52 height 70
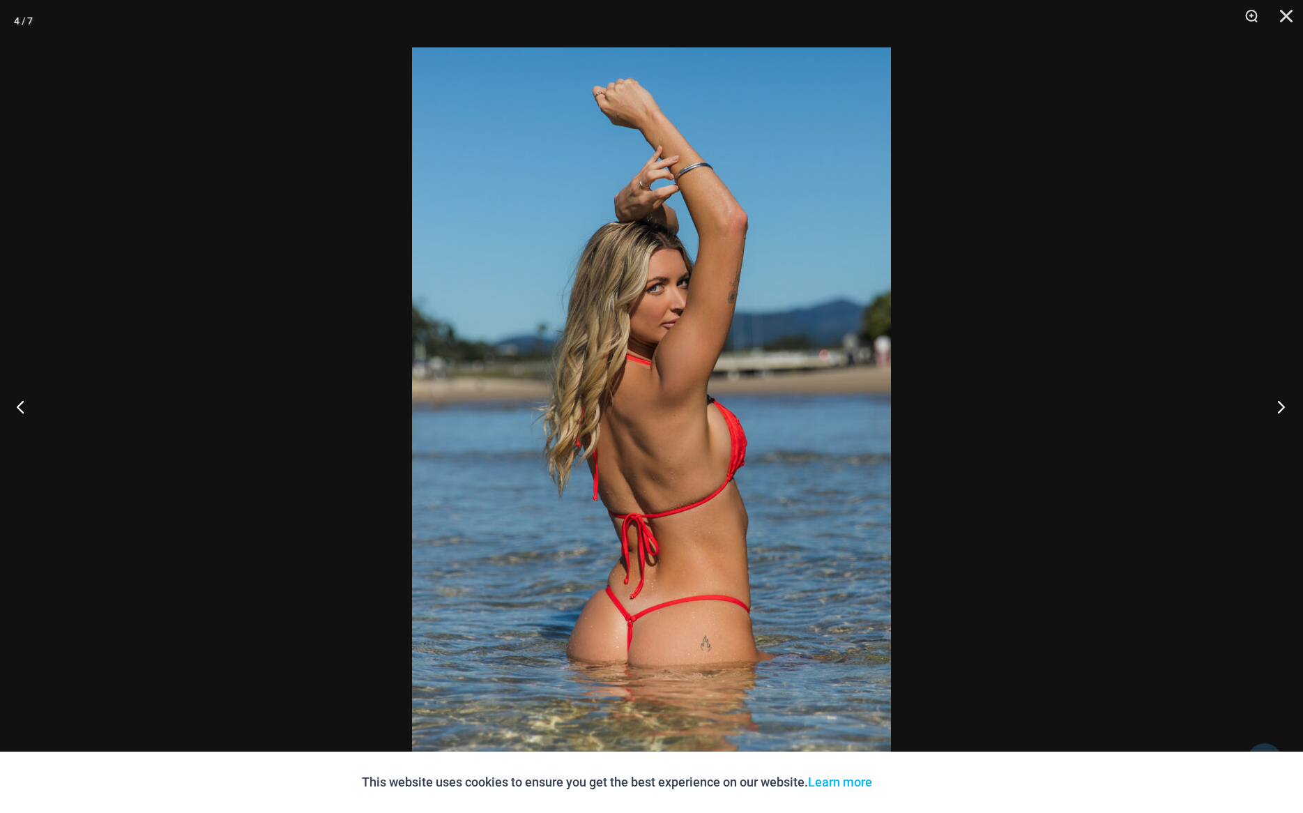
click at [1274, 407] on button "Next" at bounding box center [1276, 406] width 52 height 70
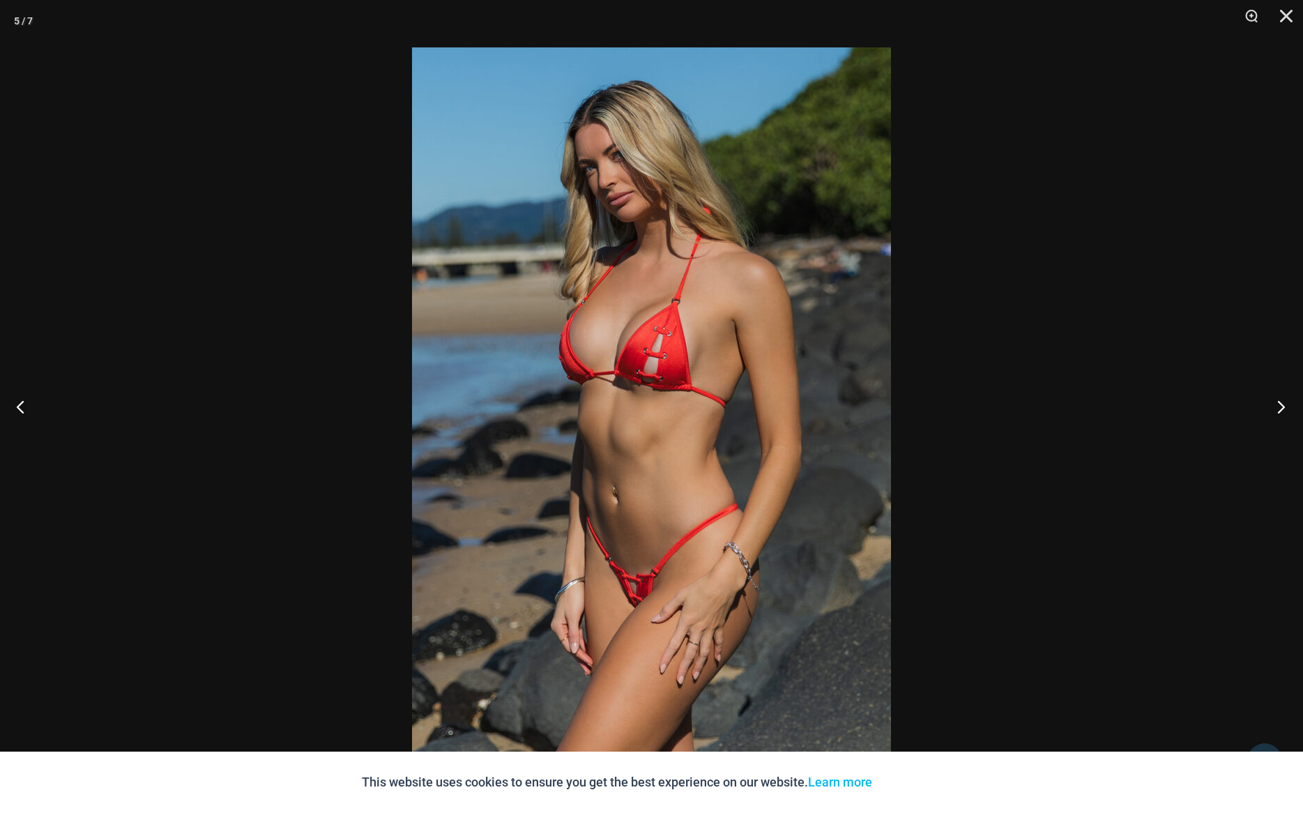
click at [1274, 407] on button "Next" at bounding box center [1276, 406] width 52 height 70
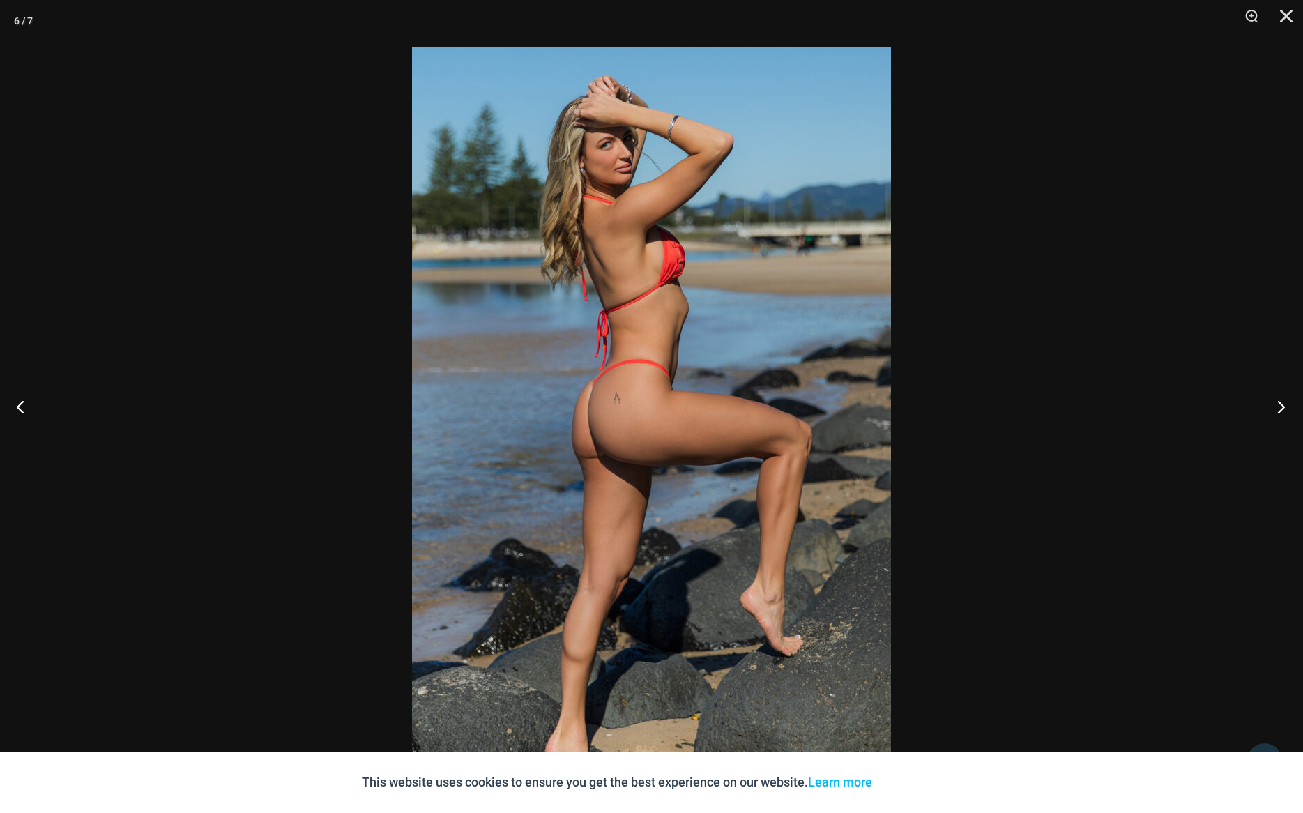
click at [1274, 407] on button "Next" at bounding box center [1276, 406] width 52 height 70
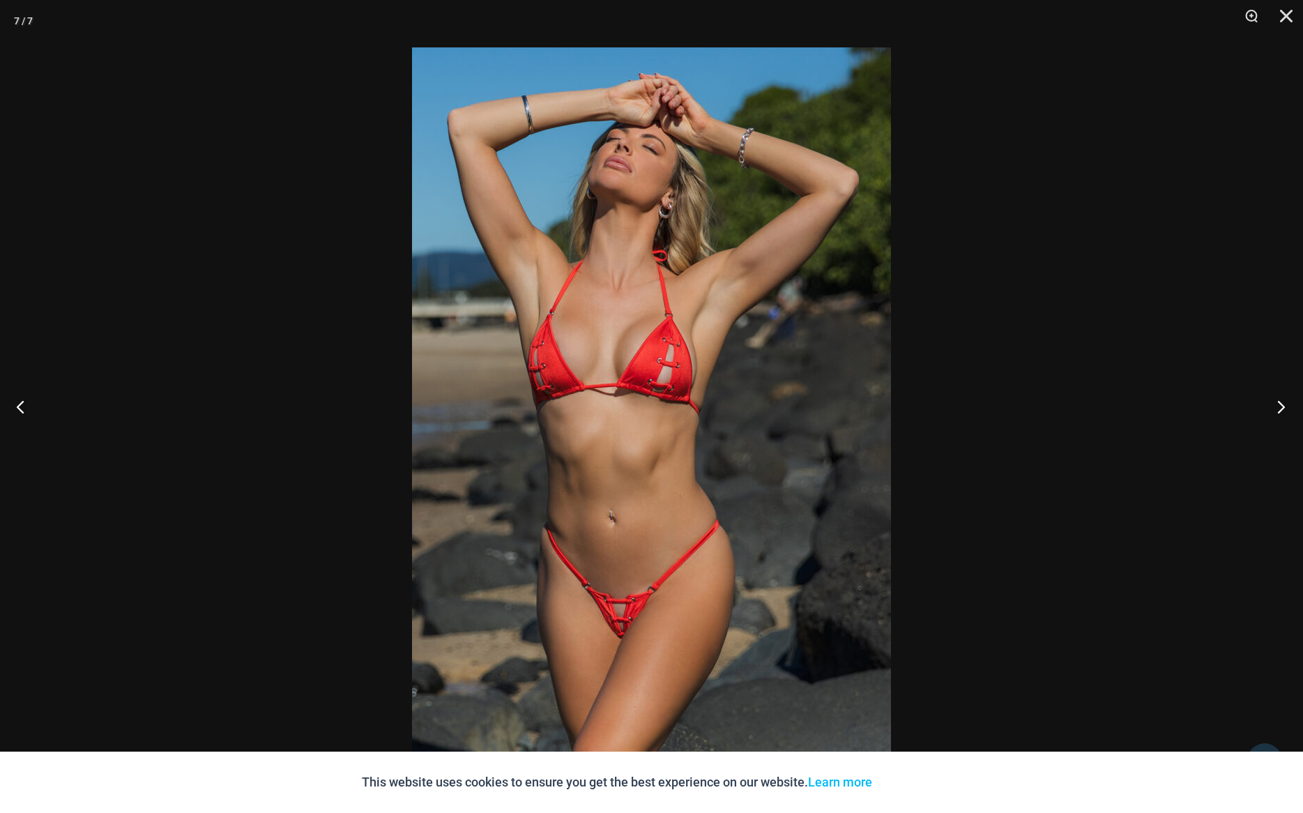
click at [1274, 407] on button "Next" at bounding box center [1276, 406] width 52 height 70
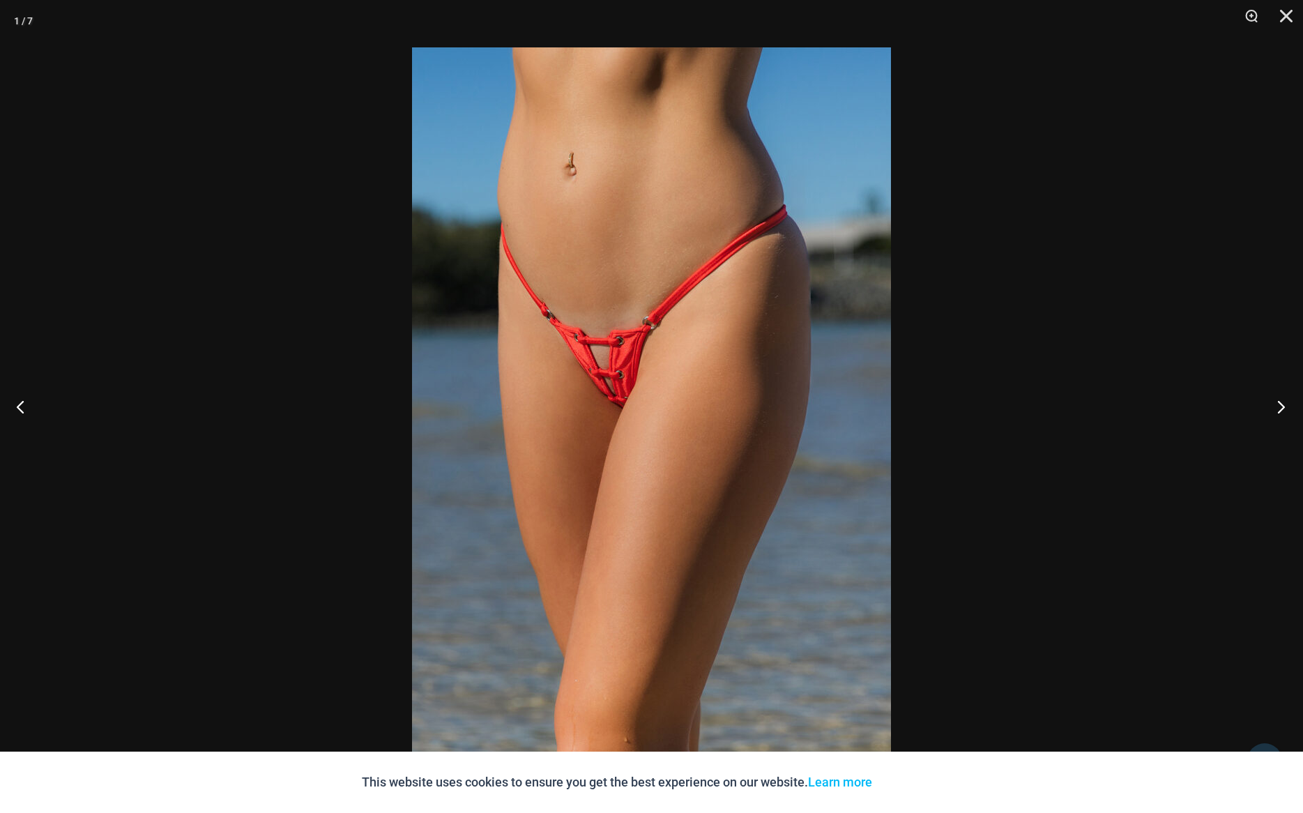
click at [1274, 407] on button "Next" at bounding box center [1276, 406] width 52 height 70
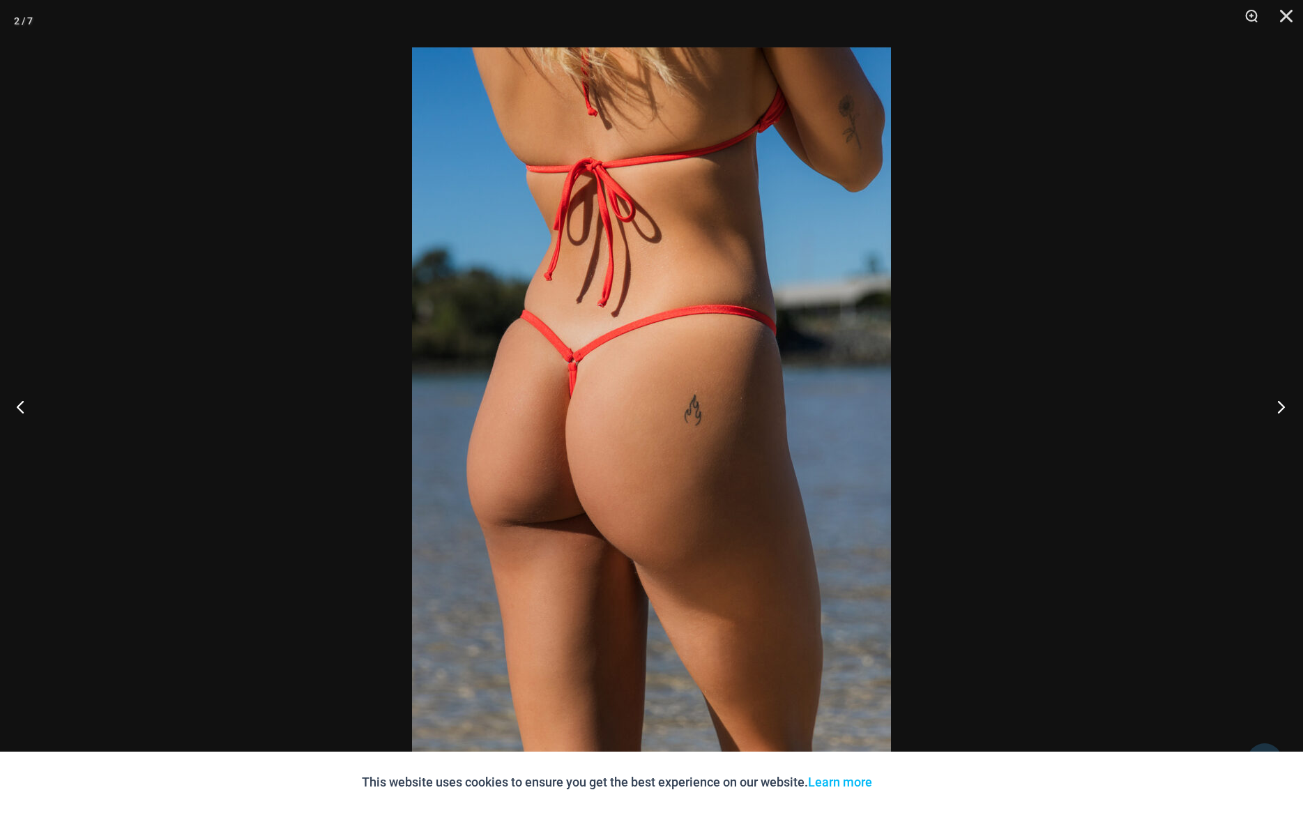
click at [1274, 407] on button "Next" at bounding box center [1276, 406] width 52 height 70
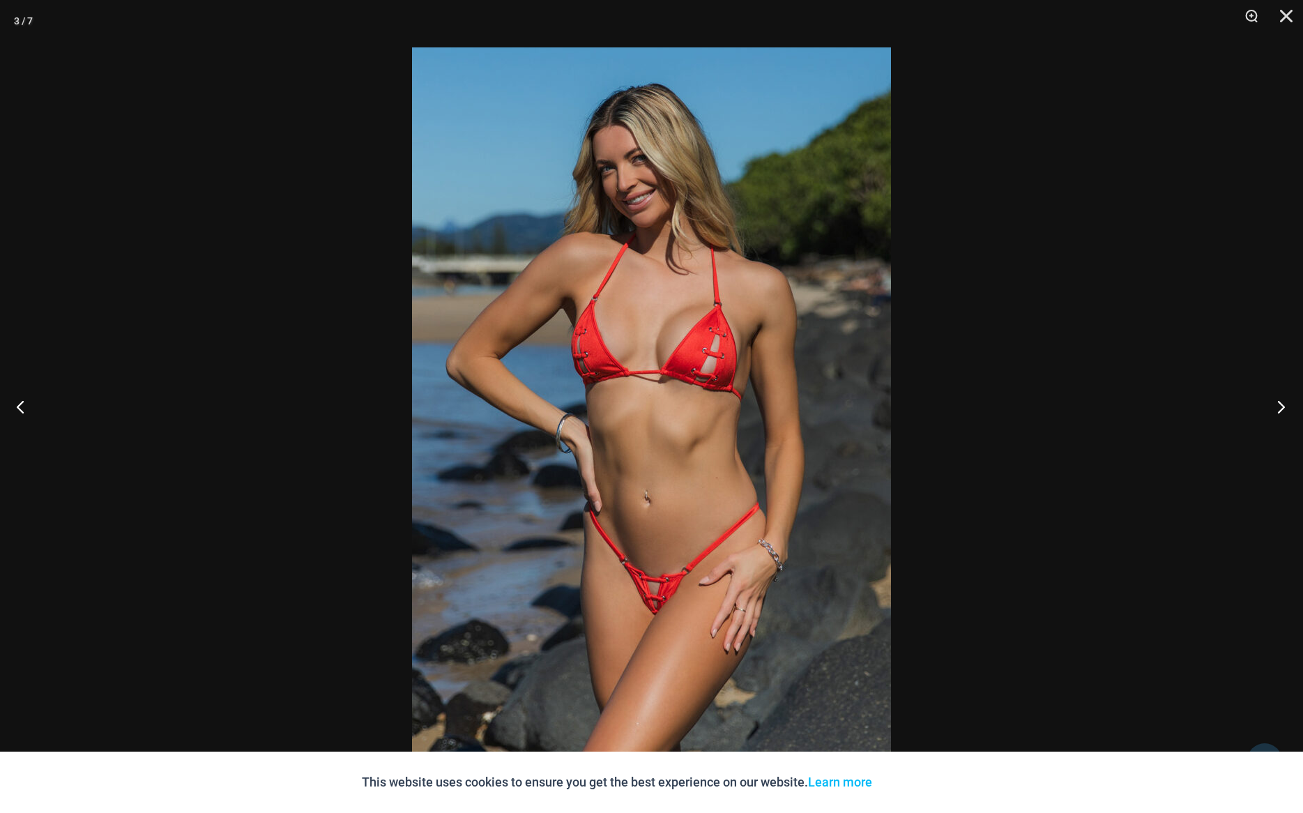
click at [1274, 407] on button "Next" at bounding box center [1276, 406] width 52 height 70
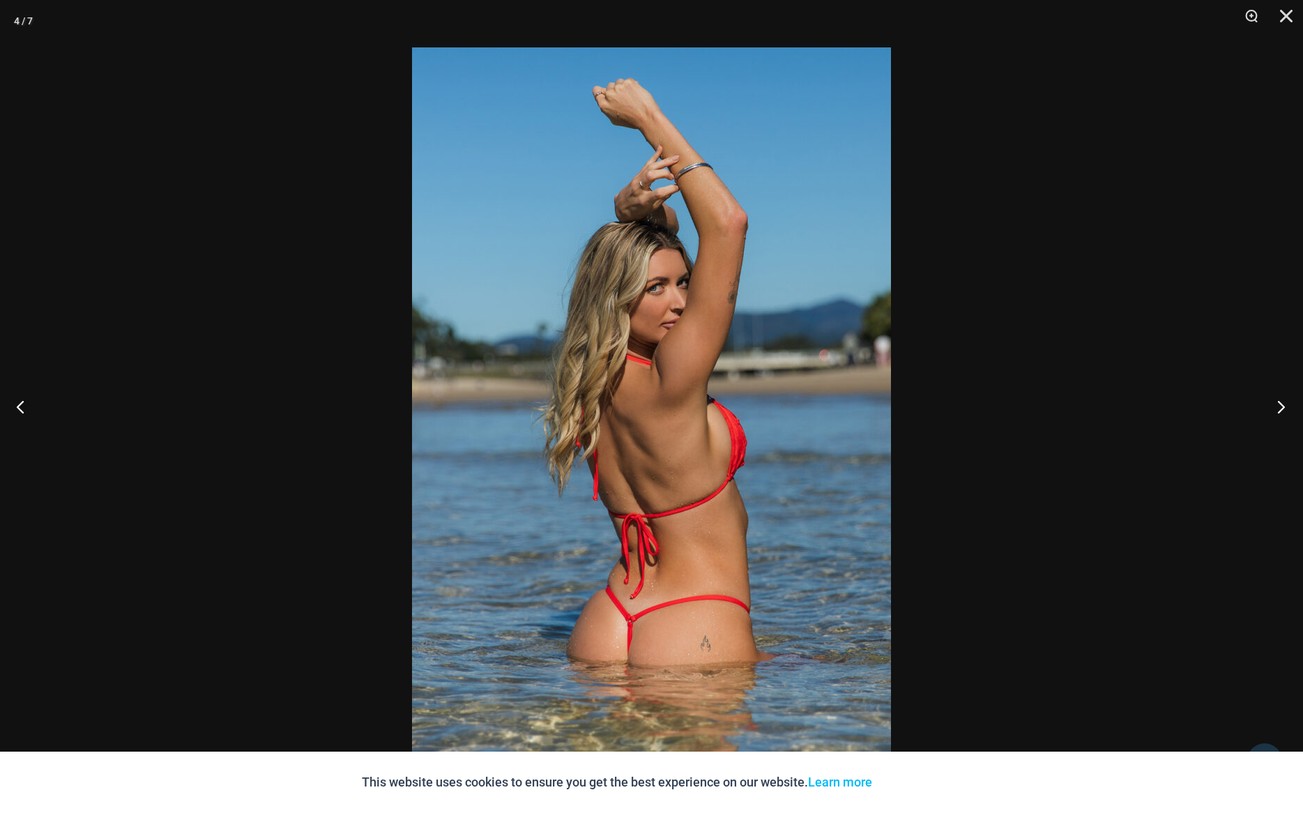
click at [1274, 407] on button "Next" at bounding box center [1276, 406] width 52 height 70
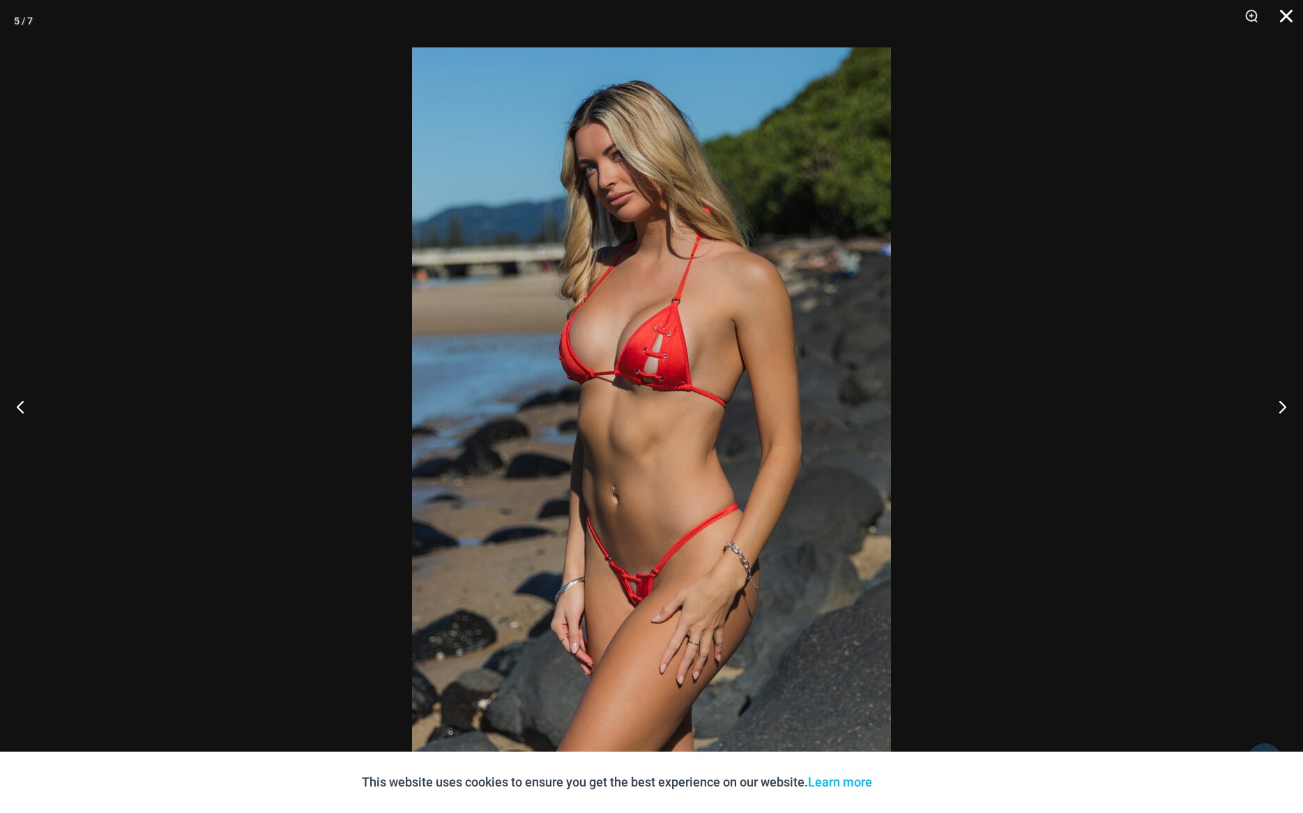
click at [1288, 19] on button "Close" at bounding box center [1280, 21] width 35 height 42
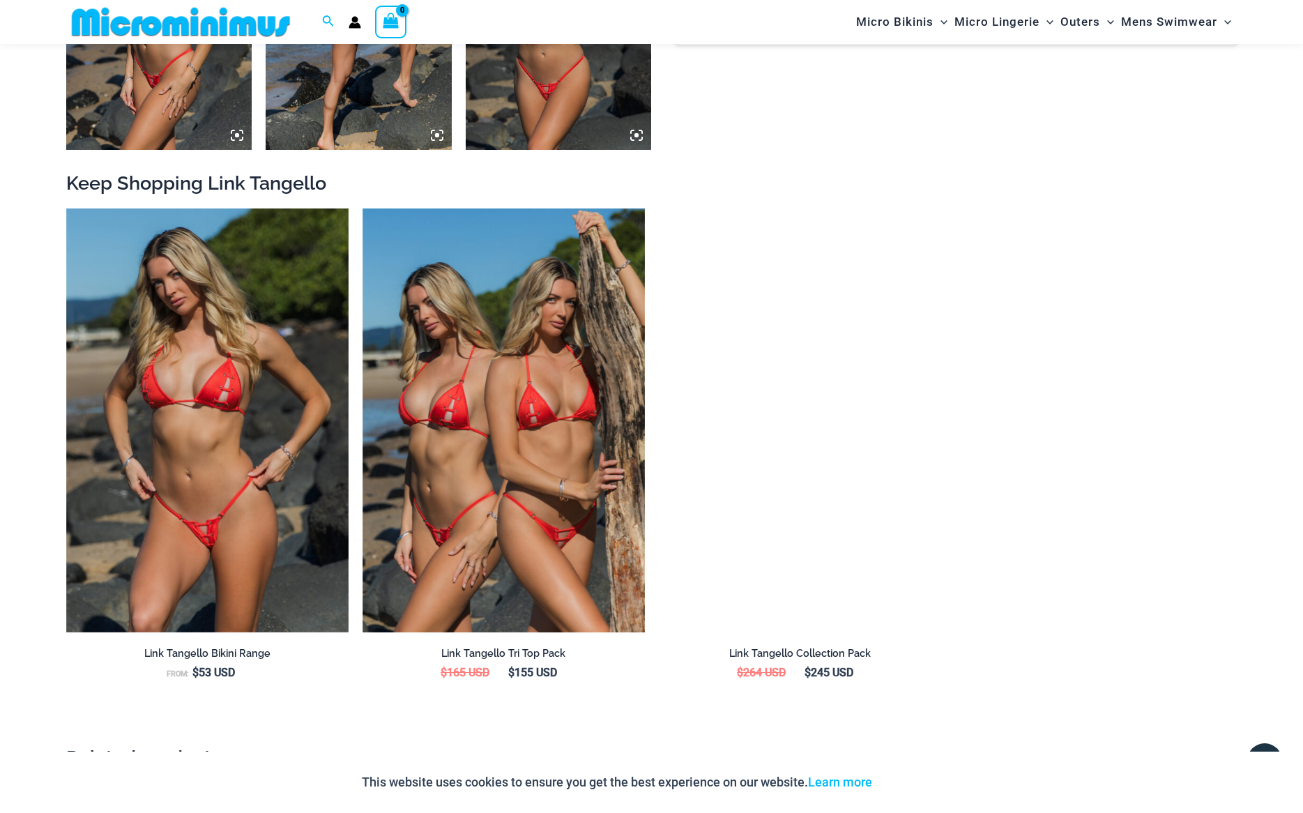
scroll to position [1441, 0]
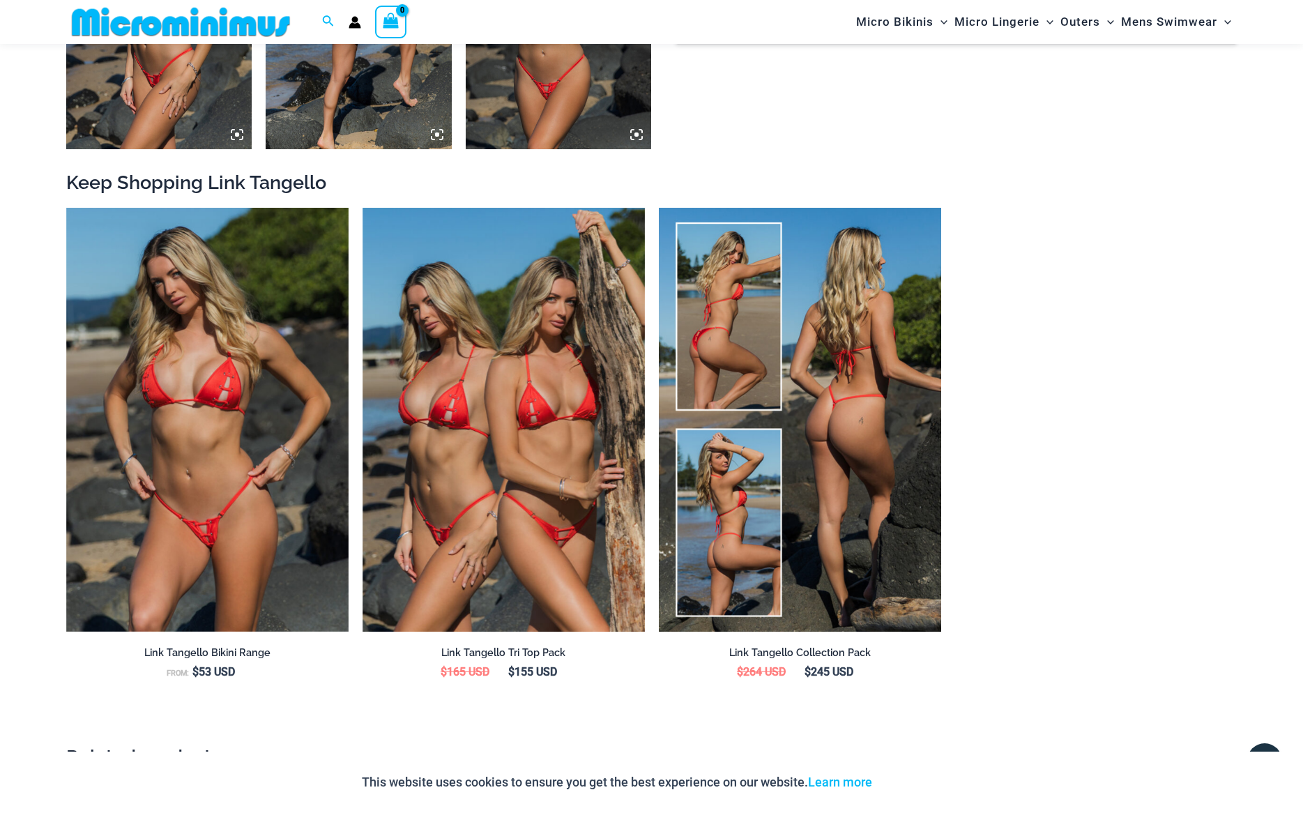
click at [788, 516] on img at bounding box center [800, 420] width 282 height 424
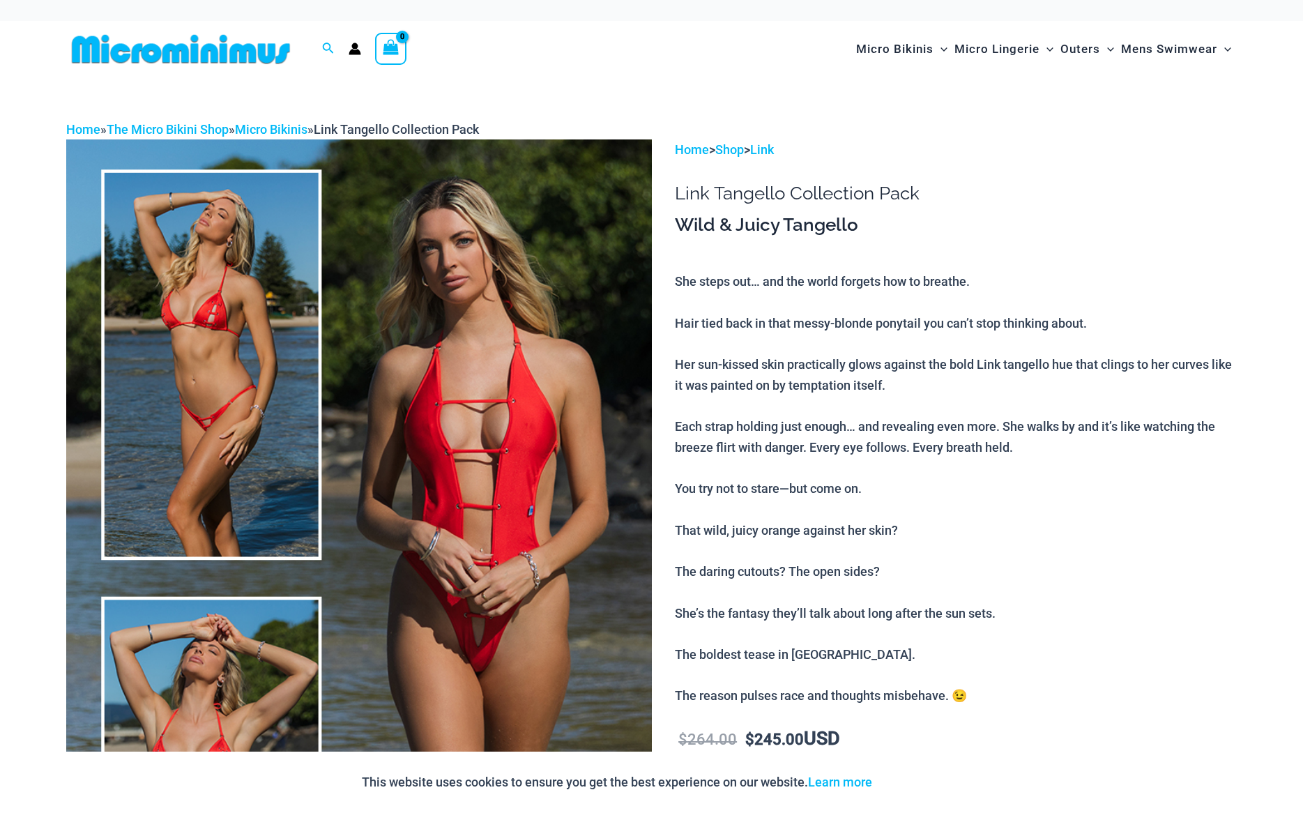
click at [429, 441] on img at bounding box center [358, 578] width 585 height 878
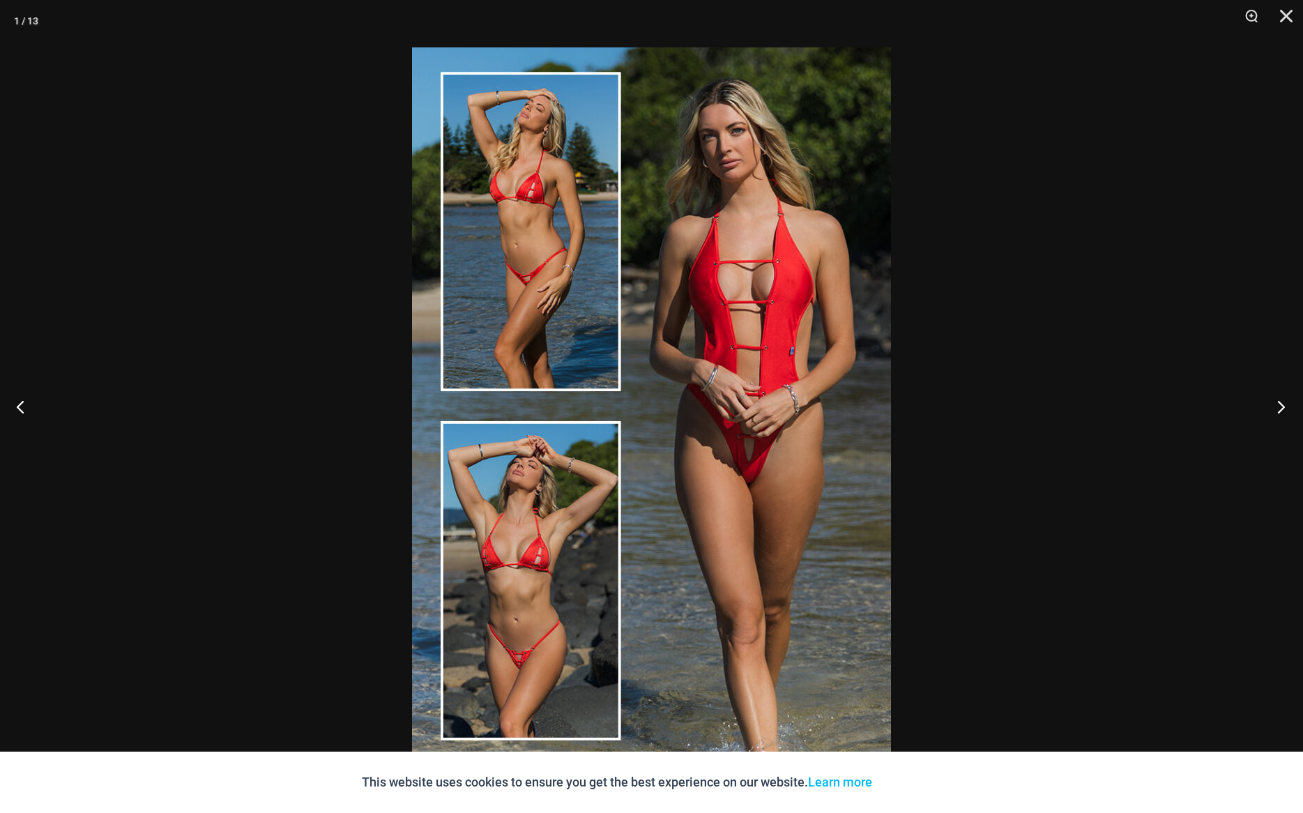
click at [1280, 404] on button "Next" at bounding box center [1276, 406] width 52 height 70
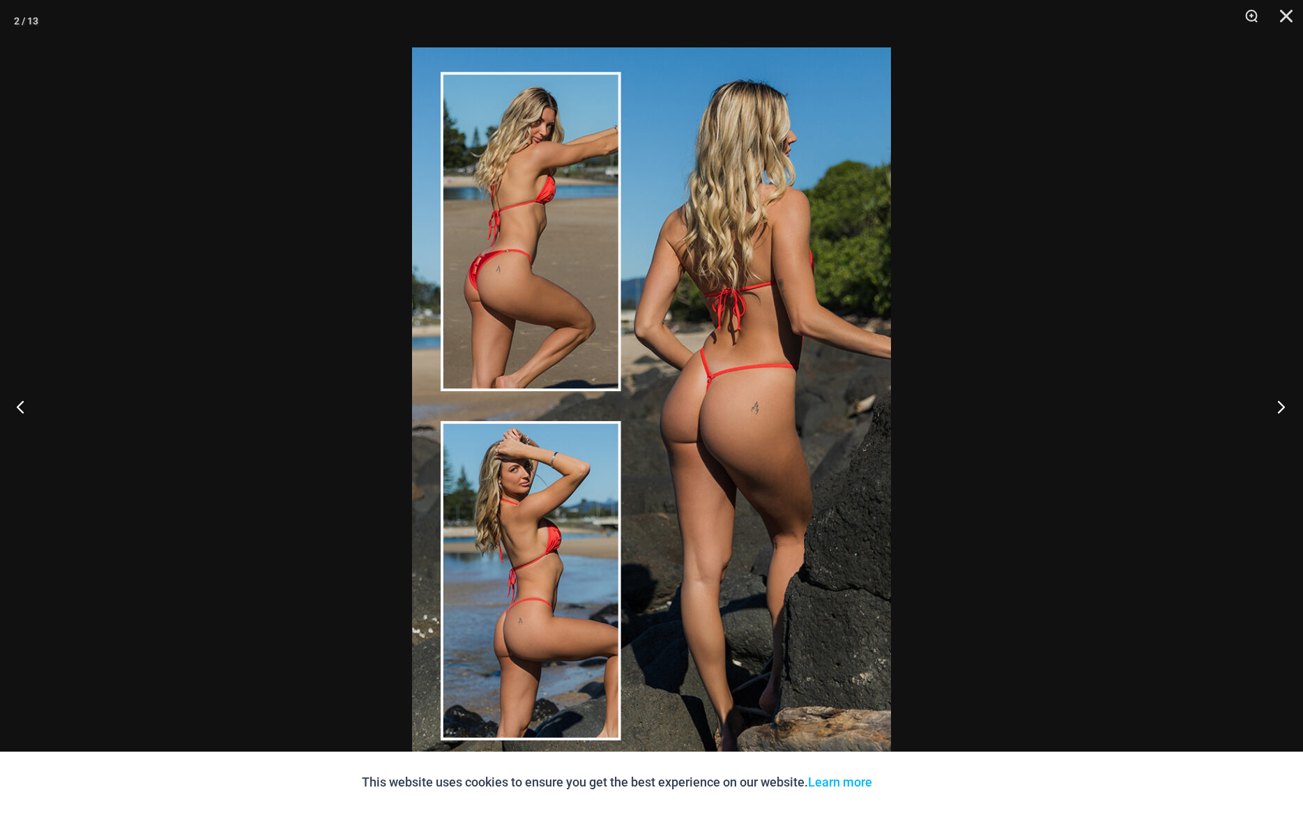
click at [1280, 404] on button "Next" at bounding box center [1276, 406] width 52 height 70
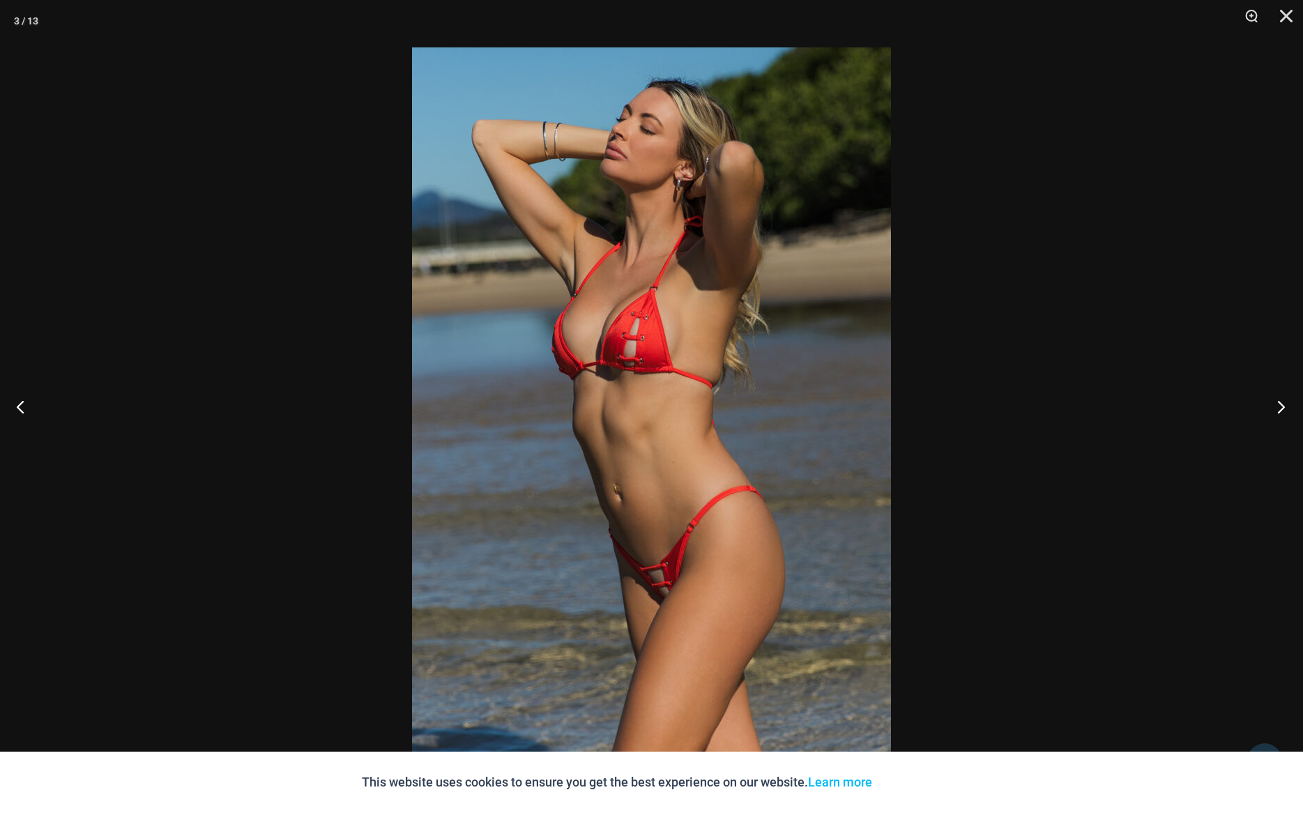
click at [1280, 404] on button "Next" at bounding box center [1276, 406] width 52 height 70
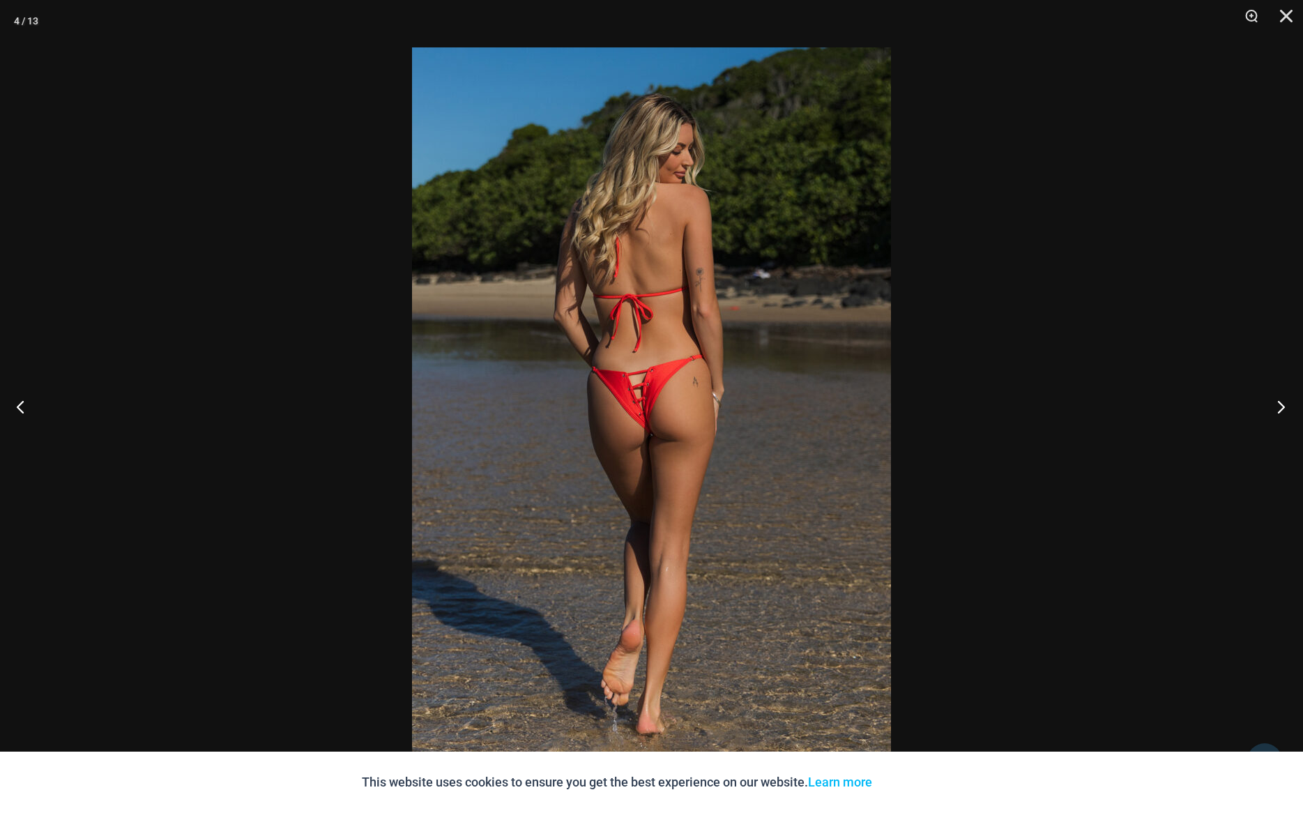
click at [1280, 404] on button "Next" at bounding box center [1276, 406] width 52 height 70
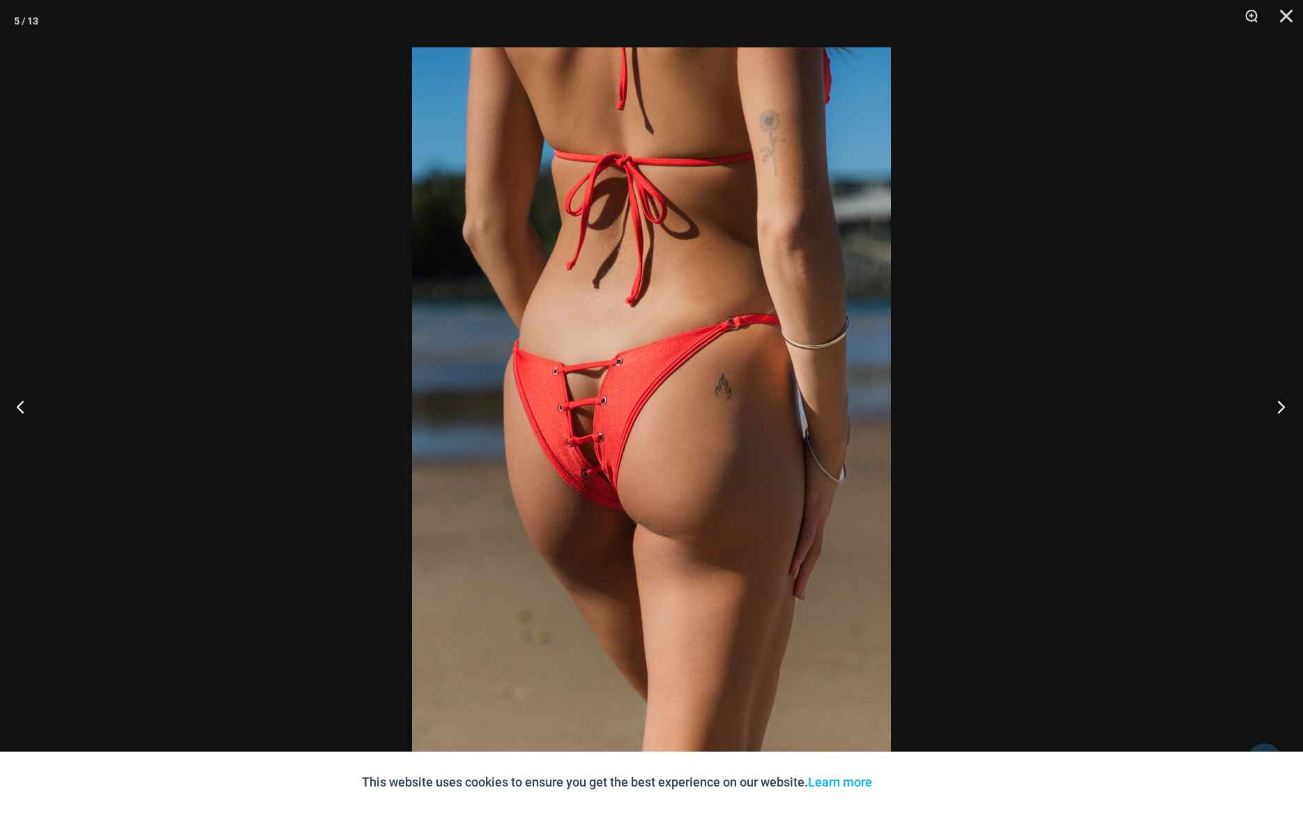
click at [1280, 404] on button "Next" at bounding box center [1276, 406] width 52 height 70
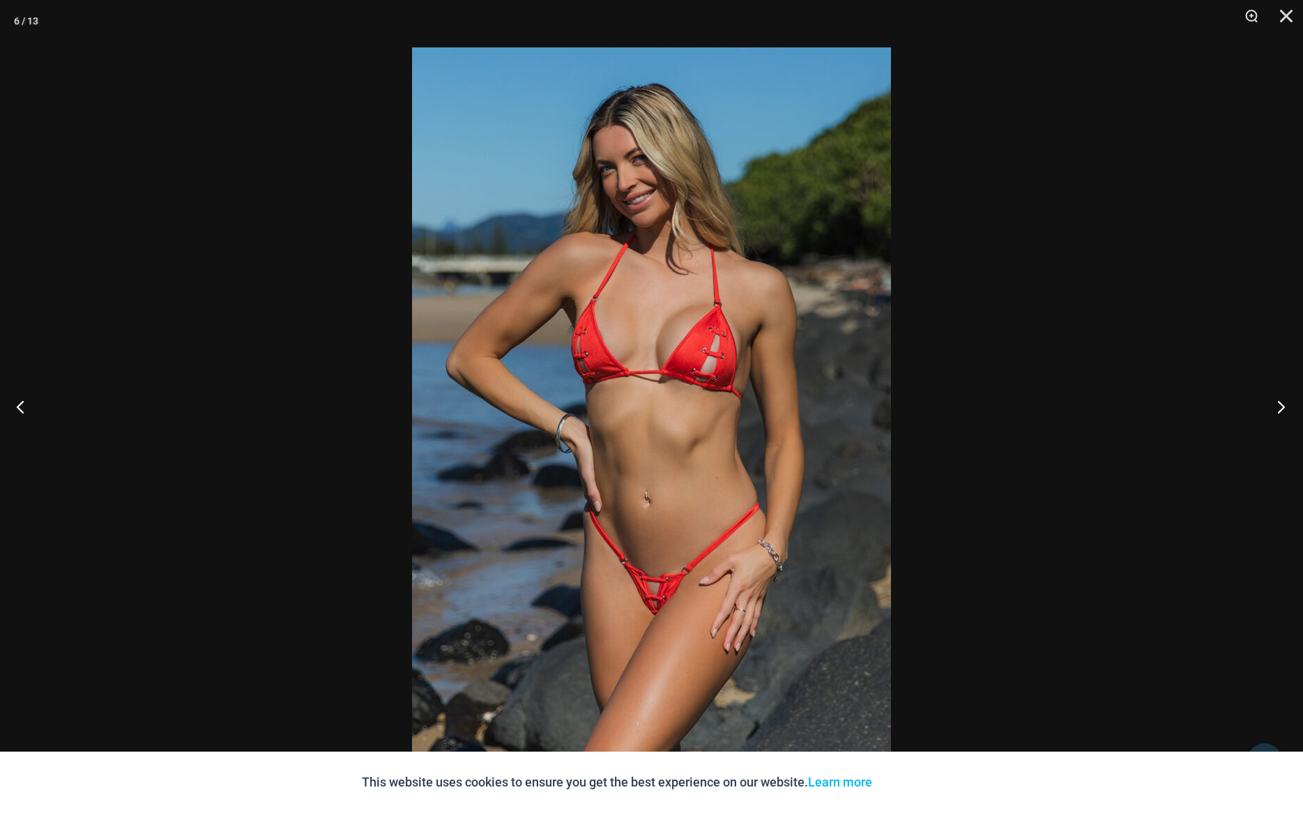
click at [1280, 404] on button "Next" at bounding box center [1276, 406] width 52 height 70
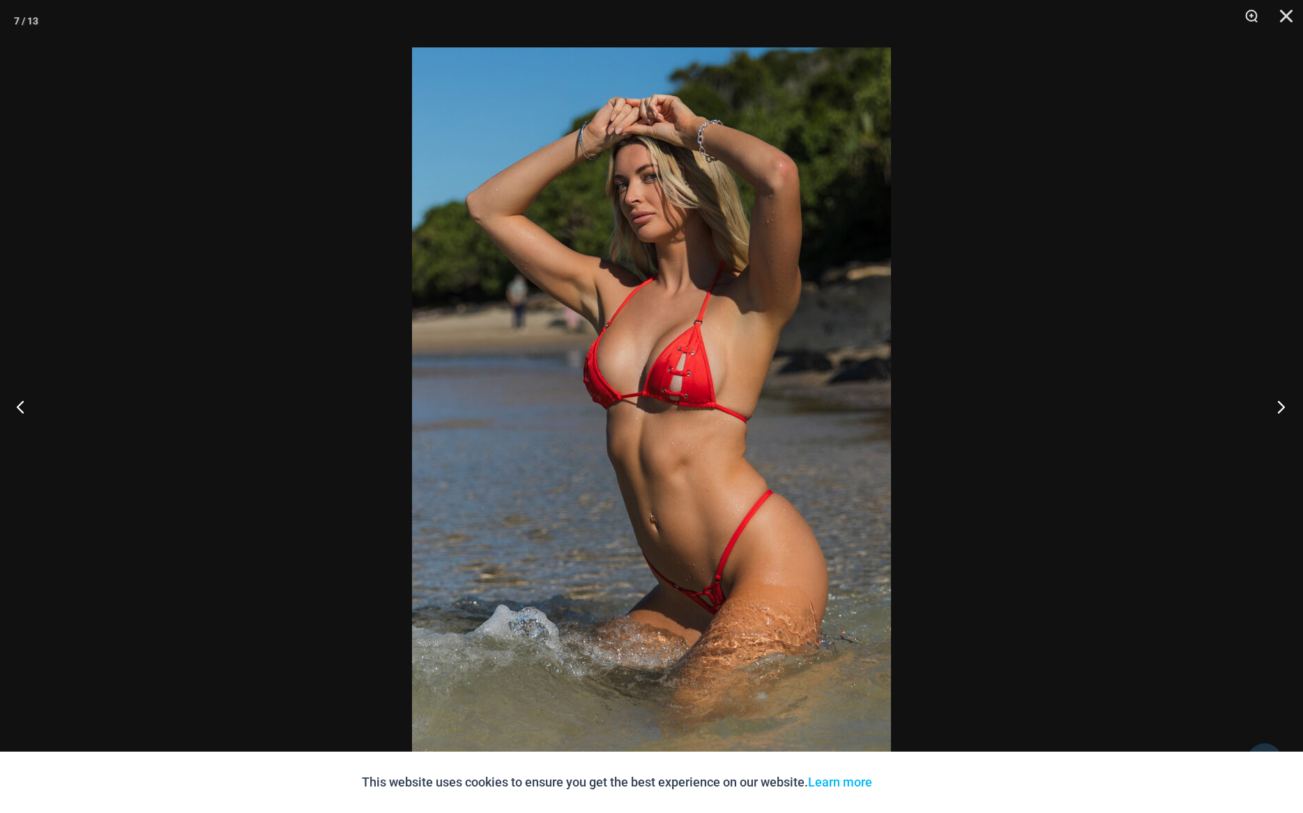
click at [1280, 404] on button "Next" at bounding box center [1276, 406] width 52 height 70
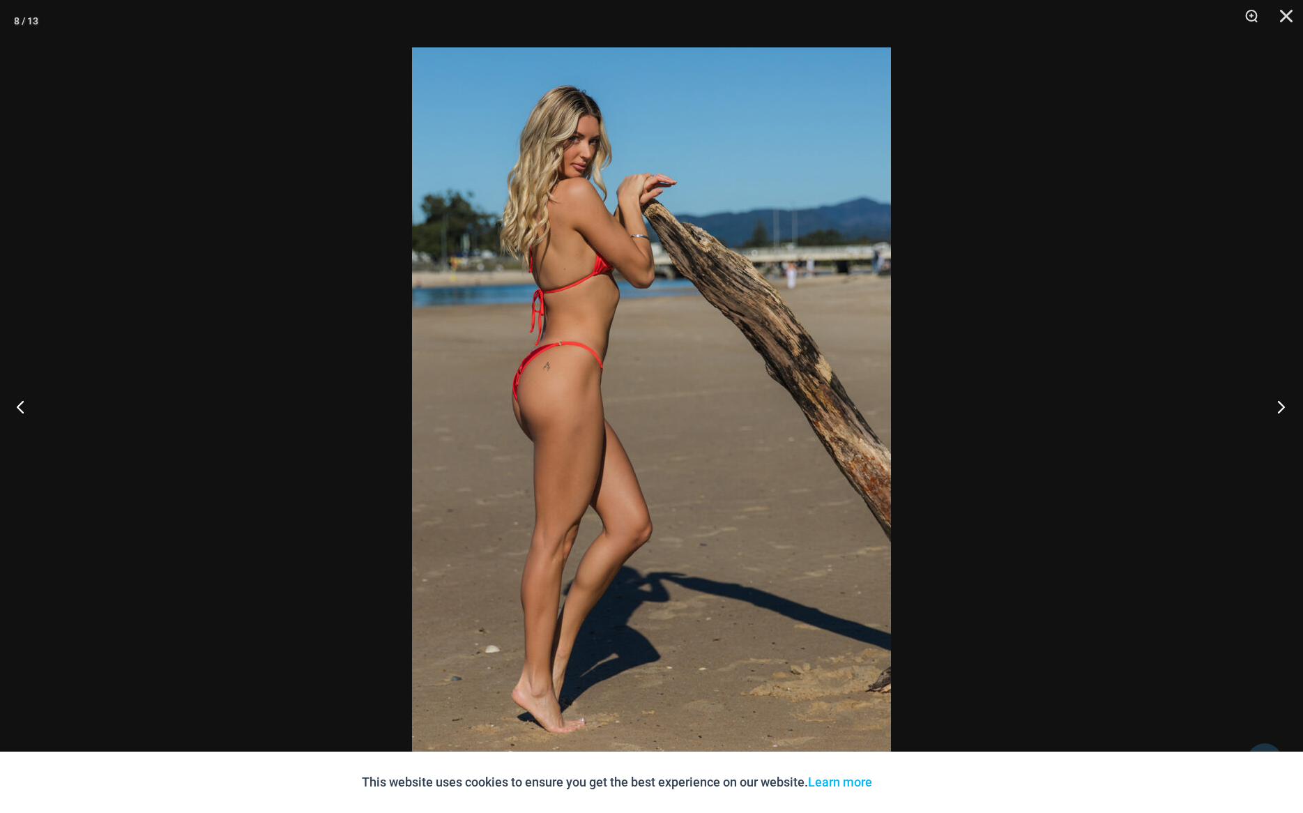
click at [1280, 404] on button "Next" at bounding box center [1276, 406] width 52 height 70
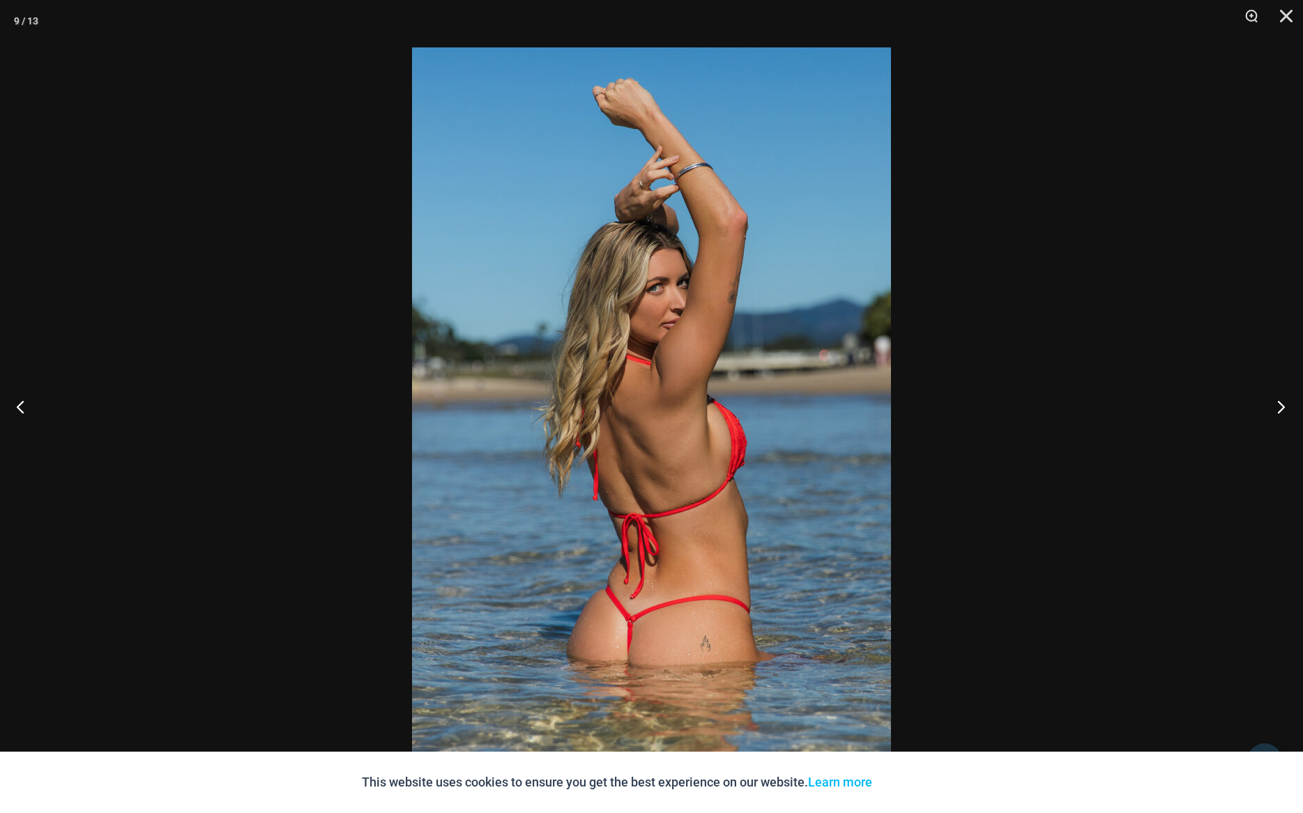
click at [1280, 404] on button "Next" at bounding box center [1276, 406] width 52 height 70
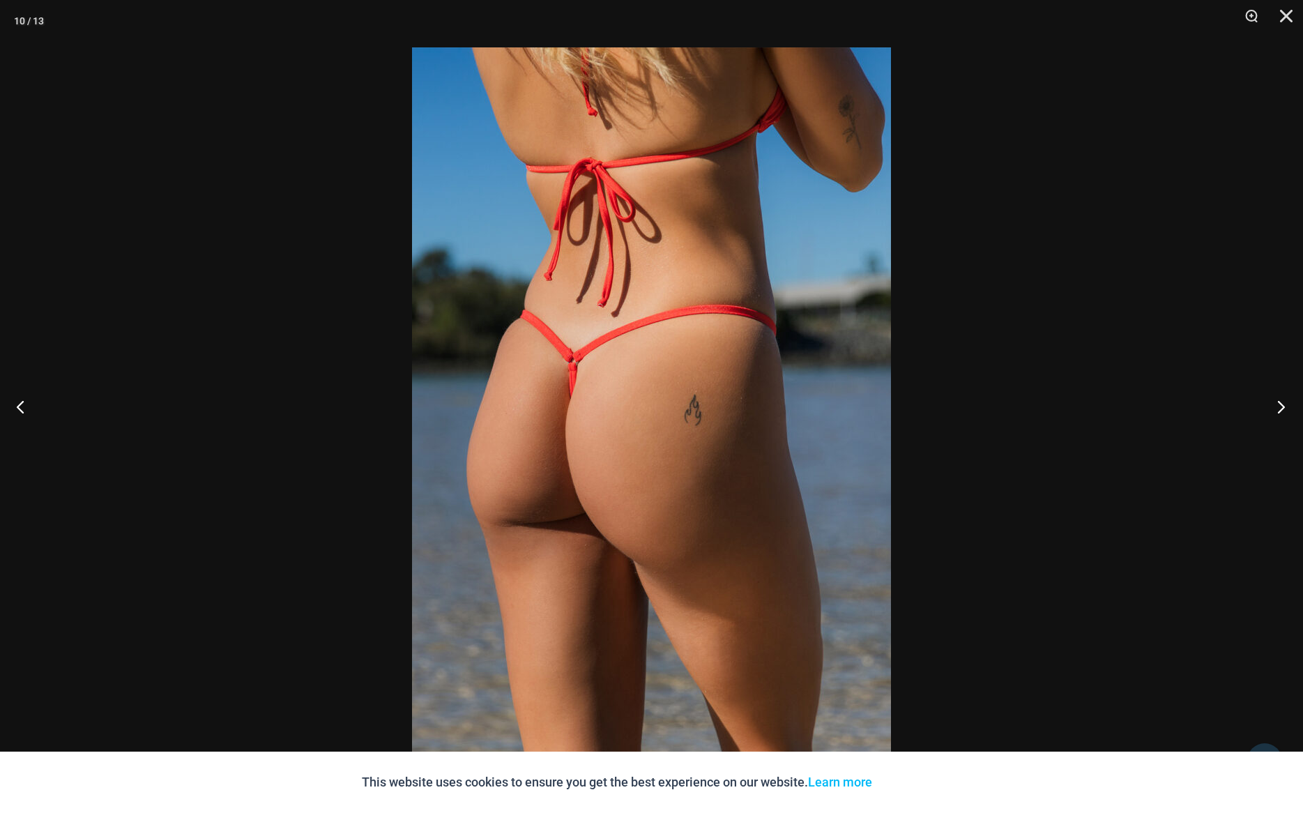
click at [1280, 404] on button "Next" at bounding box center [1276, 406] width 52 height 70
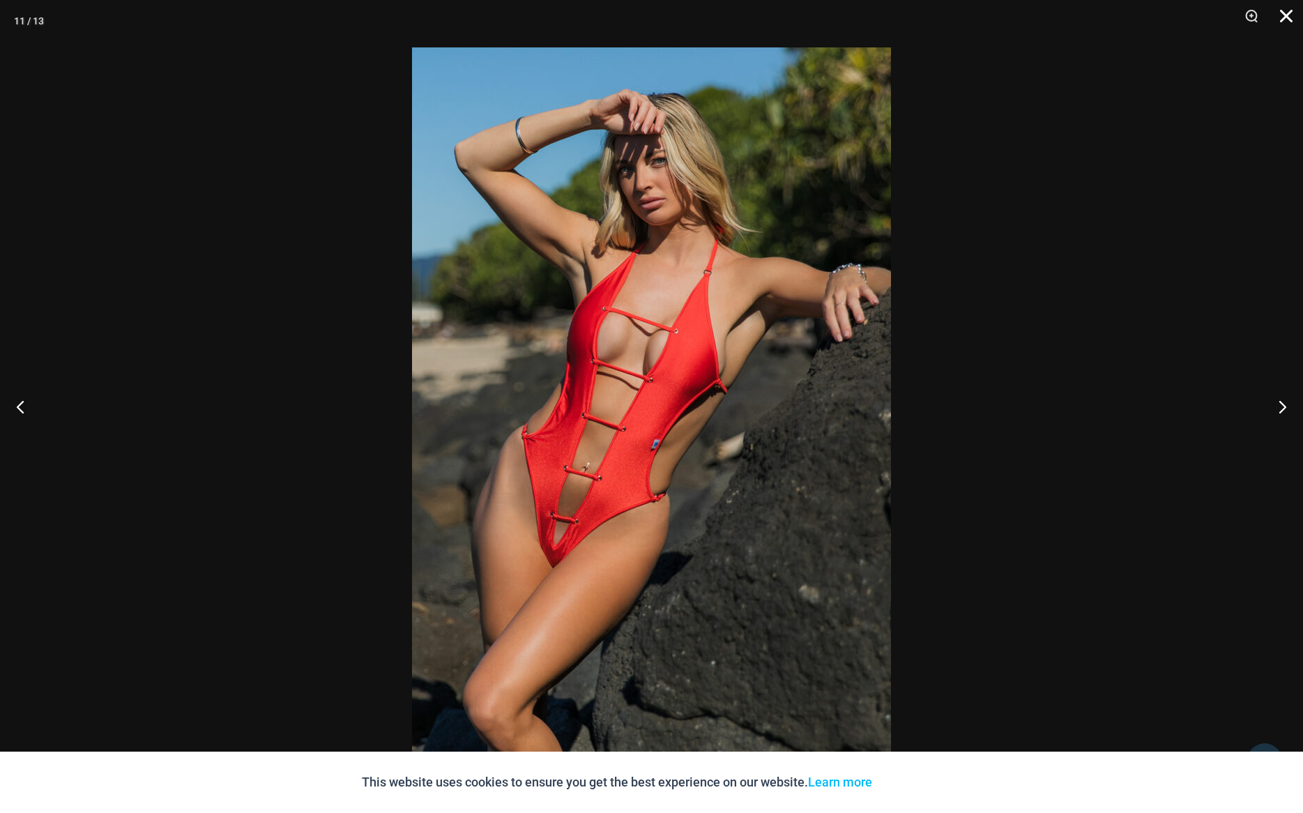
click at [1287, 13] on button "Close" at bounding box center [1280, 21] width 35 height 42
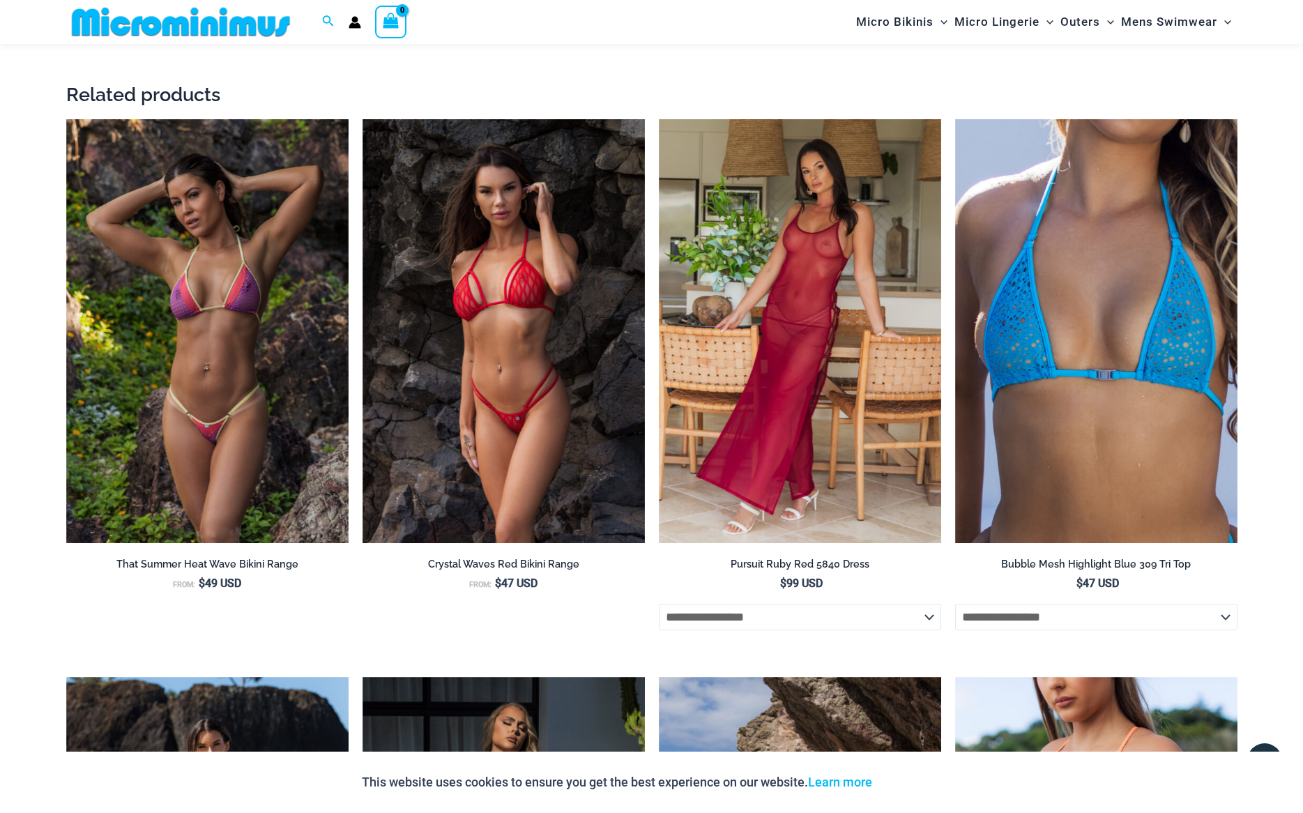
scroll to position [3141, 0]
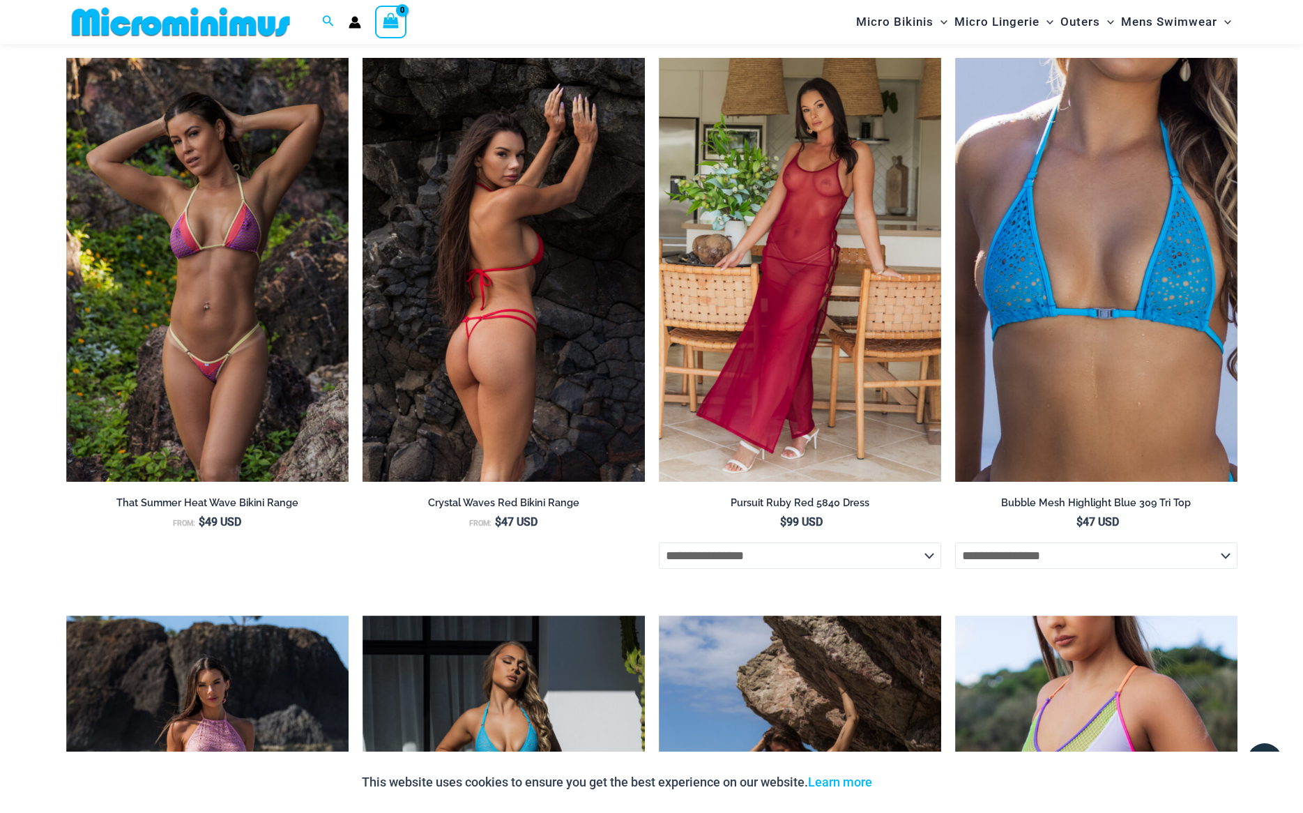
click at [537, 268] on img at bounding box center [503, 270] width 282 height 424
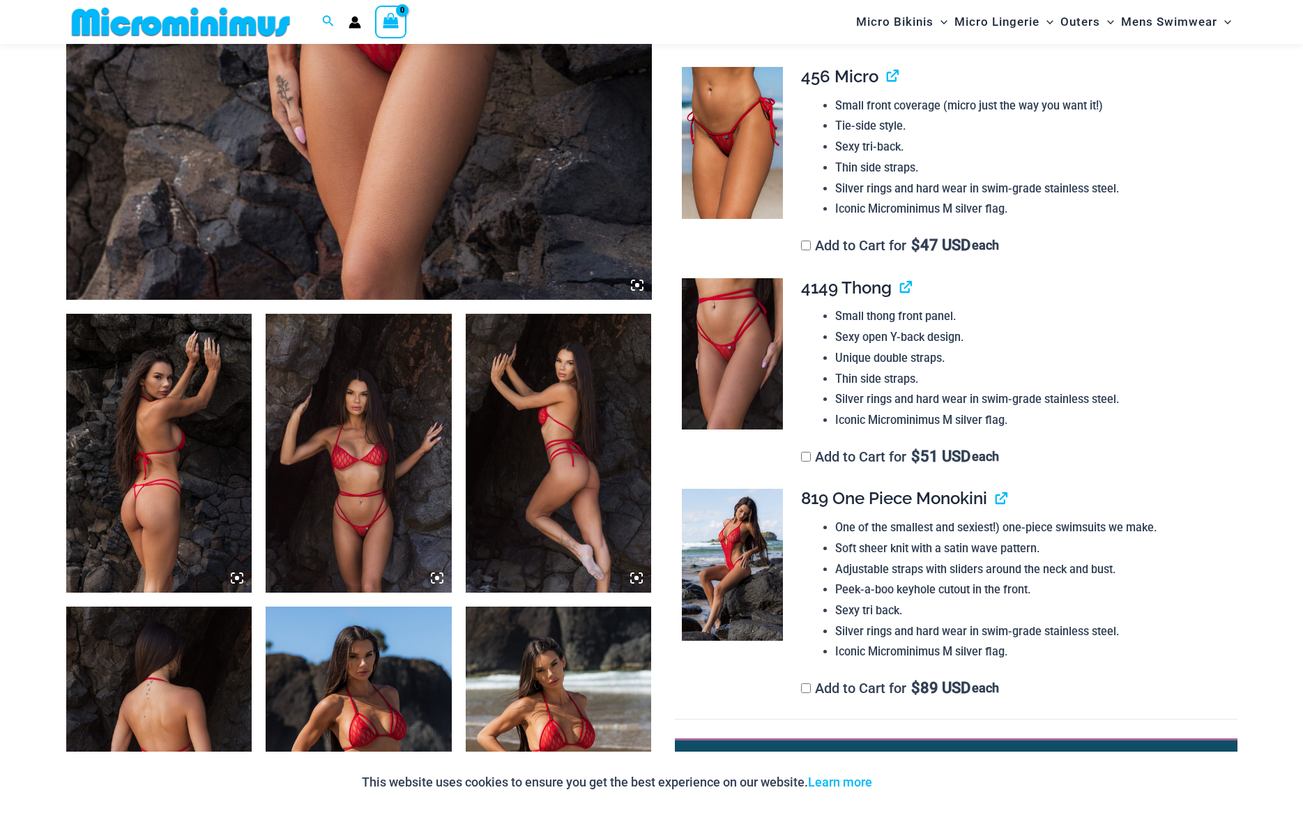
scroll to position [706, 0]
click at [161, 516] on img at bounding box center [159, 452] width 186 height 279
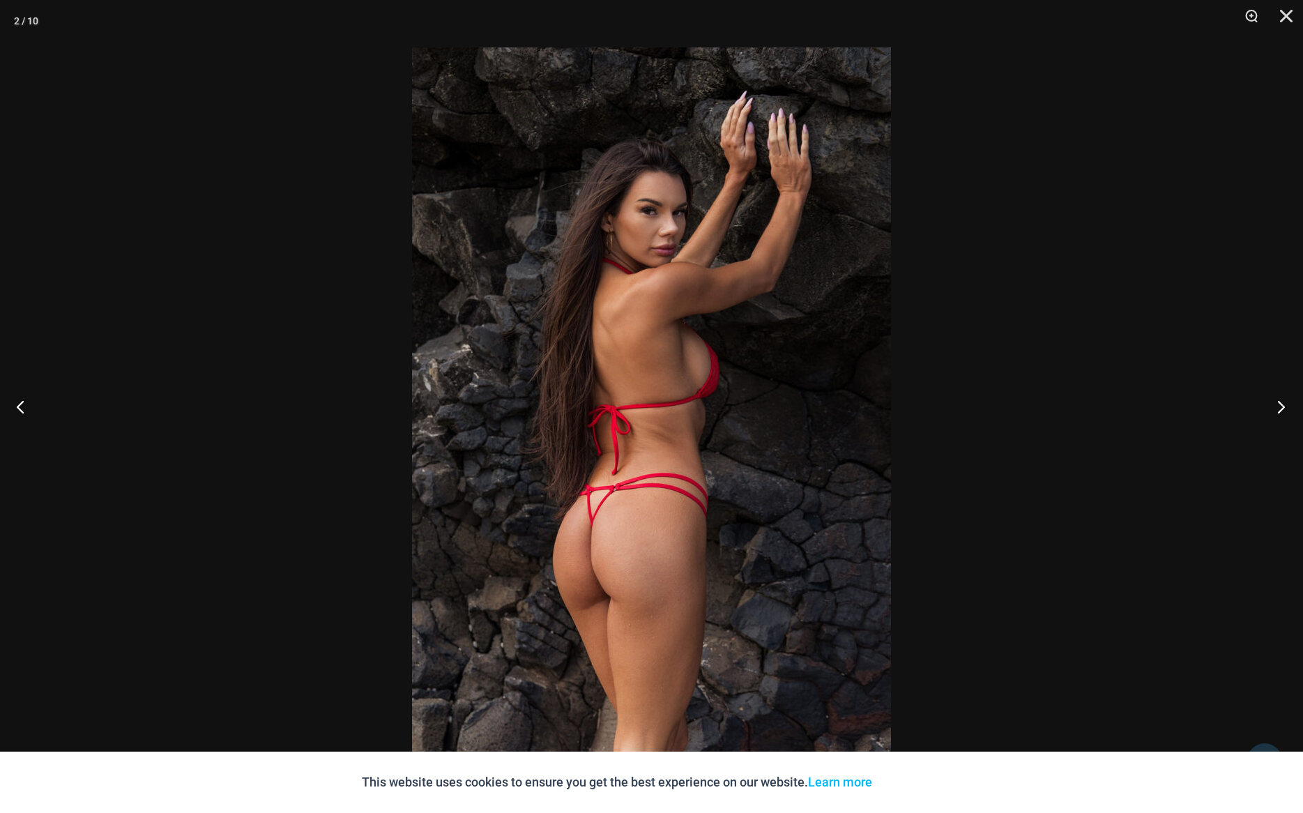
click at [1289, 408] on button "Next" at bounding box center [1276, 406] width 52 height 70
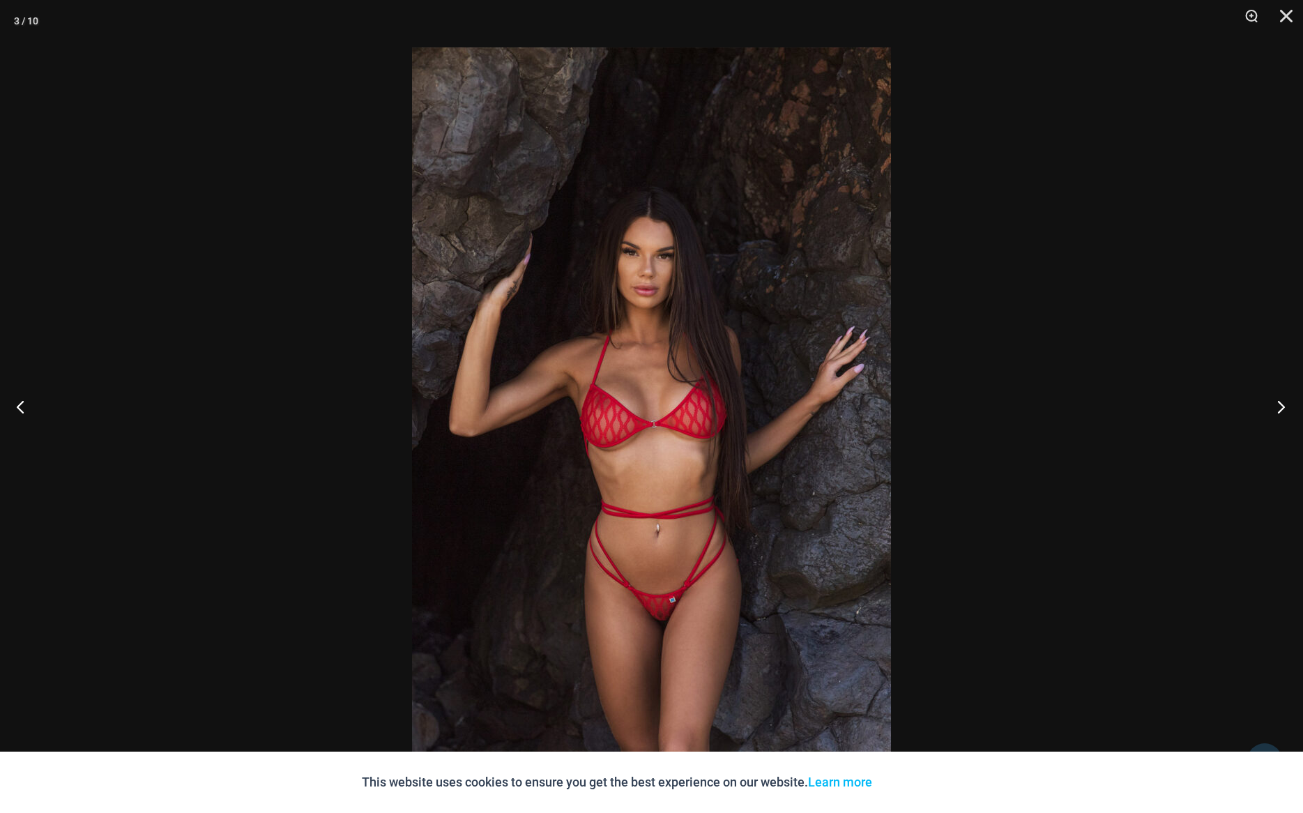
click at [1289, 408] on button "Next" at bounding box center [1276, 406] width 52 height 70
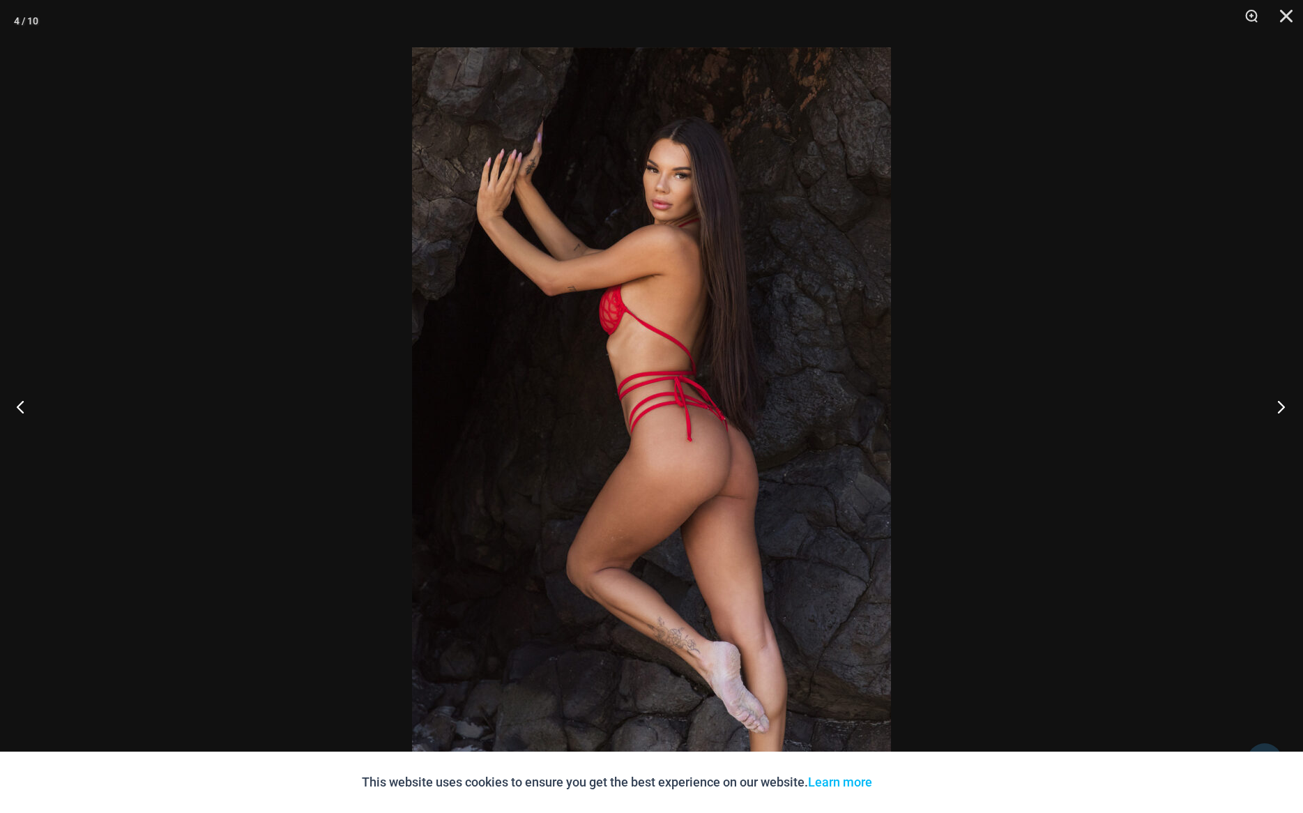
click at [1289, 408] on button "Next" at bounding box center [1276, 406] width 52 height 70
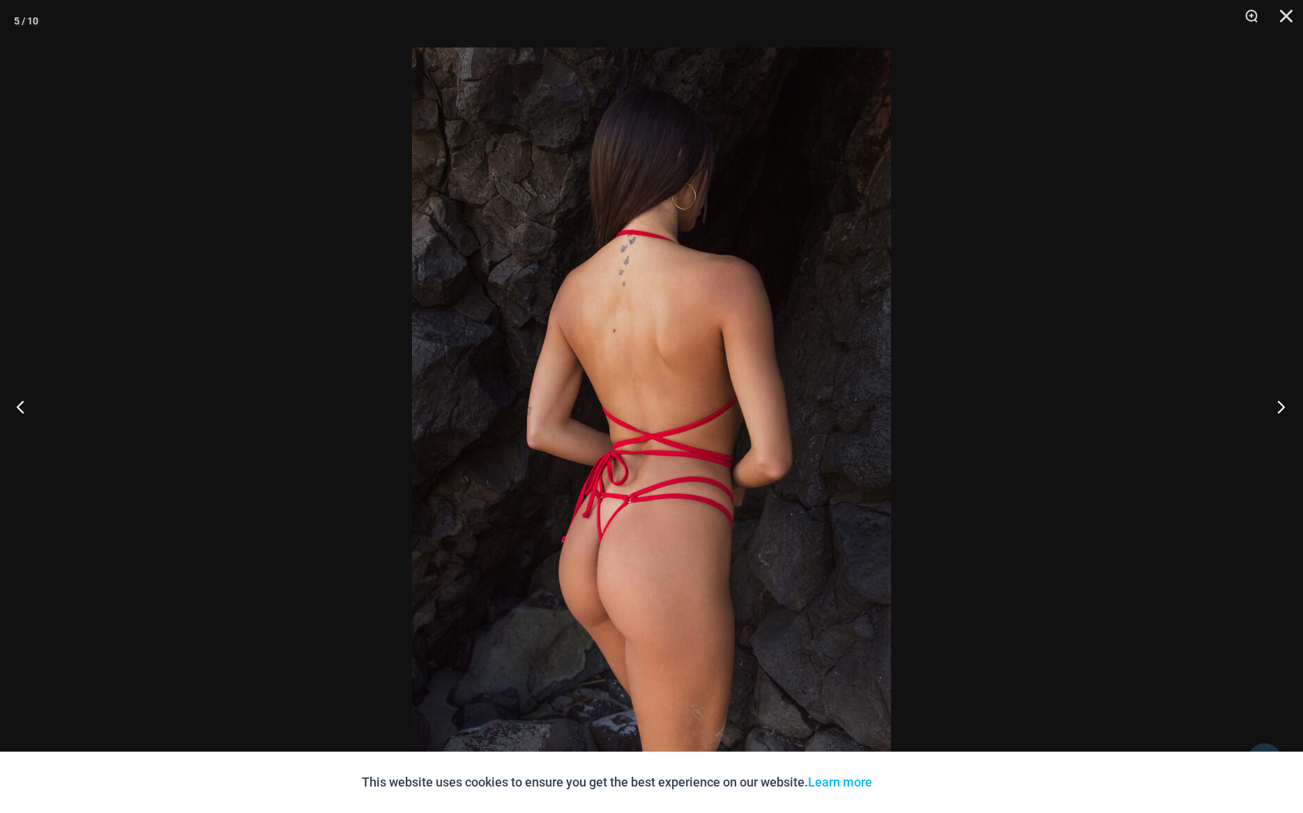
click at [1289, 408] on button "Next" at bounding box center [1276, 406] width 52 height 70
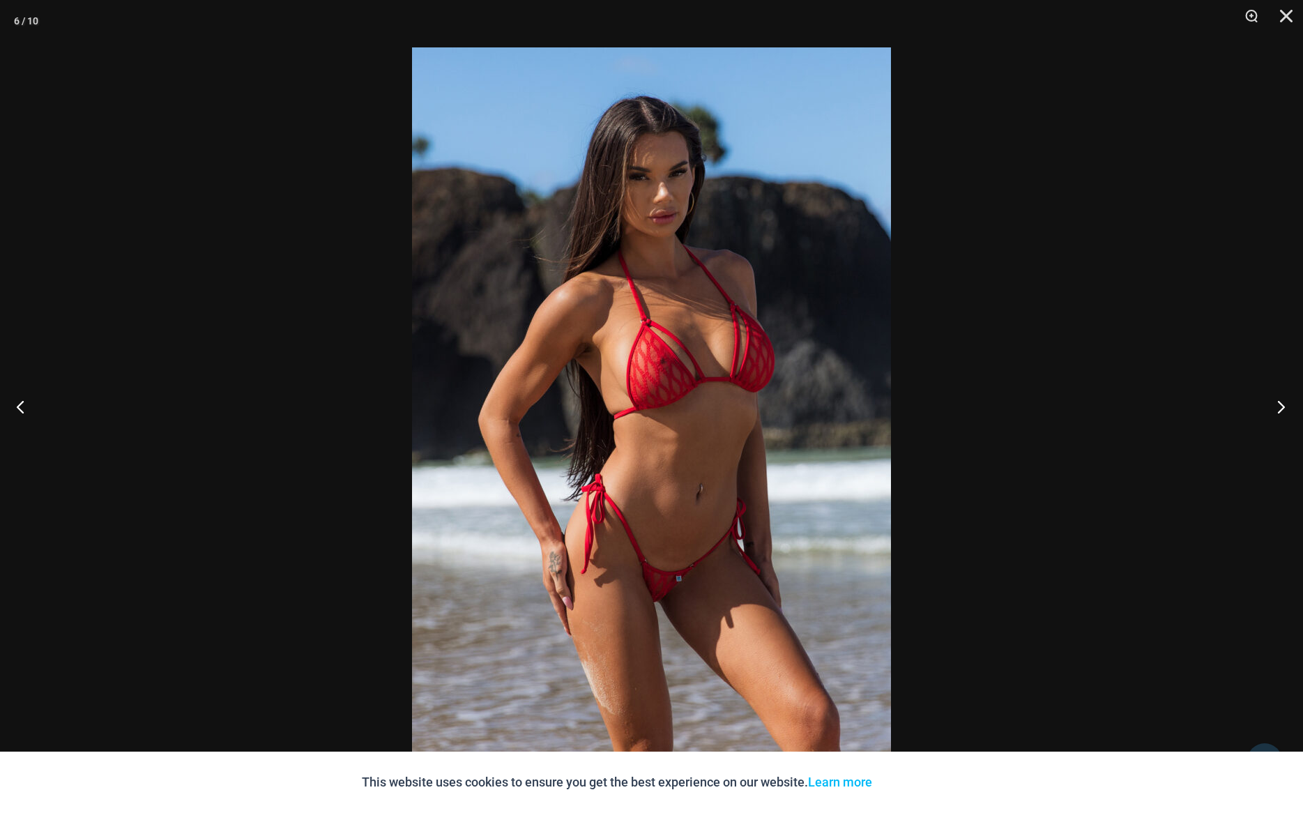
click at [1289, 408] on button "Next" at bounding box center [1276, 406] width 52 height 70
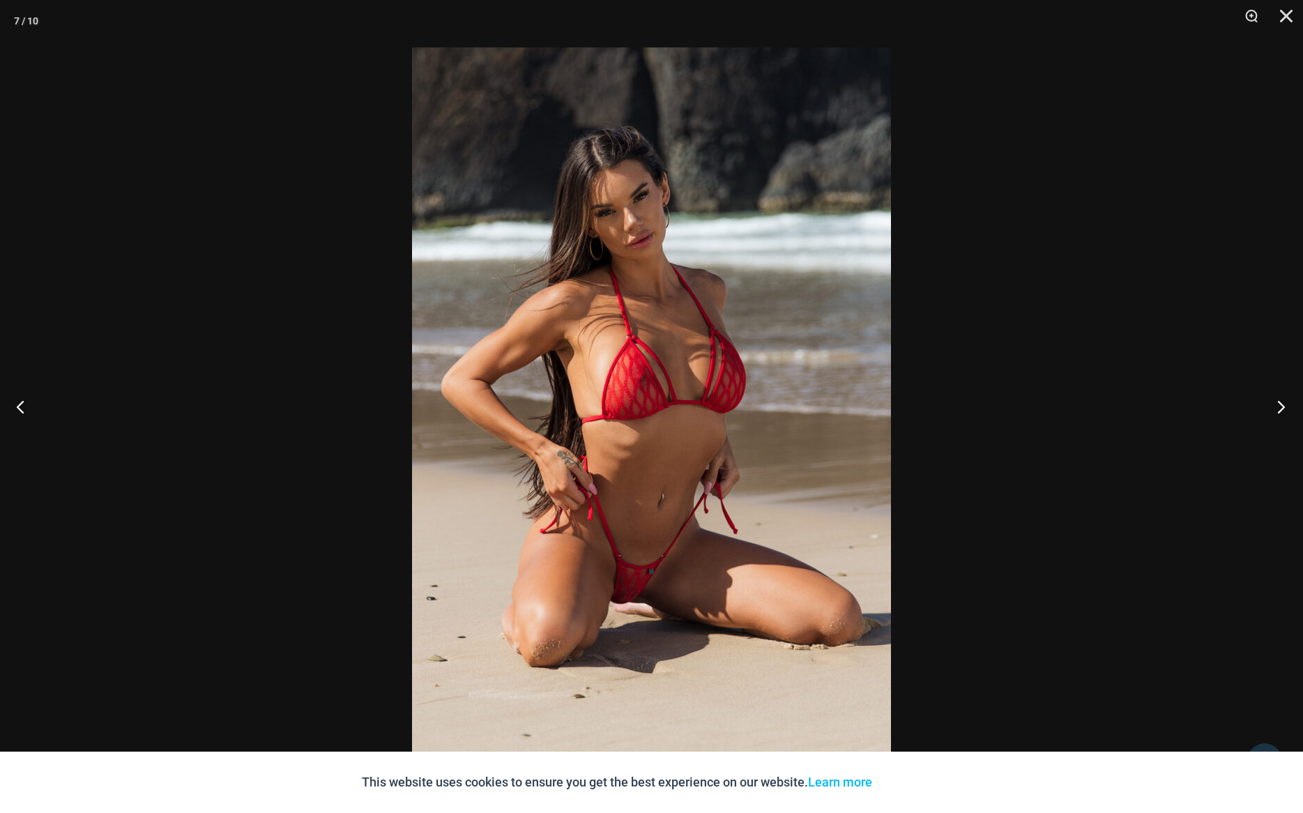
click at [1289, 408] on button "Next" at bounding box center [1276, 406] width 52 height 70
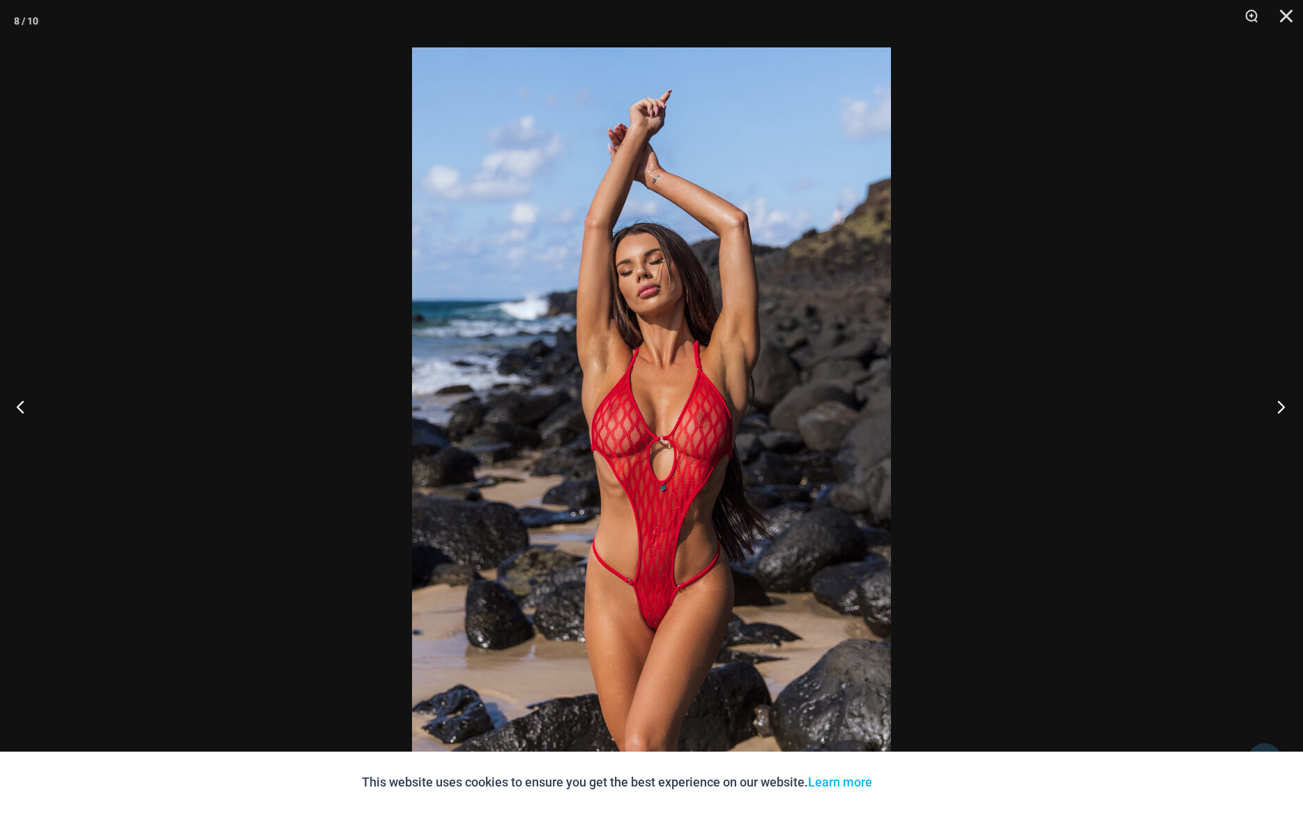
click at [1289, 408] on button "Next" at bounding box center [1276, 406] width 52 height 70
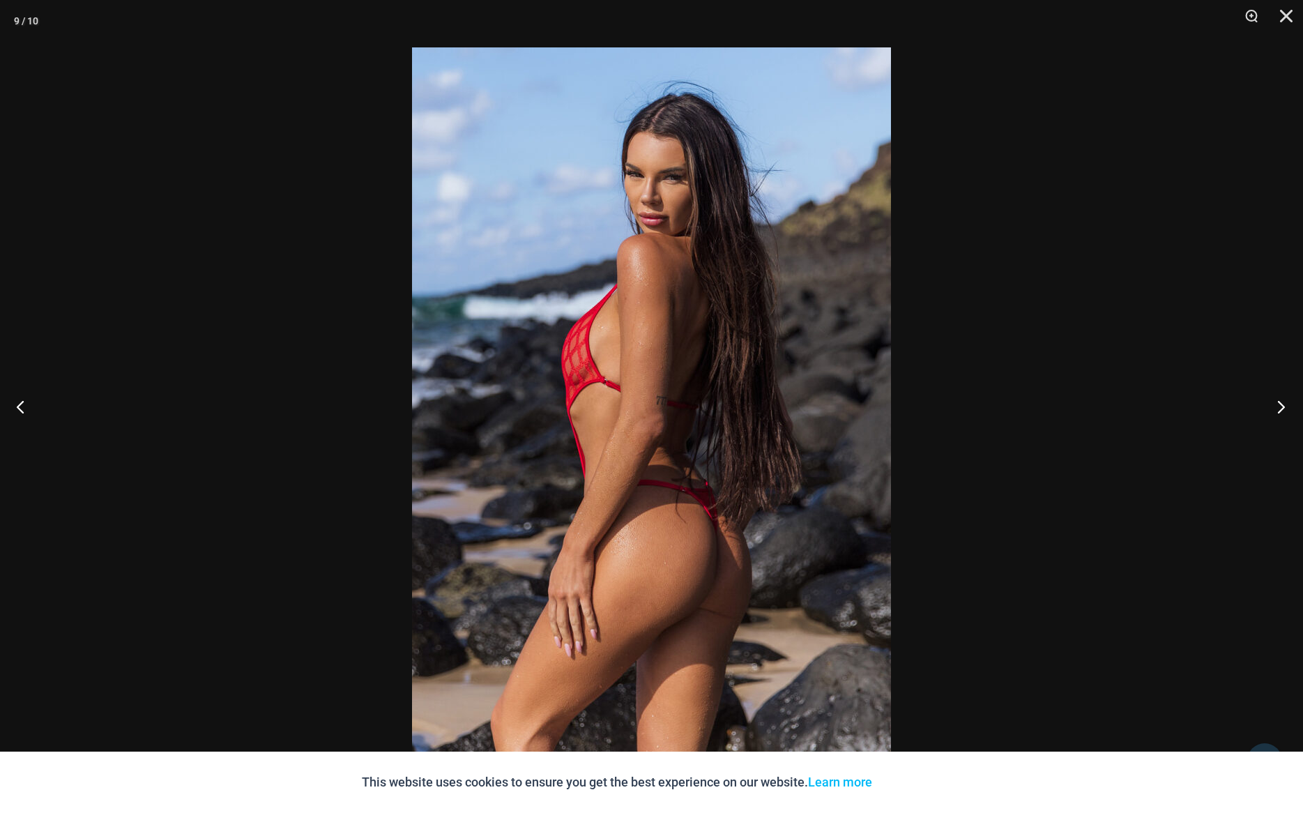
click at [1289, 408] on button "Next" at bounding box center [1276, 406] width 52 height 70
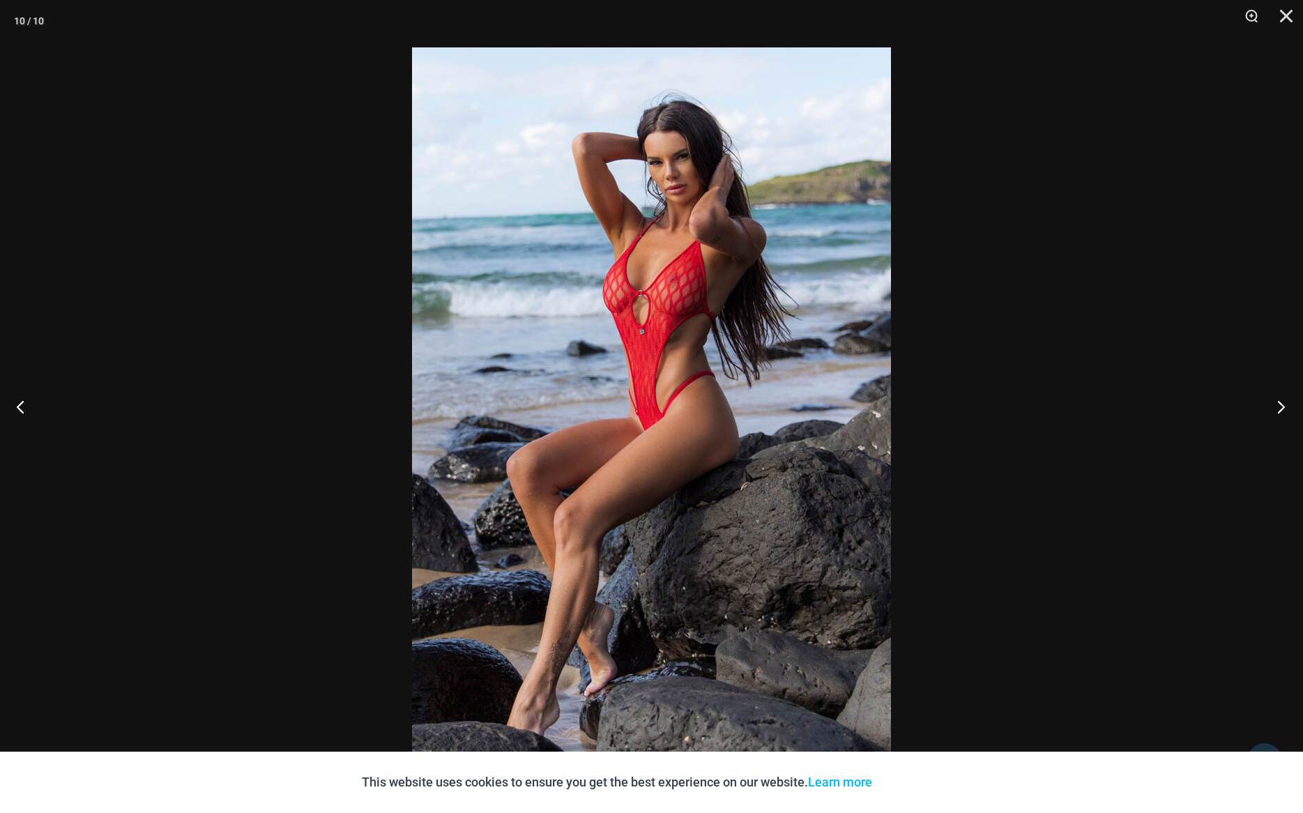
click at [1289, 408] on button "Next" at bounding box center [1276, 406] width 52 height 70
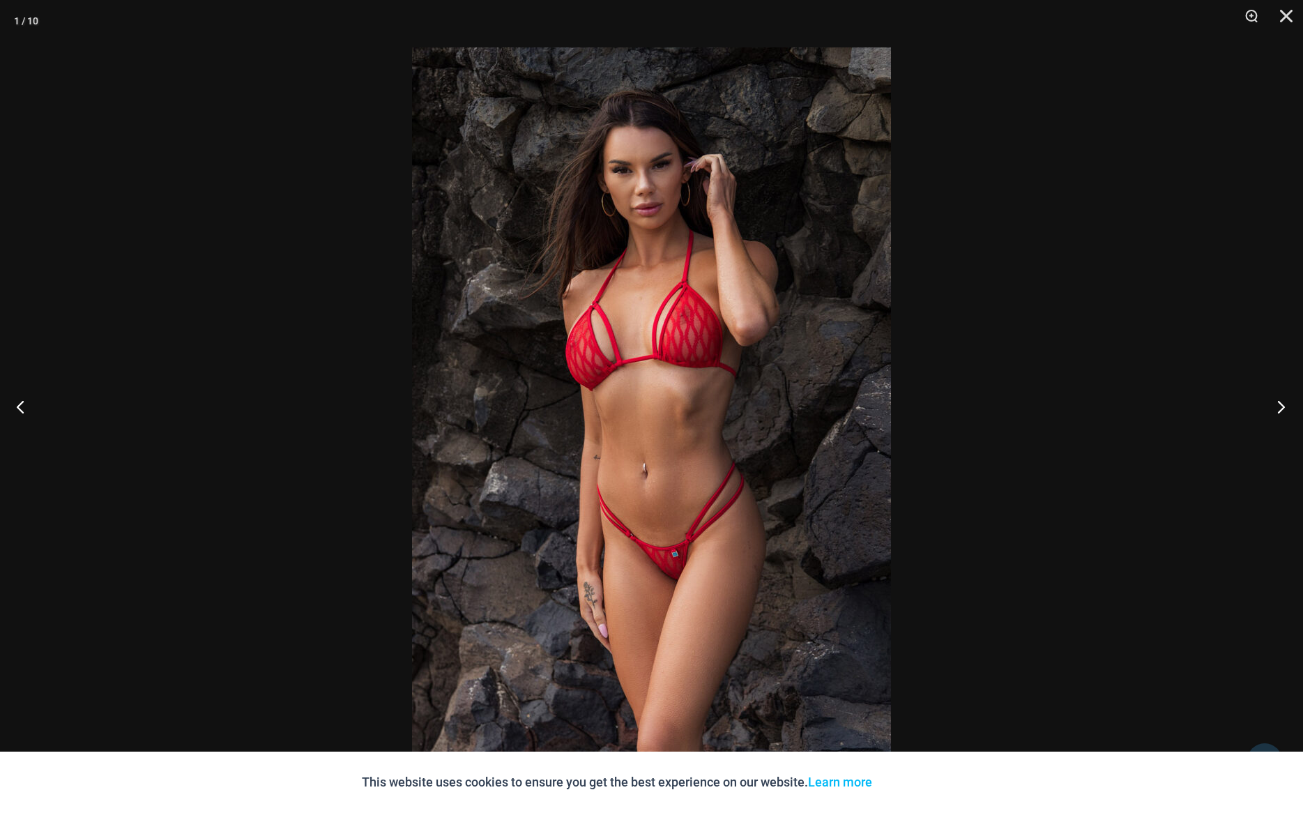
click at [1289, 408] on button "Next" at bounding box center [1276, 406] width 52 height 70
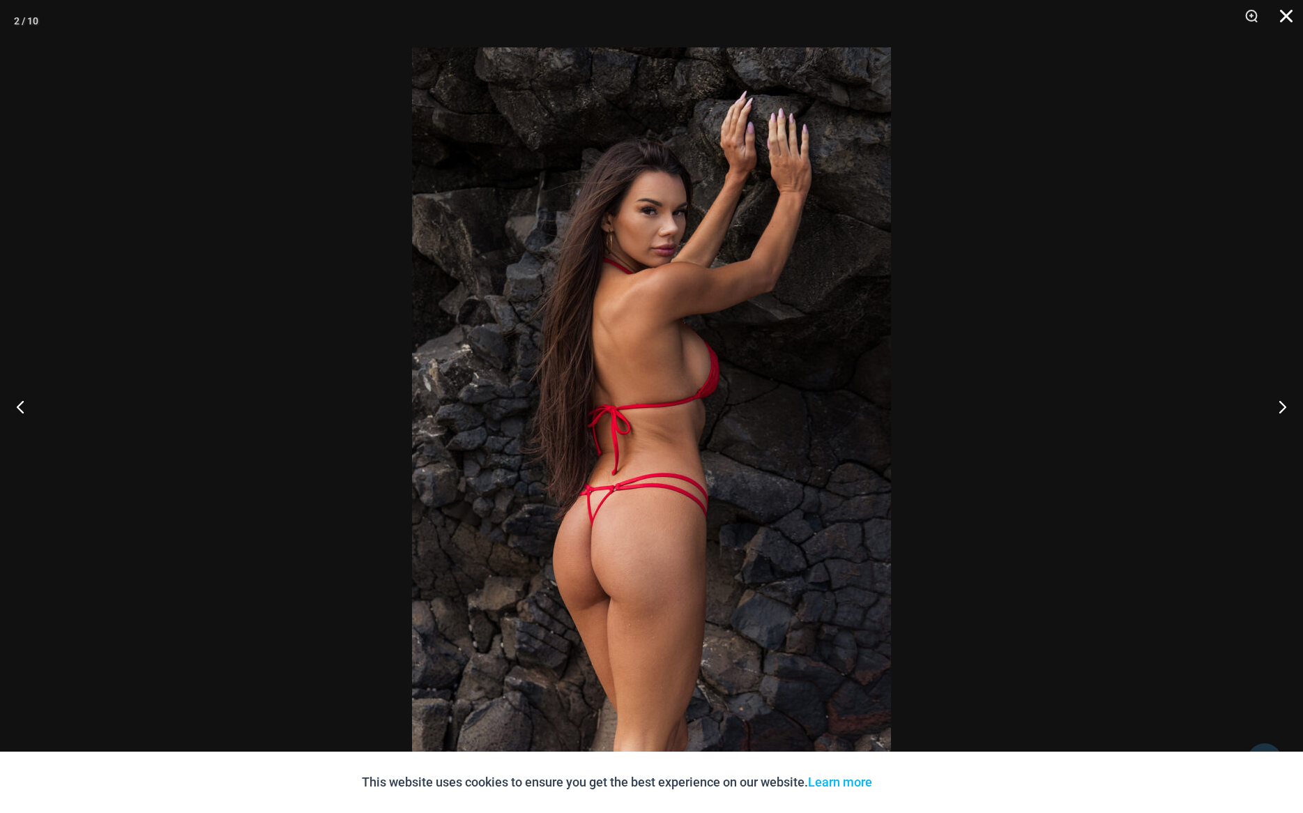
click at [1282, 15] on button "Close" at bounding box center [1280, 21] width 35 height 42
